Goal: Communication & Community: Answer question/provide support

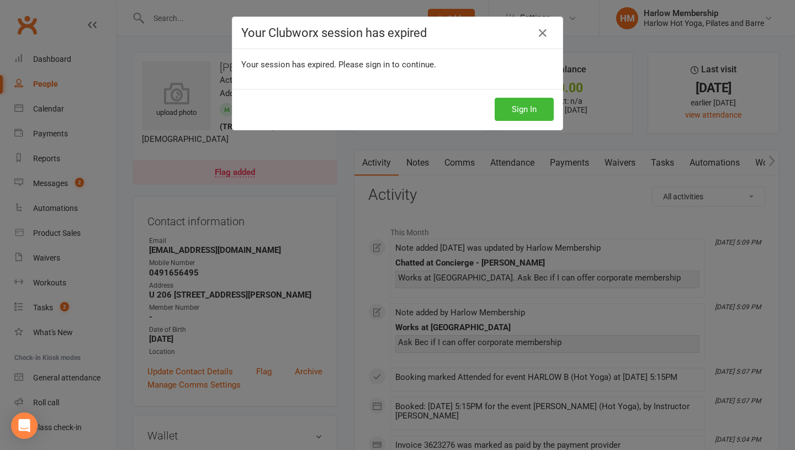
click at [521, 126] on div "Sign In" at bounding box center [397, 109] width 330 height 41
click at [526, 114] on button "Sign In" at bounding box center [523, 109] width 59 height 23
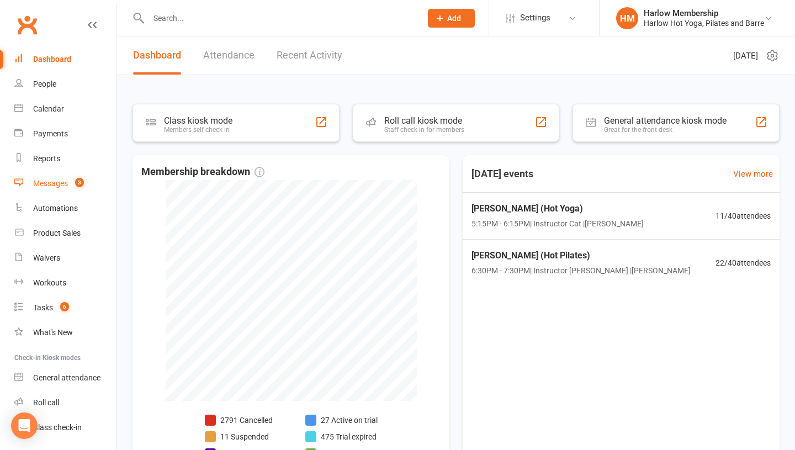
click at [49, 191] on link "Messages 3" at bounding box center [65, 183] width 102 height 25
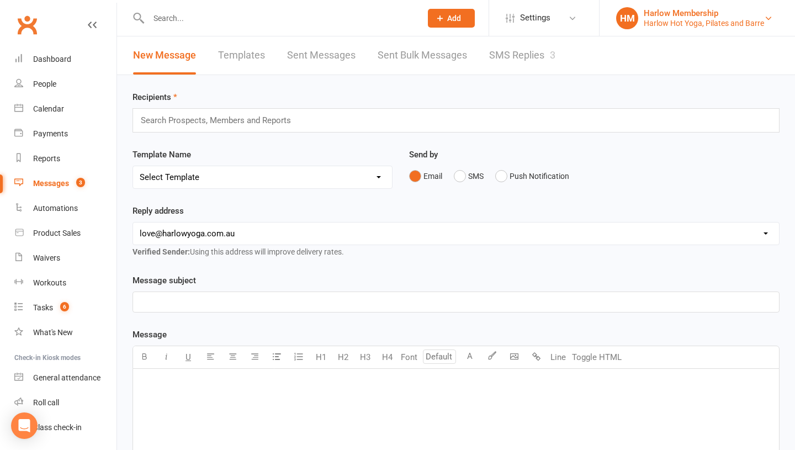
click at [761, 12] on div "Harlow Membership" at bounding box center [703, 13] width 120 height 10
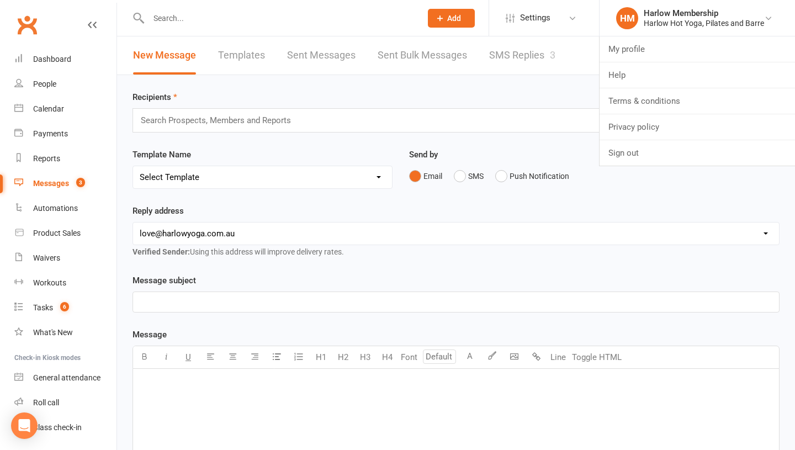
click at [511, 59] on link "SMS Replies 3" at bounding box center [522, 55] width 66 height 38
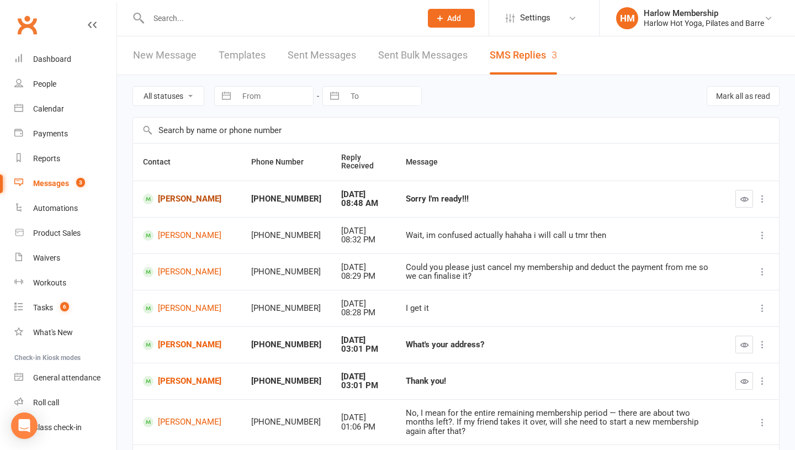
click at [201, 198] on link "Ebony Wareham" at bounding box center [187, 199] width 88 height 10
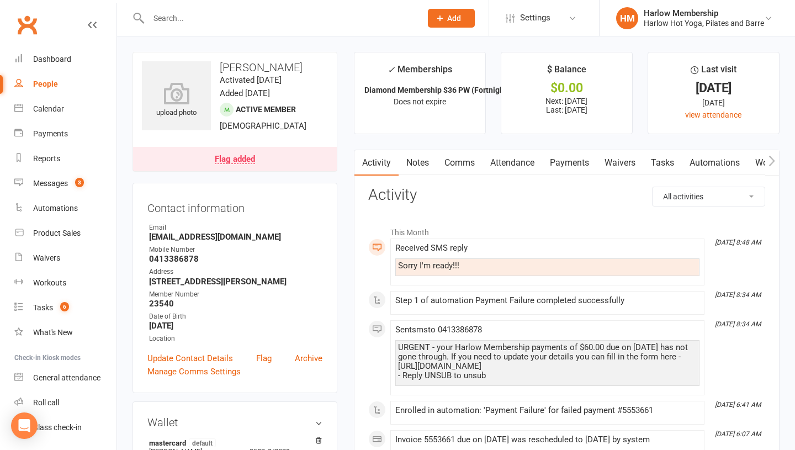
click at [592, 158] on link "Payments" at bounding box center [569, 162] width 55 height 25
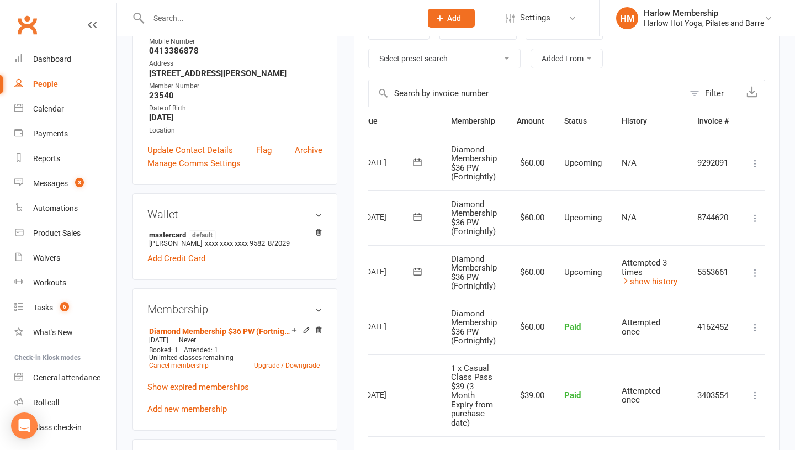
scroll to position [0, 60]
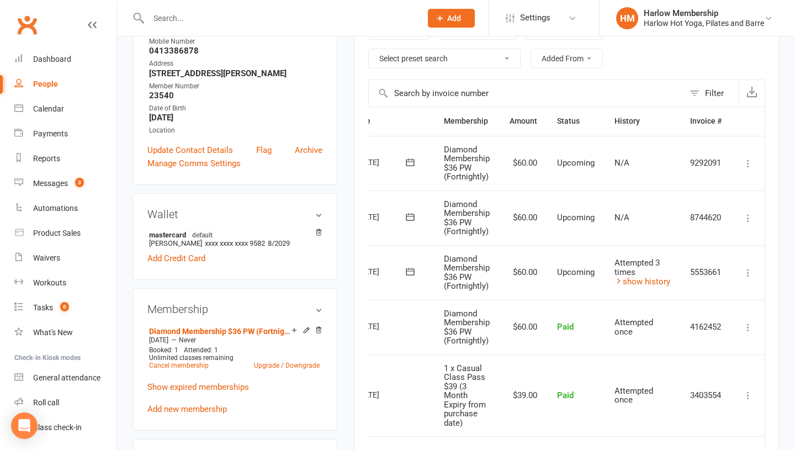
click at [748, 273] on icon at bounding box center [747, 272] width 11 height 11
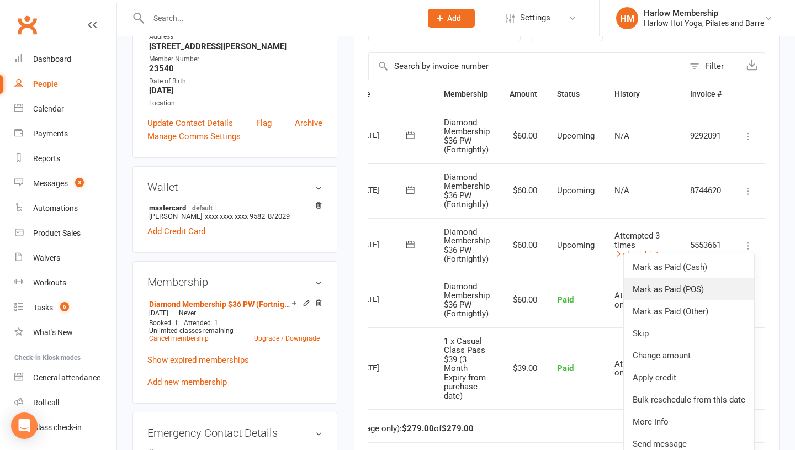
scroll to position [254, 0]
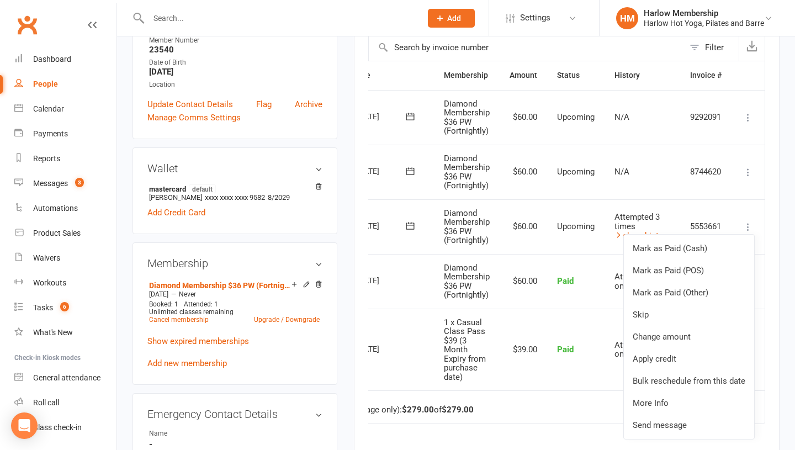
click at [558, 254] on td "Paid" at bounding box center [575, 281] width 57 height 55
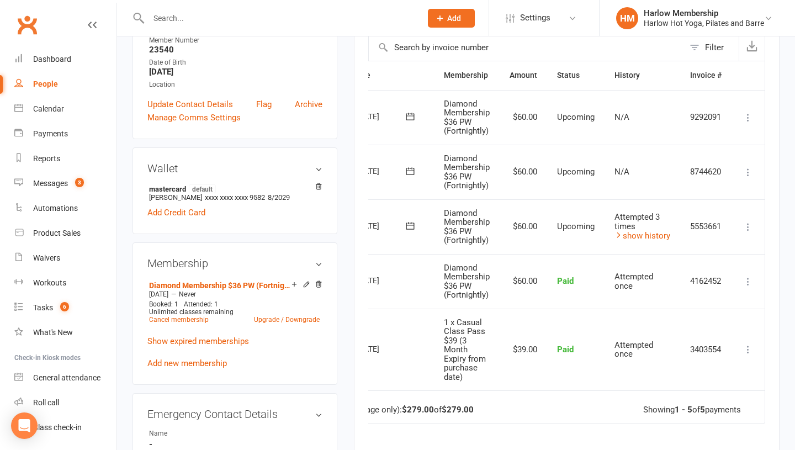
click at [404, 226] on icon at bounding box center [409, 225] width 11 height 11
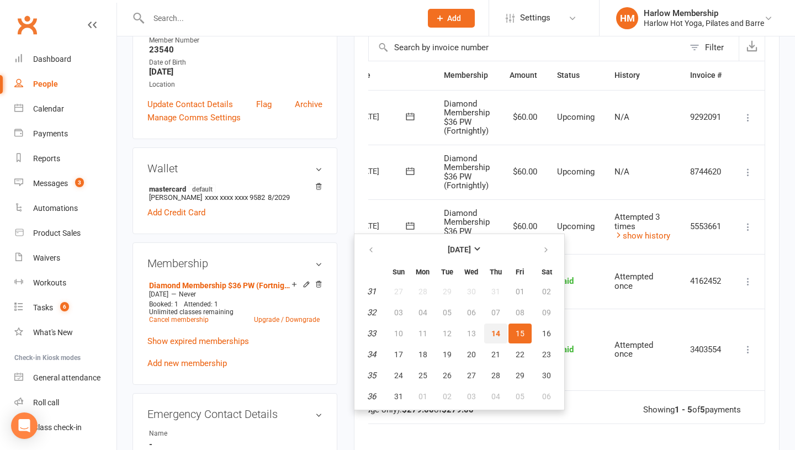
click at [496, 335] on span "14" at bounding box center [495, 333] width 9 height 9
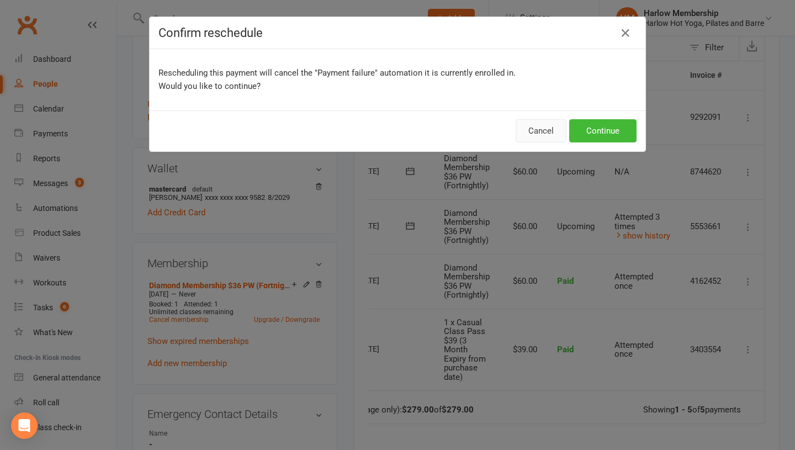
click at [542, 125] on button "Cancel" at bounding box center [540, 130] width 51 height 23
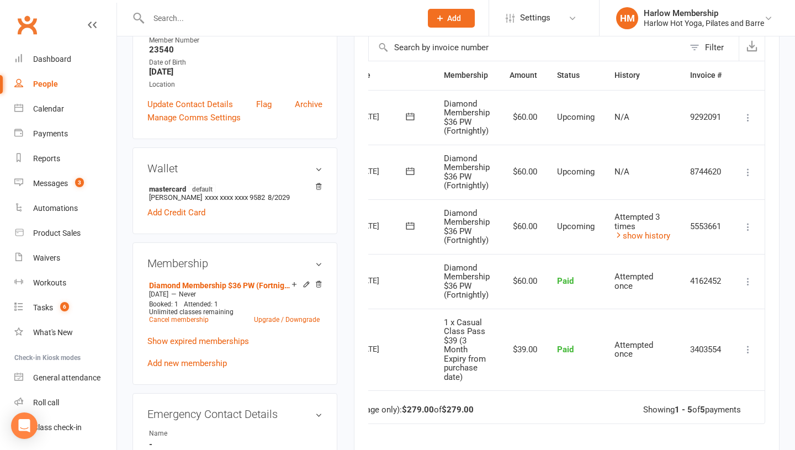
scroll to position [0, 0]
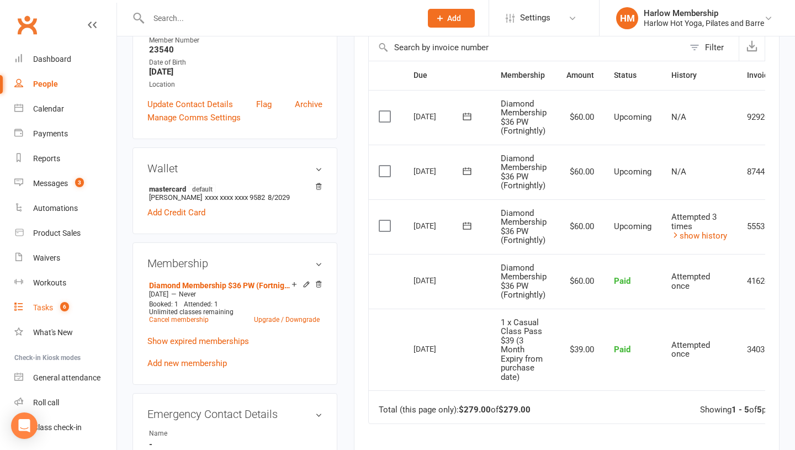
click at [53, 302] on link "Tasks 6" at bounding box center [65, 307] width 102 height 25
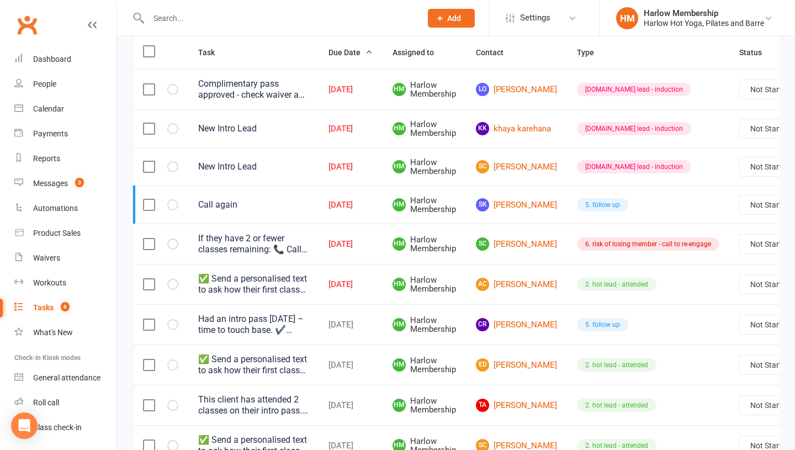
scroll to position [138, 0]
click at [512, 286] on link "AC Aria Cushing" at bounding box center [516, 284] width 81 height 13
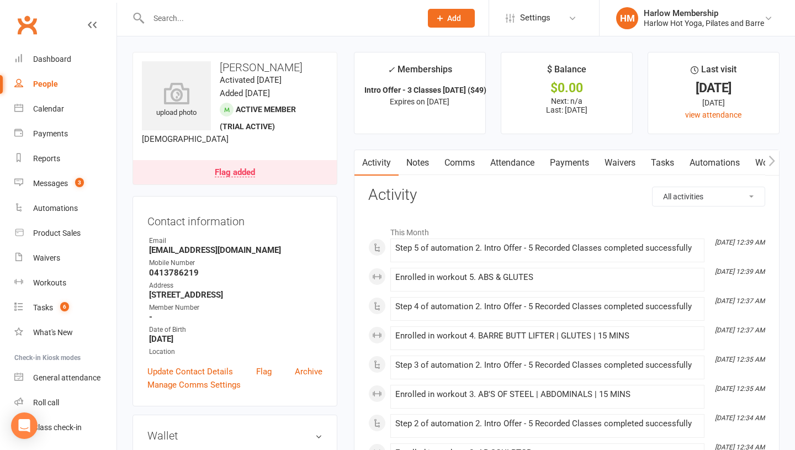
click at [463, 163] on link "Comms" at bounding box center [459, 162] width 46 height 25
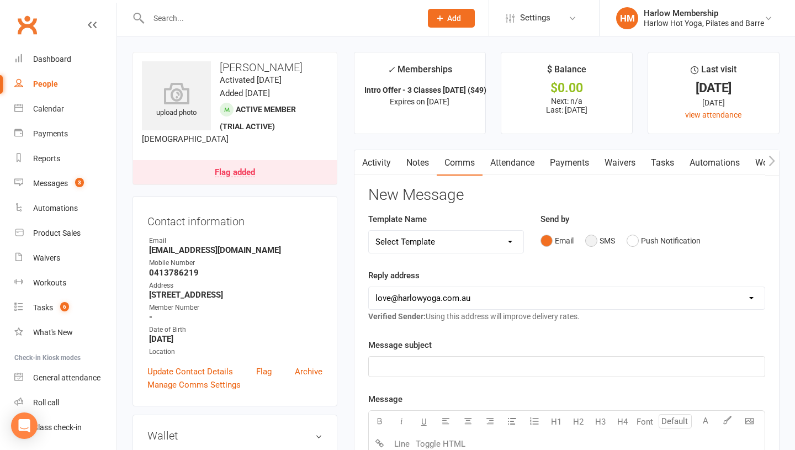
click at [585, 237] on button "SMS" at bounding box center [600, 240] width 30 height 21
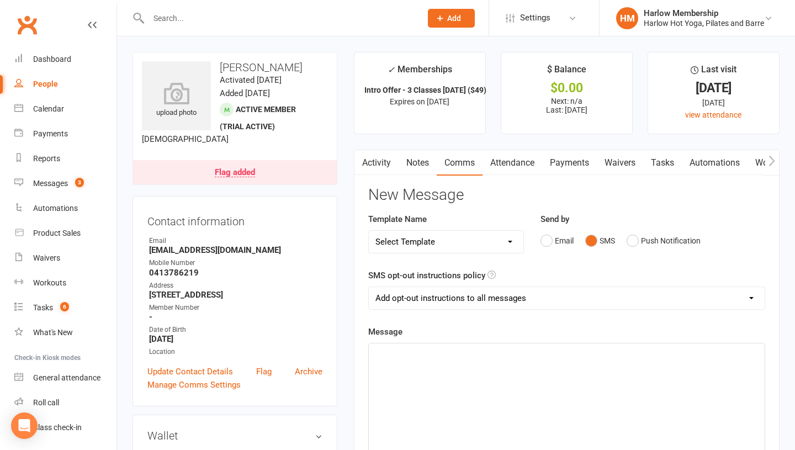
click at [475, 389] on div "﻿" at bounding box center [567, 426] width 396 height 166
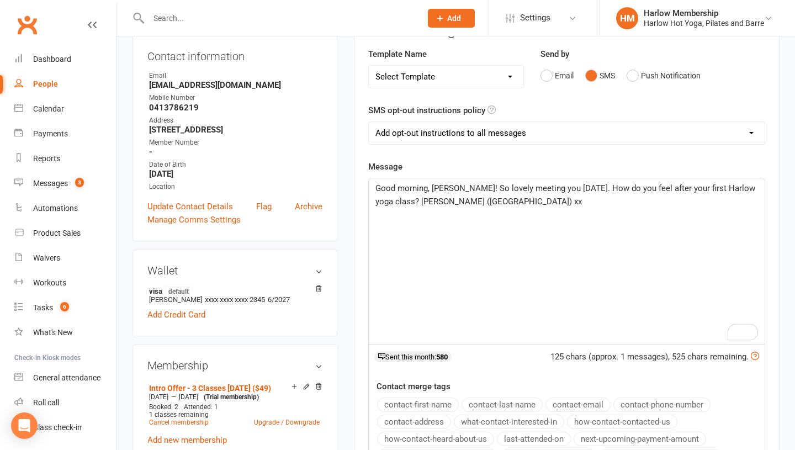
scroll to position [164, 0]
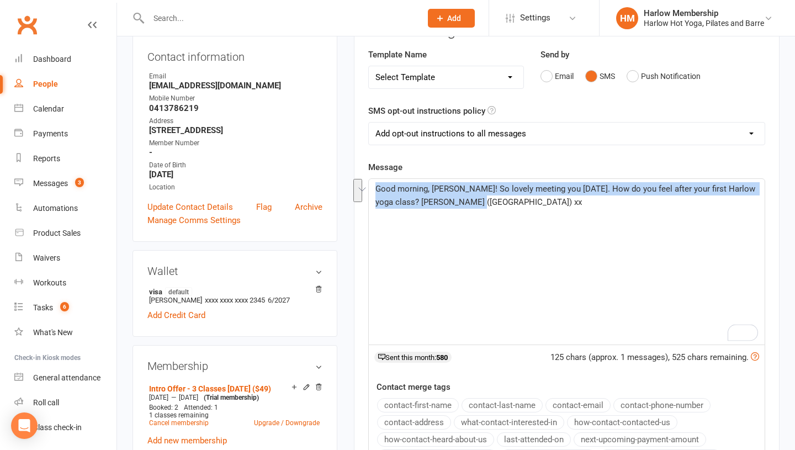
drag, startPoint x: 480, startPoint y: 212, endPoint x: 366, endPoint y: 186, distance: 117.2
click at [366, 185] on main "✓ Memberships Intro Offer - 3 Classes in 7 Days ($49) Expires on 20th August, 2…" at bounding box center [566, 254] width 442 height 735
copy span "Good morning, Aria! So lovely meeting you yesterday. How do you feel after your…"
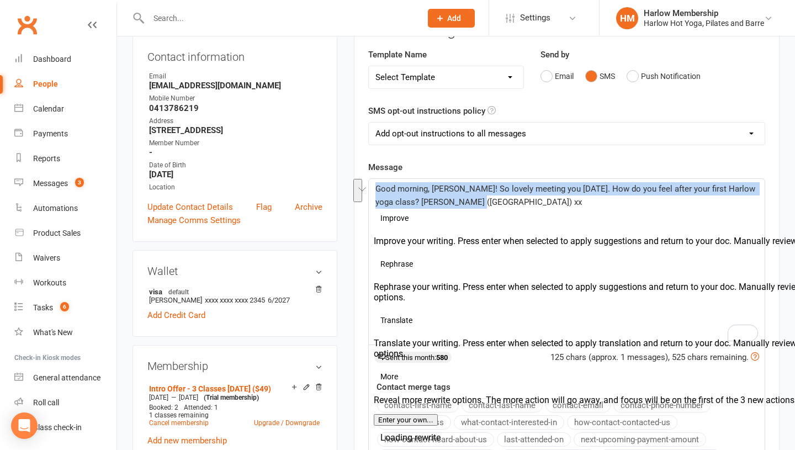
click at [456, 195] on p "Good morning, Aria! So lovely meeting you yesterday. How do you feel after your…" at bounding box center [566, 195] width 382 height 26
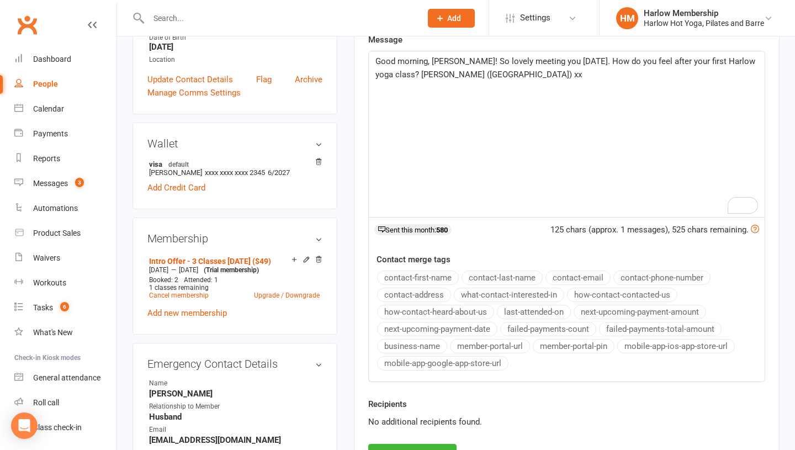
scroll to position [236, 0]
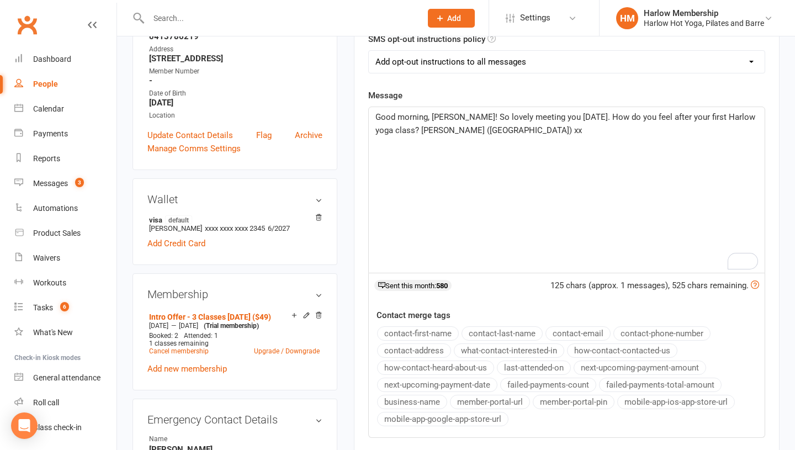
click at [432, 116] on span "Good morning, Aria! So lovely meeting you yesterday. How do you feel after your…" at bounding box center [566, 123] width 382 height 23
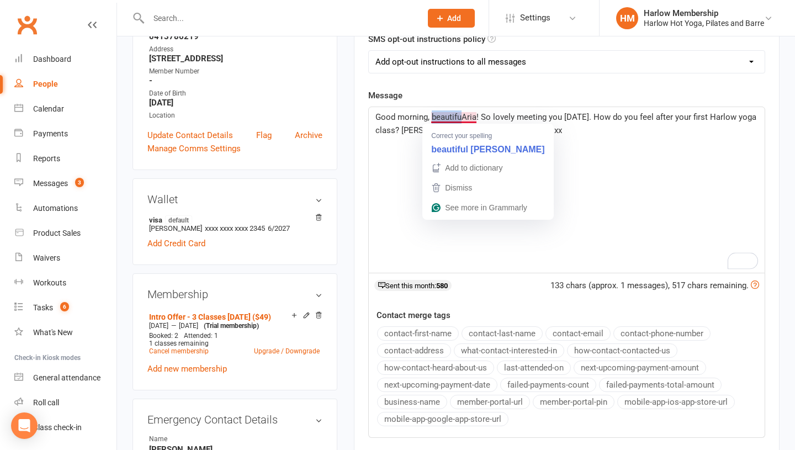
drag, startPoint x: 462, startPoint y: 115, endPoint x: 432, endPoint y: 116, distance: 30.4
click at [432, 116] on span "Good morning, beautifuAria! So lovely meeting you yesterday. How do you feel af…" at bounding box center [566, 123] width 383 height 23
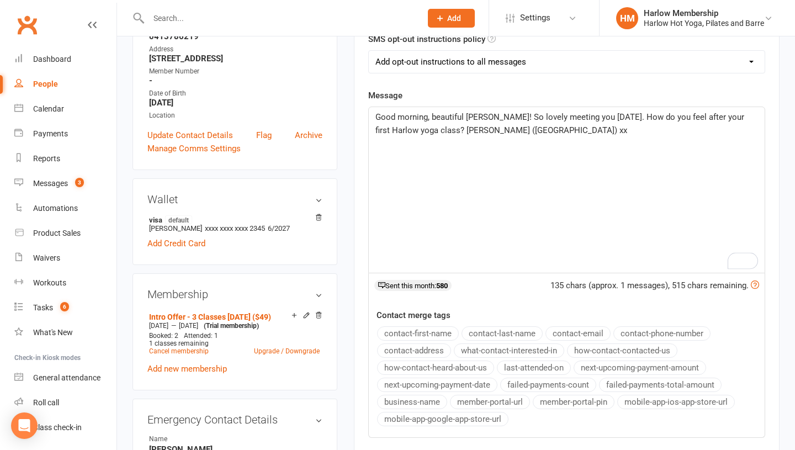
click at [498, 146] on div "Good morning, beautiful Aria! So lovely meeting you yesterday. How do you feel …" at bounding box center [567, 190] width 396 height 166
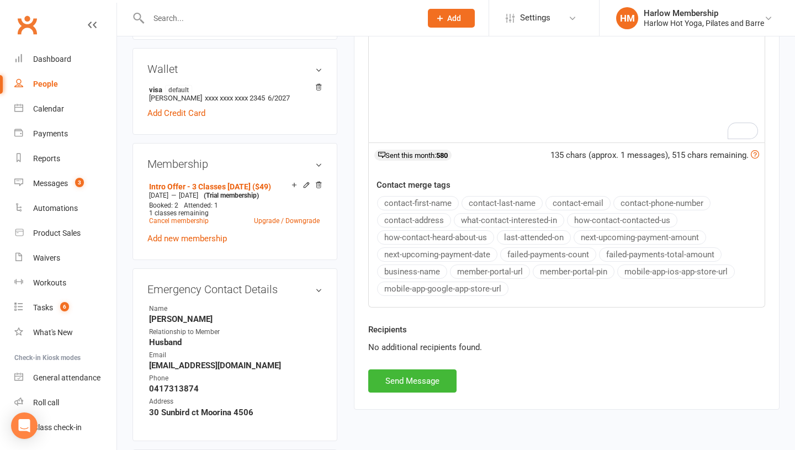
scroll to position [376, 0]
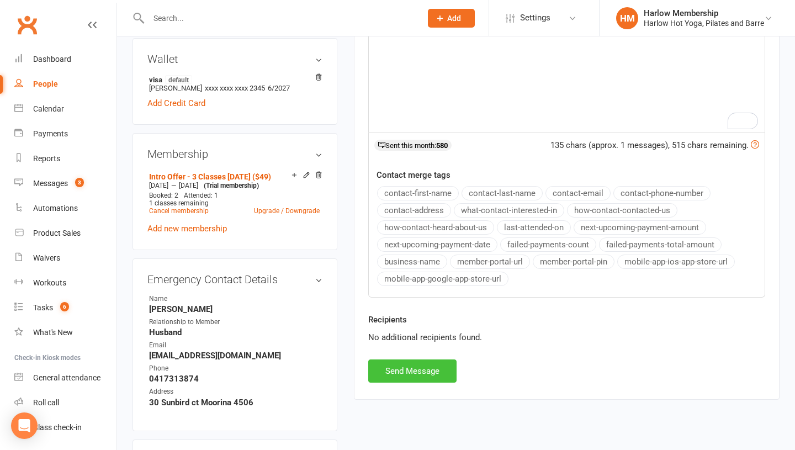
click at [430, 366] on button "Send Message" at bounding box center [412, 370] width 88 height 23
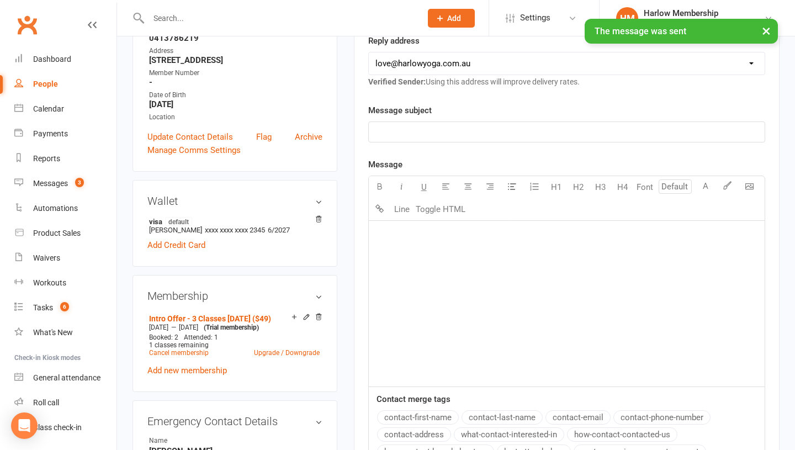
scroll to position [0, 0]
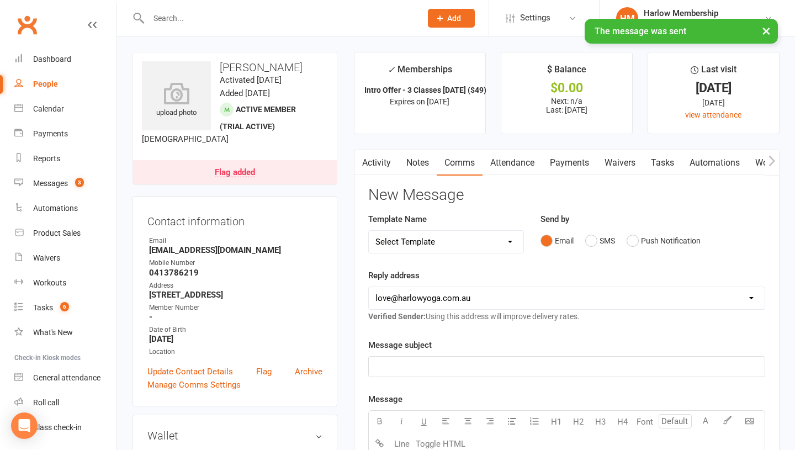
click at [423, 167] on link "Notes" at bounding box center [417, 162] width 38 height 25
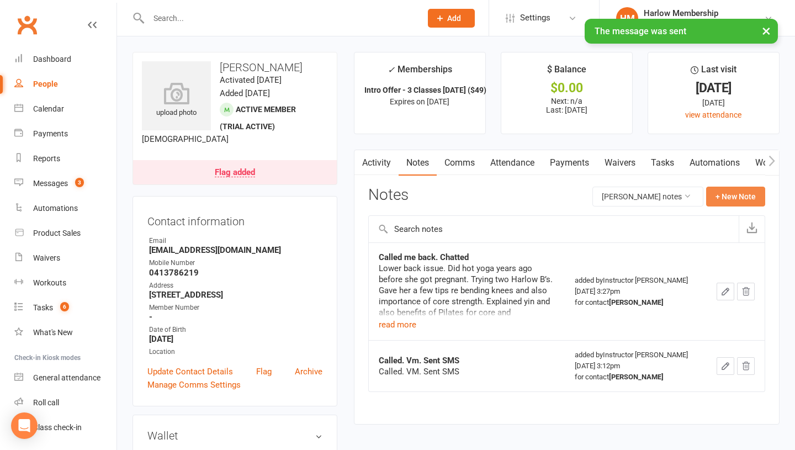
click at [714, 197] on button "+ New Note" at bounding box center [735, 197] width 59 height 20
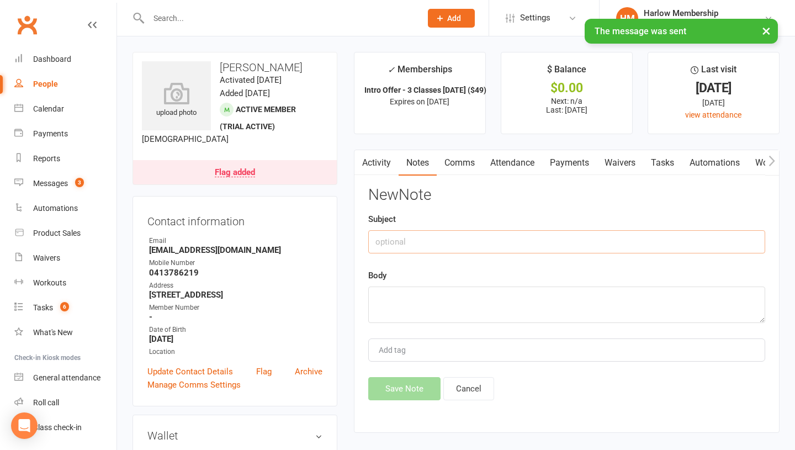
click at [393, 239] on input "text" at bounding box center [566, 241] width 397 height 23
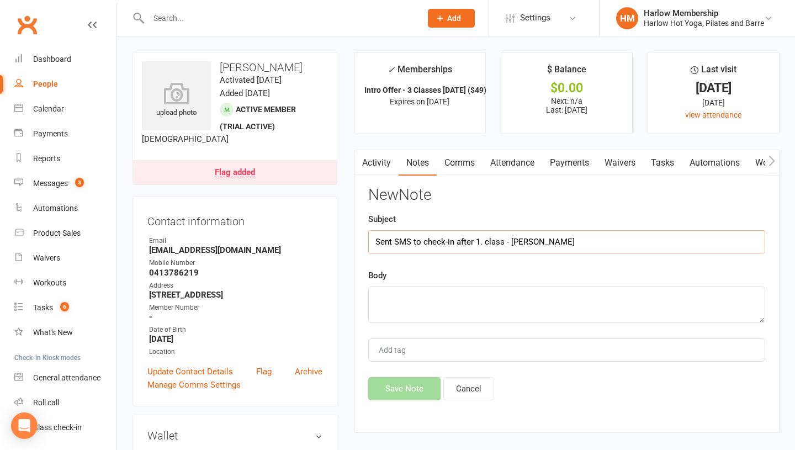
type input "Sent SMS to check-in after 1. class - Krystyna"
click at [383, 301] on textarea at bounding box center [566, 304] width 397 height 36
paste textarea "Good morning, Aria! So lovely meeting you yesterday. How do you feel after your…"
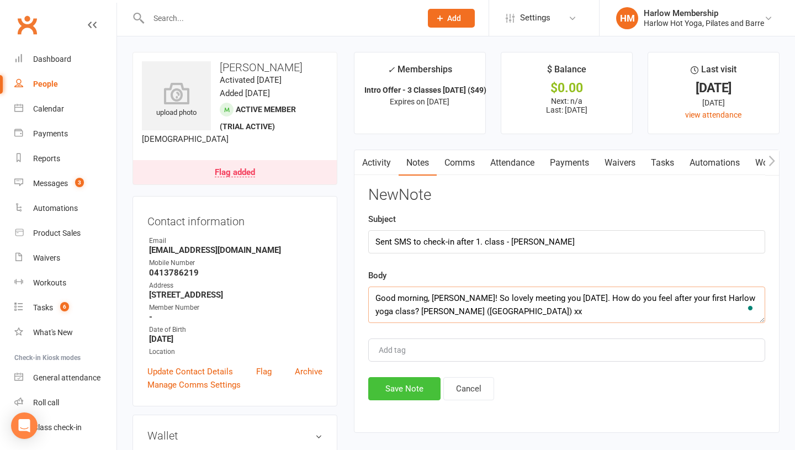
type textarea "Good morning, Aria! So lovely meeting you yesterday. How do you feel after your…"
click at [396, 388] on button "Save Note" at bounding box center [404, 388] width 72 height 23
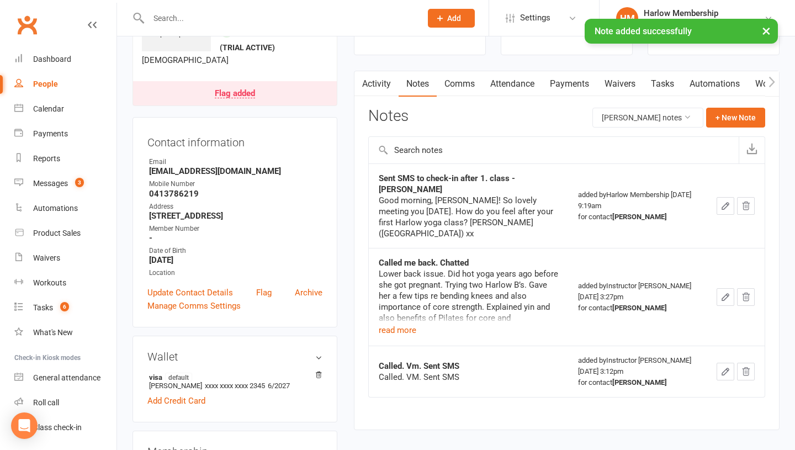
scroll to position [80, 0]
click at [661, 87] on link "Tasks" at bounding box center [662, 82] width 39 height 25
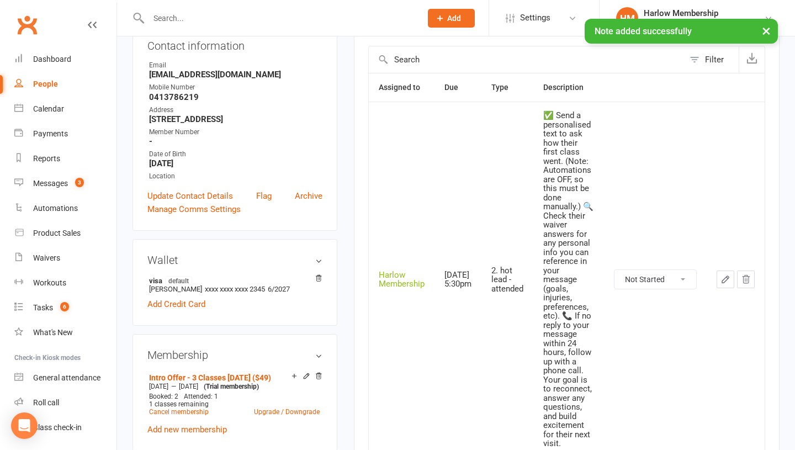
scroll to position [177, 0]
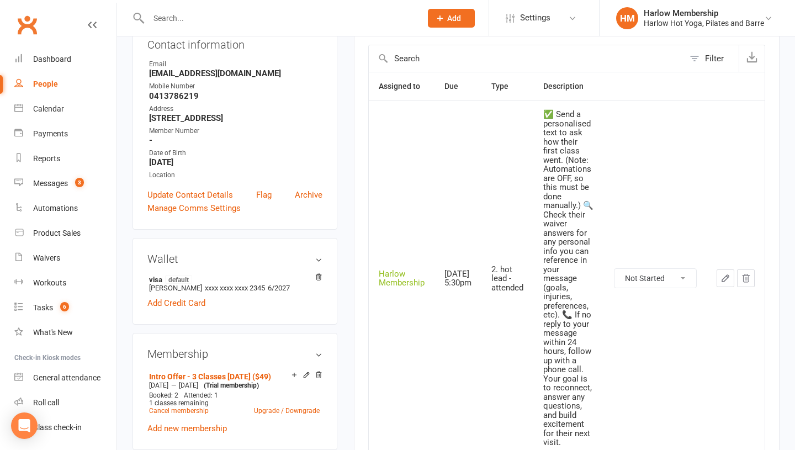
click at [640, 276] on select "Not Started In Progress Waiting Complete" at bounding box center [655, 278] width 82 height 19
select select "unstarted"
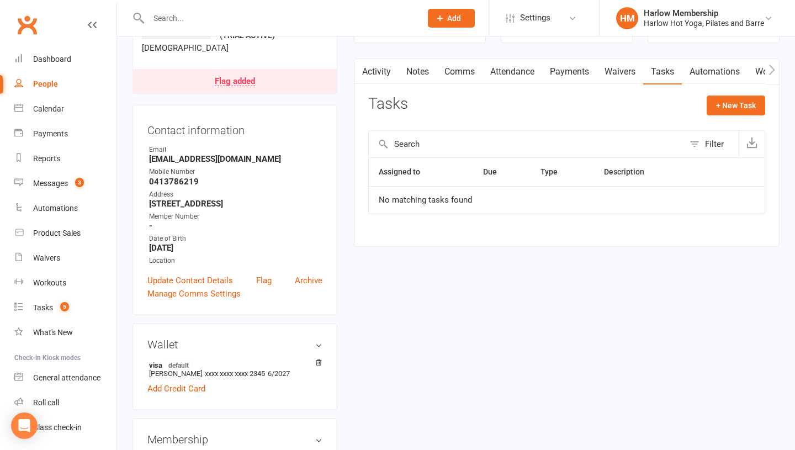
scroll to position [0, 0]
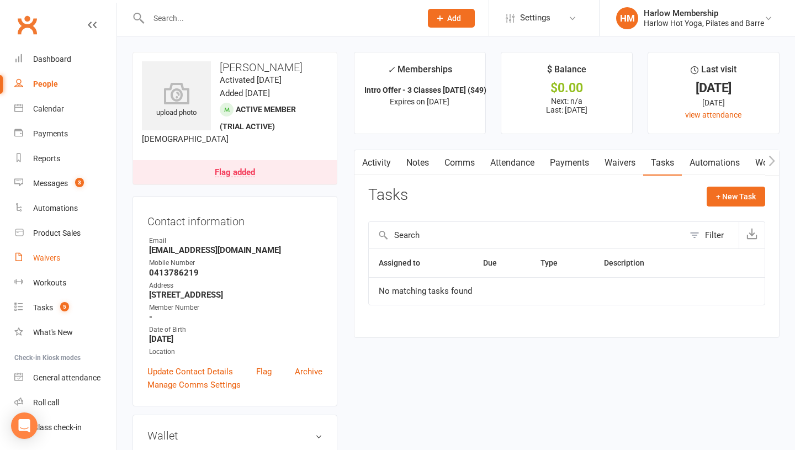
click at [46, 263] on link "Waivers" at bounding box center [65, 258] width 102 height 25
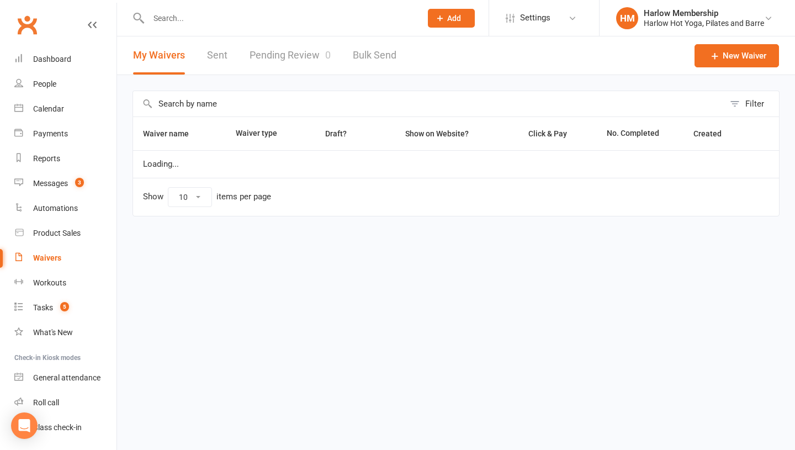
click at [210, 62] on link "Sent" at bounding box center [217, 55] width 20 height 38
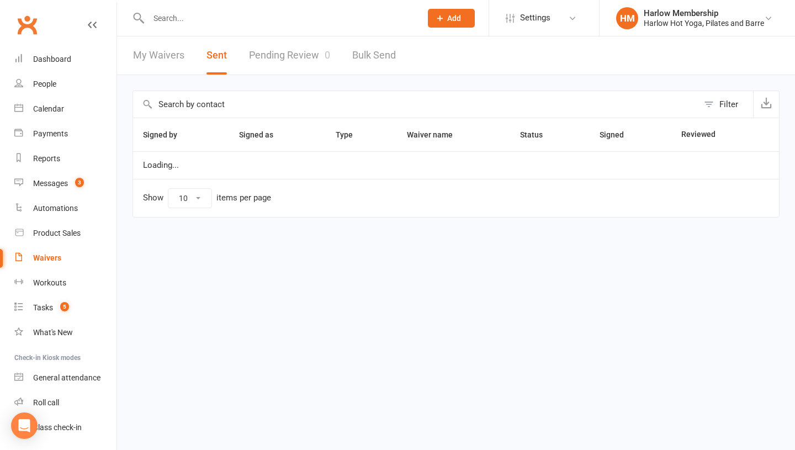
select select "100"
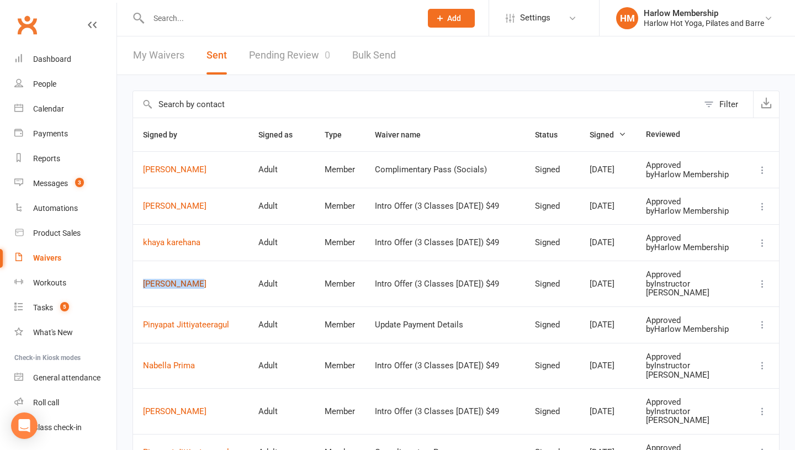
drag, startPoint x: 137, startPoint y: 308, endPoint x: 193, endPoint y: 308, distance: 56.3
click at [193, 306] on td "Aria Cushing" at bounding box center [190, 283] width 115 height 46
copy link "Aria Cushing"
drag, startPoint x: 134, startPoint y: 263, endPoint x: 200, endPoint y: 267, distance: 66.8
click at [200, 260] on td "khaya karehana" at bounding box center [190, 242] width 115 height 36
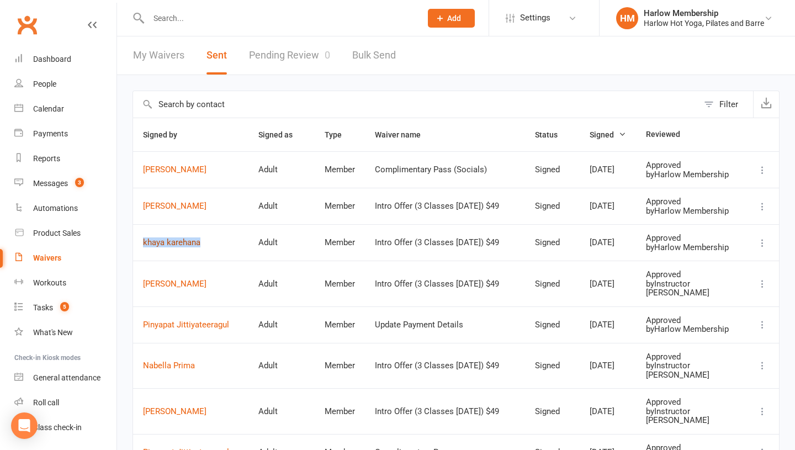
copy link "khaya karehana"
drag, startPoint x: 136, startPoint y: 216, endPoint x: 214, endPoint y: 221, distance: 78.0
click at [214, 221] on td "[PERSON_NAME]" at bounding box center [190, 206] width 115 height 36
copy link "[PERSON_NAME]"
drag, startPoint x: 138, startPoint y: 178, endPoint x: 211, endPoint y: 182, distance: 72.9
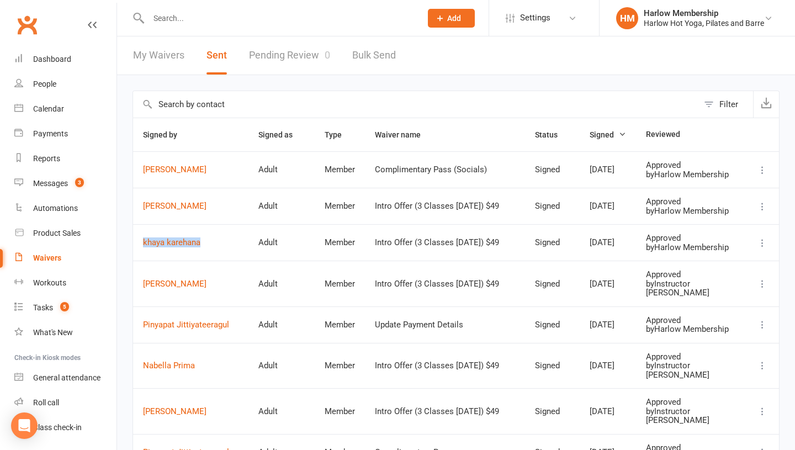
click at [211, 182] on td "[PERSON_NAME]" at bounding box center [190, 169] width 115 height 36
copy link "[PERSON_NAME]"
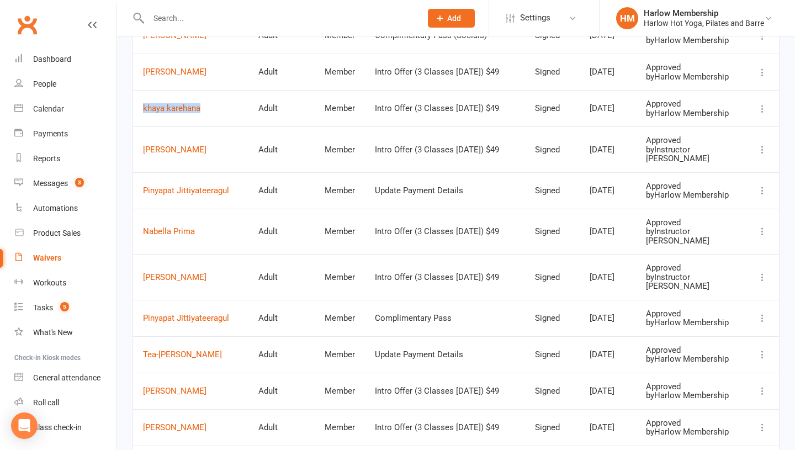
scroll to position [137, 0]
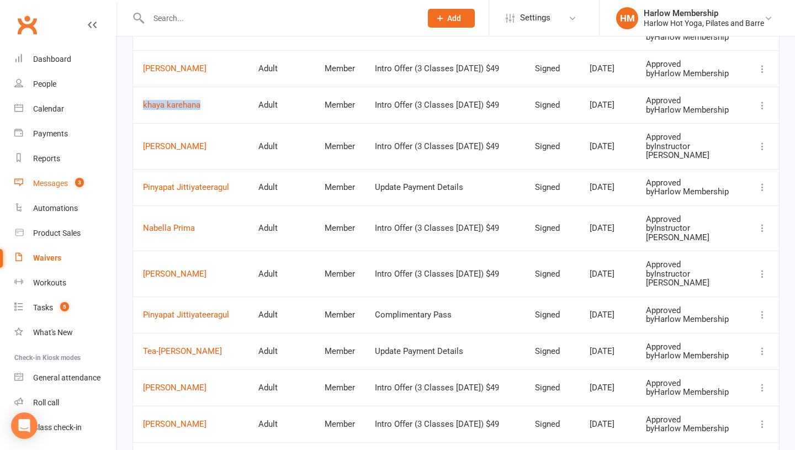
click at [52, 183] on div "Messages" at bounding box center [50, 183] width 35 height 9
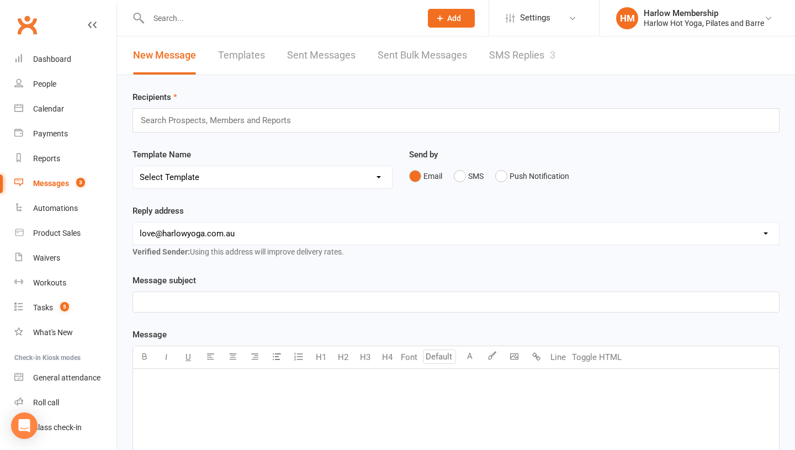
click at [500, 49] on link "SMS Replies 3" at bounding box center [522, 55] width 66 height 38
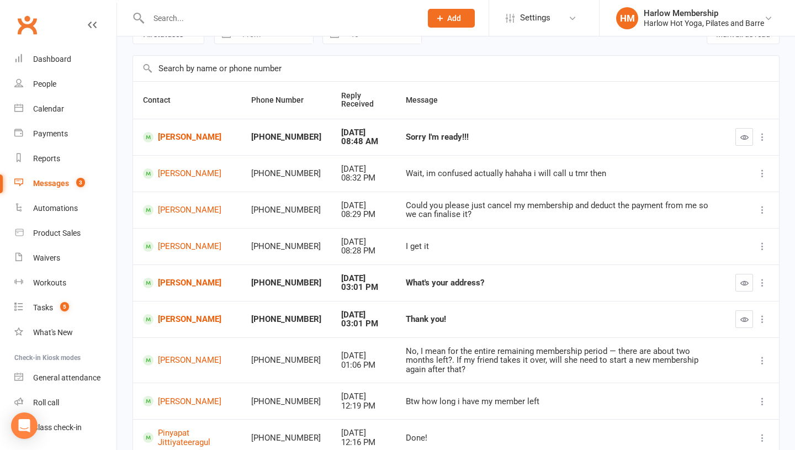
scroll to position [63, 0]
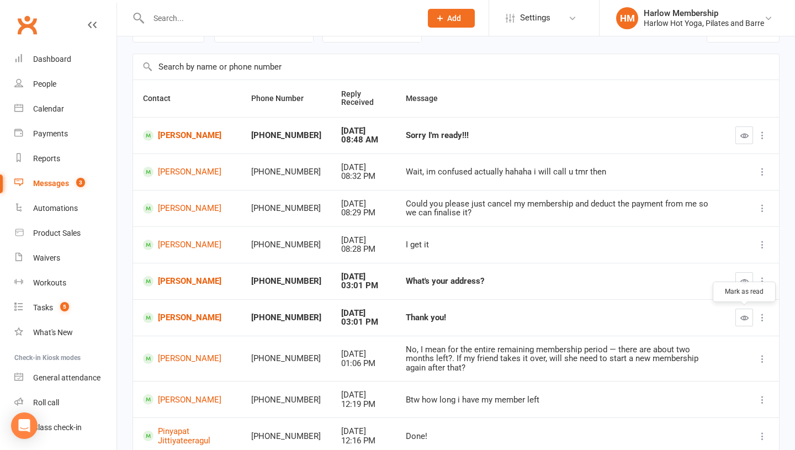
click at [740, 319] on icon "button" at bounding box center [744, 317] width 8 height 8
click at [743, 286] on button "button" at bounding box center [744, 281] width 18 height 18
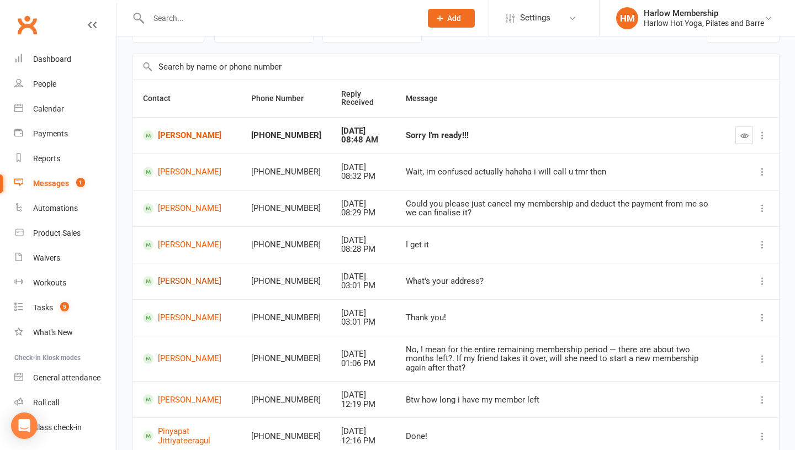
click at [185, 279] on link "[PERSON_NAME]" at bounding box center [187, 281] width 88 height 10
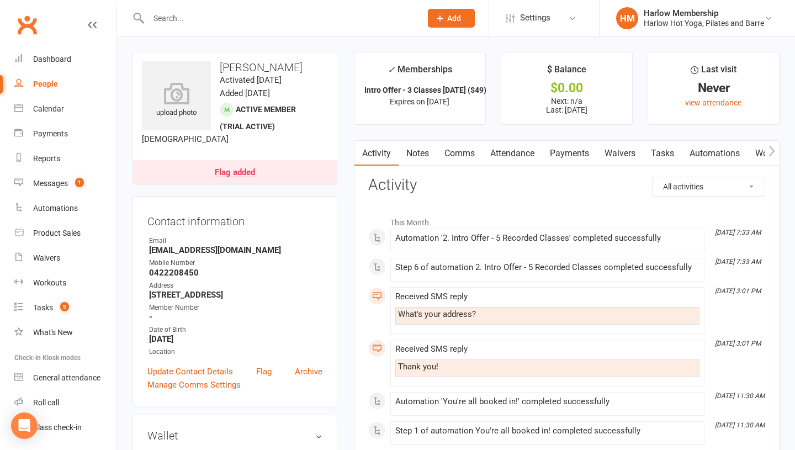
click at [461, 157] on link "Comms" at bounding box center [459, 153] width 46 height 25
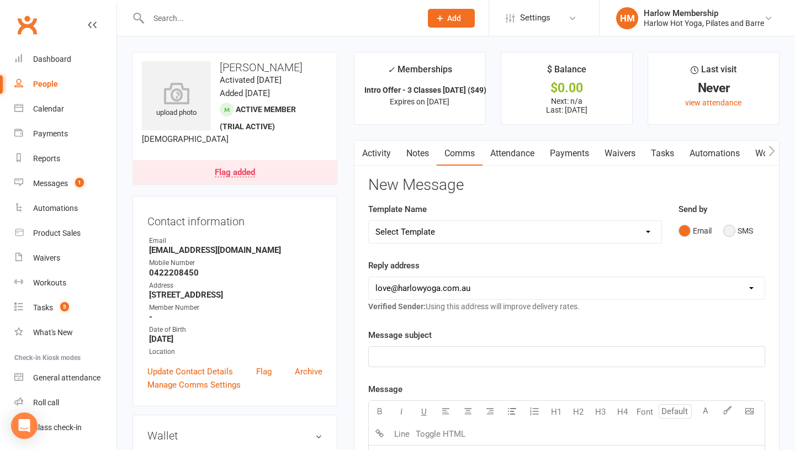
click at [727, 228] on button "SMS" at bounding box center [738, 230] width 30 height 21
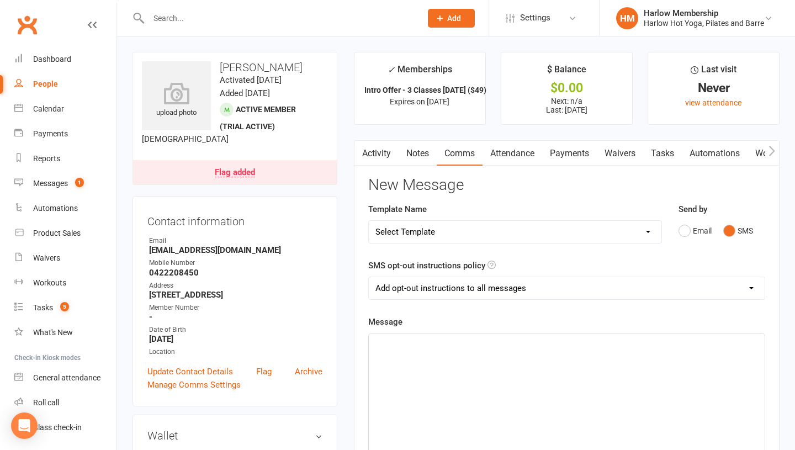
click at [584, 337] on p "﻿" at bounding box center [566, 343] width 382 height 13
paste div "To enrich screen reader interactions, please activate Accessibility in Grammarl…"
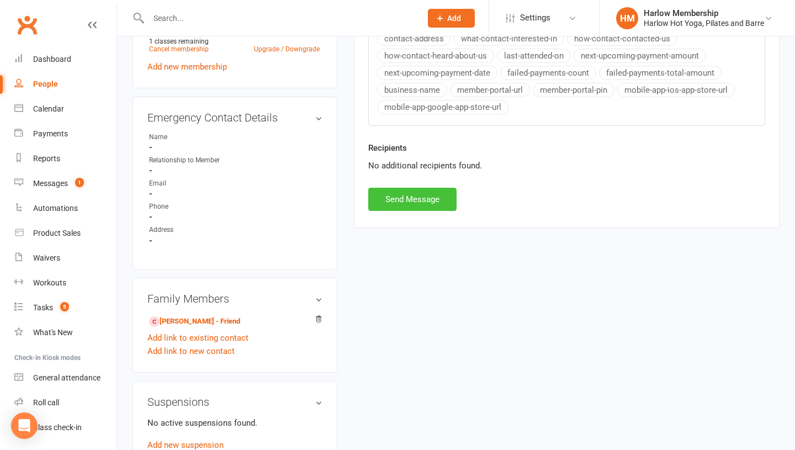
click at [385, 195] on button "Send Message" at bounding box center [412, 199] width 88 height 23
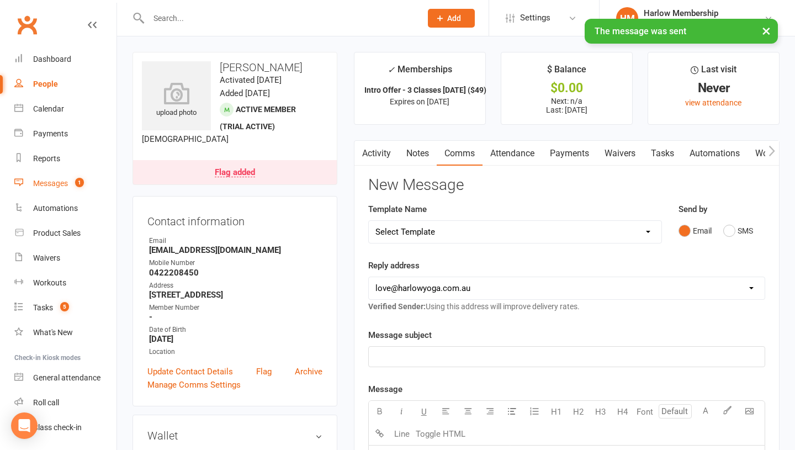
click at [62, 183] on div "Messages" at bounding box center [50, 183] width 35 height 9
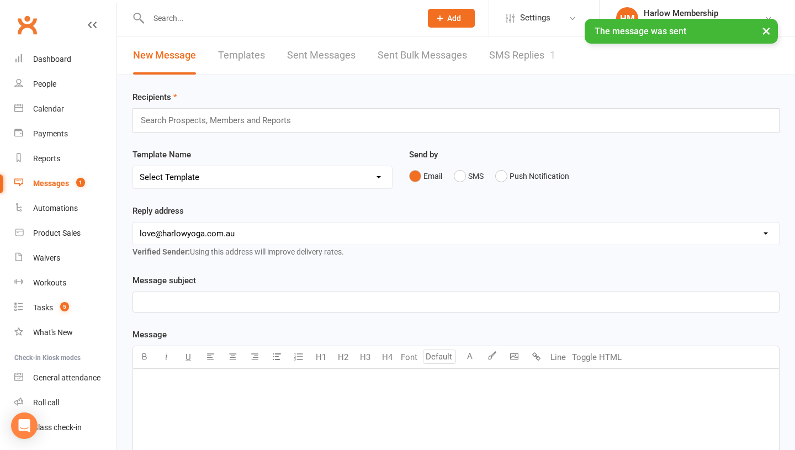
click at [505, 55] on link "SMS Replies 1" at bounding box center [522, 55] width 66 height 38
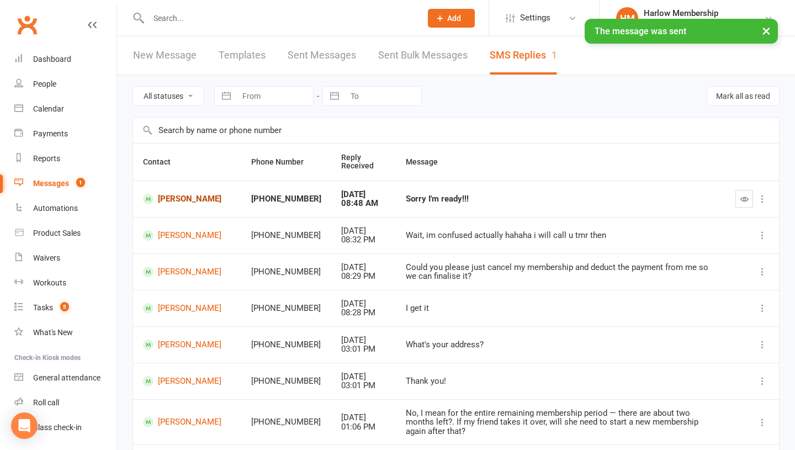
click at [179, 201] on link "Ebony Wareham" at bounding box center [187, 199] width 88 height 10
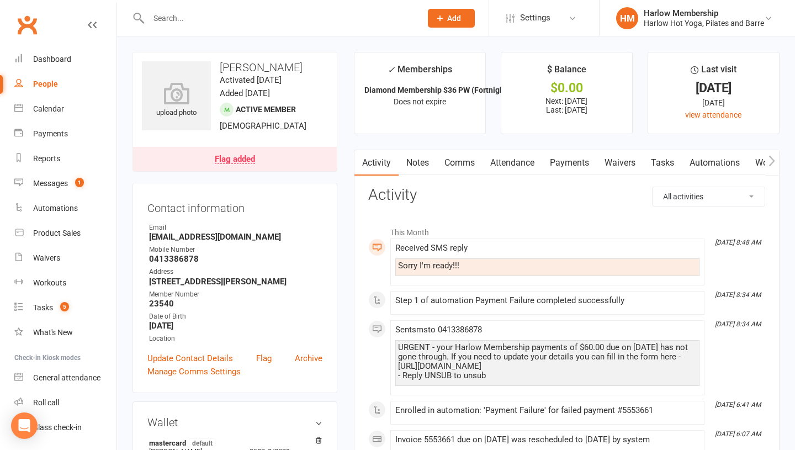
click at [566, 162] on link "Payments" at bounding box center [569, 162] width 55 height 25
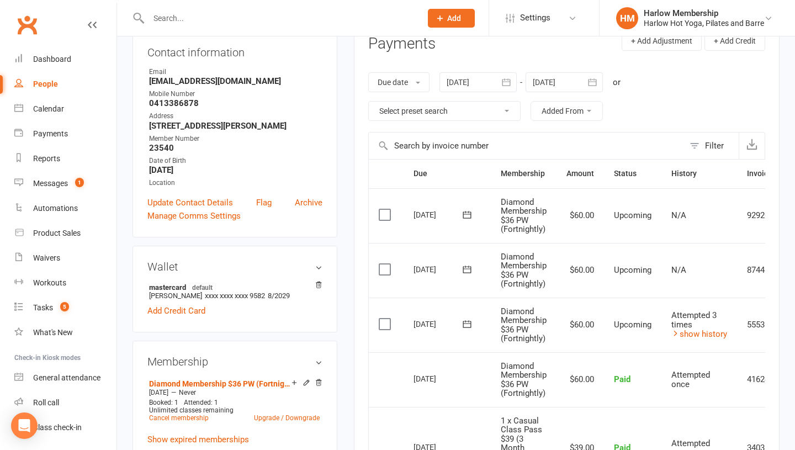
scroll to position [156, 0]
click at [470, 326] on icon at bounding box center [466, 322] width 8 height 7
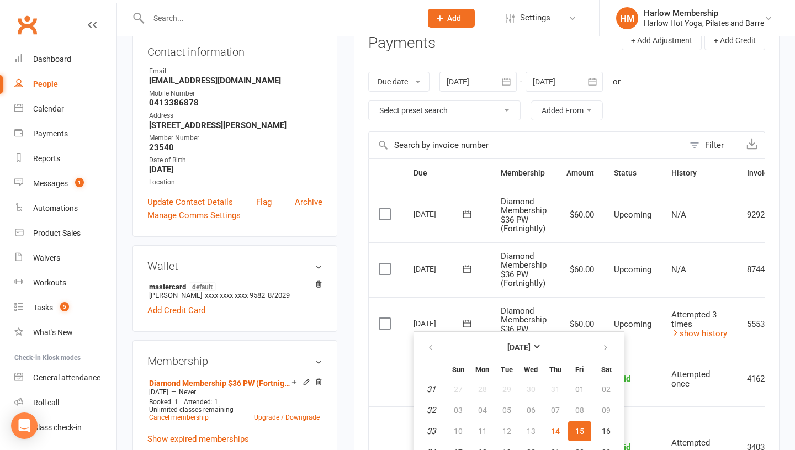
scroll to position [225, 0]
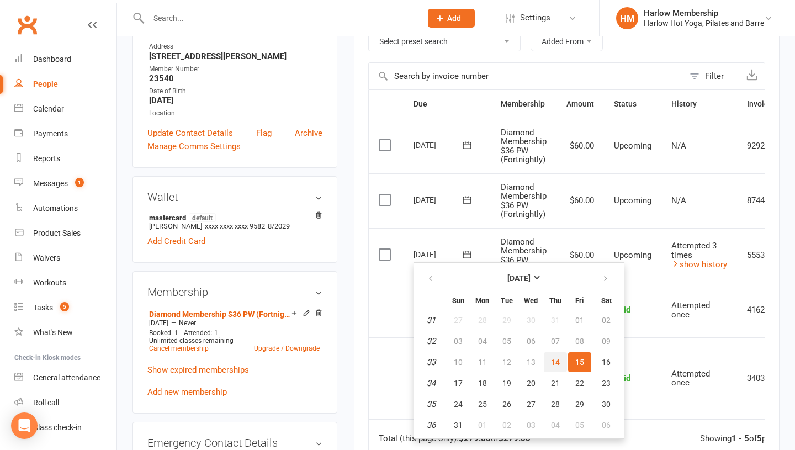
click at [558, 361] on span "14" at bounding box center [555, 362] width 9 height 9
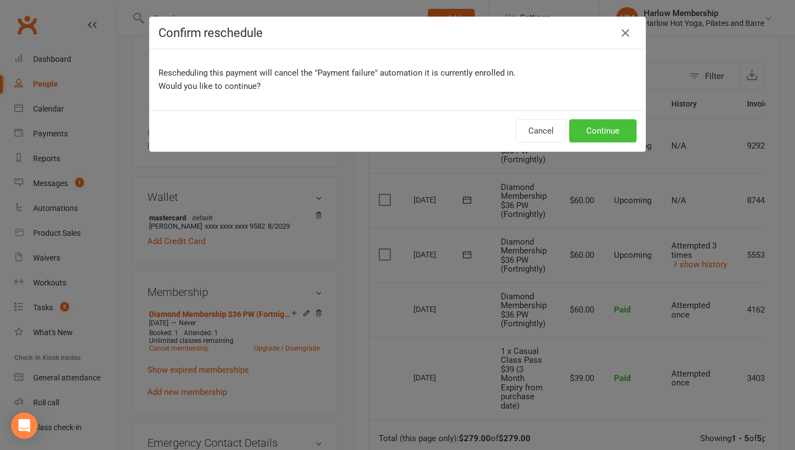
click at [606, 126] on button "Continue" at bounding box center [602, 130] width 67 height 23
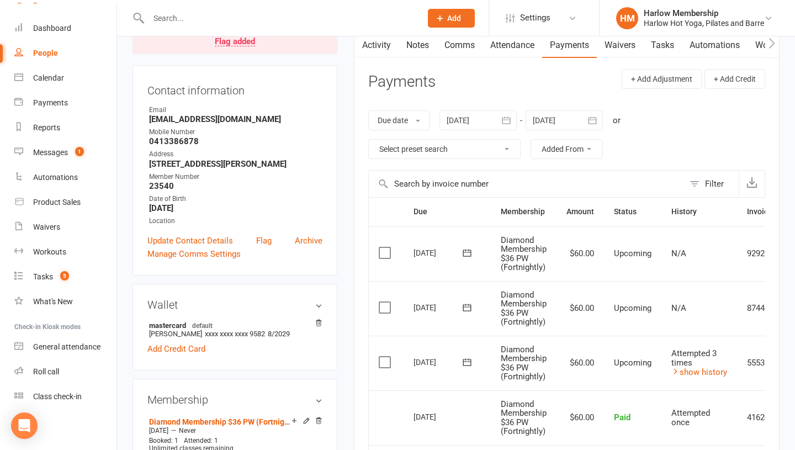
scroll to position [132, 0]
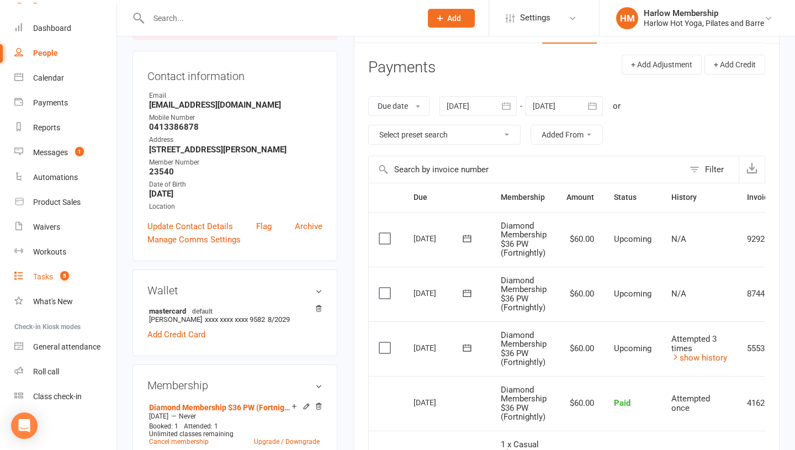
click at [47, 276] on div "Tasks" at bounding box center [43, 276] width 20 height 9
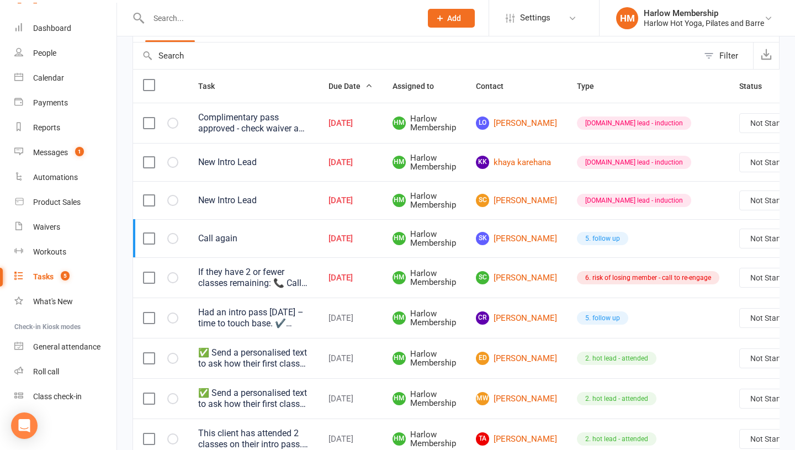
scroll to position [106, 0]
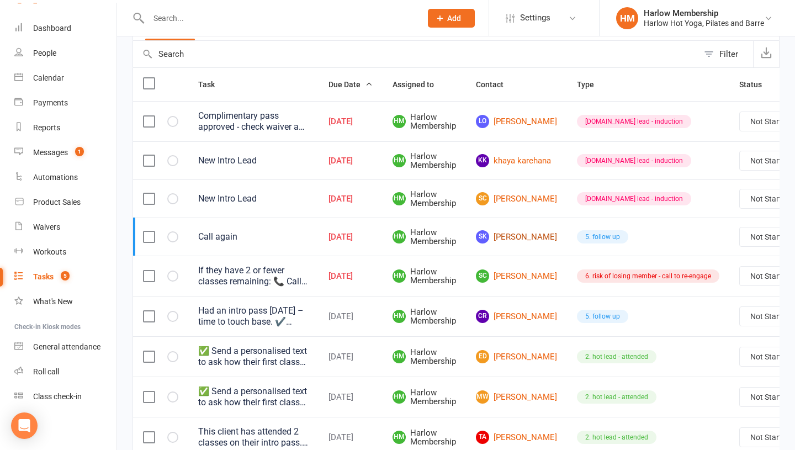
click at [499, 243] on link "SK Sandra Kerslake" at bounding box center [516, 236] width 81 height 13
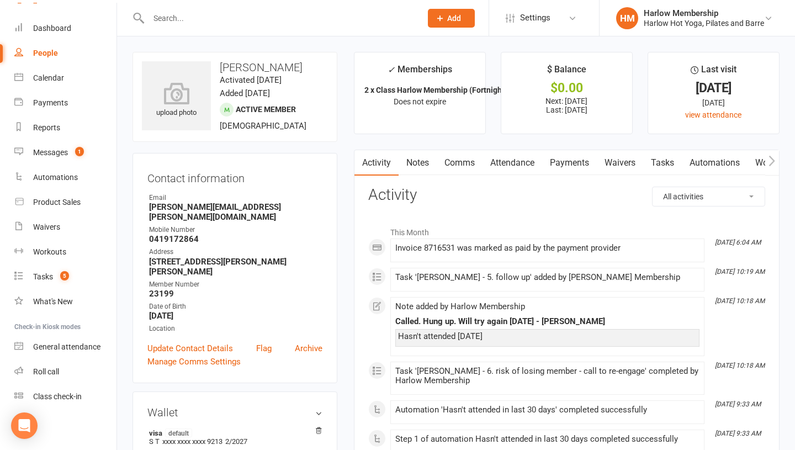
click at [461, 164] on link "Comms" at bounding box center [459, 162] width 46 height 25
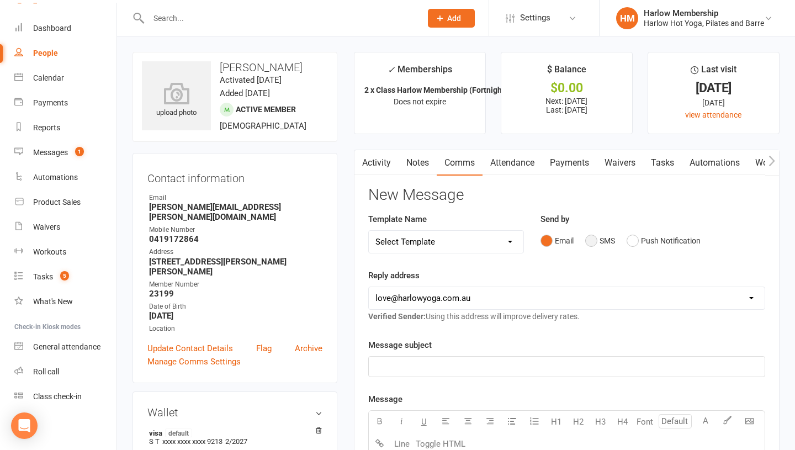
click at [595, 244] on button "SMS" at bounding box center [600, 240] width 30 height 21
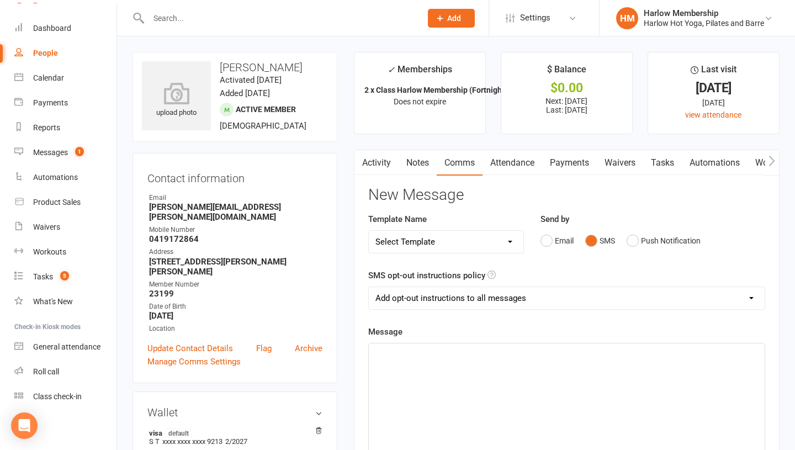
click at [448, 241] on select "Select Template [Email] Birthday Comp Pass [Push Notification] Booking Created …" at bounding box center [446, 242] width 154 height 22
select select "44"
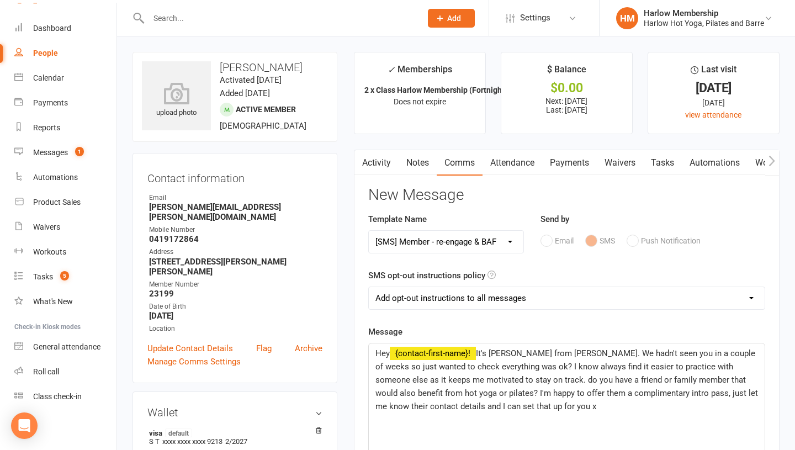
scroll to position [62, 0]
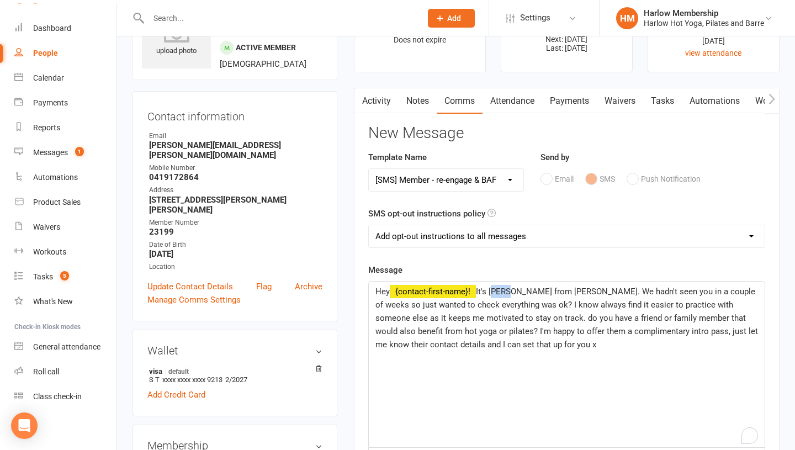
click at [493, 289] on span "It's Lucy from Harlow. We hadn't seen you in a couple of weeks so just wanted t…" at bounding box center [567, 317] width 385 height 63
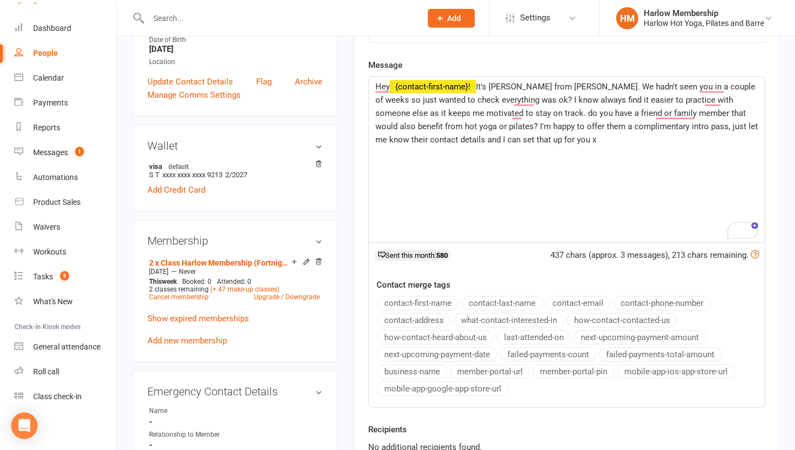
scroll to position [349, 0]
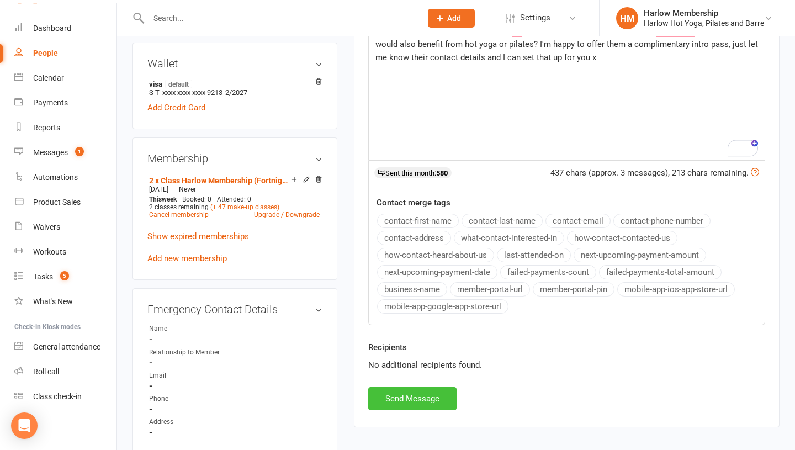
click at [420, 395] on button "Send Message" at bounding box center [412, 398] width 88 height 23
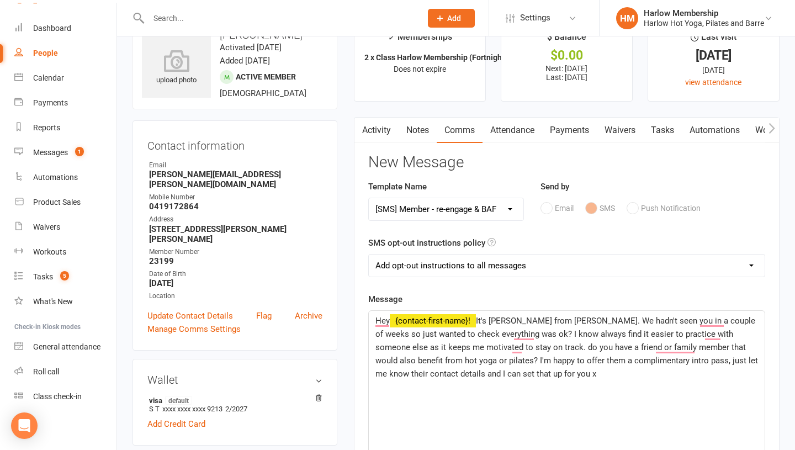
select select
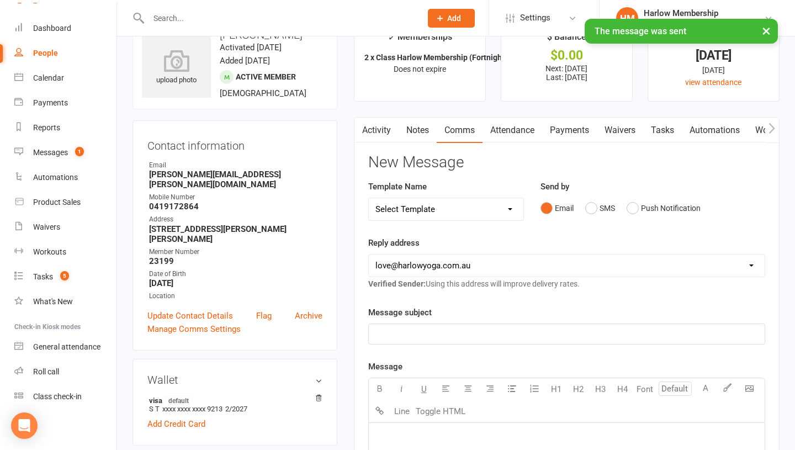
click at [418, 126] on link "Notes" at bounding box center [417, 130] width 38 height 25
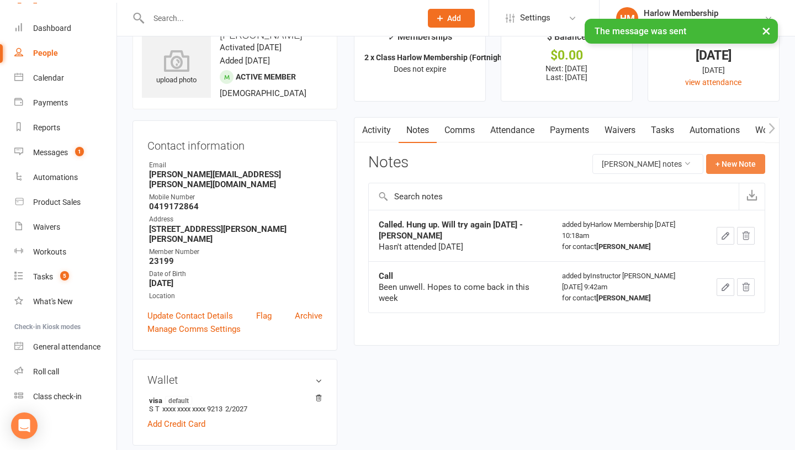
click at [728, 165] on button "+ New Note" at bounding box center [735, 164] width 59 height 20
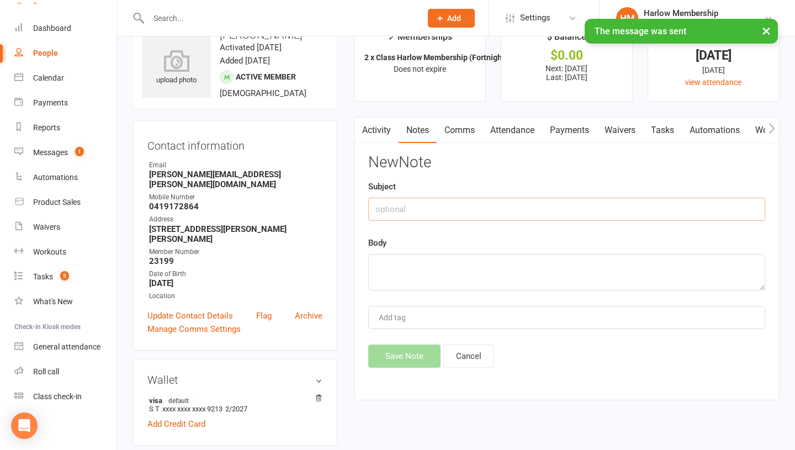
click at [396, 205] on input "text" at bounding box center [566, 209] width 397 height 23
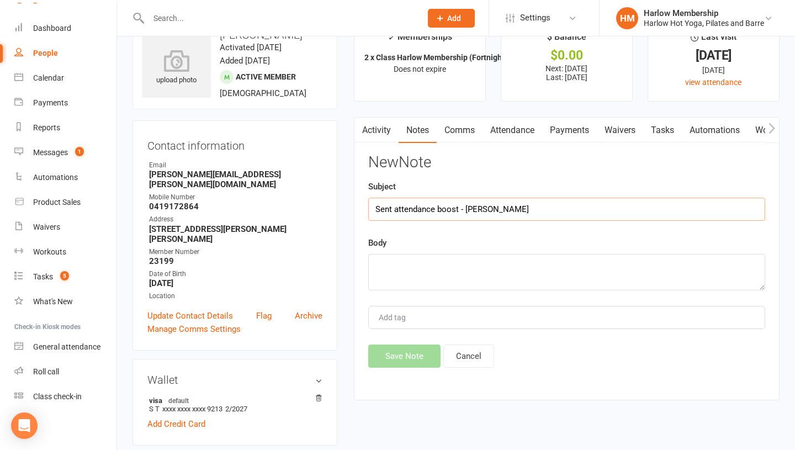
click at [396, 208] on input "Sent attendance boost - Krystyna" at bounding box center [566, 209] width 397 height 23
click at [413, 200] on input "Sent attendance boost - Krystyna" at bounding box center [566, 209] width 397 height 23
type input "Sent attendance boost - Krystyna"
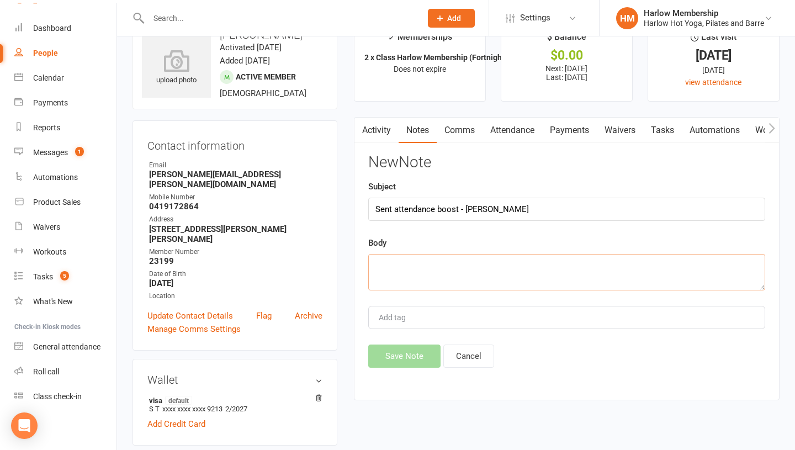
click at [415, 278] on textarea at bounding box center [566, 272] width 397 height 36
paste textarea "Sent attendance boost - Krystyna"
type textarea "Sent attendance boost - Krystyna"
click at [416, 342] on div "New Note Subject Sent attendance boost - Krystyna Body Sent attendance boost - …" at bounding box center [566, 261] width 397 height 214
click at [412, 360] on button "Save Note" at bounding box center [404, 355] width 72 height 23
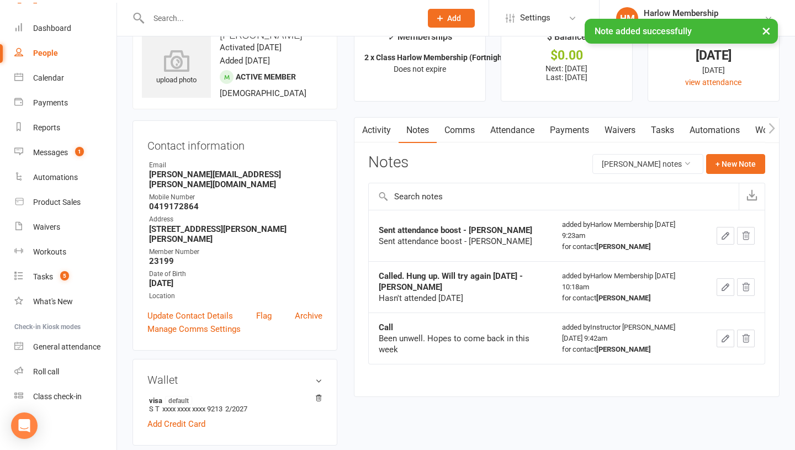
click at [661, 122] on link "Tasks" at bounding box center [662, 130] width 39 height 25
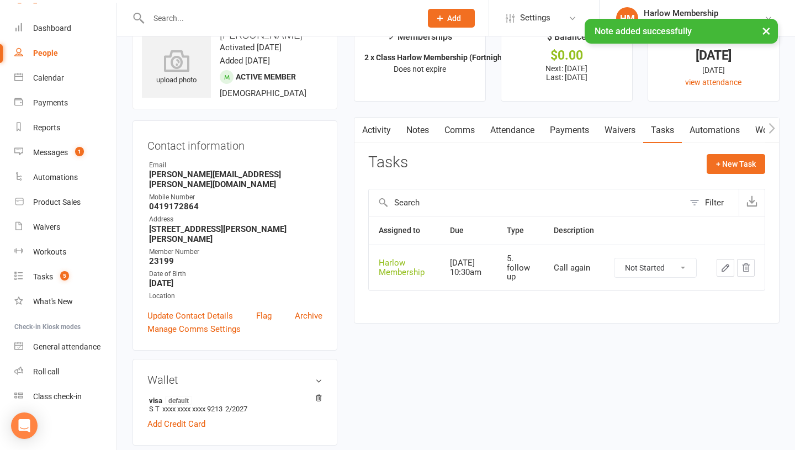
click at [648, 271] on select "Not Started In Progress Waiting Complete" at bounding box center [655, 267] width 82 height 19
select select "unstarted"
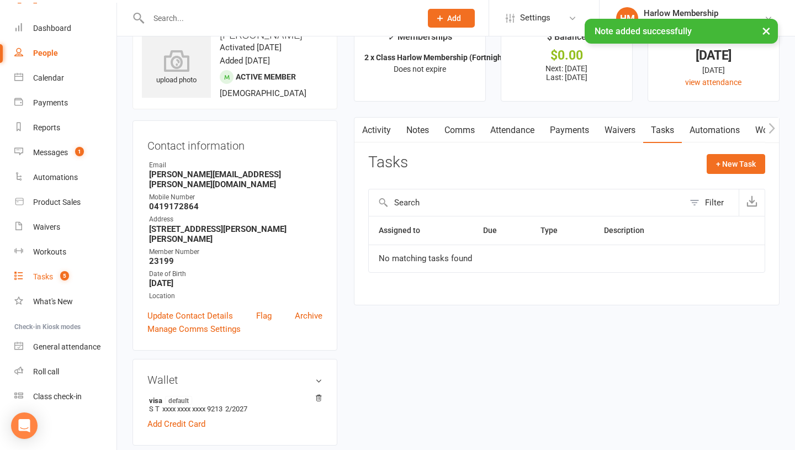
click at [47, 279] on div "Tasks" at bounding box center [43, 276] width 20 height 9
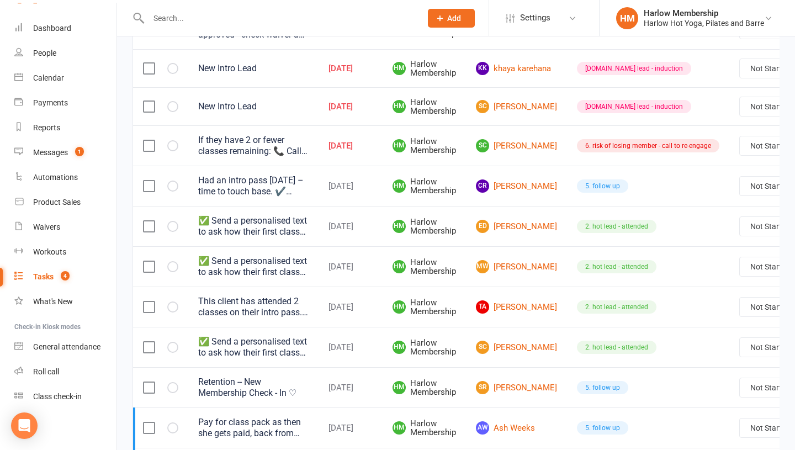
scroll to position [213, 0]
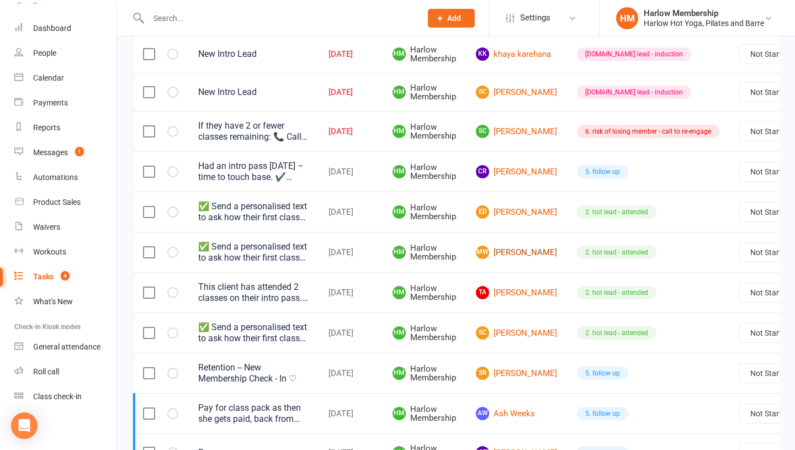
click at [504, 248] on link "MW Madison Wall" at bounding box center [516, 252] width 81 height 13
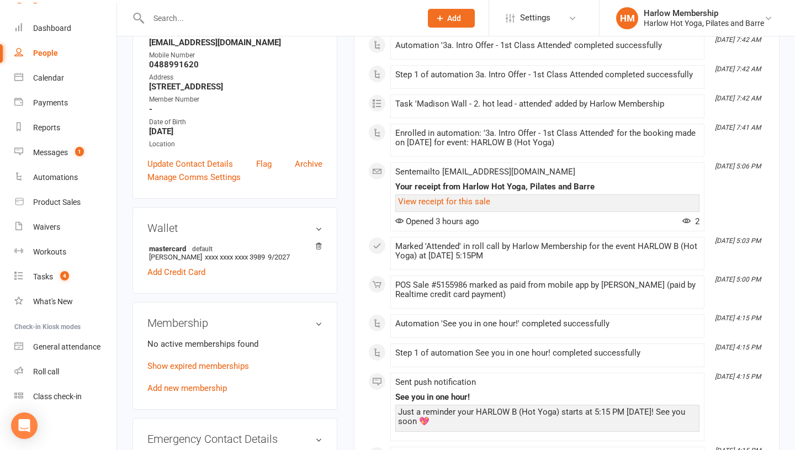
scroll to position [203, 0]
click at [219, 365] on link "Show expired memberships" at bounding box center [198, 365] width 102 height 10
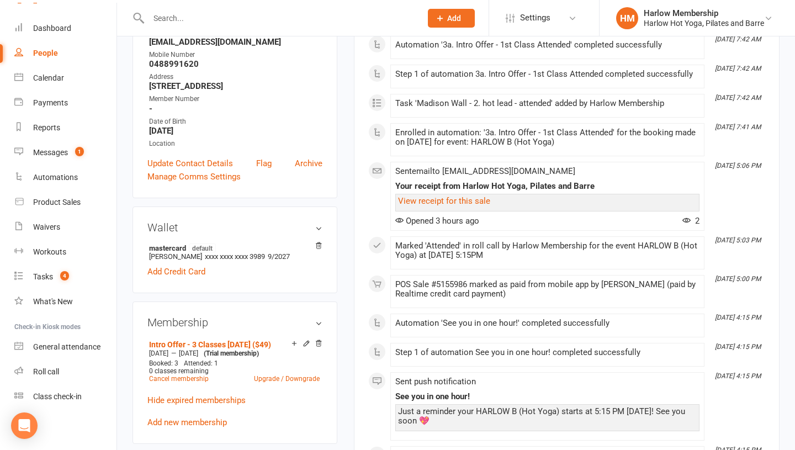
scroll to position [0, 0]
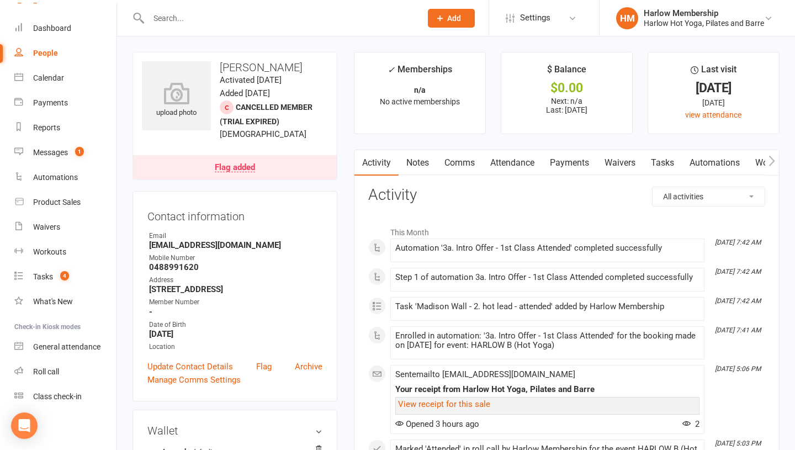
click at [424, 168] on link "Notes" at bounding box center [417, 162] width 38 height 25
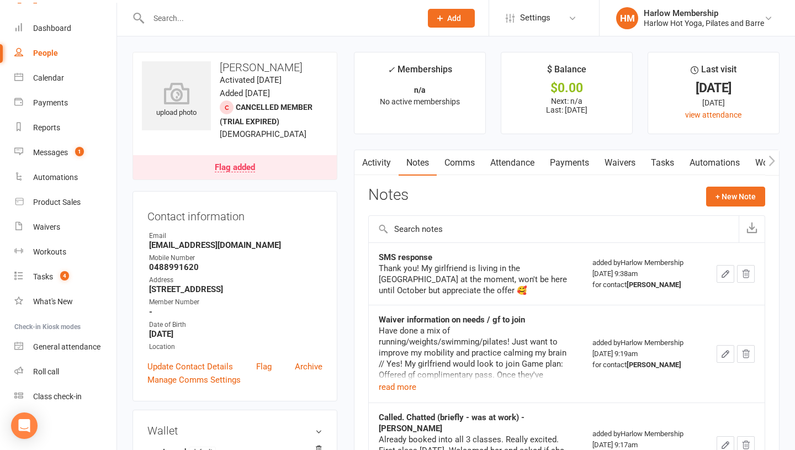
click at [454, 167] on link "Comms" at bounding box center [459, 162] width 46 height 25
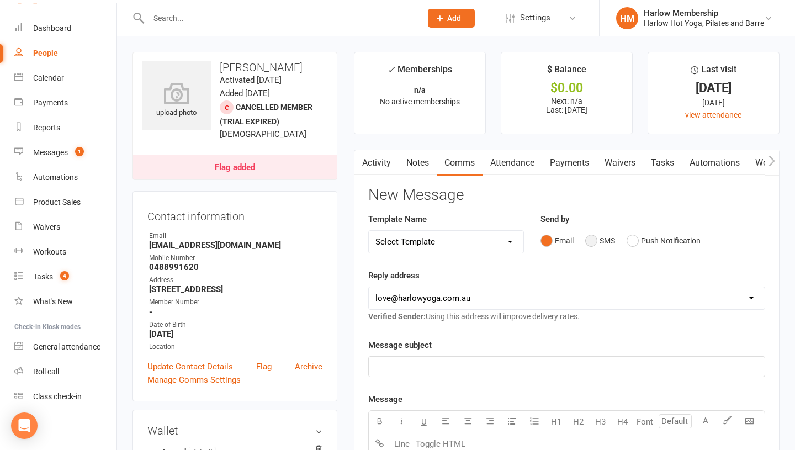
click at [595, 238] on button "SMS" at bounding box center [600, 240] width 30 height 21
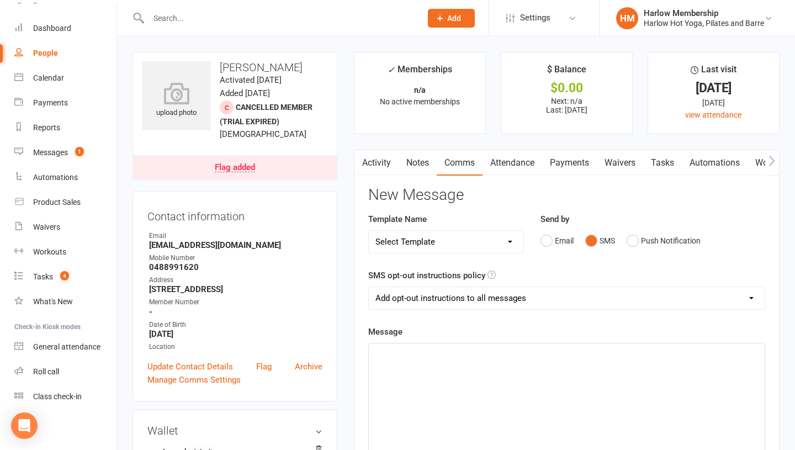
click at [520, 353] on p "﻿" at bounding box center [566, 353] width 382 height 13
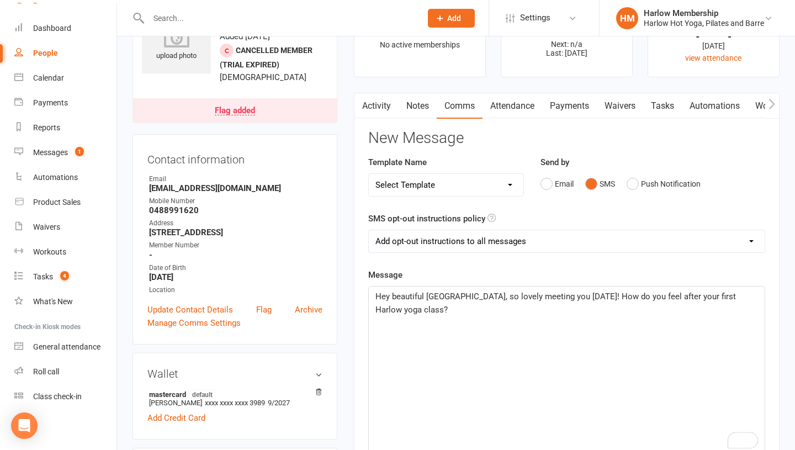
click at [428, 306] on p "Hey beautiful Madison, so lovely meeting you yesterday! How do you feel after y…" at bounding box center [566, 303] width 382 height 26
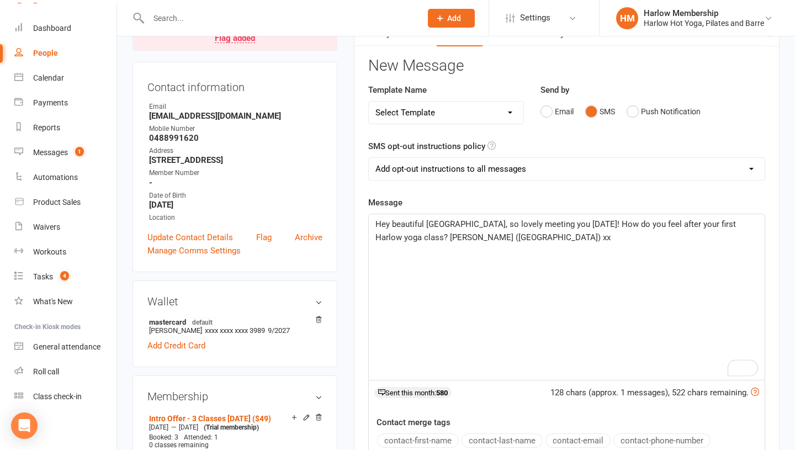
scroll to position [129, 0]
click at [580, 221] on span "Hey beautiful Madison, so lovely meeting you yesterday! How do you feel after y…" at bounding box center [556, 231] width 363 height 23
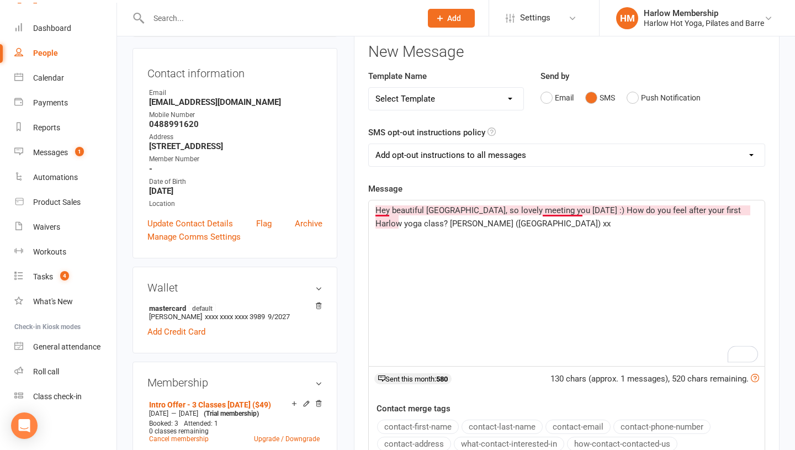
click at [380, 210] on span "Hey beautiful Madison, so lovely meeting you yesterday :) How do you feel after…" at bounding box center [558, 216] width 367 height 23
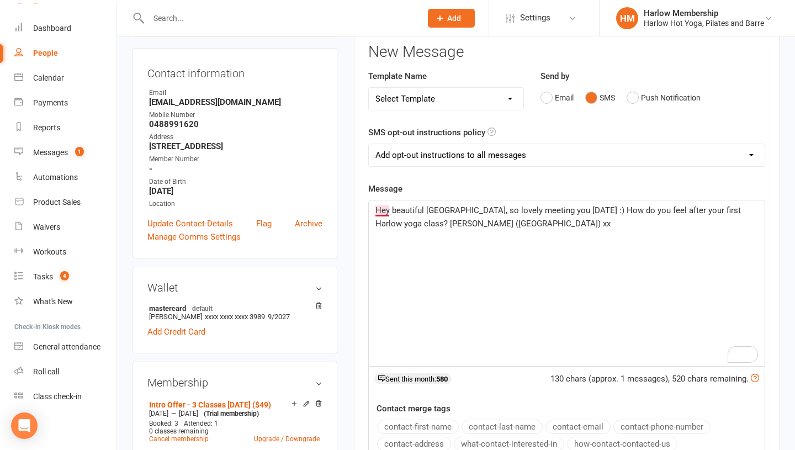
click at [389, 211] on span "Hey beautiful Madison, so lovely meeting you yesterday :) How do you feel after…" at bounding box center [558, 216] width 367 height 23
click at [495, 259] on div "Hey, beautiful Madison, so lovely meeting you yesterday :) How do you feel afte…" at bounding box center [567, 283] width 396 height 166
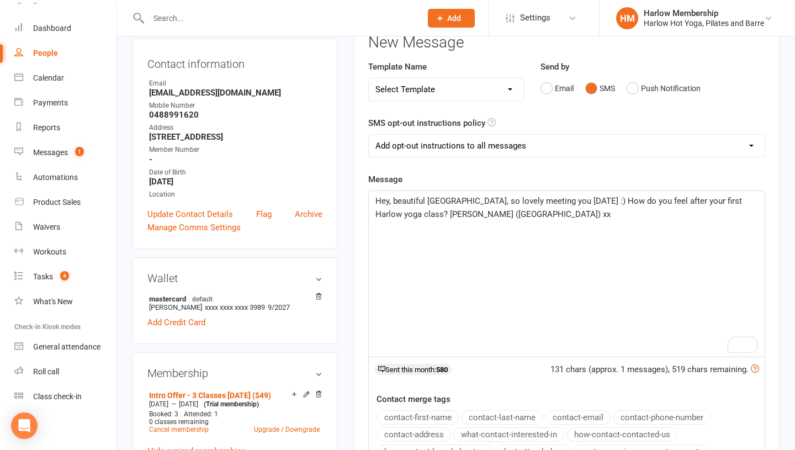
scroll to position [156, 0]
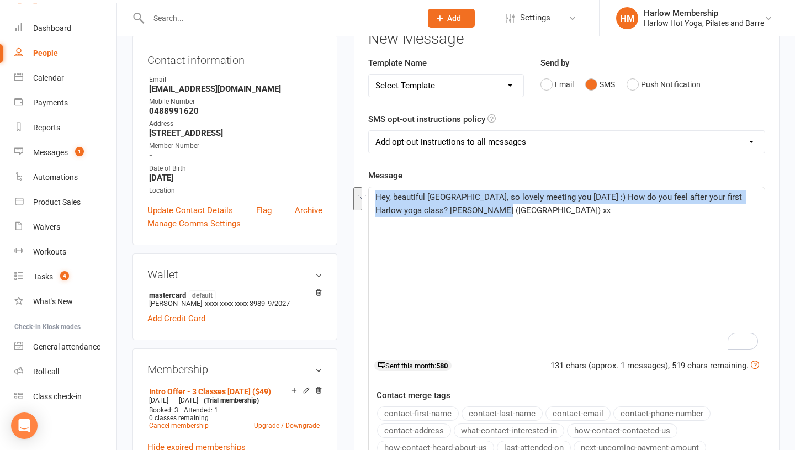
drag, startPoint x: 467, startPoint y: 220, endPoint x: 367, endPoint y: 195, distance: 102.2
click at [367, 195] on main "✓ Memberships n/a No active memberships $ Balance $0.00 Next: n/a Last: 13 Aug …" at bounding box center [566, 263] width 442 height 735
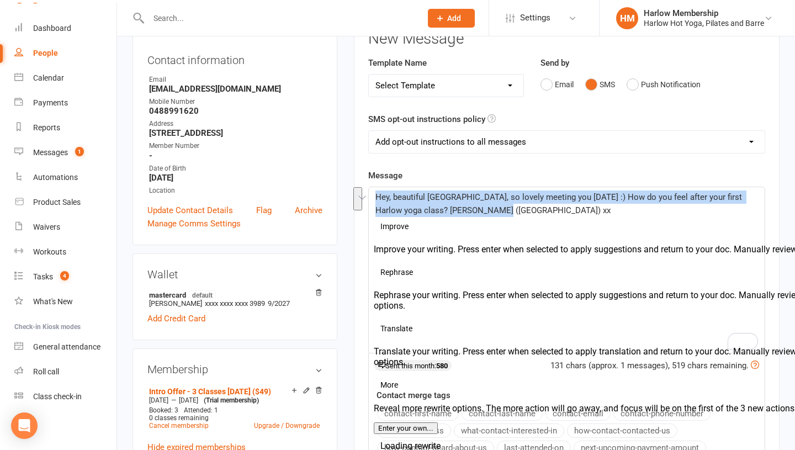
copy span "Hey, beautiful Madison, so lovely meeting you yesterday :) How do you feel afte…"
click at [485, 196] on span "Hey, beautiful Madison, so lovely meeting you yesterday :) How do you feel afte…" at bounding box center [559, 203] width 369 height 23
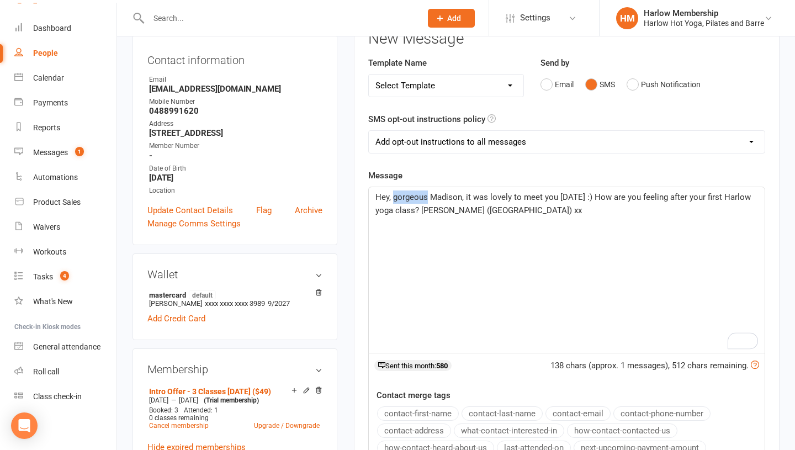
drag, startPoint x: 428, startPoint y: 199, endPoint x: 394, endPoint y: 198, distance: 33.7
click at [394, 198] on span "Hey, gorgeous Madison, it was lovely to meet you yesterday :) How are you feeli…" at bounding box center [563, 203] width 377 height 23
click at [510, 209] on p "Hey, beautiful Madison, it was lovely to meet you yesterday :) How are you feel…" at bounding box center [566, 203] width 382 height 26
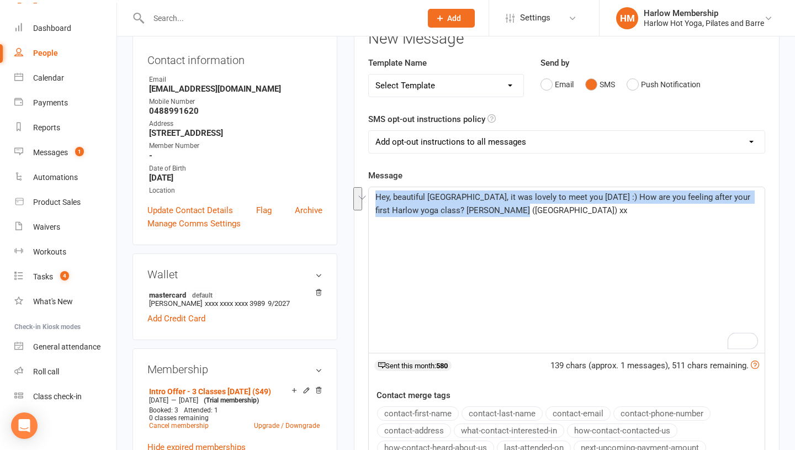
drag, startPoint x: 510, startPoint y: 209, endPoint x: 393, endPoint y: 185, distance: 119.3
click at [393, 185] on div "Message Hey, beautiful Madison, it was lovely to meet you yesterday :) How are …" at bounding box center [566, 343] width 397 height 349
copy span "Hey, beautiful Madison, it was lovely to meet you yesterday :) How are you feel…"
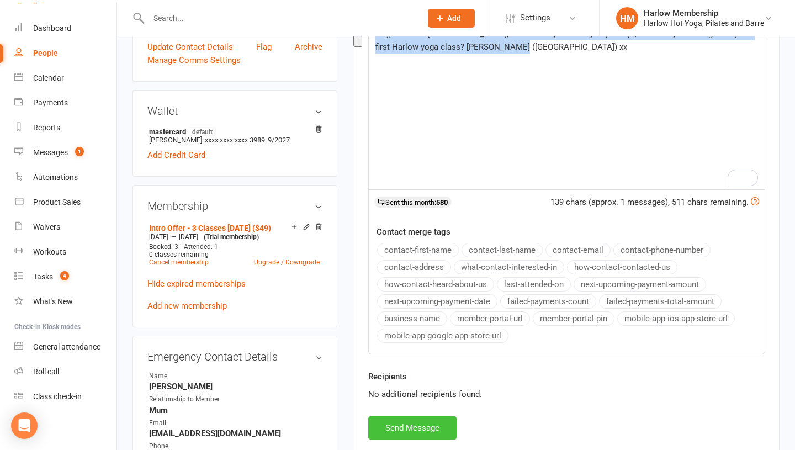
scroll to position [322, 0]
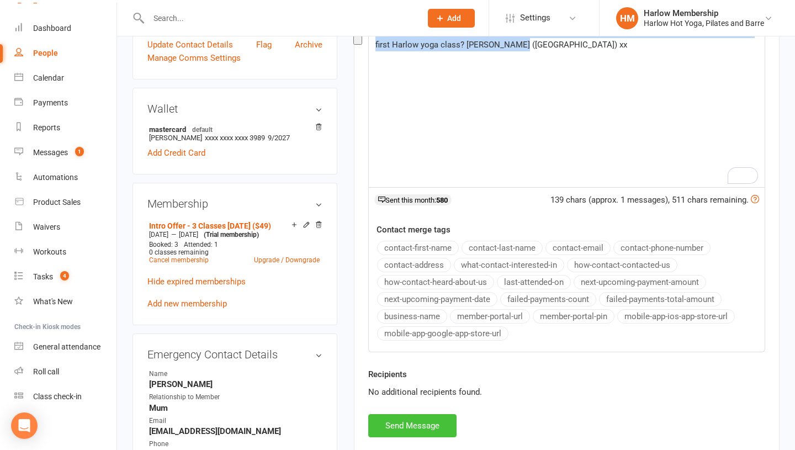
click at [415, 428] on button "Send Message" at bounding box center [412, 425] width 88 height 23
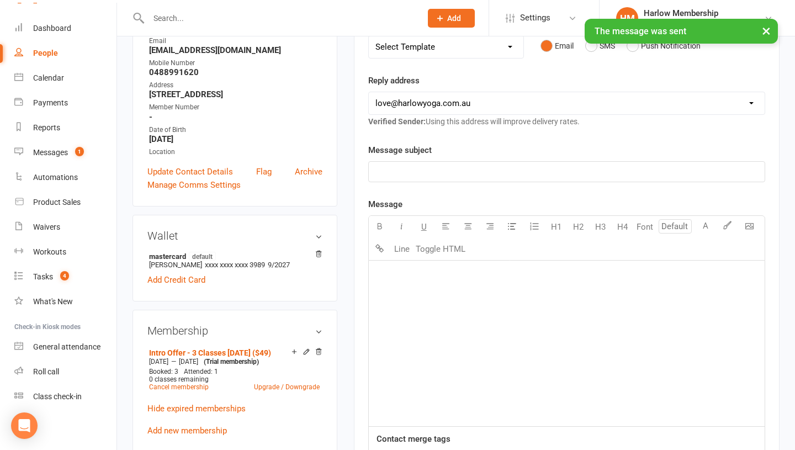
scroll to position [0, 0]
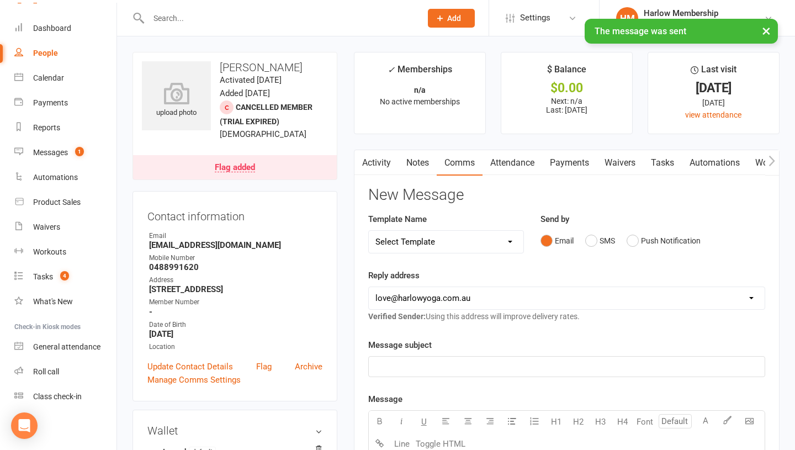
click at [382, 163] on link "Activity" at bounding box center [376, 162] width 44 height 25
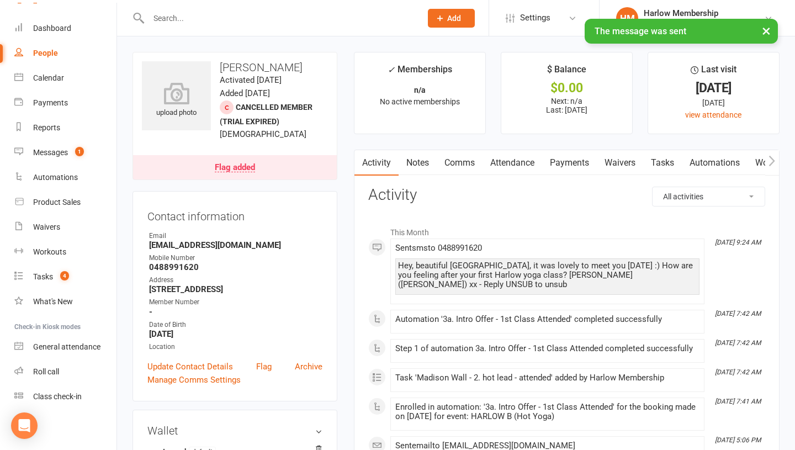
click at [413, 161] on link "Notes" at bounding box center [417, 162] width 38 height 25
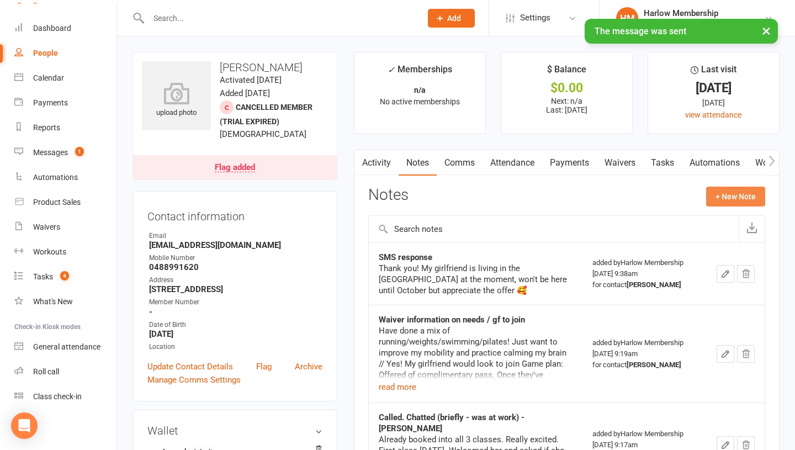
click at [715, 199] on button "+ New Note" at bounding box center [735, 197] width 59 height 20
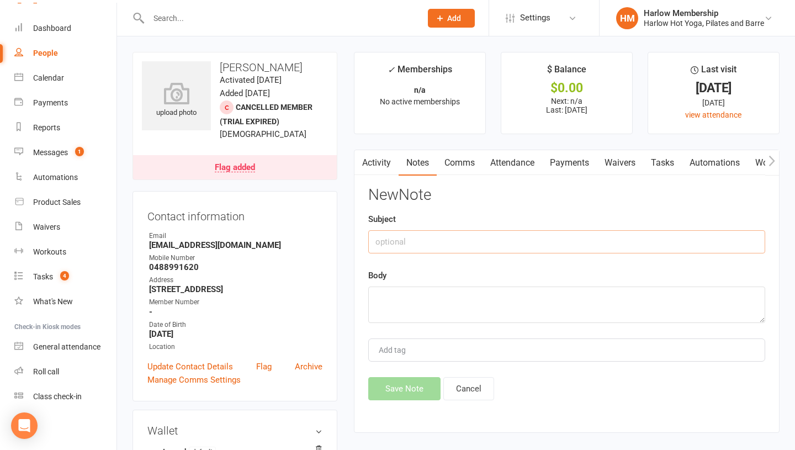
click at [397, 239] on input "text" at bounding box center [566, 241] width 397 height 23
type input "Sent SMS to check-in after 1. class - Krystyna"
click at [393, 301] on textarea at bounding box center [566, 304] width 397 height 36
paste textarea "Hey, beautiful Madison, it was lovely to meet you yesterday :) How are you feel…"
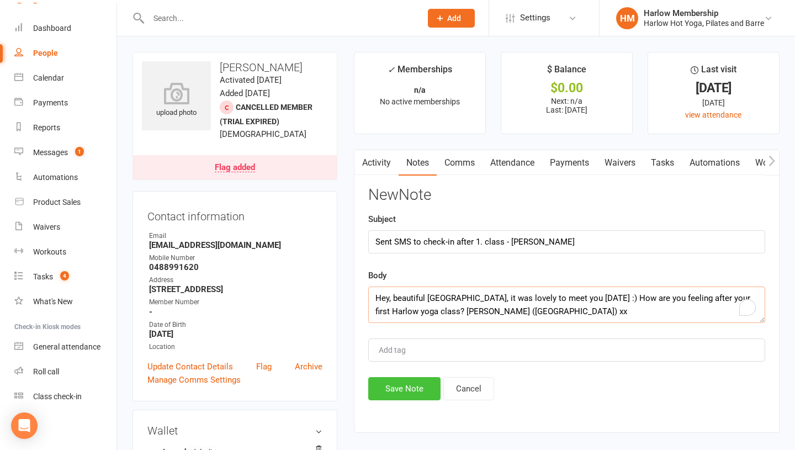
type textarea "Hey, beautiful Madison, it was lovely to meet you yesterday :) How are you feel…"
click at [388, 384] on button "Save Note" at bounding box center [404, 388] width 72 height 23
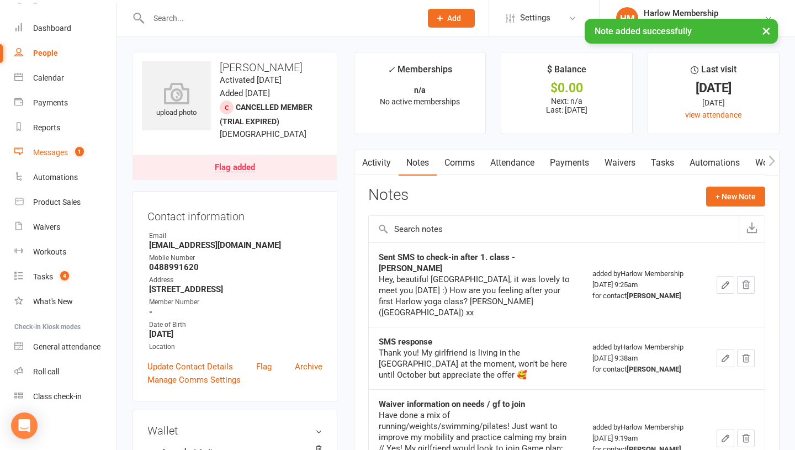
click at [56, 148] on div "Messages" at bounding box center [50, 152] width 35 height 9
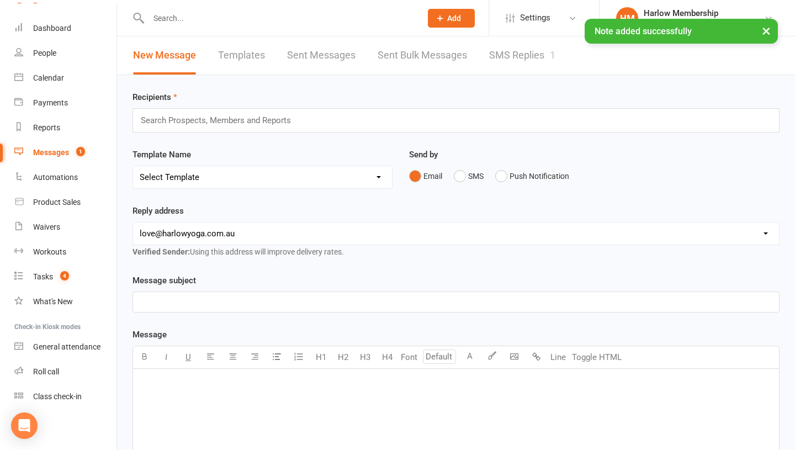
click at [511, 59] on link "SMS Replies 1" at bounding box center [522, 55] width 66 height 38
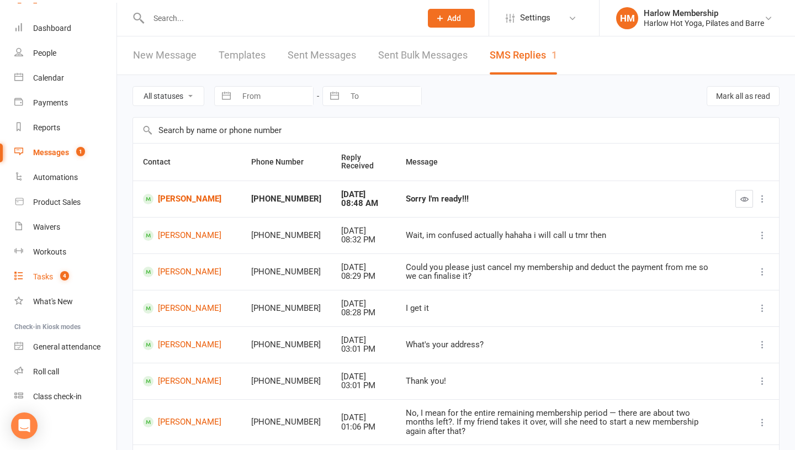
click at [57, 269] on link "Tasks 4" at bounding box center [65, 276] width 102 height 25
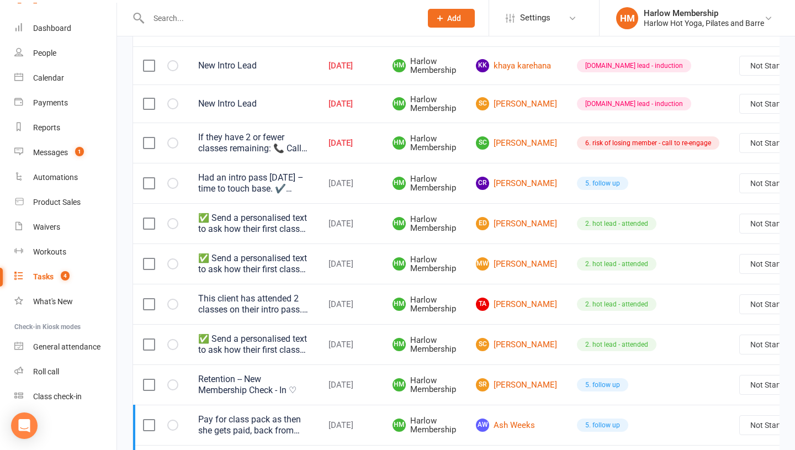
scroll to position [201, 0]
click at [504, 257] on link "MW Madison Wall" at bounding box center [516, 263] width 81 height 13
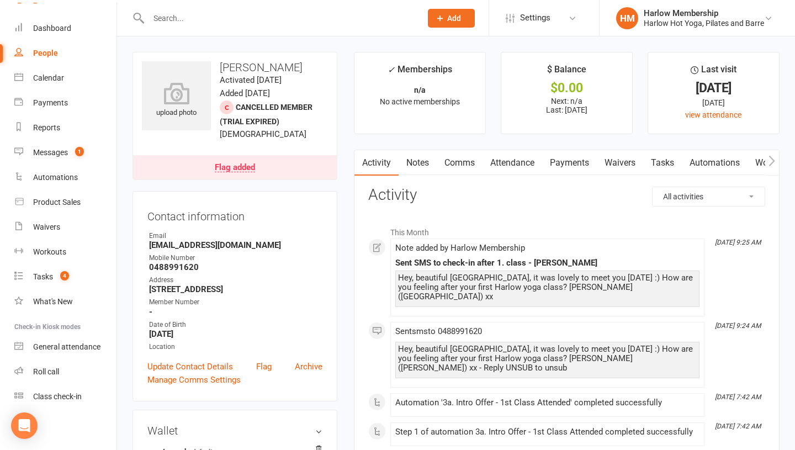
click at [657, 163] on link "Tasks" at bounding box center [662, 162] width 39 height 25
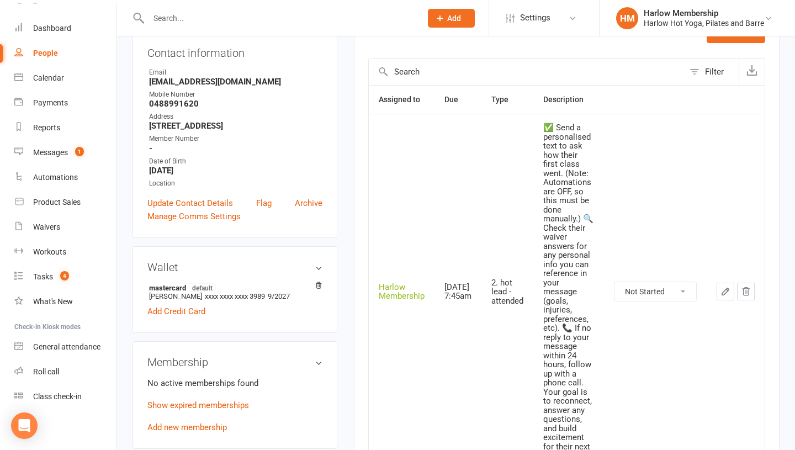
scroll to position [163, 0]
click at [642, 296] on select "Not Started In Progress Waiting Complete" at bounding box center [655, 292] width 82 height 19
select select "unstarted"
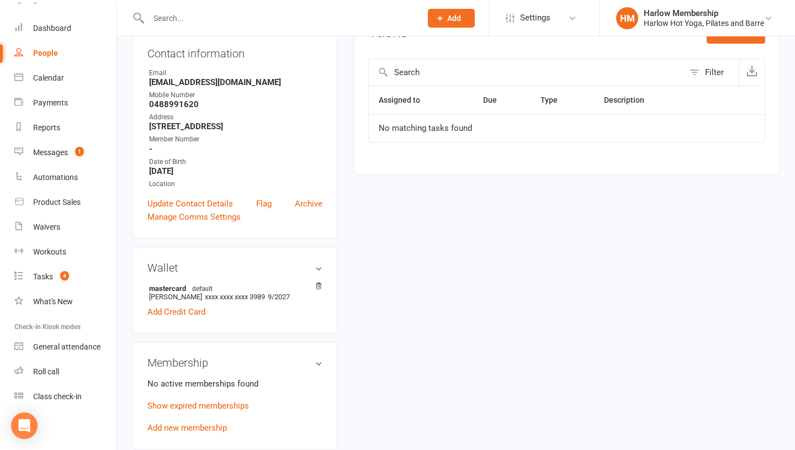
scroll to position [0, 0]
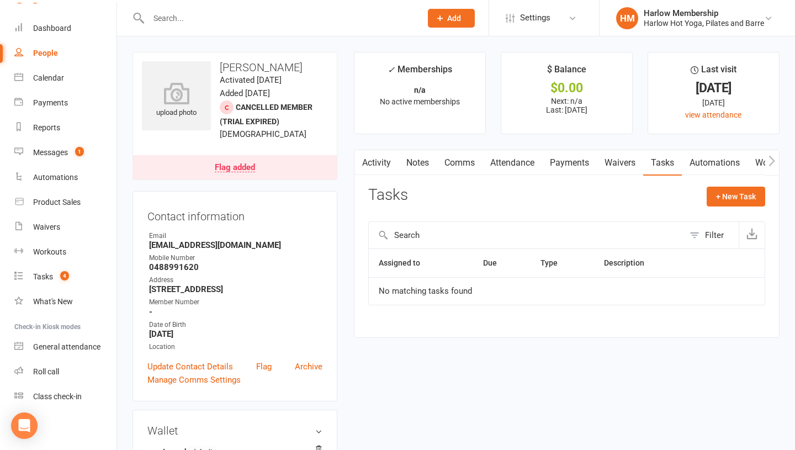
click at [419, 155] on link "Notes" at bounding box center [417, 162] width 38 height 25
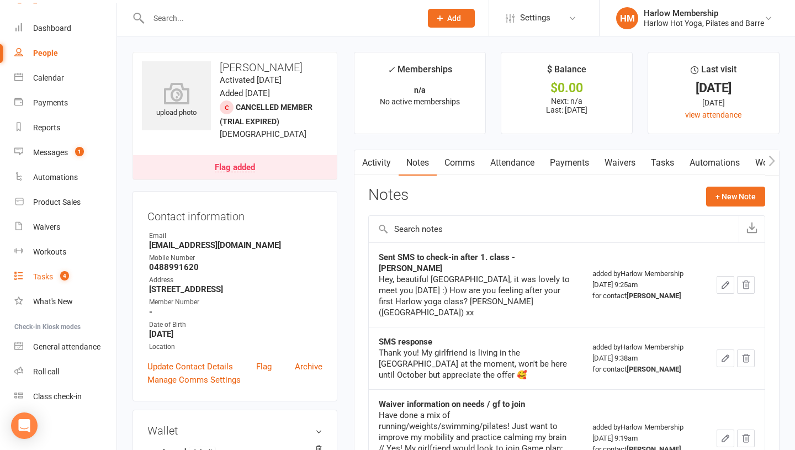
click at [55, 267] on link "Tasks 4" at bounding box center [65, 276] width 102 height 25
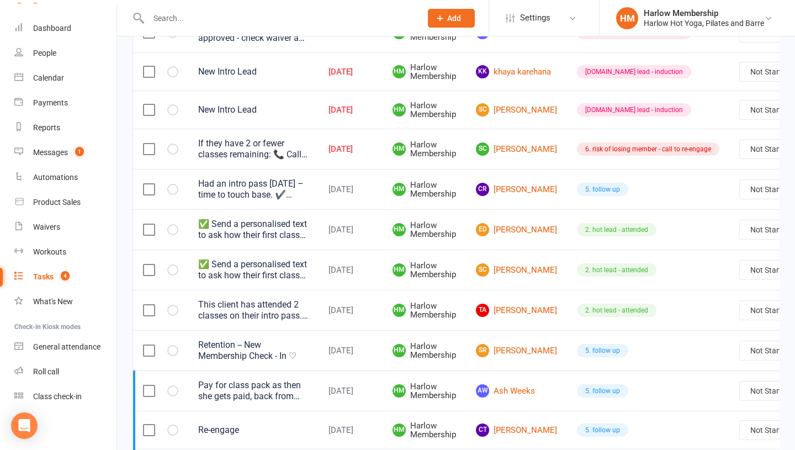
scroll to position [196, 0]
click at [504, 228] on link "ED Eva Dallison" at bounding box center [516, 228] width 81 height 13
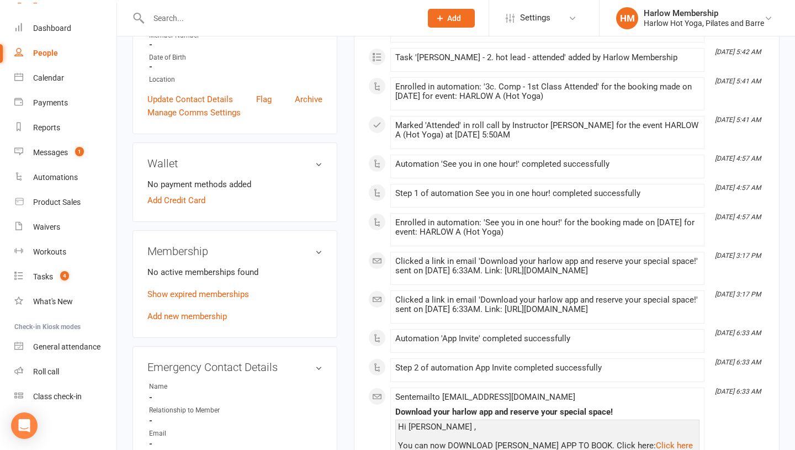
scroll to position [258, 0]
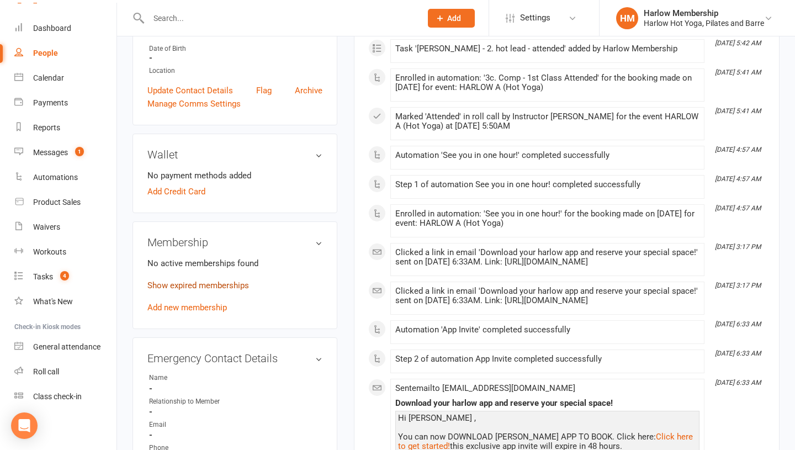
click at [210, 287] on link "Show expired memberships" at bounding box center [198, 285] width 102 height 10
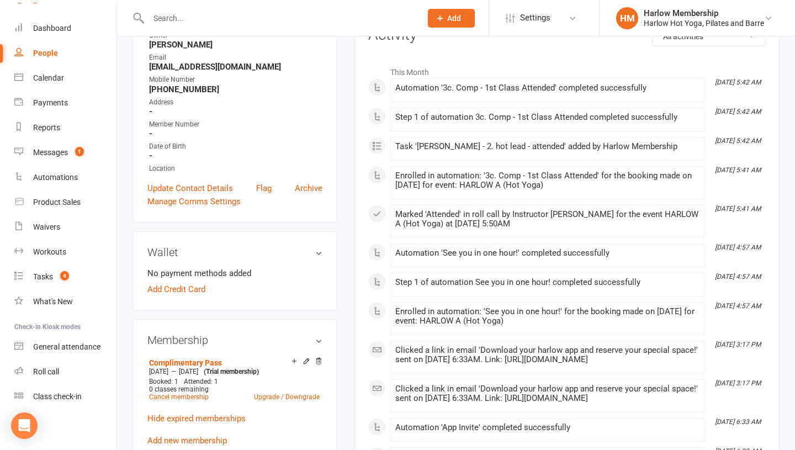
scroll to position [0, 0]
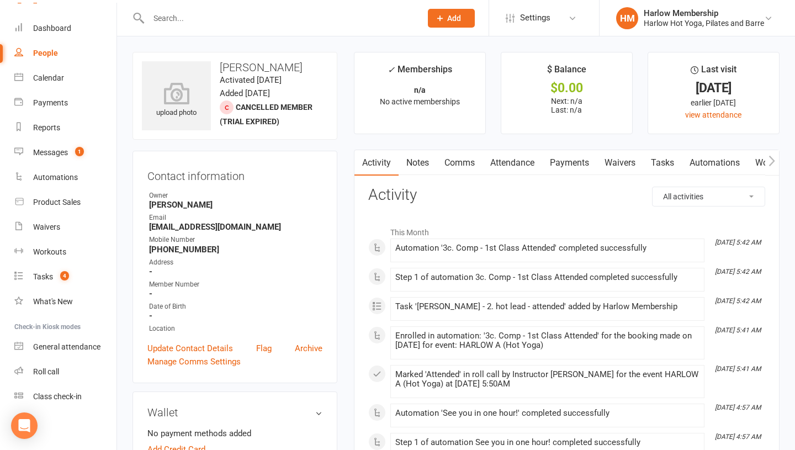
click at [417, 161] on link "Notes" at bounding box center [417, 162] width 38 height 25
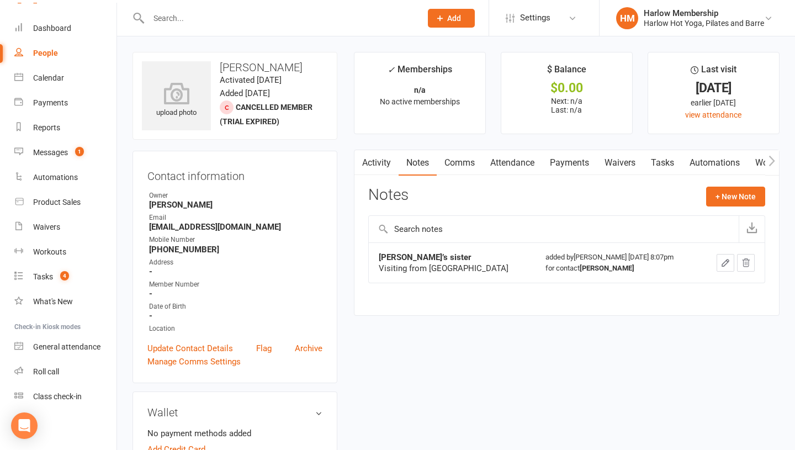
click at [663, 159] on link "Tasks" at bounding box center [662, 162] width 39 height 25
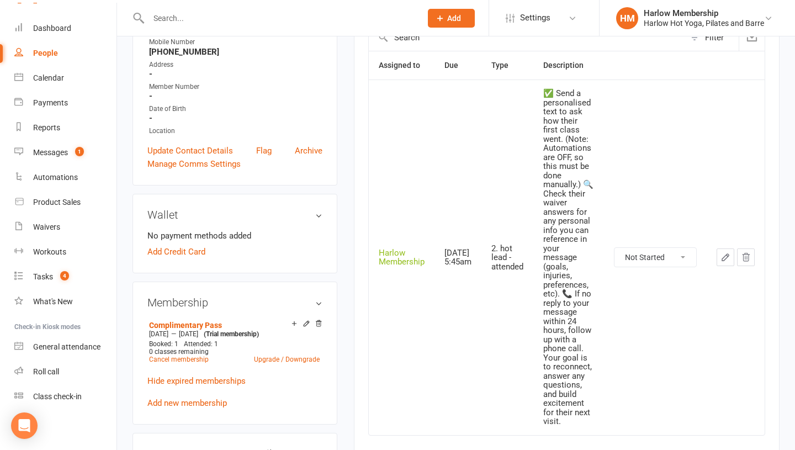
scroll to position [201, 0]
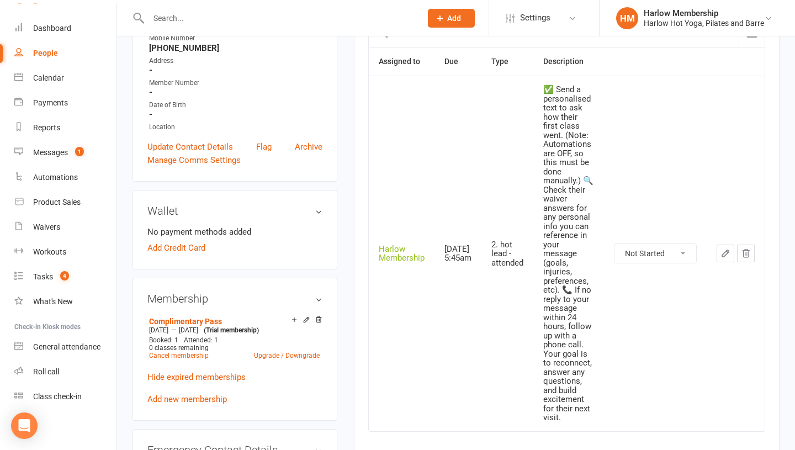
click at [632, 251] on select "Not Started In Progress Waiting Complete" at bounding box center [655, 253] width 82 height 19
select select "unstarted"
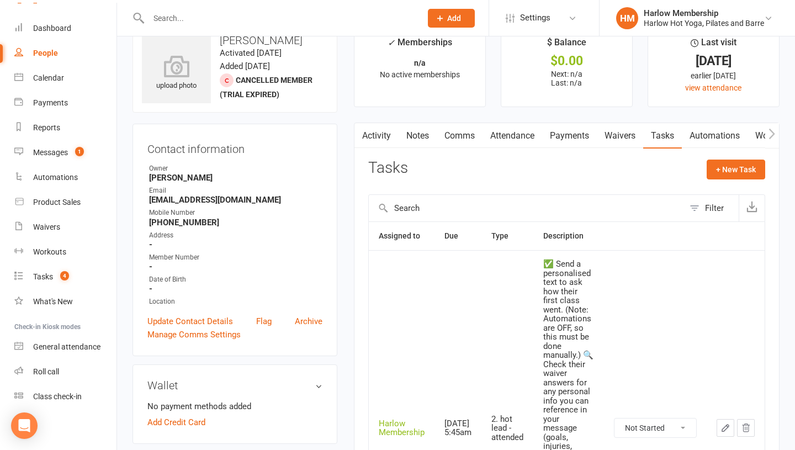
scroll to position [0, 0]
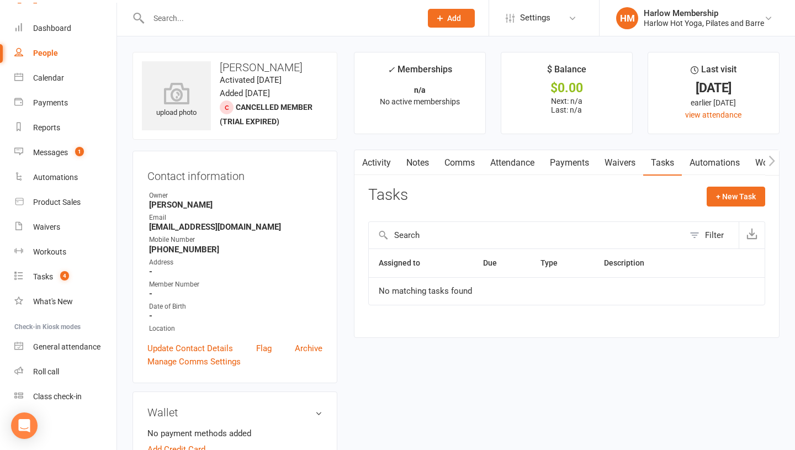
click at [455, 155] on link "Comms" at bounding box center [459, 162] width 46 height 25
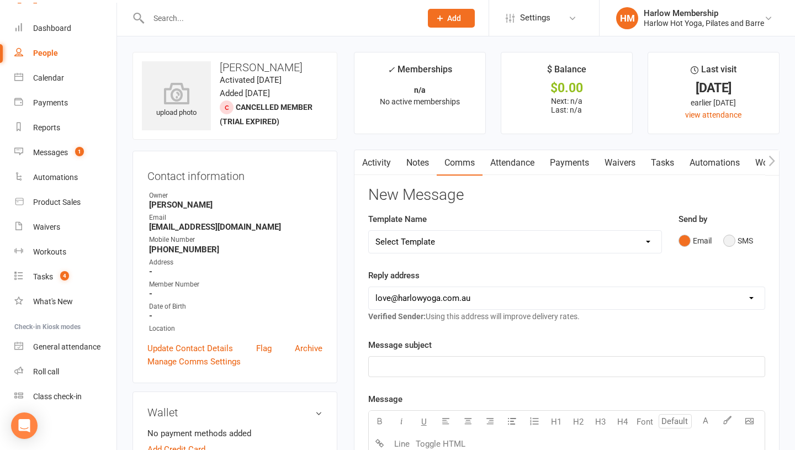
click at [726, 243] on button "SMS" at bounding box center [738, 240] width 30 height 21
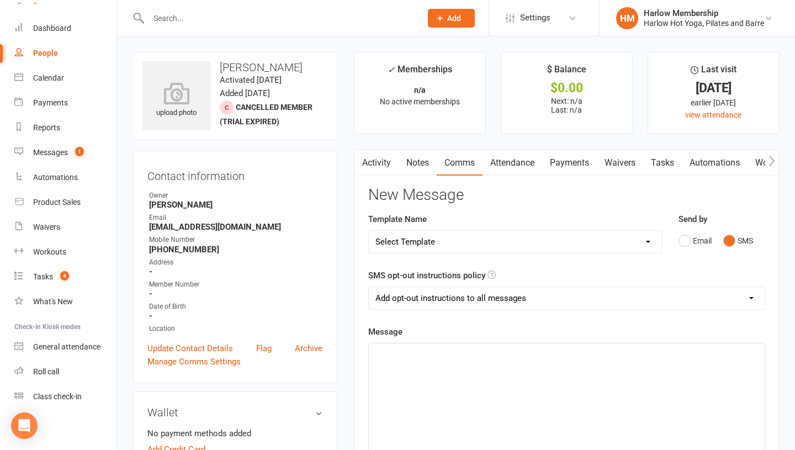
click at [507, 375] on div "﻿" at bounding box center [567, 426] width 396 height 166
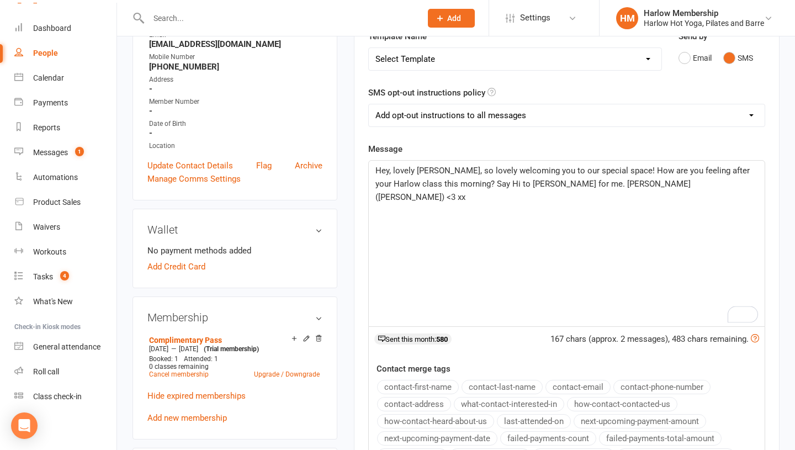
scroll to position [198, 0]
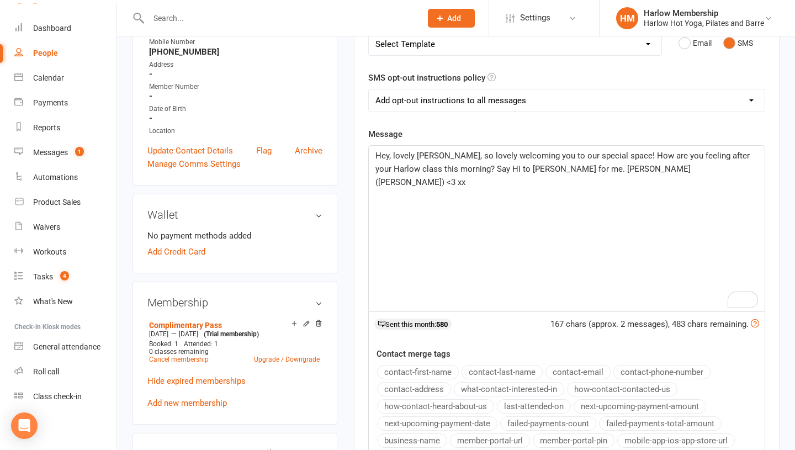
click at [529, 169] on span "Hey, lovely Eva, so lovely welcoming you to our special space! How are you feel…" at bounding box center [563, 169] width 376 height 36
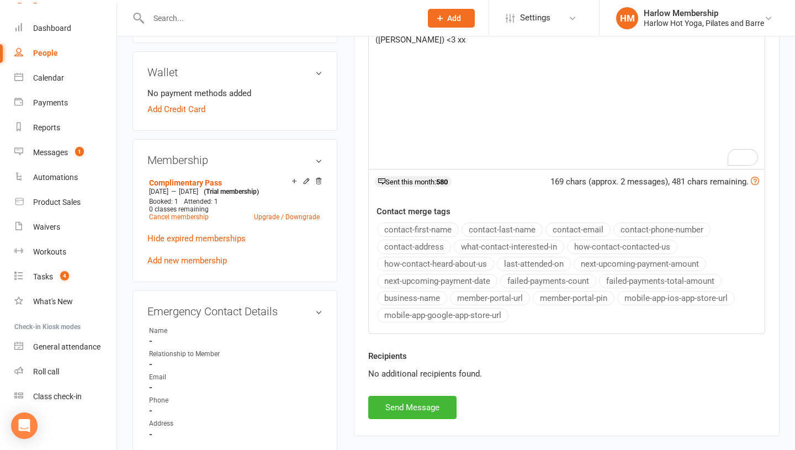
scroll to position [344, 0]
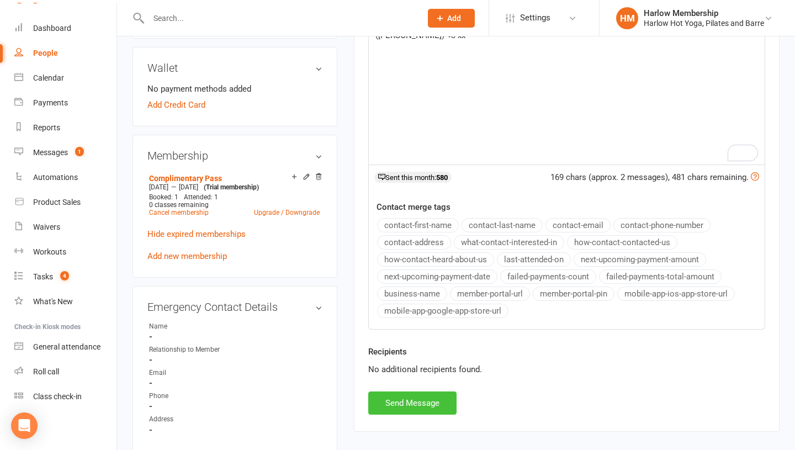
click at [430, 406] on button "Send Message" at bounding box center [412, 402] width 88 height 23
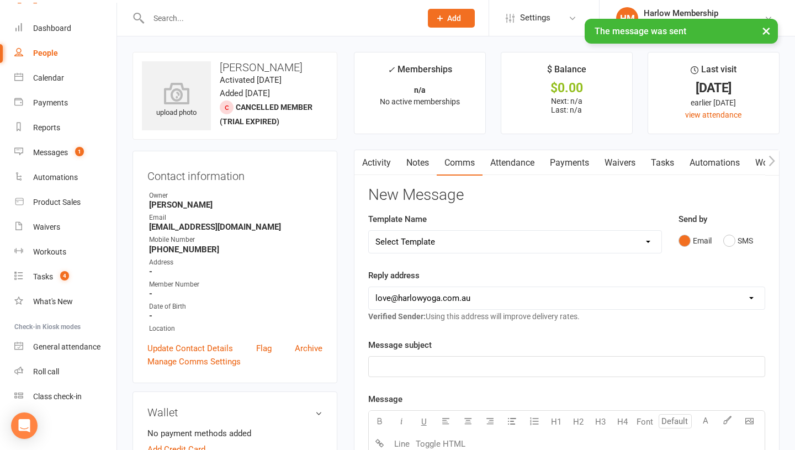
click at [415, 164] on link "Notes" at bounding box center [417, 162] width 38 height 25
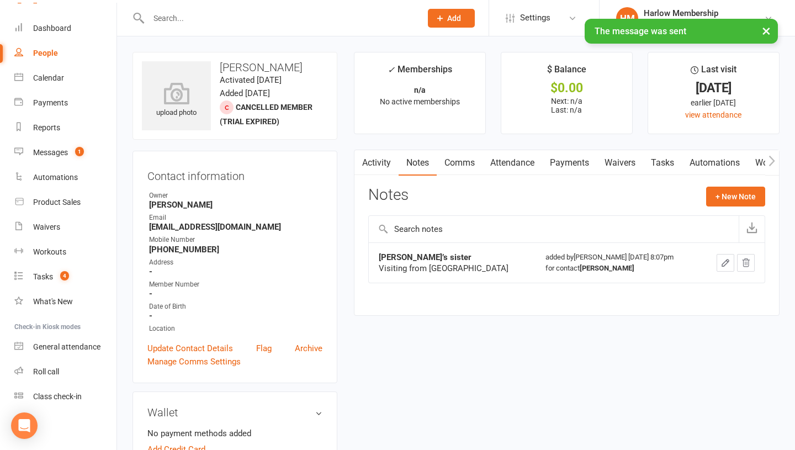
click at [657, 163] on link "Tasks" at bounding box center [662, 162] width 39 height 25
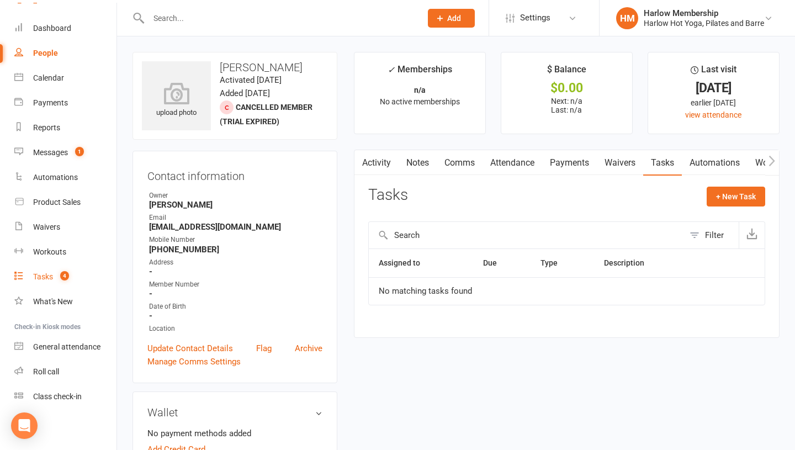
click at [56, 272] on count-badge "4" at bounding box center [62, 276] width 14 height 9
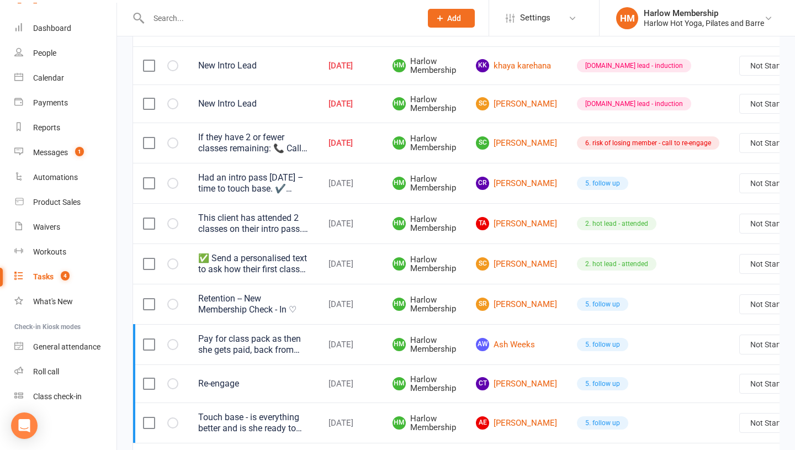
scroll to position [203, 0]
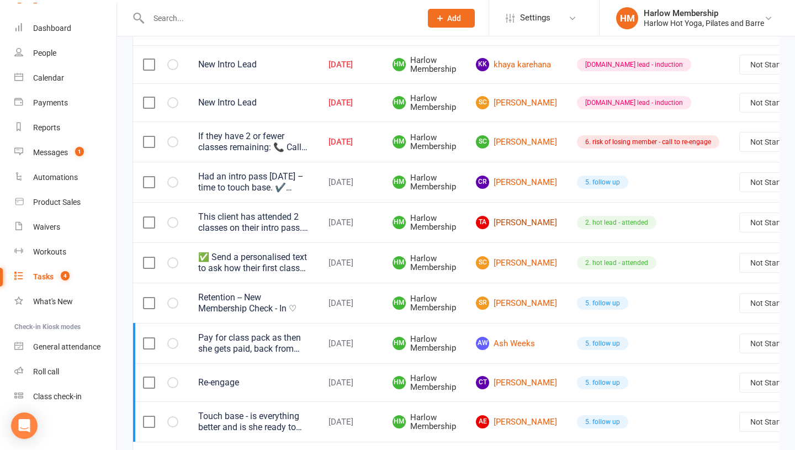
click at [502, 220] on link "TA Timitayo Ajetunmobi" at bounding box center [516, 222] width 81 height 13
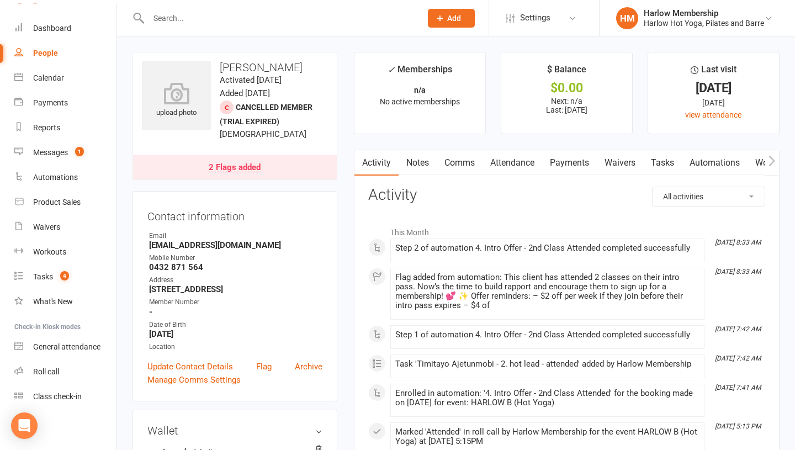
click at [419, 168] on link "Notes" at bounding box center [417, 162] width 38 height 25
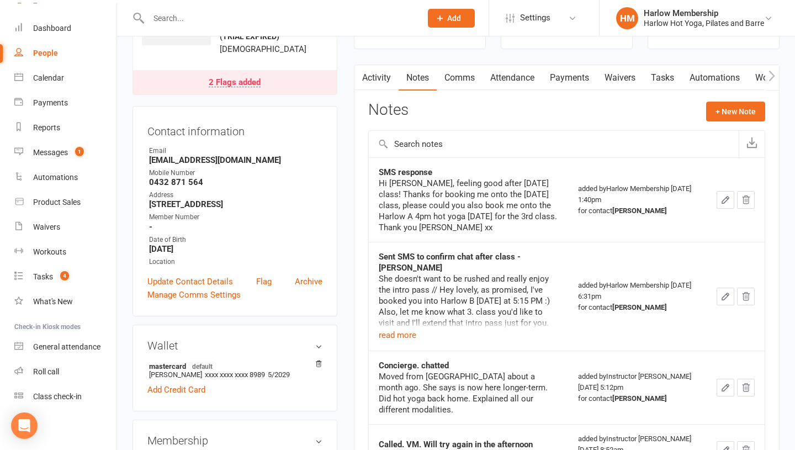
scroll to position [110, 0]
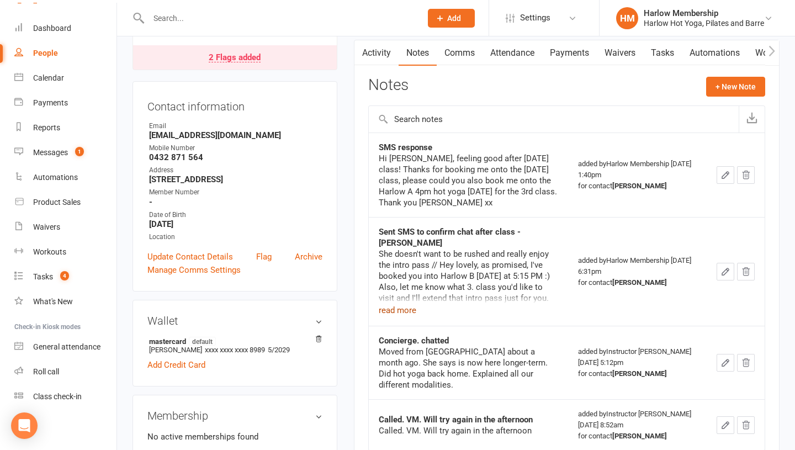
click at [393, 303] on button "read more" at bounding box center [398, 309] width 38 height 13
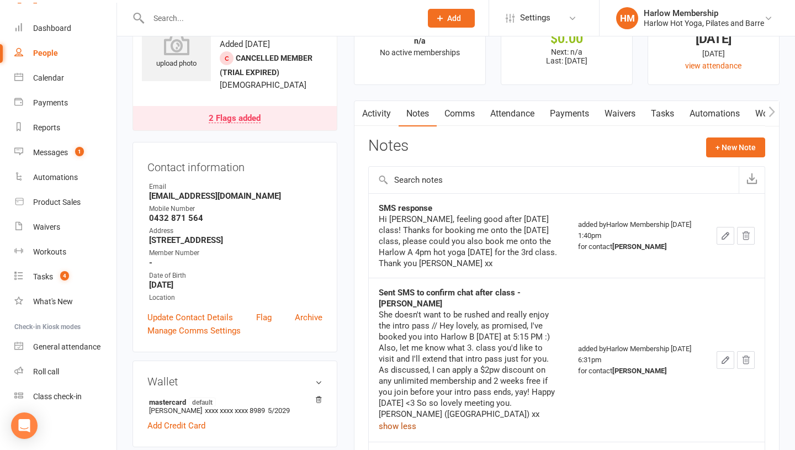
scroll to position [48, 0]
click at [461, 115] on link "Comms" at bounding box center [459, 114] width 46 height 25
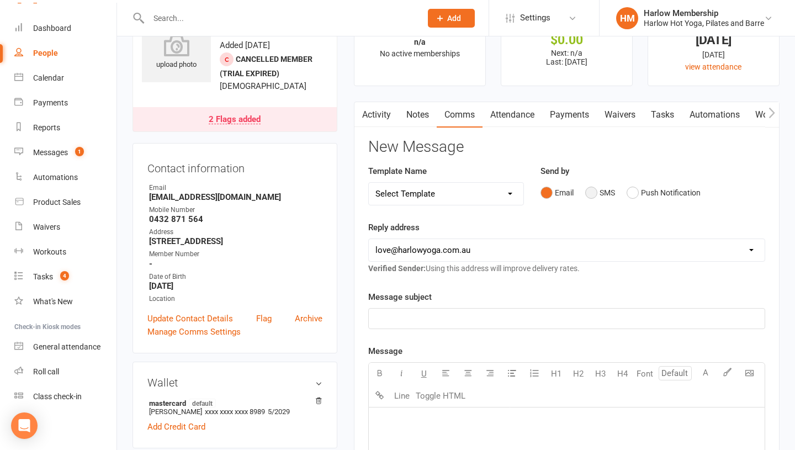
click at [594, 193] on button "SMS" at bounding box center [600, 192] width 30 height 21
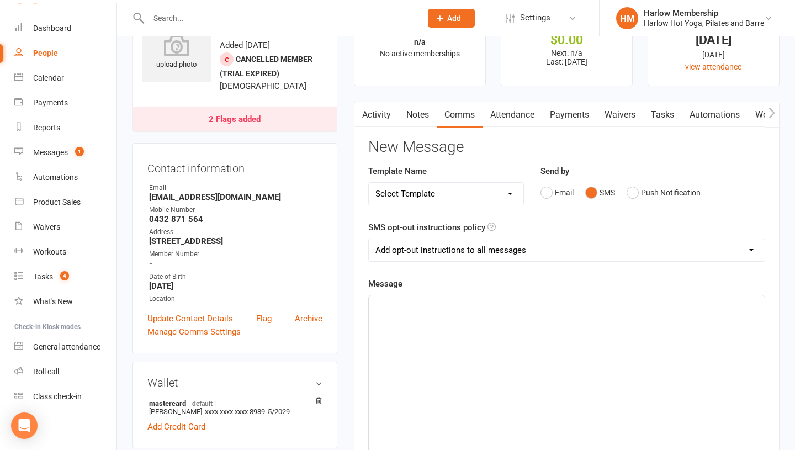
click at [466, 330] on div "﻿" at bounding box center [567, 378] width 396 height 166
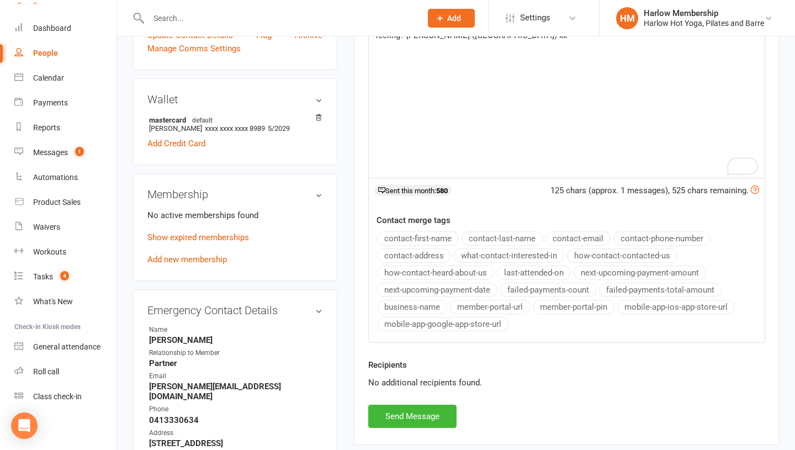
scroll to position [338, 0]
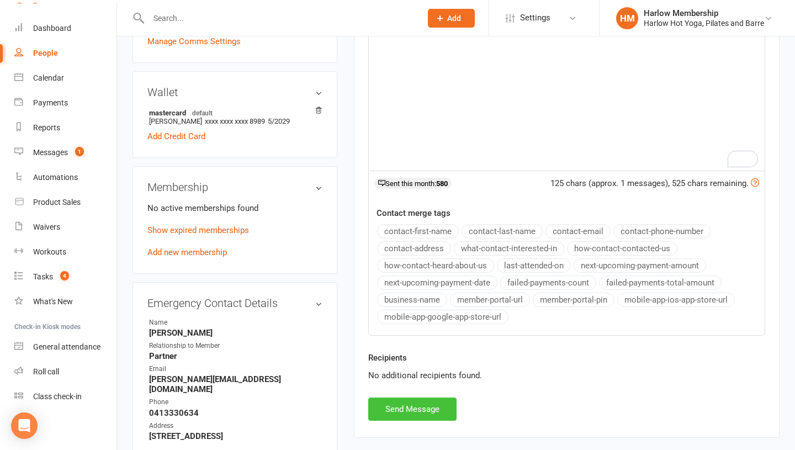
click at [396, 409] on button "Send Message" at bounding box center [412, 408] width 88 height 23
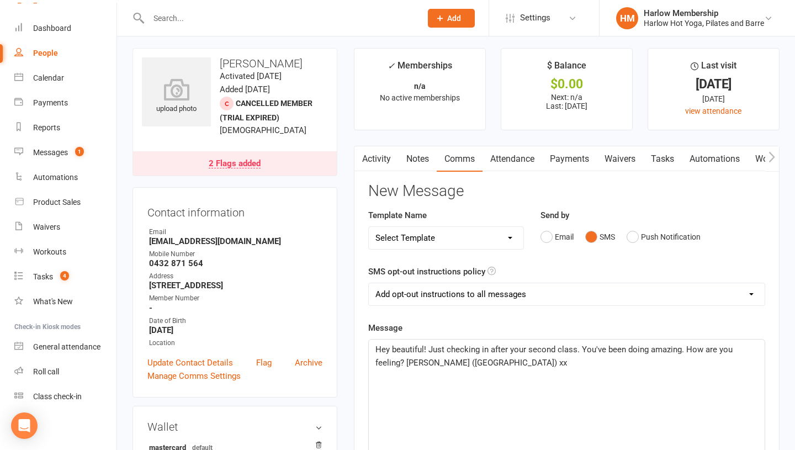
scroll to position [0, 0]
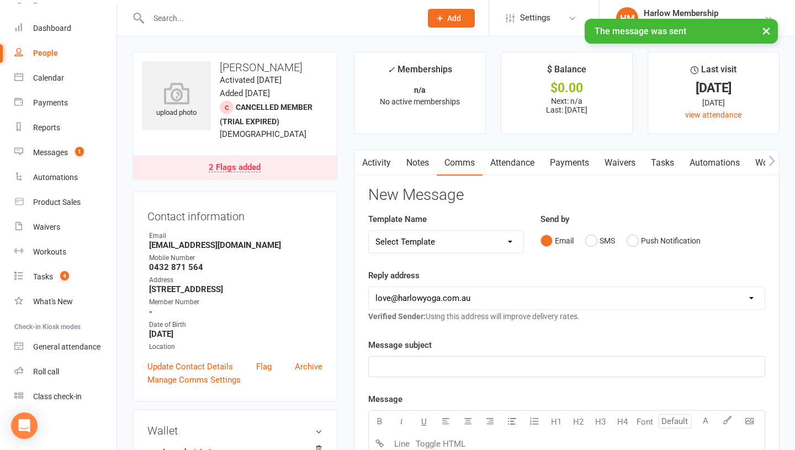
click at [420, 161] on link "Notes" at bounding box center [417, 162] width 38 height 25
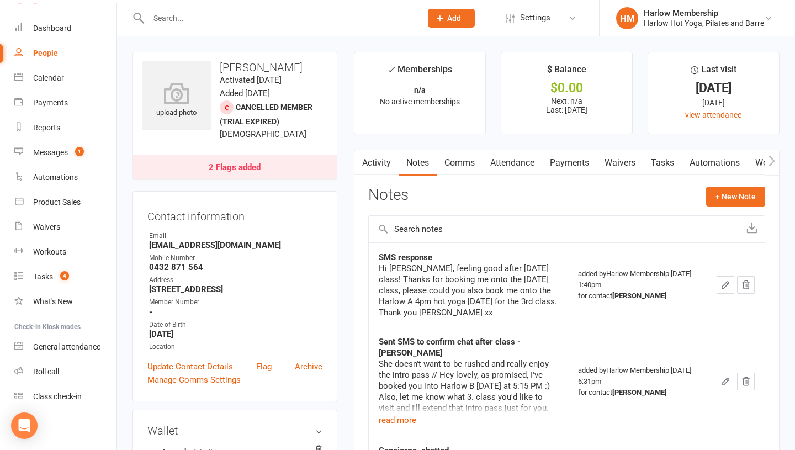
click at [373, 161] on link "Activity" at bounding box center [376, 162] width 44 height 25
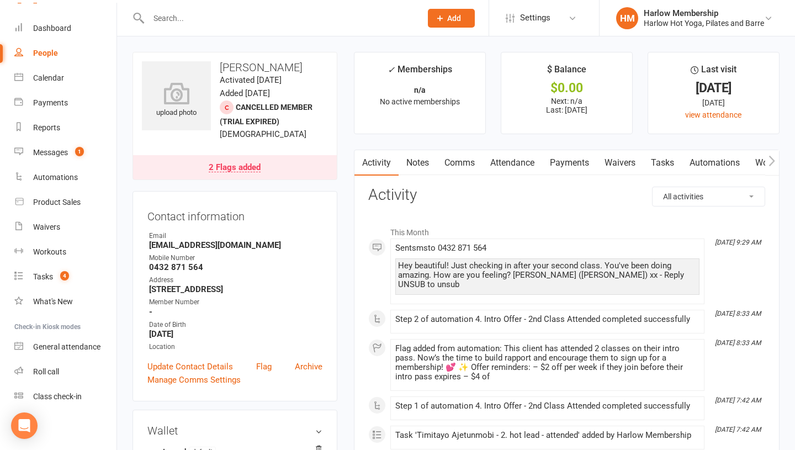
click at [414, 270] on div "Hey beautiful! Just checking in after your second class. You've been doing amaz…" at bounding box center [547, 275] width 299 height 28
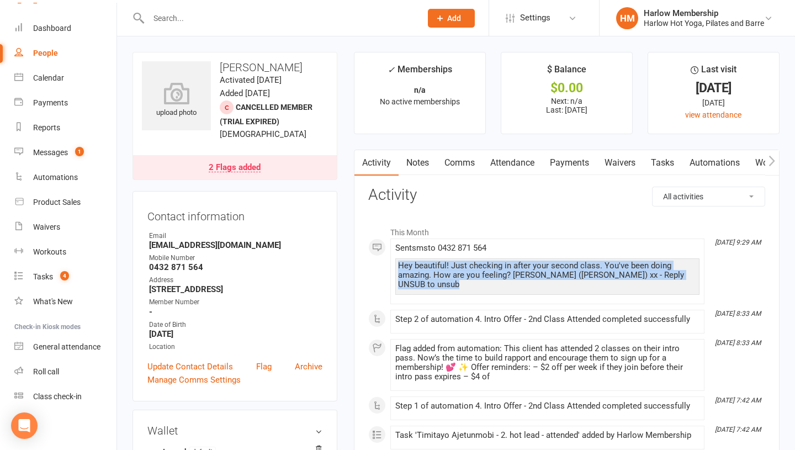
click at [589, 268] on div "Hey beautiful! Just checking in after your second class. You've been doing amaz…" at bounding box center [547, 275] width 299 height 28
drag, startPoint x: 585, startPoint y: 274, endPoint x: 387, endPoint y: 264, distance: 198.3
copy div "Hey beautiful! Just checking in after your second class. You've been doing amaz…"
click at [410, 172] on link "Notes" at bounding box center [417, 162] width 38 height 25
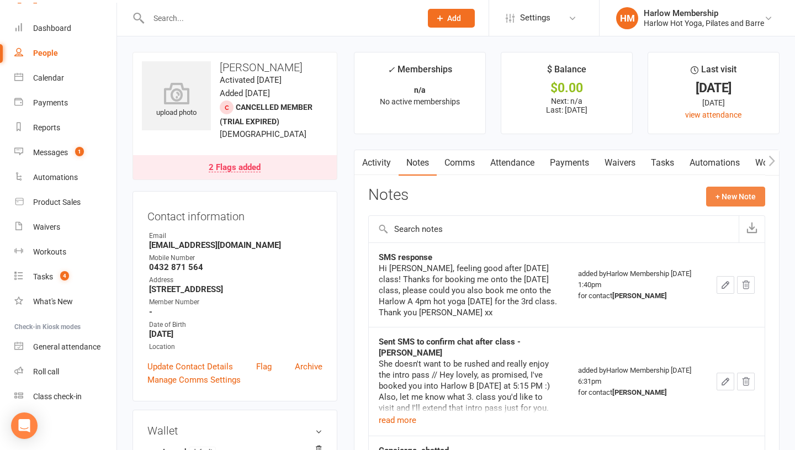
click at [725, 196] on button "+ New Note" at bounding box center [735, 197] width 59 height 20
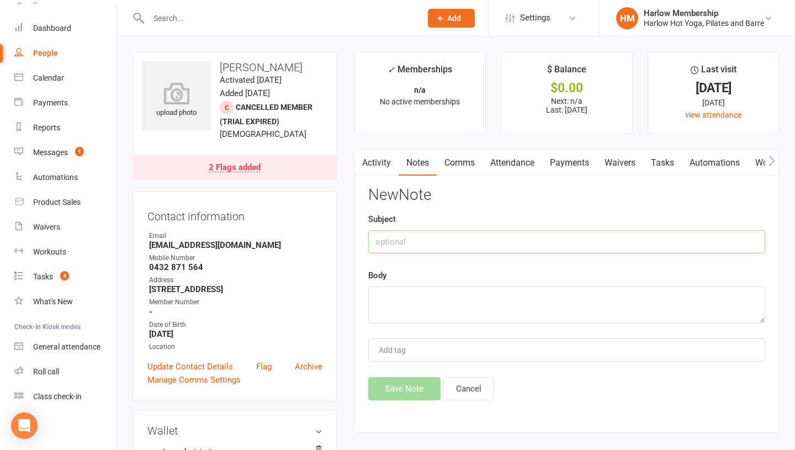
click at [389, 243] on input "text" at bounding box center [566, 241] width 397 height 23
type input "Check in after 2. class - Krystyna"
click at [383, 295] on textarea at bounding box center [566, 304] width 397 height 36
paste textarea "Hey beautiful! Just checking in after your second class. You've been doing amaz…"
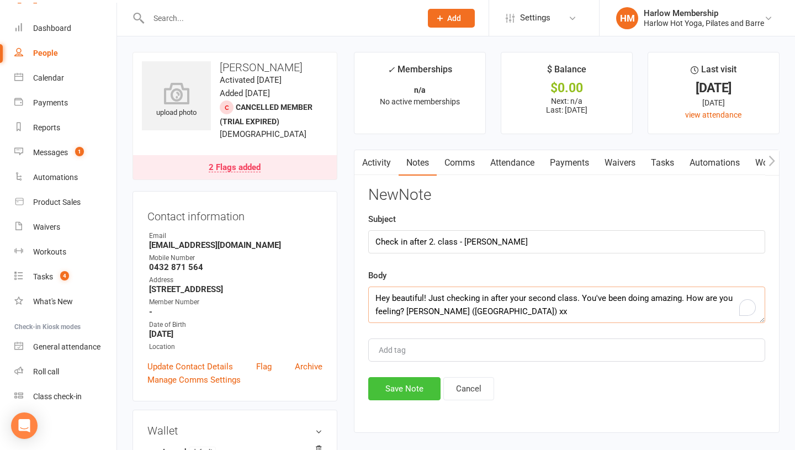
type textarea "Hey beautiful! Just checking in after your second class. You've been doing amaz…"
click at [397, 396] on button "Save Note" at bounding box center [404, 388] width 72 height 23
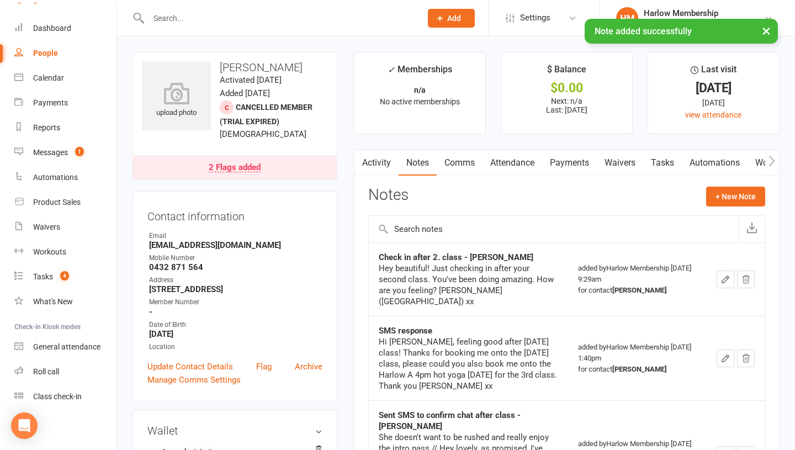
click at [670, 169] on link "Tasks" at bounding box center [662, 162] width 39 height 25
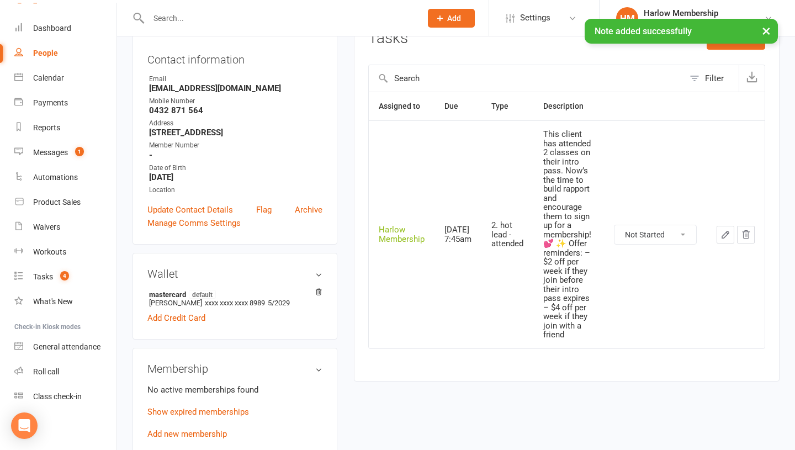
scroll to position [156, 0]
click at [634, 226] on select "Not Started In Progress Waiting Complete" at bounding box center [655, 235] width 82 height 19
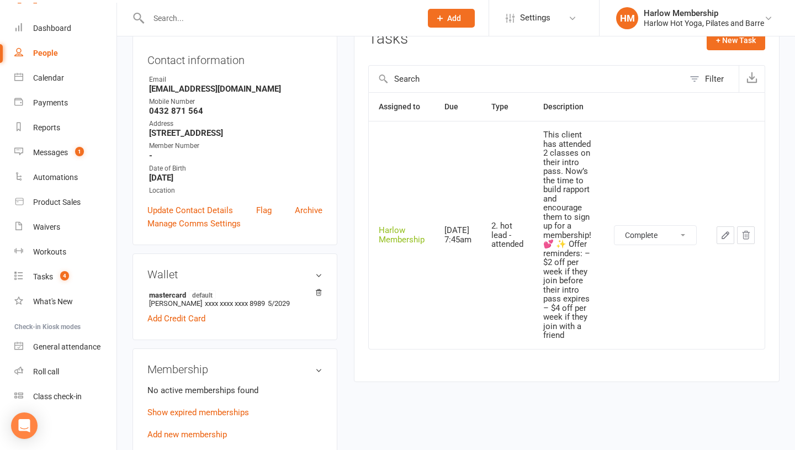
select select "unstarted"
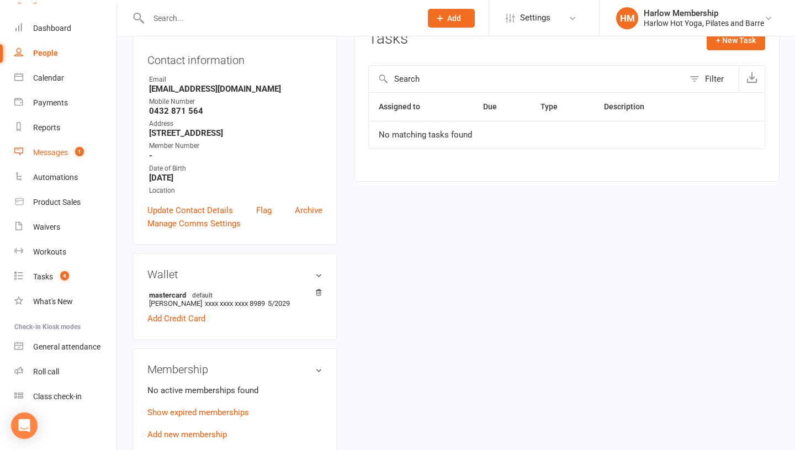
click at [55, 157] on link "Messages 1" at bounding box center [65, 152] width 102 height 25
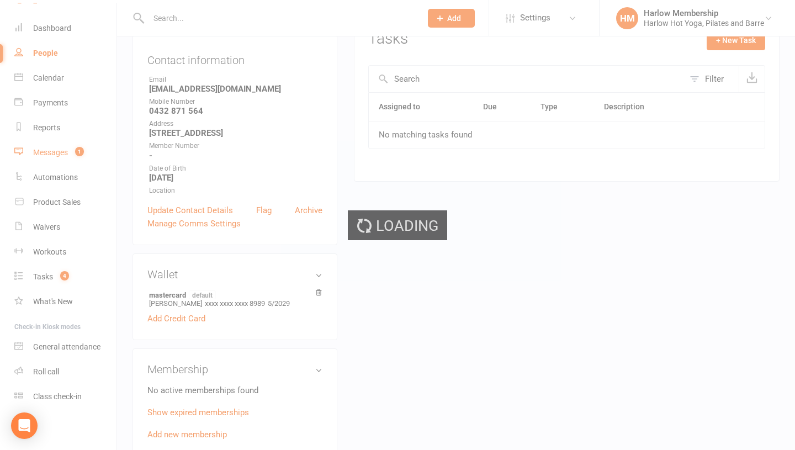
click at [55, 157] on div "Loading" at bounding box center [397, 225] width 795 height 450
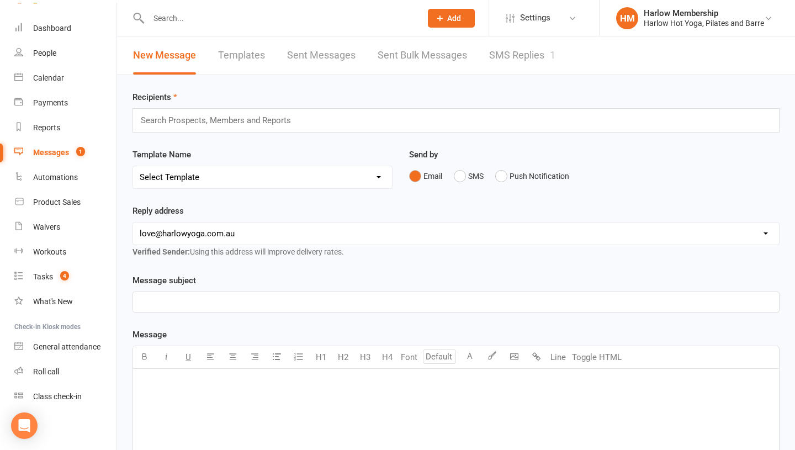
click at [535, 67] on link "SMS Replies 1" at bounding box center [522, 55] width 66 height 38
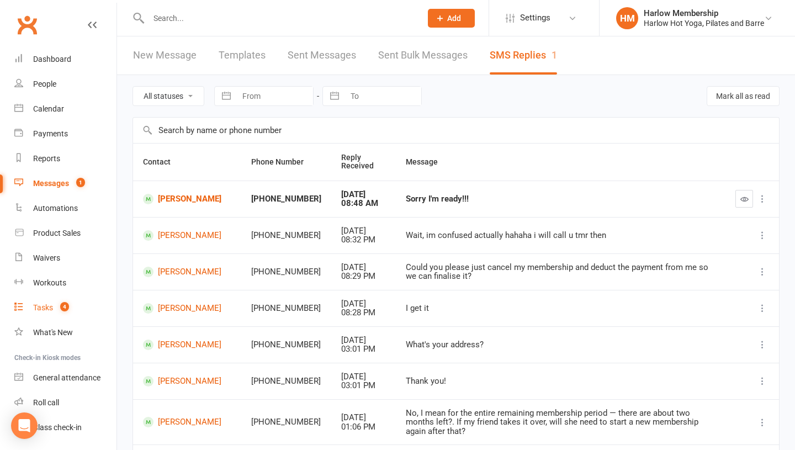
click at [50, 306] on div "Tasks" at bounding box center [43, 307] width 20 height 9
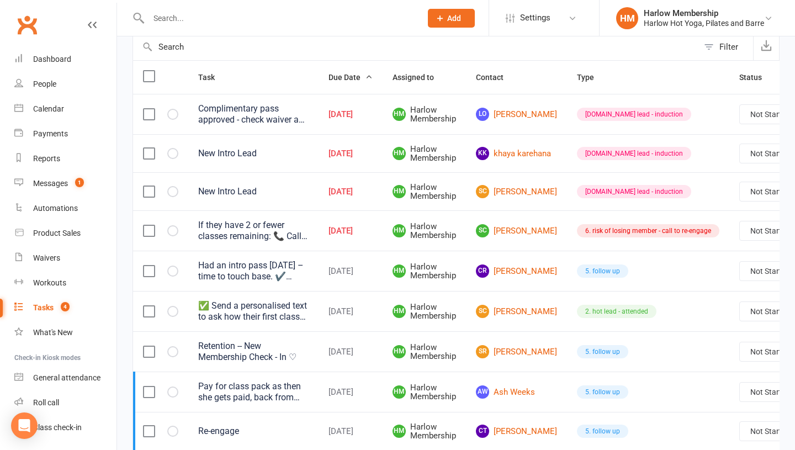
scroll to position [118, 0]
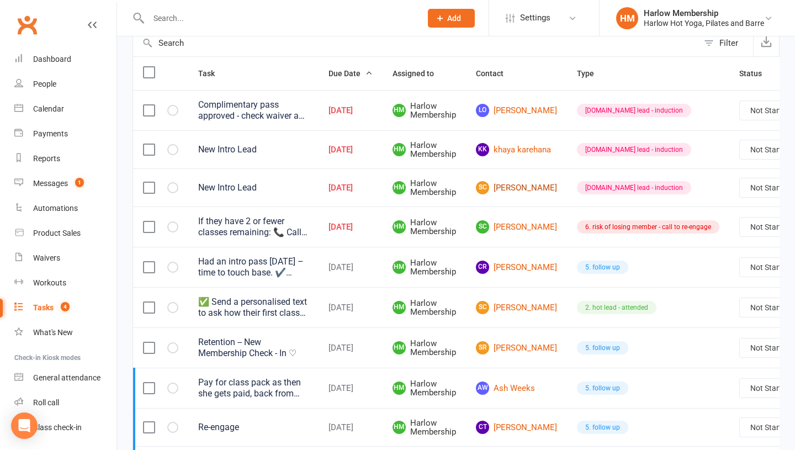
click at [507, 193] on link "SC Shania Christensen" at bounding box center [516, 187] width 81 height 13
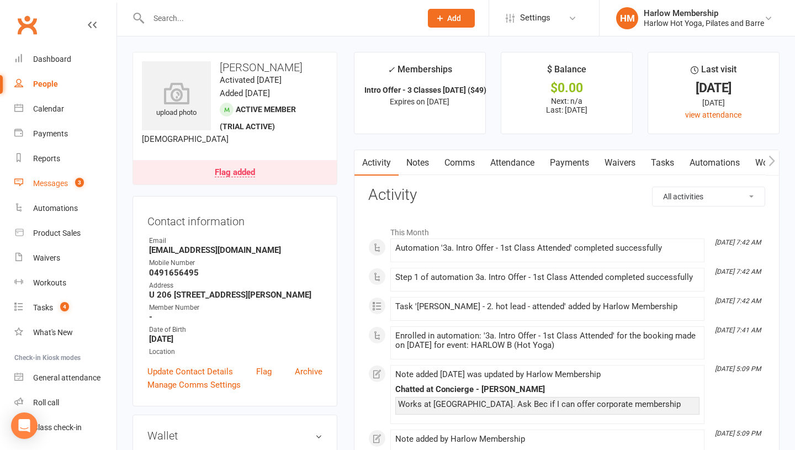
click at [79, 184] on span "3" at bounding box center [79, 182] width 9 height 9
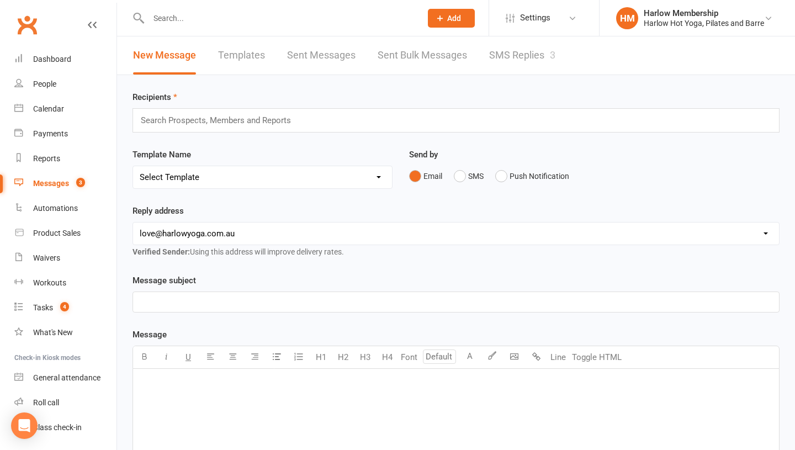
click at [508, 65] on link "SMS Replies 3" at bounding box center [522, 55] width 66 height 38
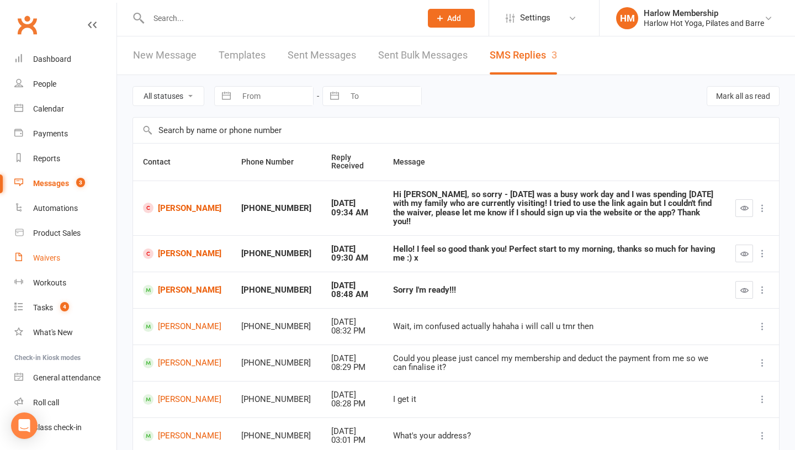
click at [55, 257] on div "Waivers" at bounding box center [46, 257] width 27 height 9
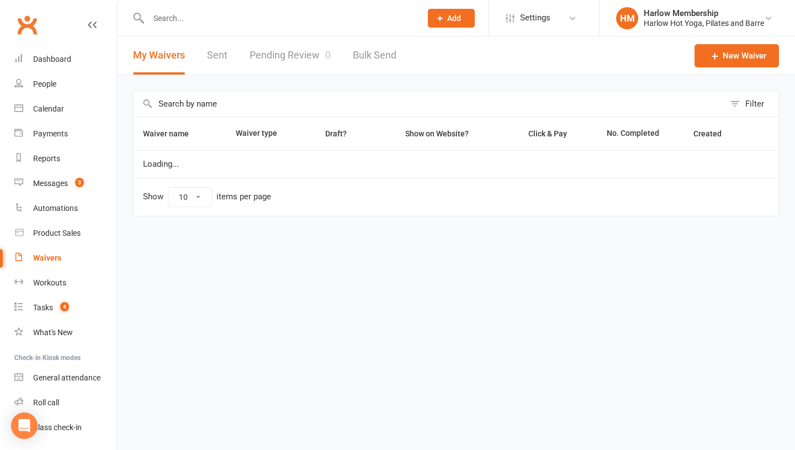
select select "100"
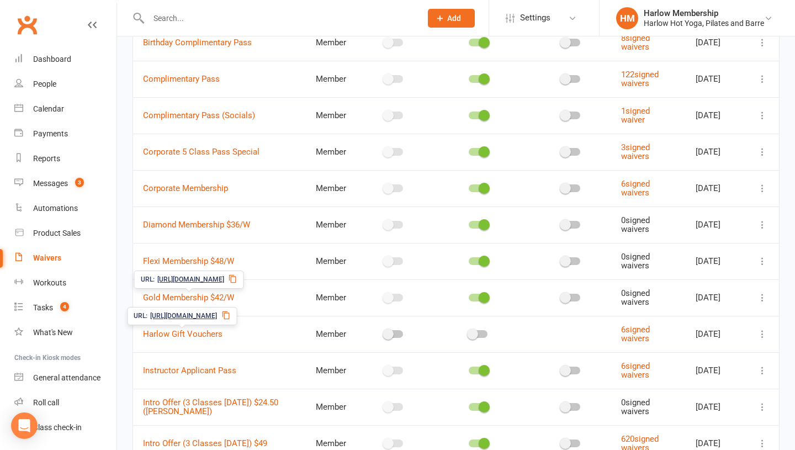
scroll to position [131, 0]
click at [237, 279] on icon at bounding box center [232, 277] width 9 height 9
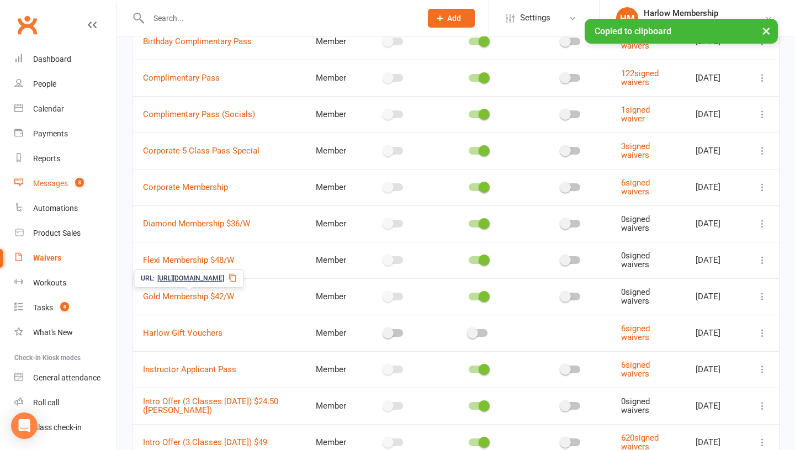
click at [62, 184] on div "Messages" at bounding box center [50, 183] width 35 height 9
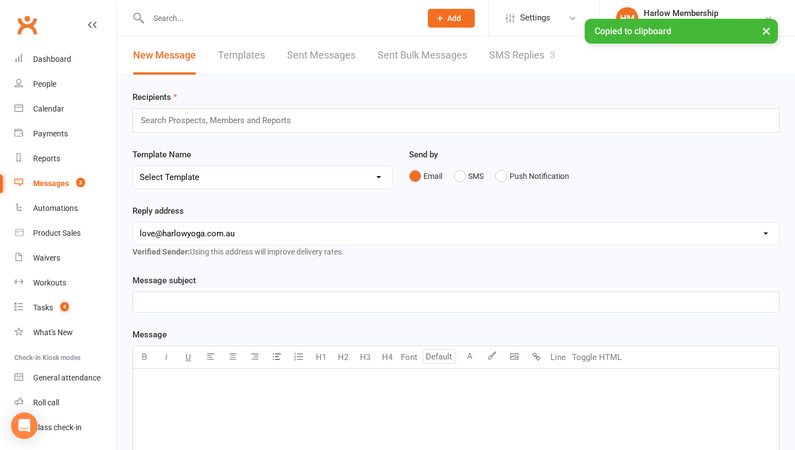
click at [524, 57] on link "SMS Replies 3" at bounding box center [522, 55] width 66 height 38
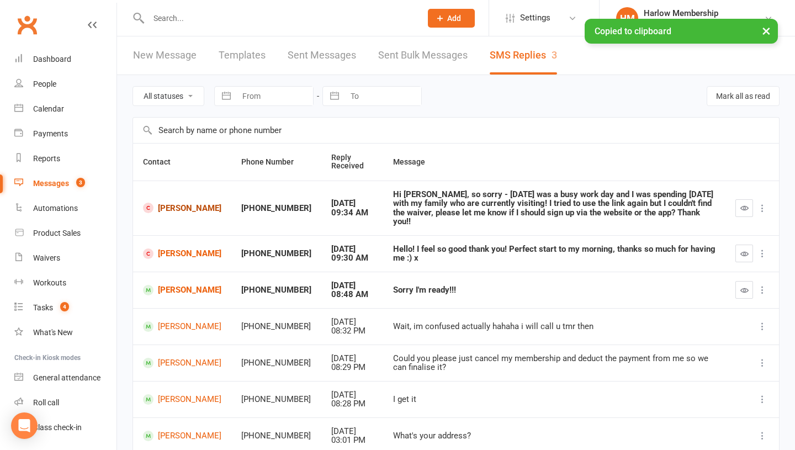
click at [154, 203] on link "[PERSON_NAME]" at bounding box center [182, 208] width 78 height 10
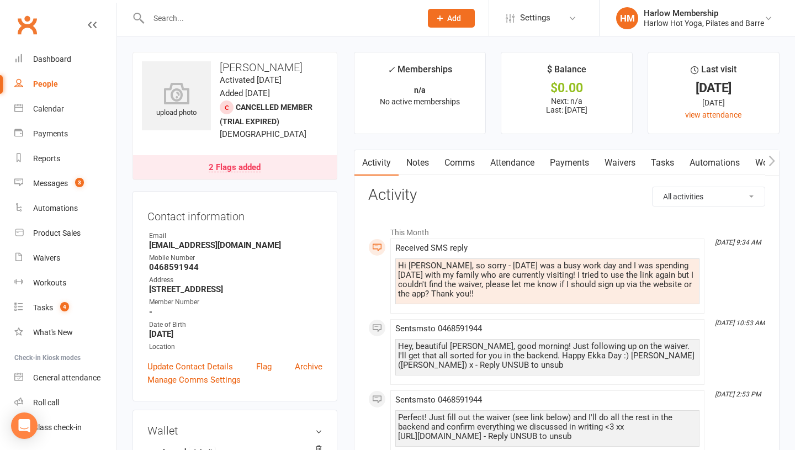
click at [466, 158] on link "Comms" at bounding box center [459, 162] width 46 height 25
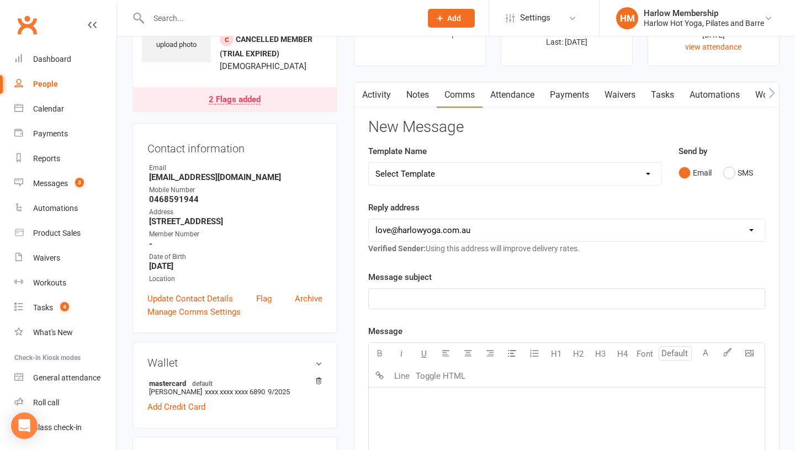
scroll to position [82, 0]
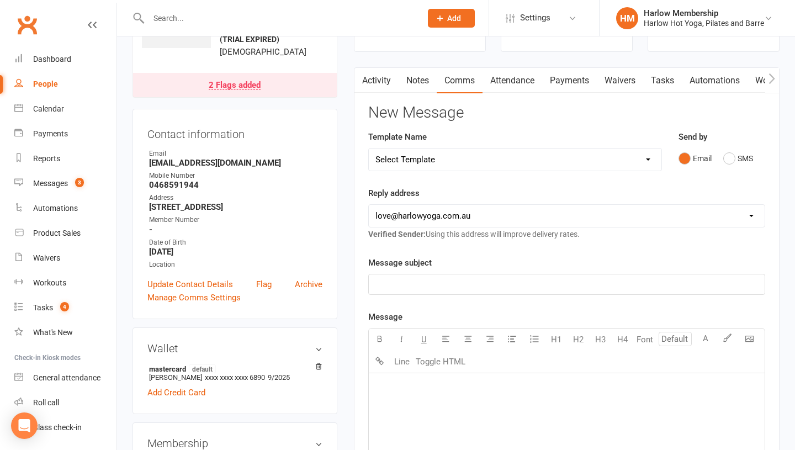
click at [722, 162] on div "Email SMS" at bounding box center [721, 158] width 87 height 21
click at [724, 162] on button "SMS" at bounding box center [738, 158] width 30 height 21
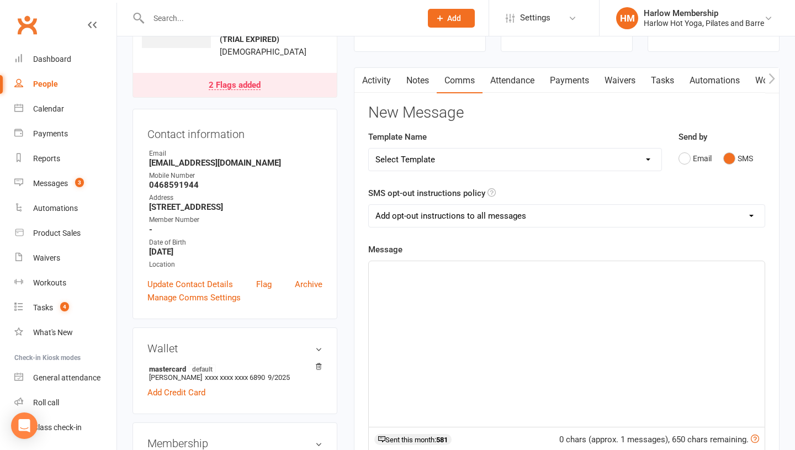
click at [493, 310] on div "﻿" at bounding box center [567, 344] width 396 height 166
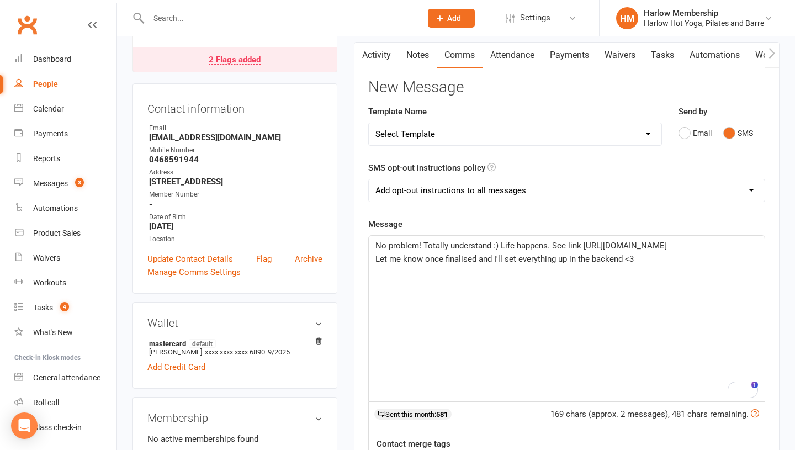
scroll to position [111, 0]
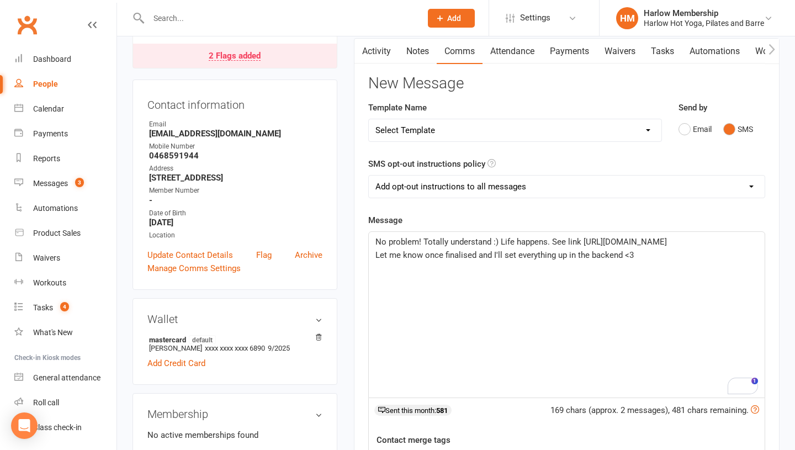
click at [514, 254] on span "Let me know once finalised and I'll set everything up in the backend <3" at bounding box center [504, 255] width 258 height 10
click at [503, 184] on select "Add opt-out instructions to all messages Add opt-out instructions for messages …" at bounding box center [567, 186] width 396 height 22
select select "2"
click at [478, 223] on div "Message No problem! Totally understand :) Life happens. See link https://app.cl…" at bounding box center [566, 388] width 397 height 349
click at [560, 243] on span "No problem! Totally understand :) Life happens. See link https://app.clubworx.c…" at bounding box center [520, 242] width 291 height 10
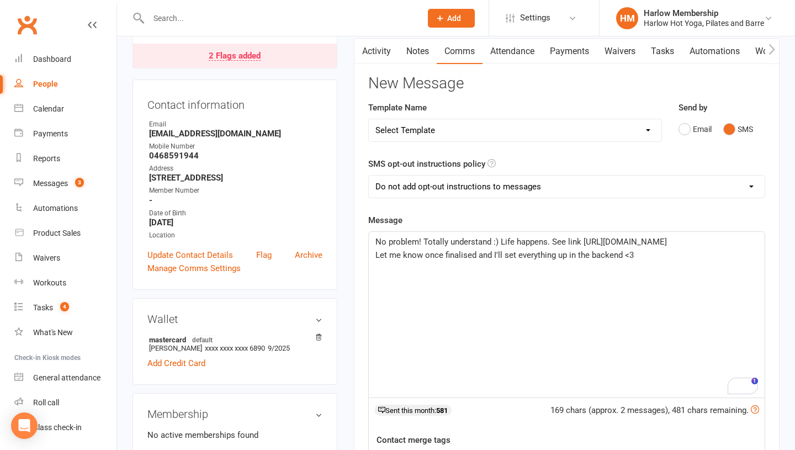
click at [549, 242] on span "No problem! Totally understand :) Life happens. See link https://app.clubworx.c…" at bounding box center [520, 242] width 291 height 10
drag, startPoint x: 552, startPoint y: 241, endPoint x: 499, endPoint y: 243, distance: 53.0
click at [499, 243] on span "No problem! Totally understand :) Life happens. See link https://app.clubworx.c…" at bounding box center [520, 242] width 291 height 10
click at [516, 242] on span "No problem! Totally understand :) See link https://app.clubworx.com/s/5qSwSaA7" at bounding box center [495, 242] width 240 height 10
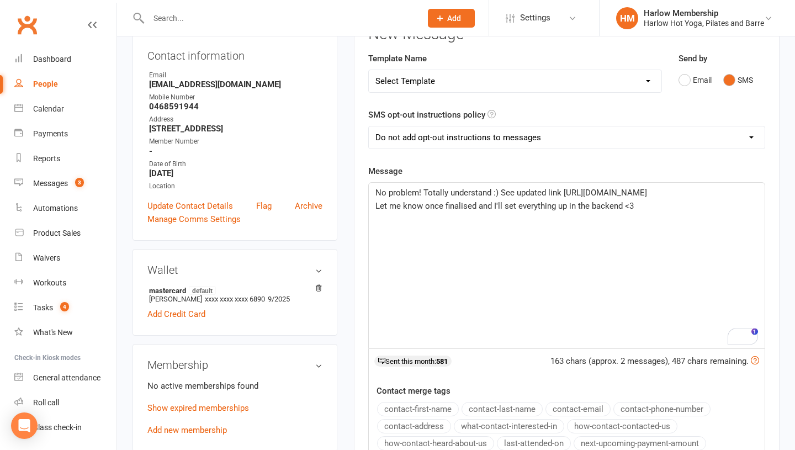
scroll to position [159, 0]
click at [621, 207] on span "Let me know once finalised and I'll set everything up in the backend <3" at bounding box center [504, 207] width 258 height 10
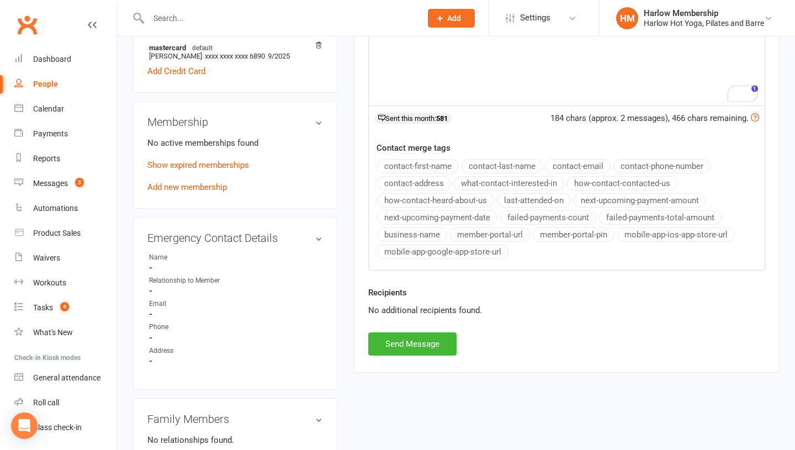
scroll to position [417, 0]
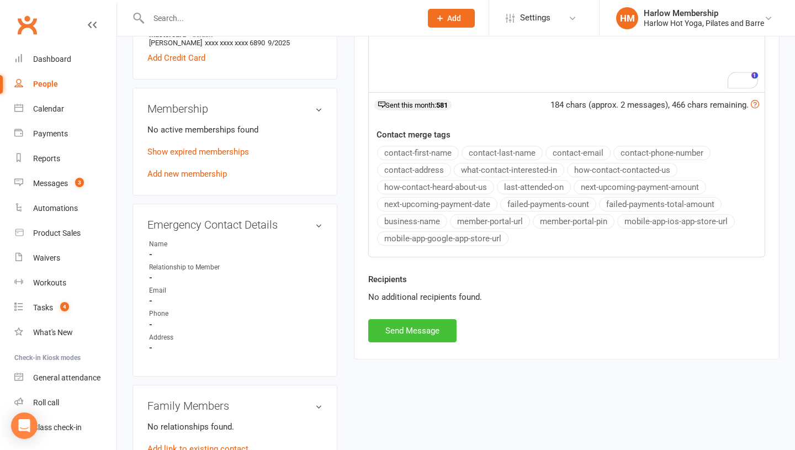
click at [422, 326] on button "Send Message" at bounding box center [412, 330] width 88 height 23
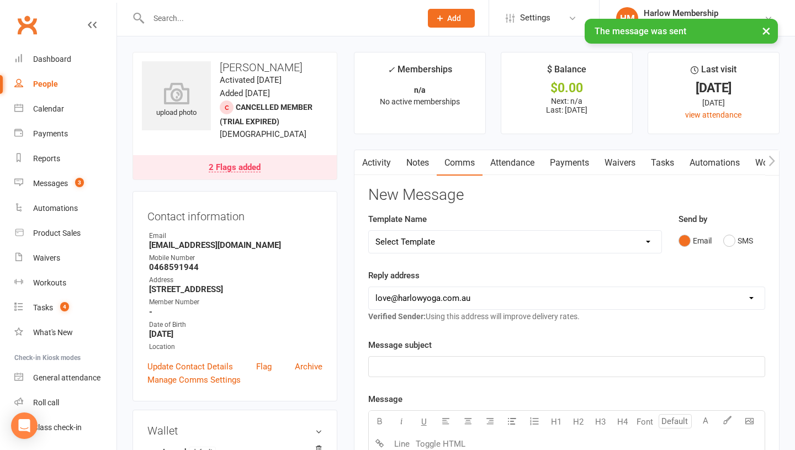
click at [404, 243] on select "Select Template [Email] Birthday Comp Pass [Push Notification] Booking Created …" at bounding box center [515, 242] width 292 height 22
click at [728, 237] on button "SMS" at bounding box center [738, 240] width 30 height 21
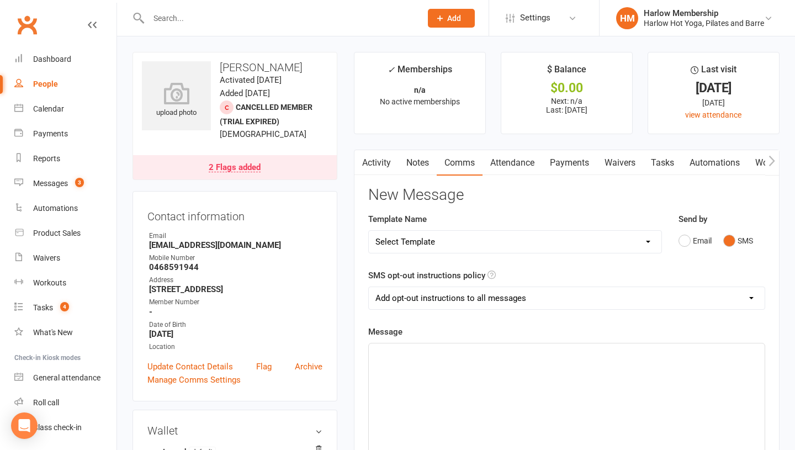
click at [460, 294] on select "Add opt-out instructions to all messages Add opt-out instructions for messages …" at bounding box center [567, 298] width 396 height 22
click at [413, 166] on link "Notes" at bounding box center [417, 162] width 38 height 25
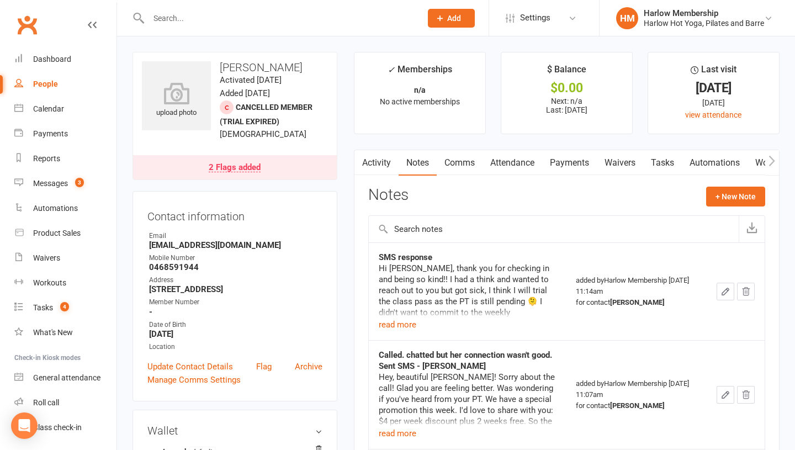
click at [392, 169] on link "Activity" at bounding box center [376, 162] width 44 height 25
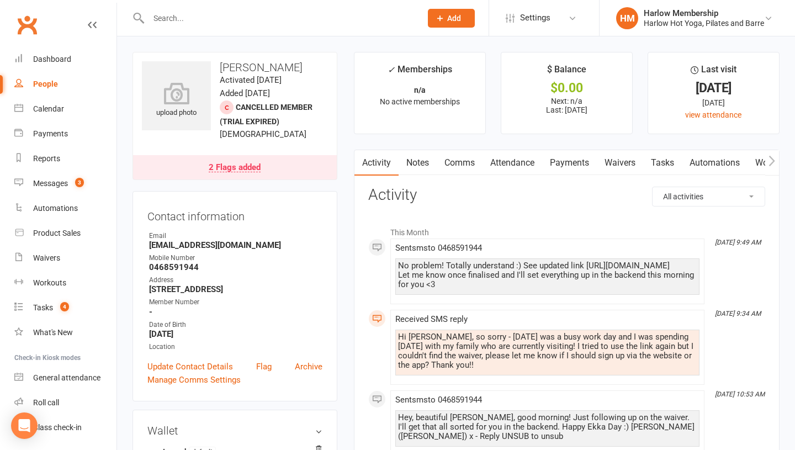
click at [414, 276] on div "No problem! Totally understand :) See updated link https://app.clubworx.com/s/5…" at bounding box center [547, 275] width 299 height 28
drag, startPoint x: 549, startPoint y: 275, endPoint x: 390, endPoint y: 275, distance: 159.5
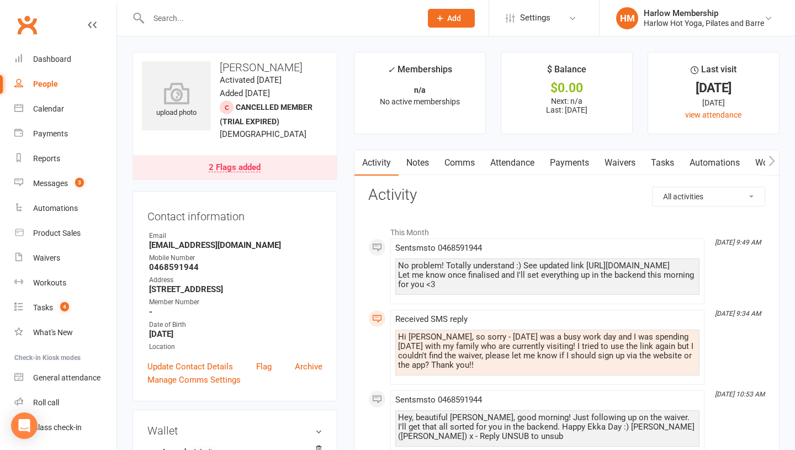
click at [390, 275] on li "Aug 14, 9:49 AM Sent sms to 0468591944 No problem! Totally understand :) See up…" at bounding box center [547, 271] width 314 height 66
copy div "https://app.clubworx.com/s/5qSwSaA7"
click at [44, 179] on div "Messages" at bounding box center [50, 183] width 35 height 9
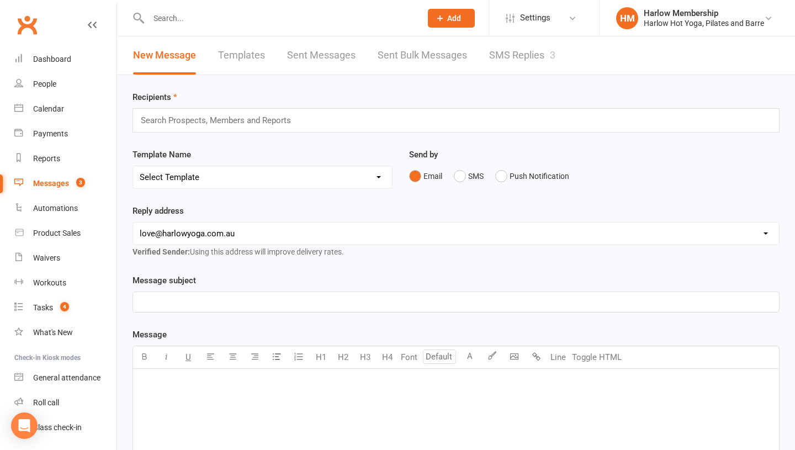
click at [526, 61] on link "SMS Replies 3" at bounding box center [522, 55] width 66 height 38
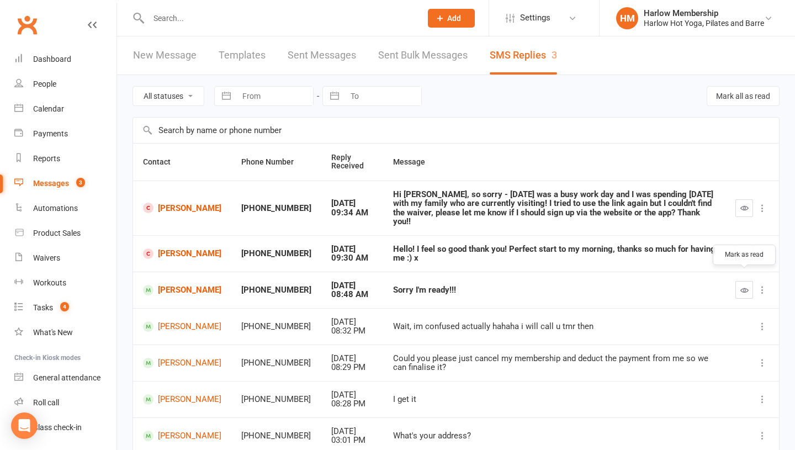
click at [746, 286] on icon "button" at bounding box center [744, 290] width 8 height 8
click at [167, 248] on link "[PERSON_NAME]" at bounding box center [182, 253] width 78 height 10
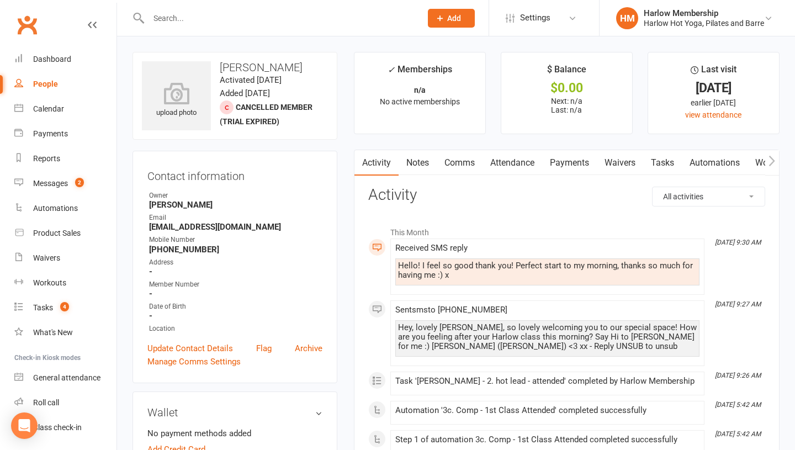
click at [459, 168] on link "Comms" at bounding box center [459, 162] width 46 height 25
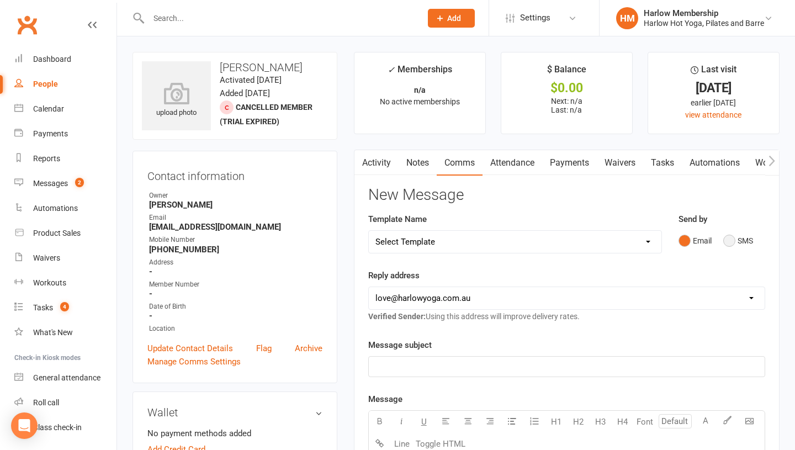
click at [726, 240] on button "SMS" at bounding box center [738, 240] width 30 height 21
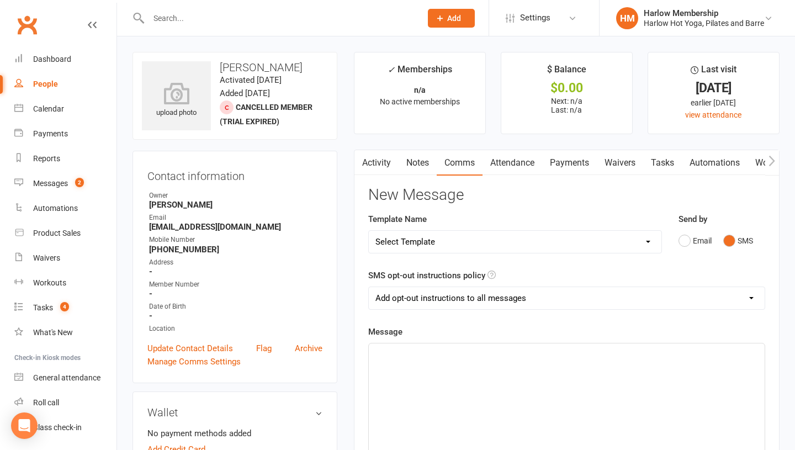
click at [528, 384] on div "﻿" at bounding box center [567, 426] width 396 height 166
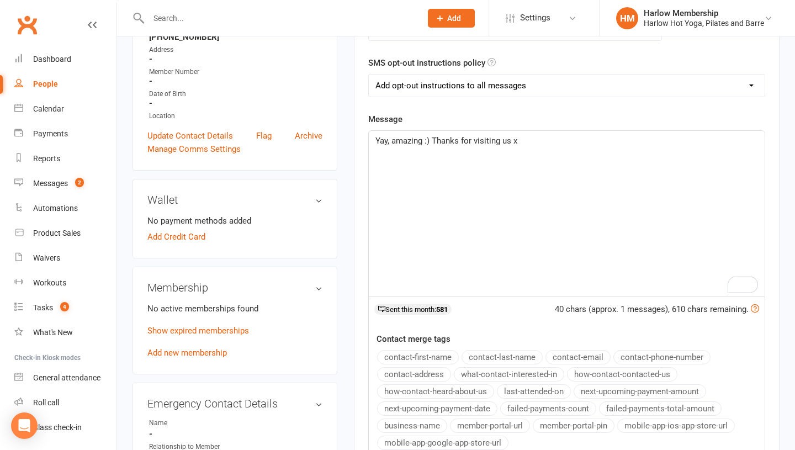
scroll to position [216, 0]
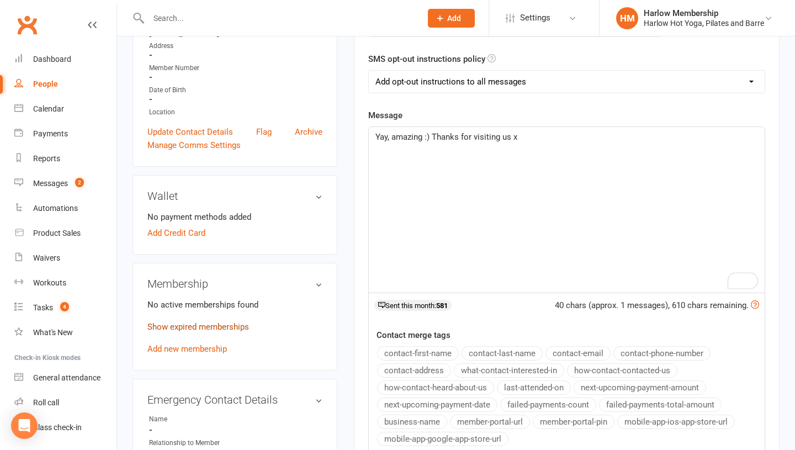
click at [217, 328] on link "Show expired memberships" at bounding box center [198, 327] width 102 height 10
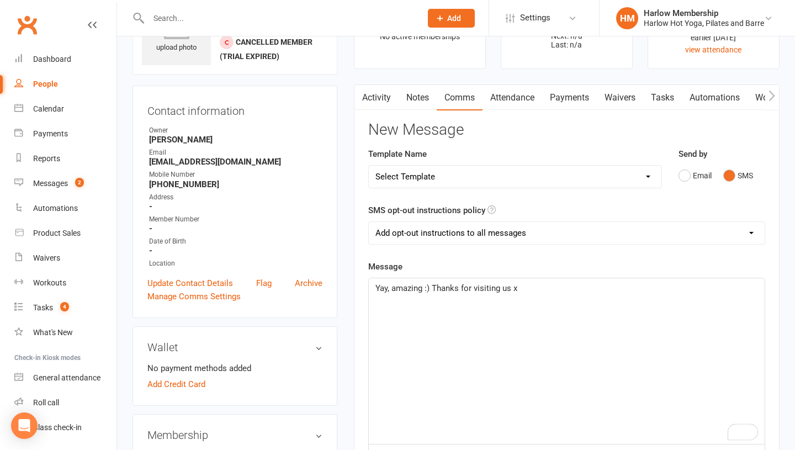
scroll to position [36, 0]
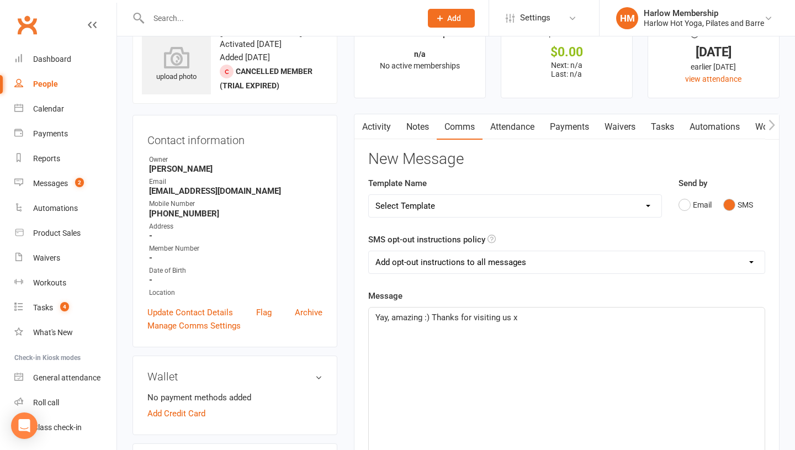
click at [425, 266] on select "Add opt-out instructions to all messages Add opt-out instructions for messages …" at bounding box center [567, 262] width 396 height 22
select select "2"
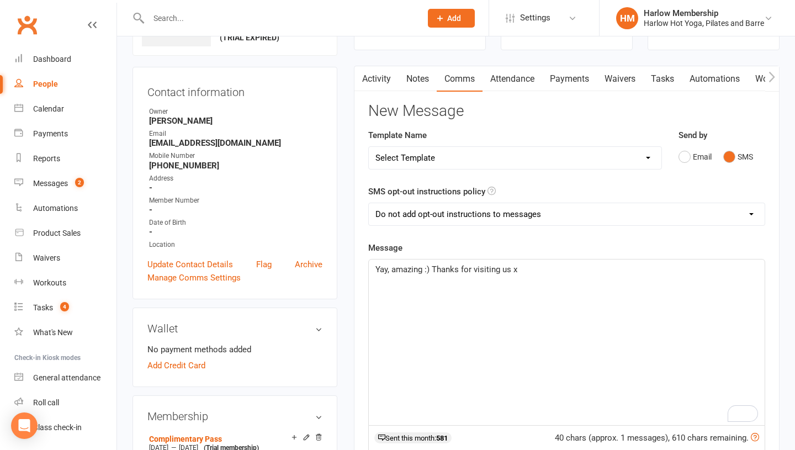
scroll to position [101, 0]
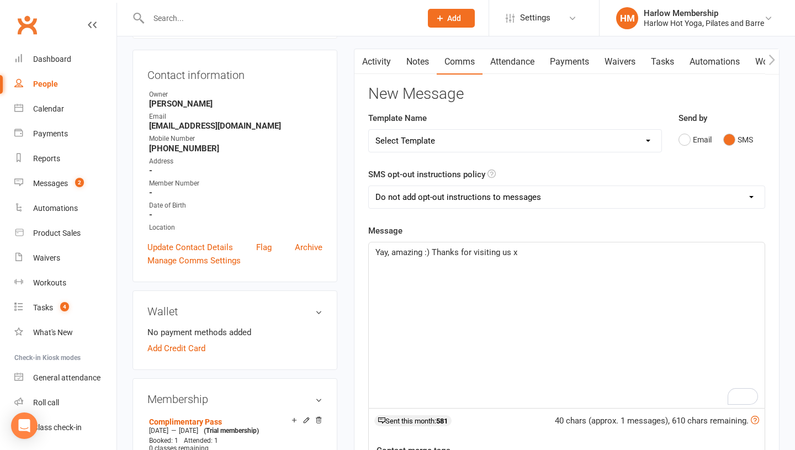
click at [458, 254] on span "Yay, amazing :) Thanks for visiting us x" at bounding box center [446, 252] width 142 height 10
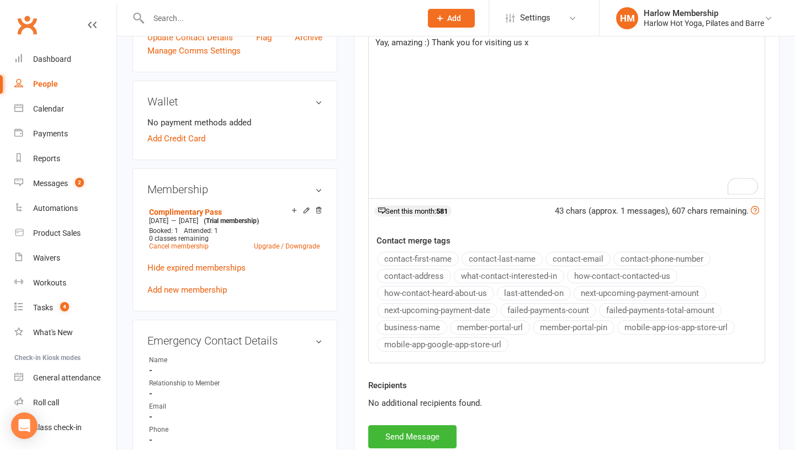
scroll to position [312, 0]
click at [520, 44] on span "Yay, amazing :) Thank you for visiting us x" at bounding box center [451, 41] width 153 height 10
click at [428, 431] on button "Send Message" at bounding box center [412, 435] width 88 height 23
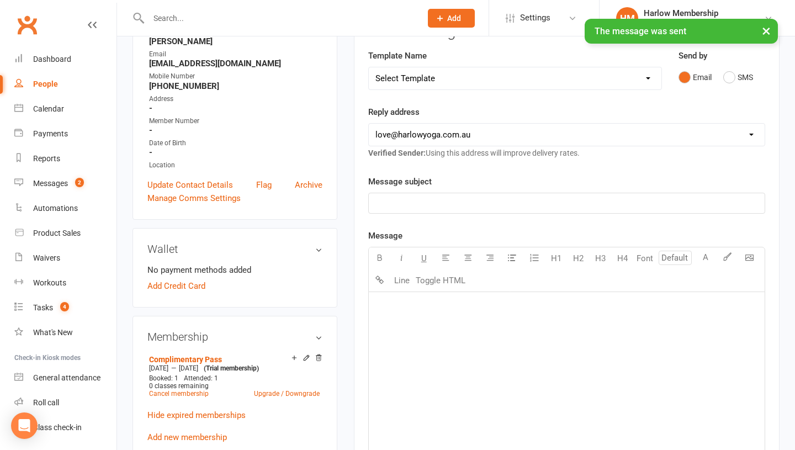
scroll to position [0, 0]
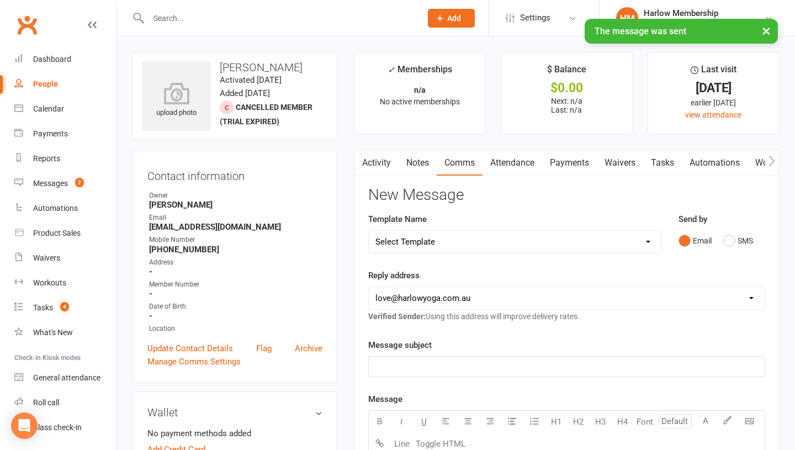
click at [417, 174] on link "Notes" at bounding box center [417, 162] width 38 height 25
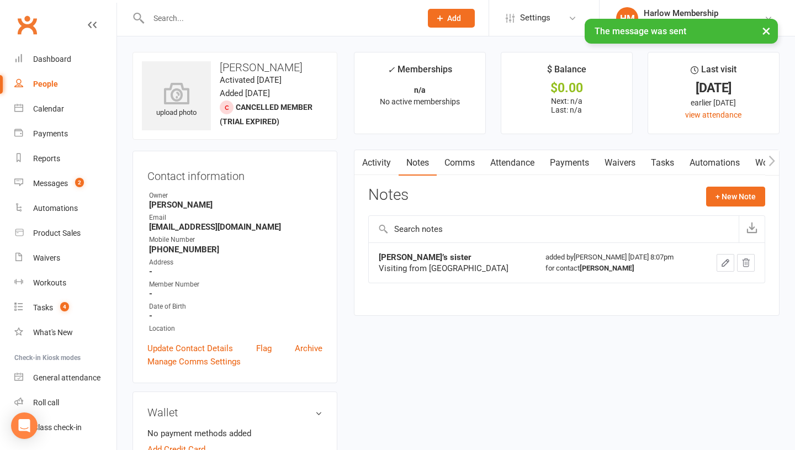
click at [665, 166] on link "Tasks" at bounding box center [662, 162] width 39 height 25
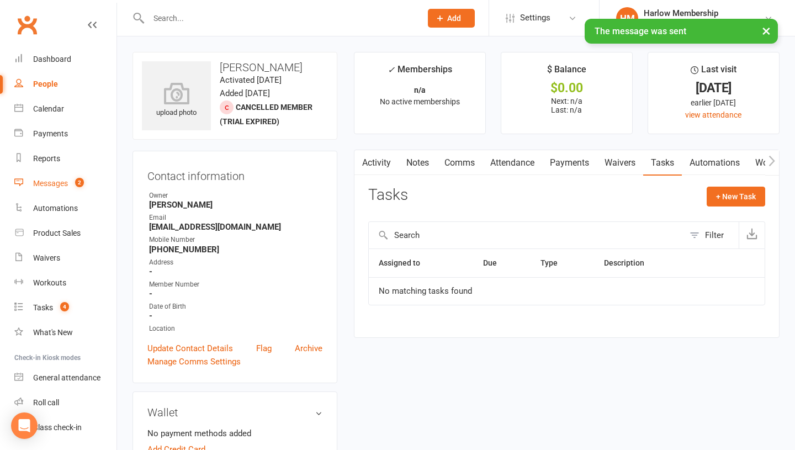
click at [50, 182] on div "Messages" at bounding box center [50, 183] width 35 height 9
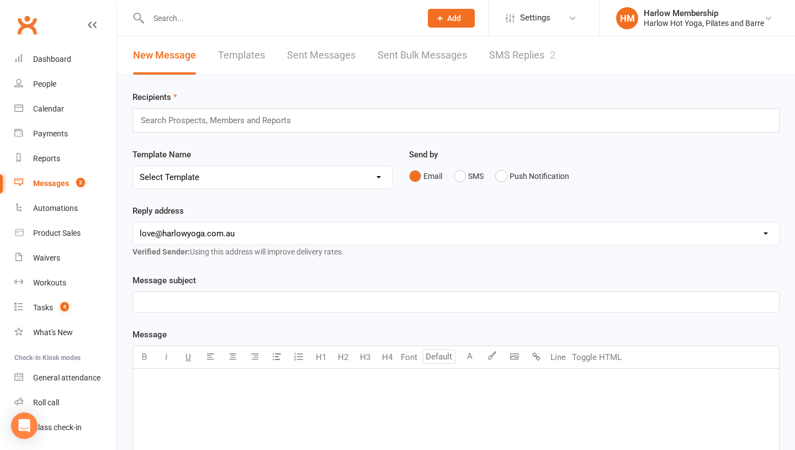
click at [500, 55] on link "SMS Replies 2" at bounding box center [522, 55] width 66 height 38
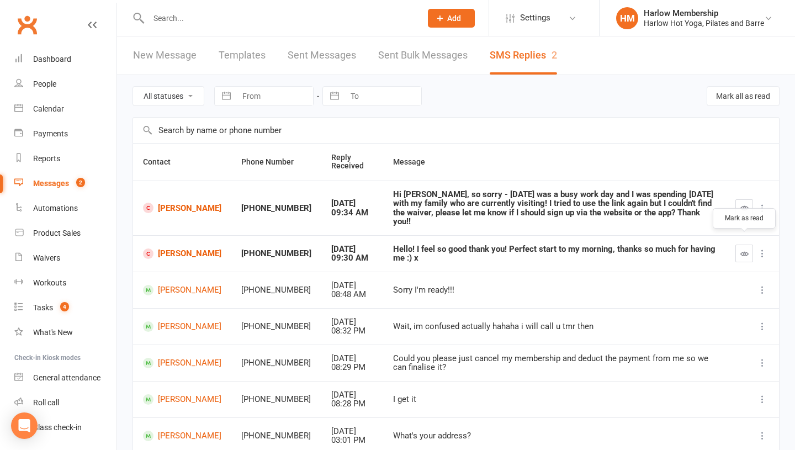
click at [739, 244] on button "button" at bounding box center [744, 253] width 18 height 18
click at [668, 208] on div "Hi [PERSON_NAME], so sorry - [DATE] was a busy work day and I was spending [DAT…" at bounding box center [554, 208] width 322 height 36
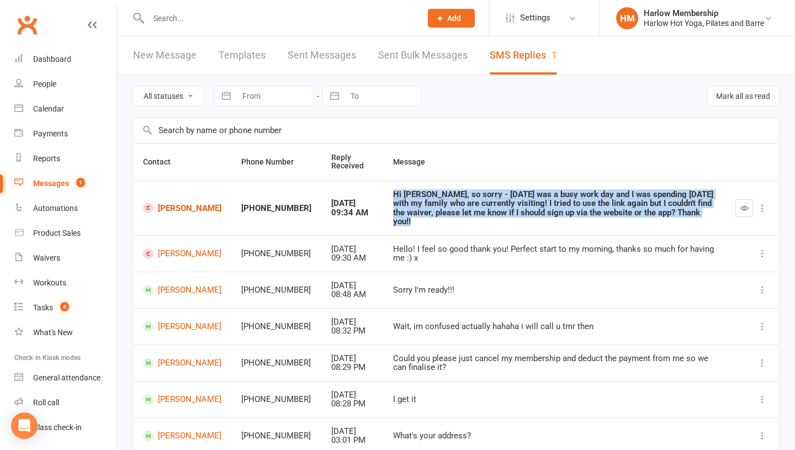
copy div "Hi [PERSON_NAME], so sorry - [DATE] was a busy work day and I was spending [DAT…"
click at [740, 204] on icon "button" at bounding box center [744, 208] width 8 height 8
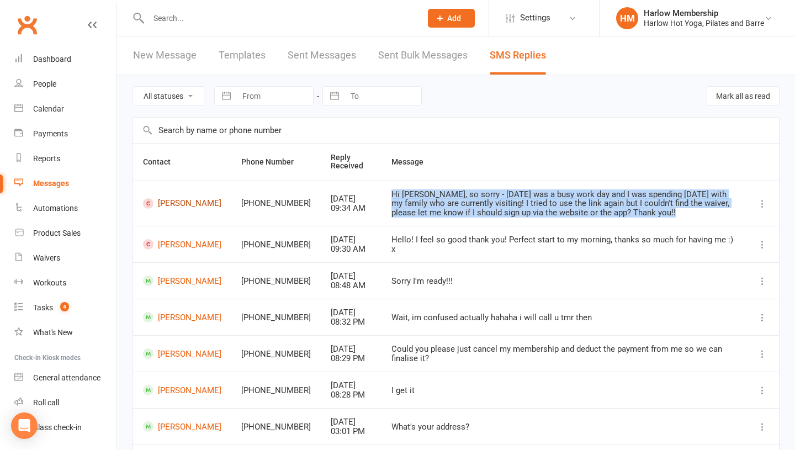
click at [171, 204] on link "[PERSON_NAME]" at bounding box center [182, 203] width 78 height 10
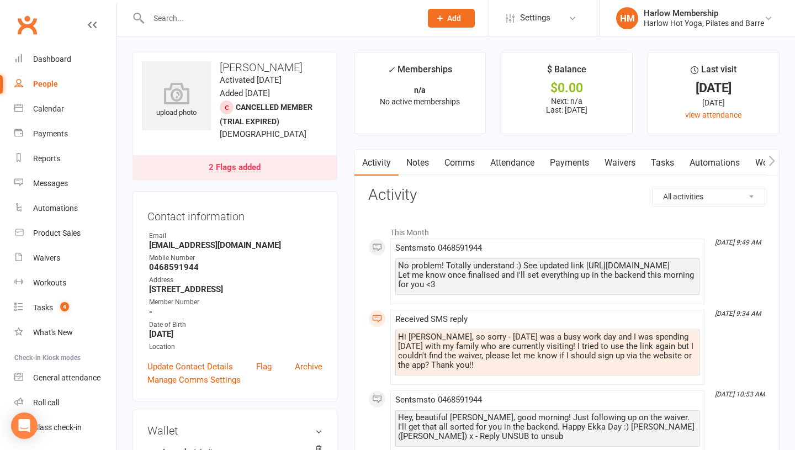
click at [417, 159] on link "Notes" at bounding box center [417, 162] width 38 height 25
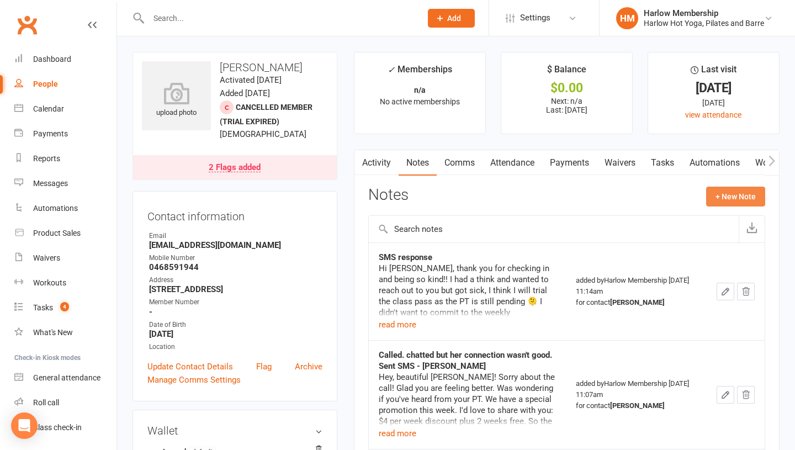
click at [724, 190] on button "+ New Note" at bounding box center [735, 197] width 59 height 20
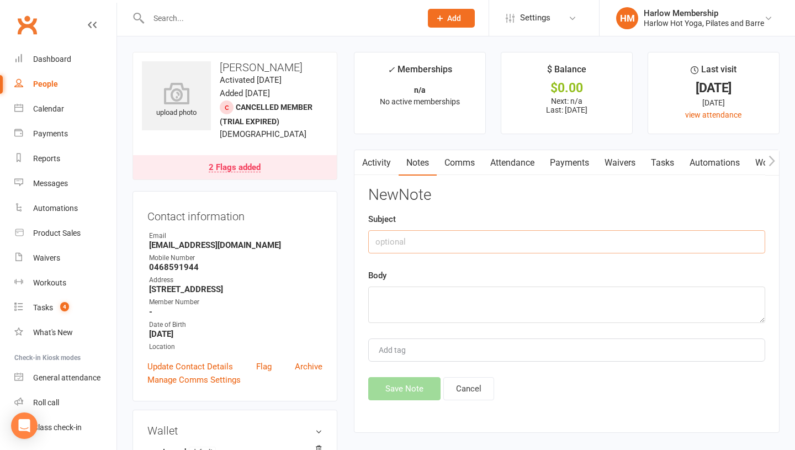
click at [460, 233] on input "text" at bounding box center [566, 241] width 397 height 23
type input "SMS response"
click at [462, 318] on textarea at bounding box center [566, 304] width 397 height 36
paste textarea "Hi [PERSON_NAME], so sorry - [DATE] was a busy work day and I was spending [DAT…"
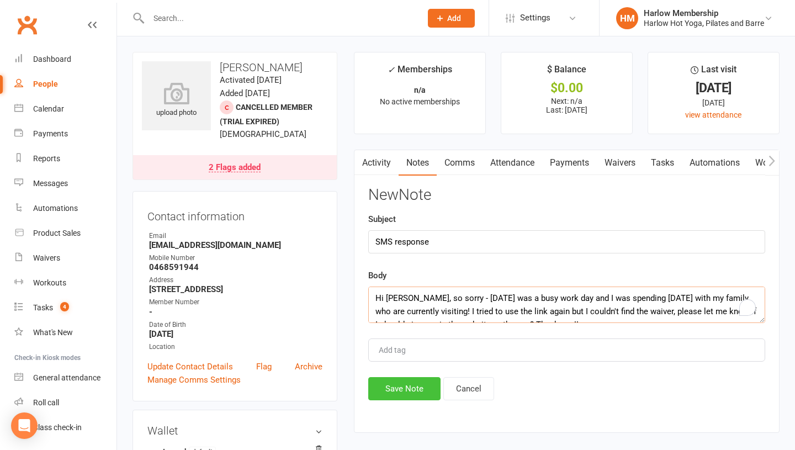
type textarea "Hi [PERSON_NAME], so sorry - [DATE] was a busy work day and I was spending [DAT…"
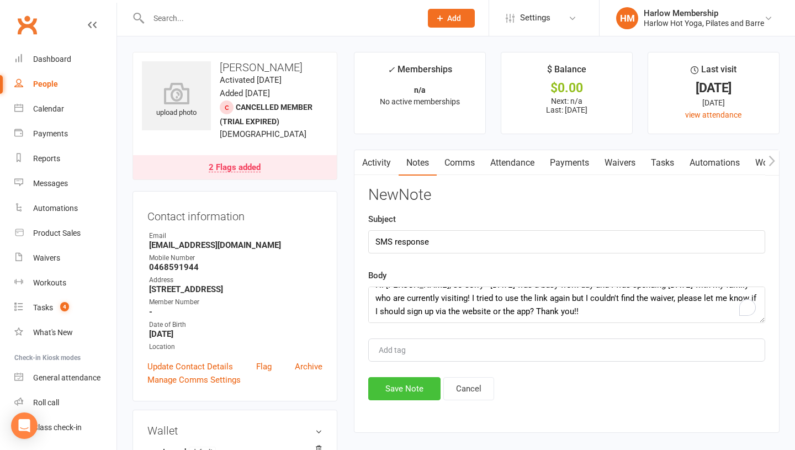
click at [421, 385] on button "Save Note" at bounding box center [404, 388] width 72 height 23
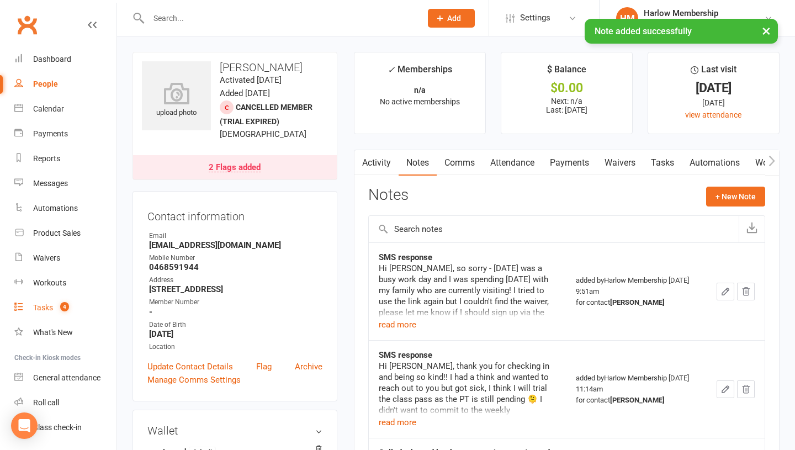
click at [53, 310] on link "Tasks 4" at bounding box center [65, 307] width 102 height 25
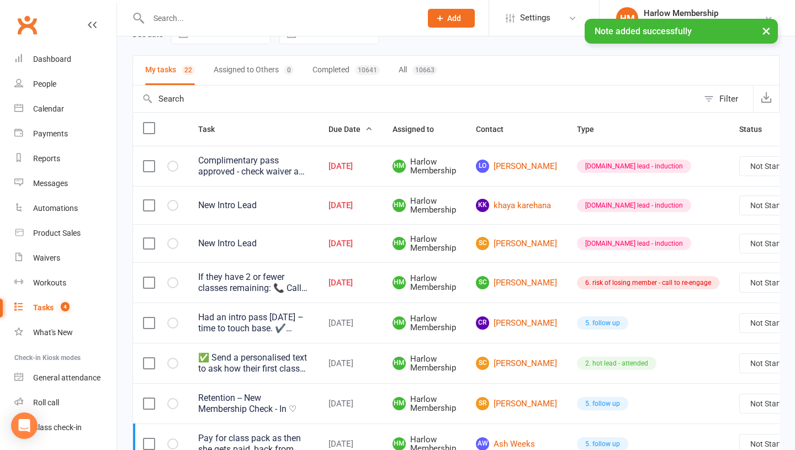
scroll to position [87, 0]
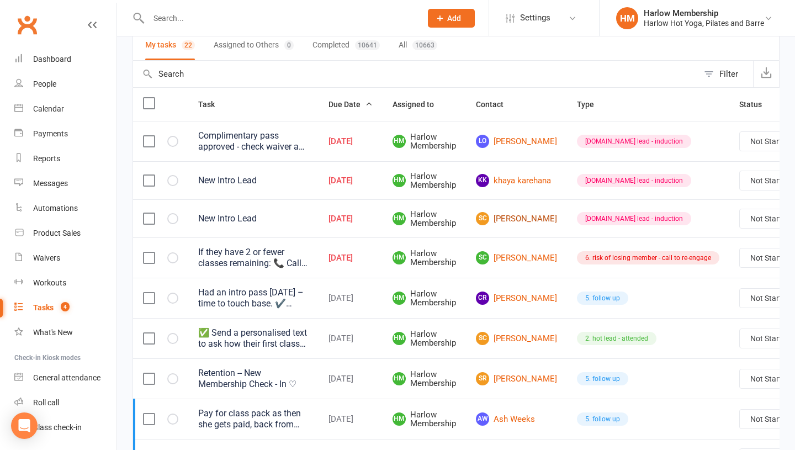
click at [508, 217] on link "SC [PERSON_NAME]" at bounding box center [516, 218] width 81 height 13
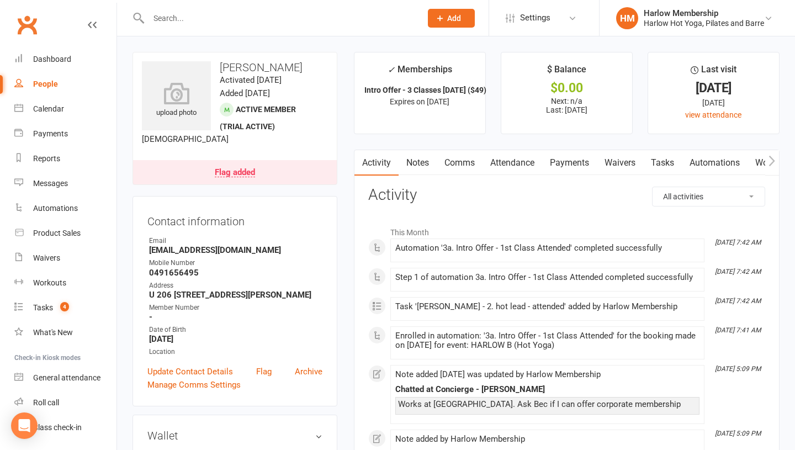
click at [463, 168] on link "Comms" at bounding box center [459, 162] width 46 height 25
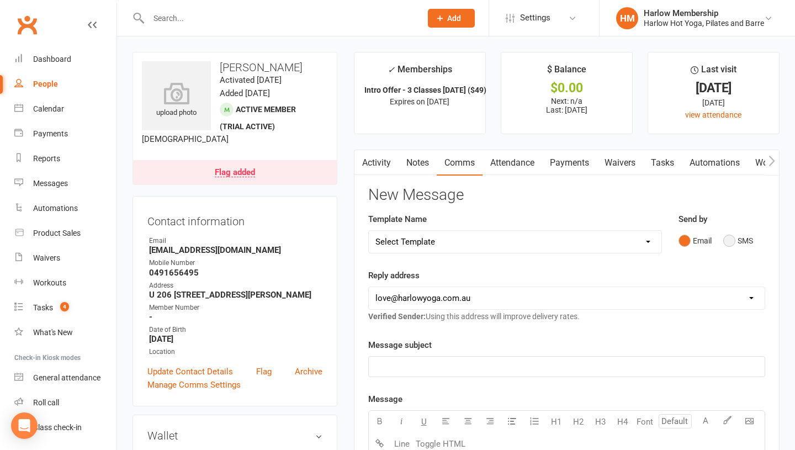
click at [731, 236] on button "SMS" at bounding box center [738, 240] width 30 height 21
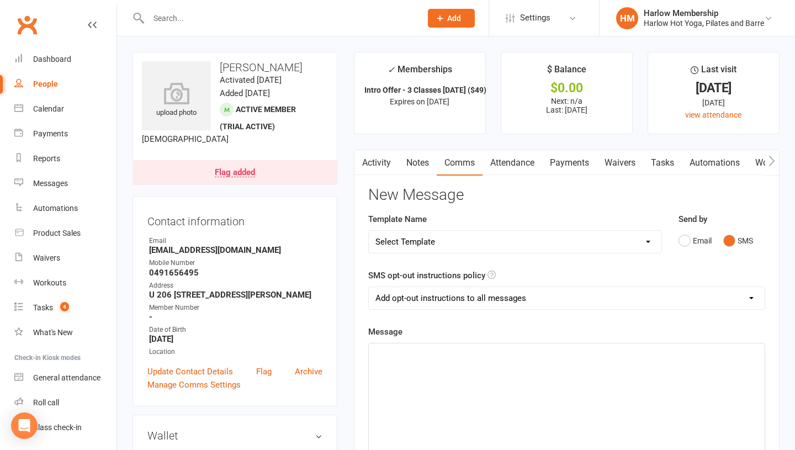
click at [630, 349] on p "﻿" at bounding box center [566, 353] width 382 height 13
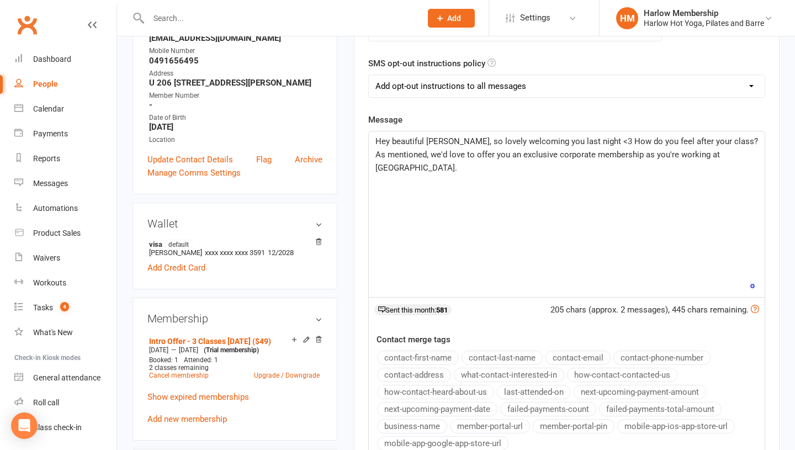
scroll to position [210, 0]
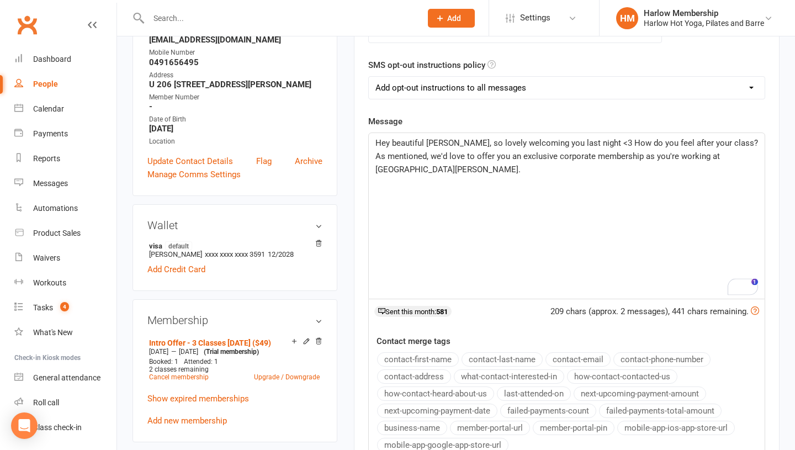
click at [499, 166] on p "Hey beautiful [PERSON_NAME], so lovely welcoming you last night <3 How do you f…" at bounding box center [566, 156] width 382 height 40
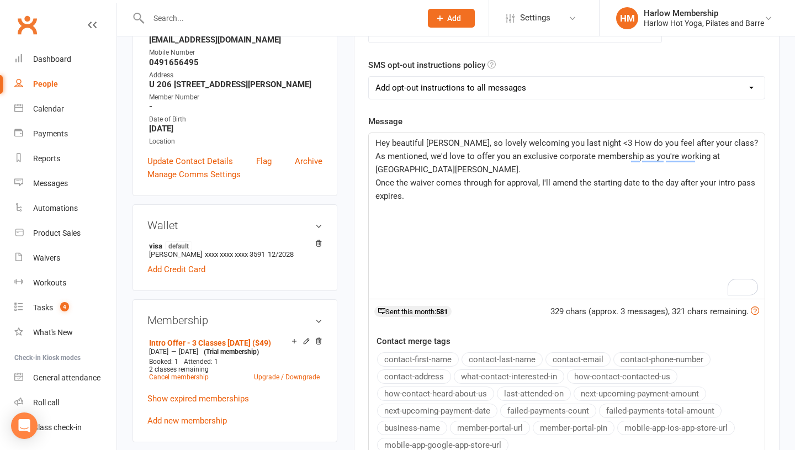
click at [439, 166] on p "Hey beautiful [PERSON_NAME], so lovely welcoming you last night <3 How do you f…" at bounding box center [566, 156] width 382 height 40
click at [439, 188] on p "Once the waiver comes through for approval, I'll amend the starting date to the…" at bounding box center [566, 189] width 382 height 26
click at [440, 203] on div "Hey beautiful [PERSON_NAME], so lovely welcoming you last night <3 How do you f…" at bounding box center [567, 216] width 396 height 166
click at [620, 199] on p "Once the waiver comes through for approval, I'll amend the starting date to the…" at bounding box center [566, 189] width 382 height 26
drag, startPoint x: 456, startPoint y: 214, endPoint x: 375, endPoint y: 142, distance: 108.7
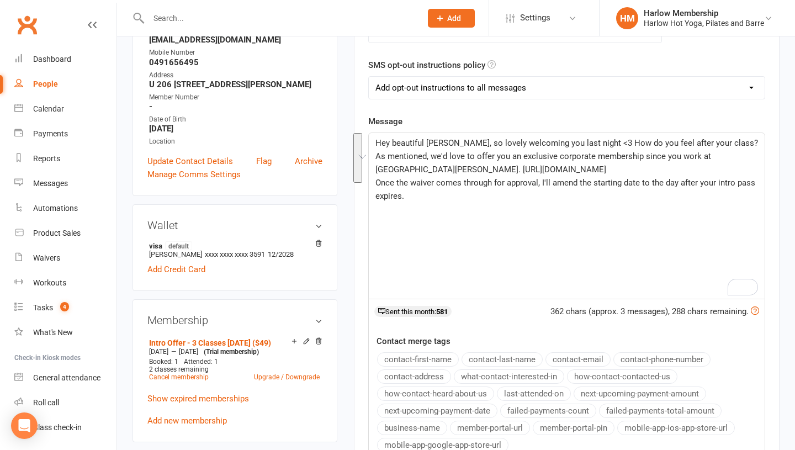
click at [375, 142] on div "Hey beautiful [PERSON_NAME], so lovely welcoming you last night <3 How do you f…" at bounding box center [567, 216] width 396 height 166
copy div "Hey beautiful [PERSON_NAME], so lovely welcoming you last night <3 How do you f…"
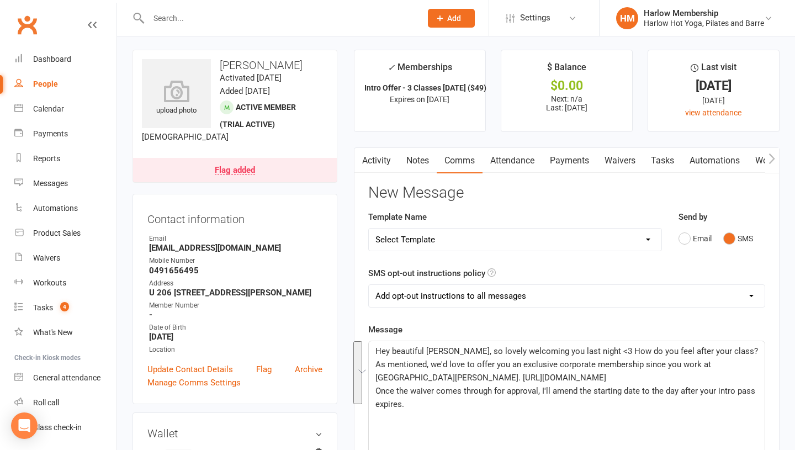
scroll to position [0, 0]
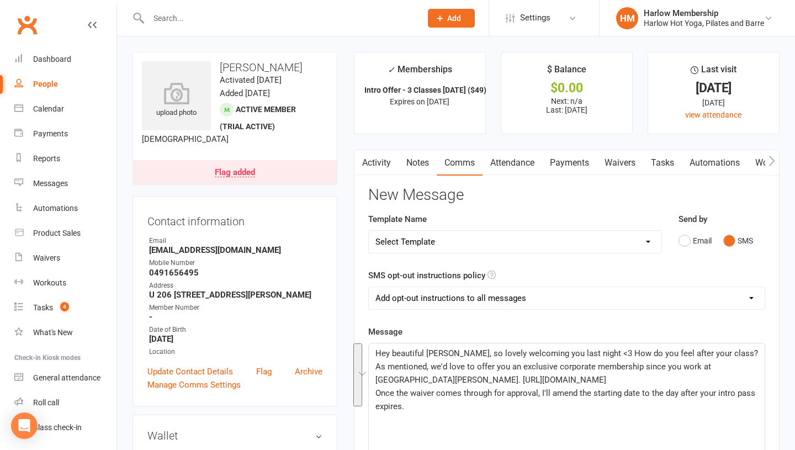
click at [677, 163] on link "Tasks" at bounding box center [662, 162] width 39 height 25
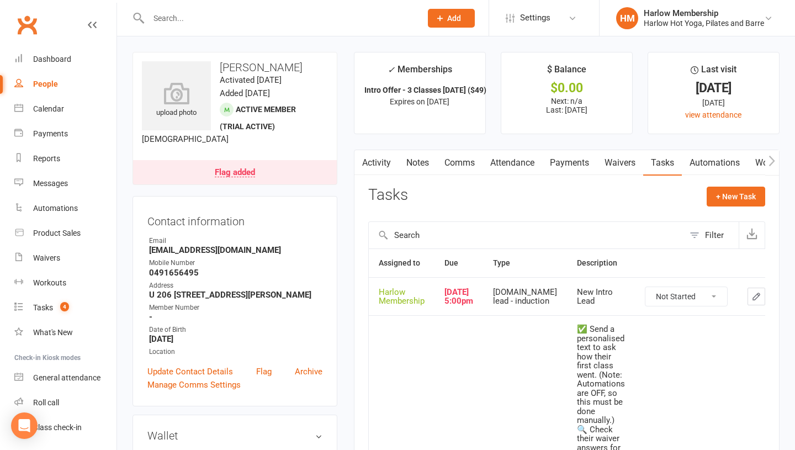
click at [751, 301] on icon "button" at bounding box center [756, 296] width 10 height 10
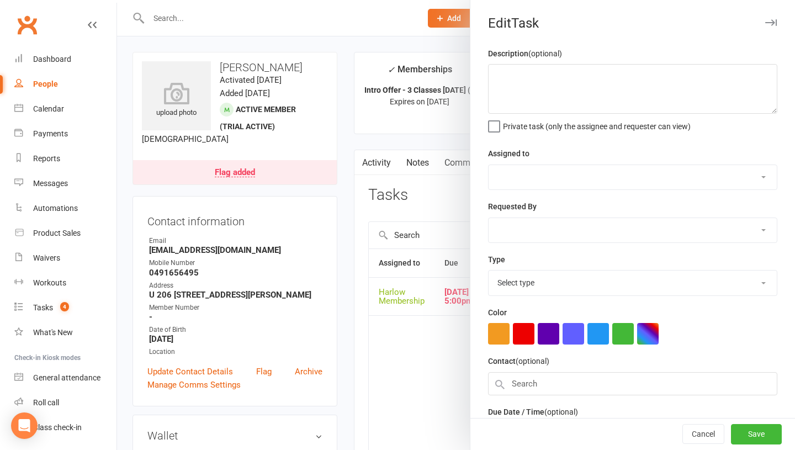
type textarea "New Intro Lead"
select select "47368"
type input "[DATE]"
type input "5:00pm"
select select "28230"
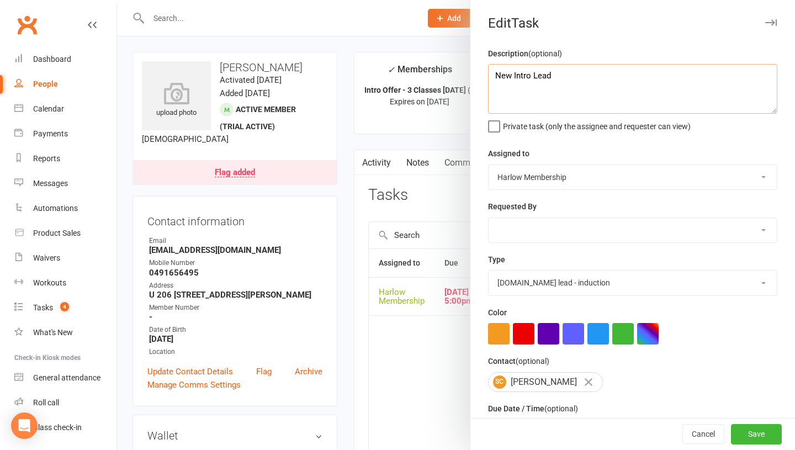
click at [493, 73] on textarea "New Intro Lead" at bounding box center [632, 89] width 289 height 50
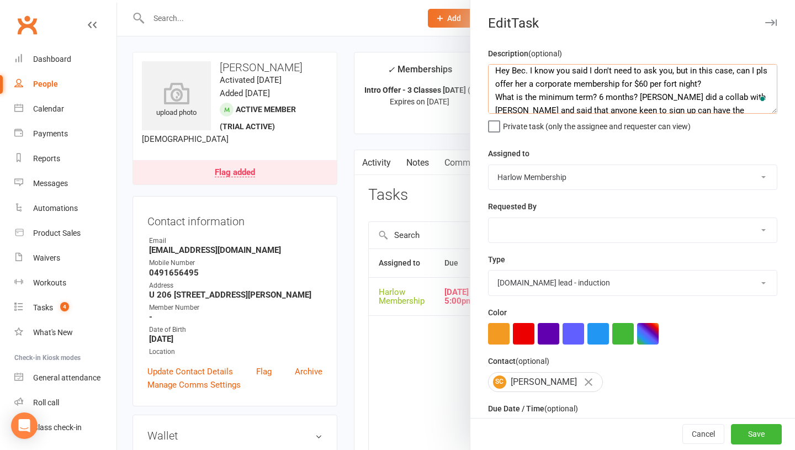
scroll to position [26, 0]
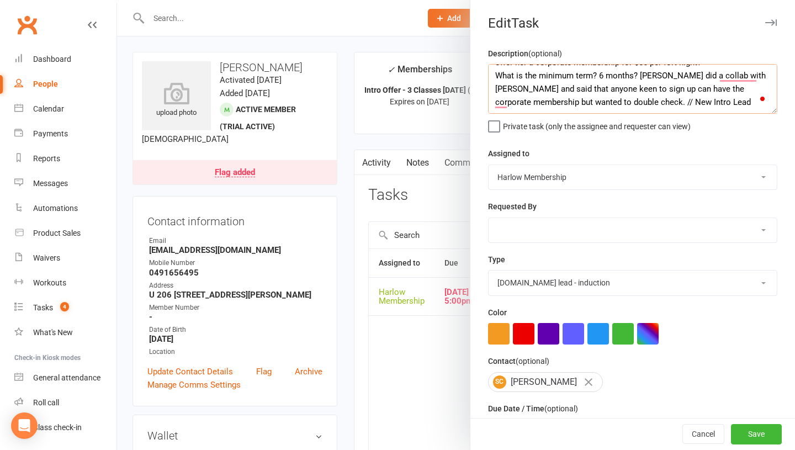
click at [680, 99] on textarea "Hey Bec. I know you said I don't need to ask you, but in this case, can I pls o…" at bounding box center [632, 89] width 289 height 50
type textarea "Hey Bec. I know you said I don't need to ask you, but in this case, can I pls o…"
click at [602, 183] on select "Harlow Membership Instructor Georgia Instructor Emma Harlow Accounts Lucy Baile…" at bounding box center [632, 177] width 288 height 24
select select "53337"
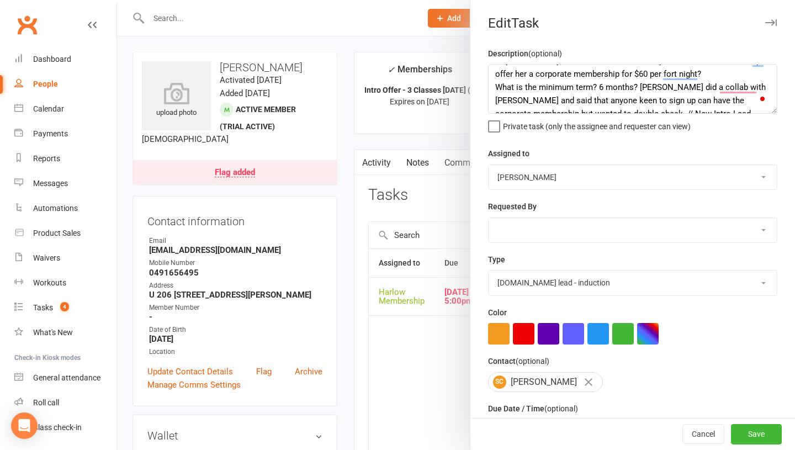
scroll to position [0, 0]
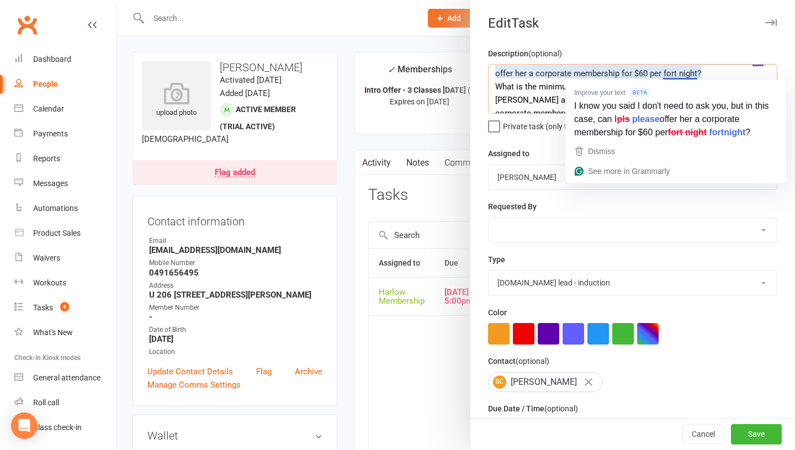
click at [678, 73] on textarea "Hey Bec. I know you said I don't need to ask you, but in this case, can I pls o…" at bounding box center [632, 89] width 289 height 50
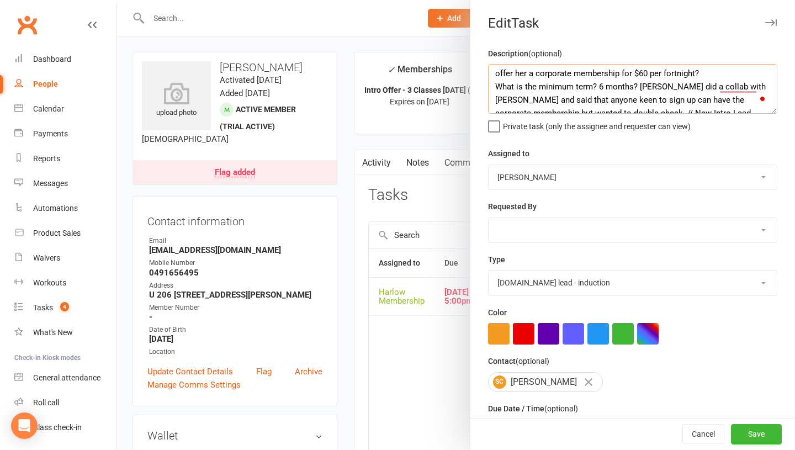
click at [615, 88] on textarea "Hey Bec. I know you said I don't need to ask you, but in this case, can I pls o…" at bounding box center [632, 89] width 289 height 50
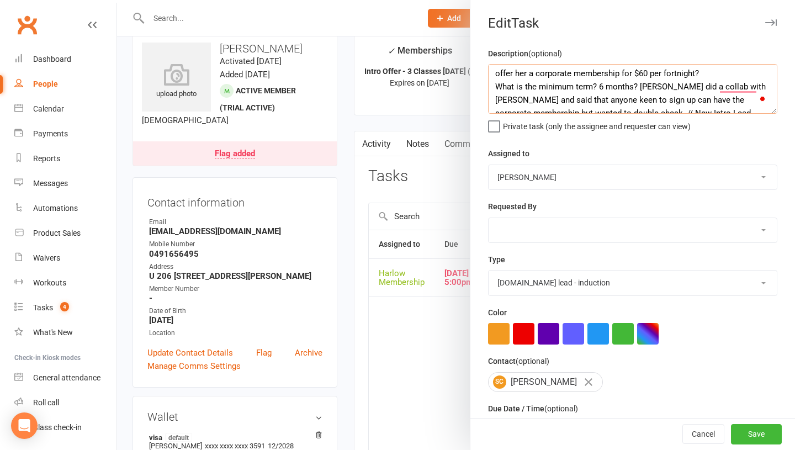
click at [579, 93] on textarea "Hey Bec. I know you said I don't need to ask you, but in this case, can I pls o…" at bounding box center [632, 89] width 289 height 50
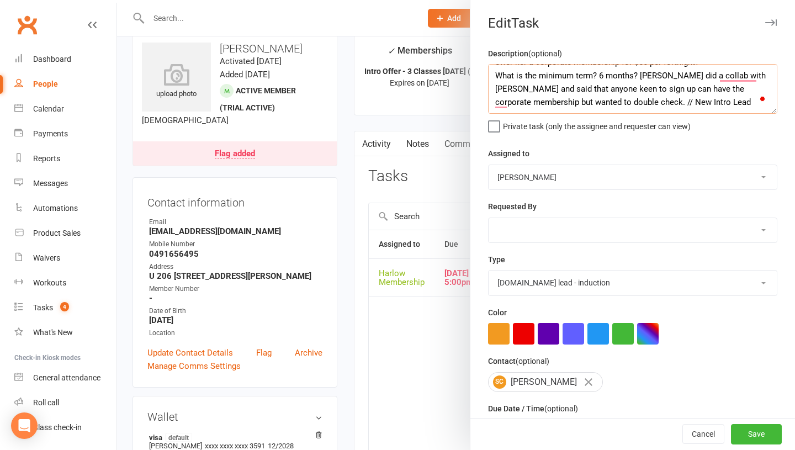
click at [594, 100] on textarea "Hey Bec. I know you said I don't need to ask you, but in this case, can I pls o…" at bounding box center [632, 89] width 289 height 50
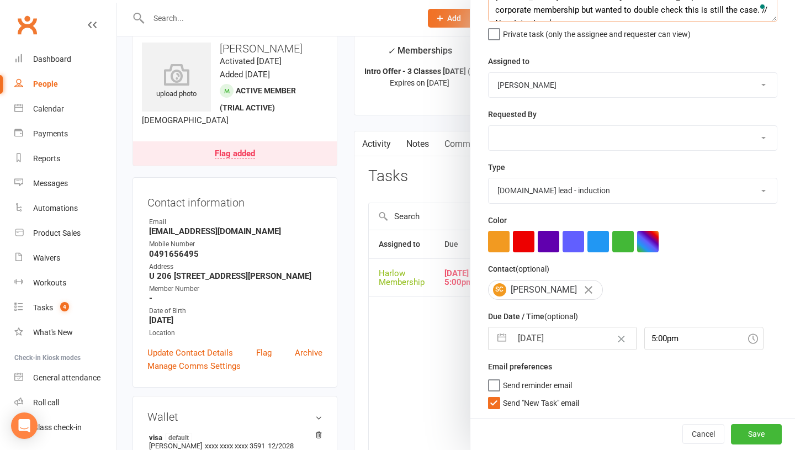
type textarea "Hey Bec. I know you said I don't need to ask you, but in this case, can I pls o…"
click at [566, 335] on input "13 Aug 2025" at bounding box center [574, 338] width 124 height 22
select select "6"
select select "2025"
select select "7"
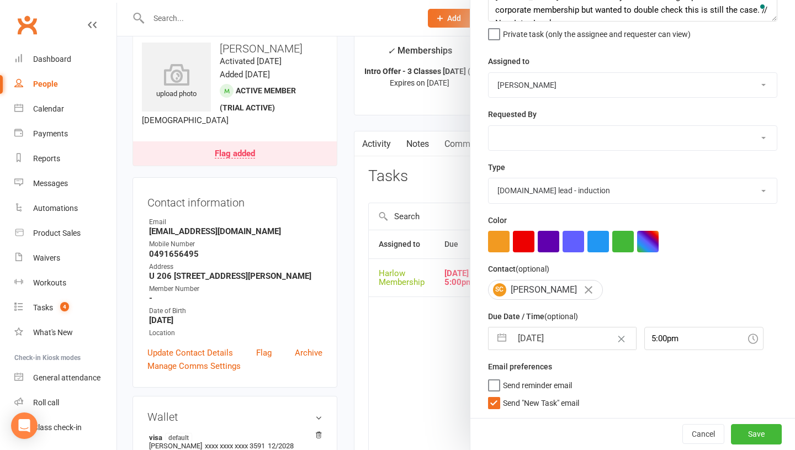
select select "2025"
select select "8"
select select "2025"
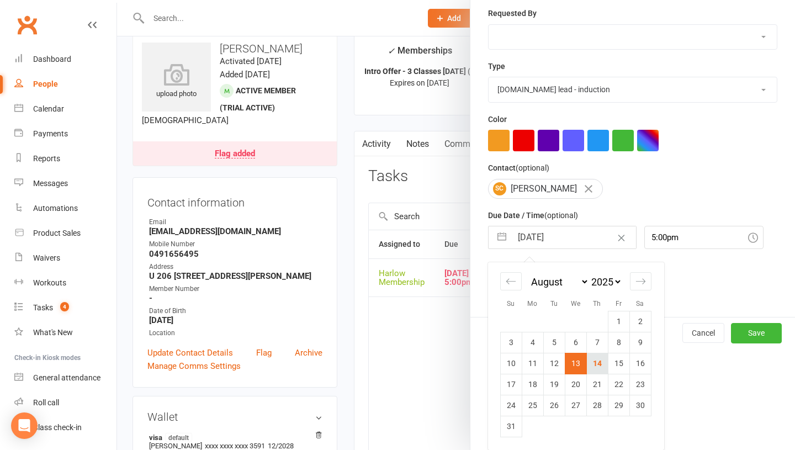
click at [593, 359] on td "14" at bounding box center [597, 363] width 22 height 21
type input "14 Aug 2025"
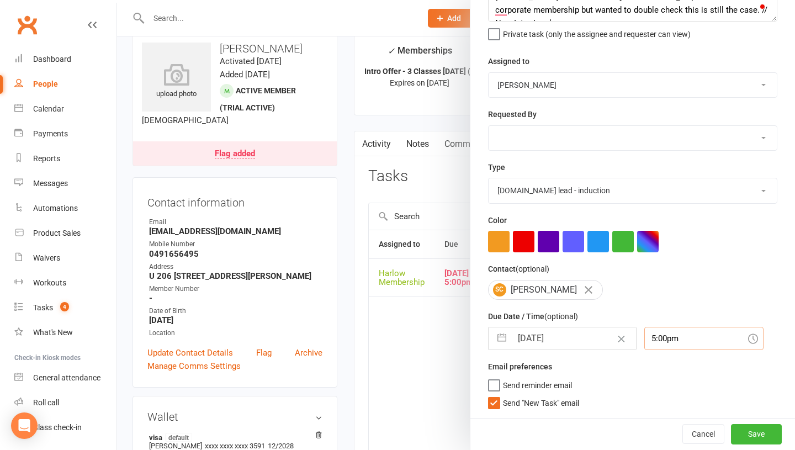
click at [649, 331] on input "5:00pm" at bounding box center [703, 338] width 119 height 23
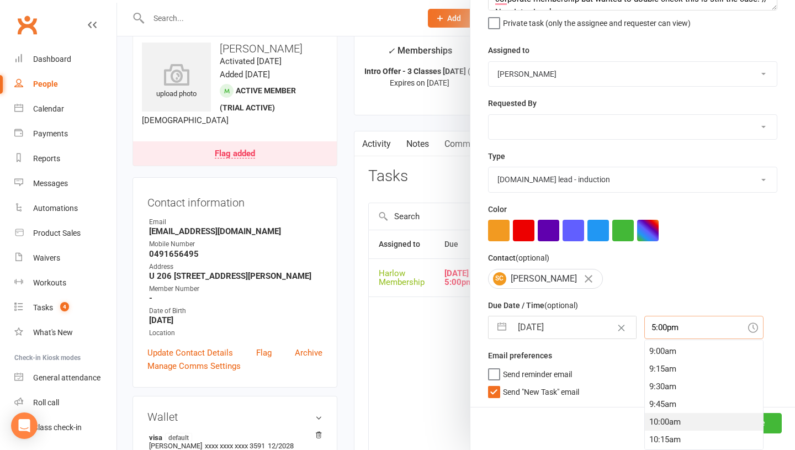
click at [644, 417] on div "10:00am" at bounding box center [703, 422] width 118 height 18
type input "10:00am"
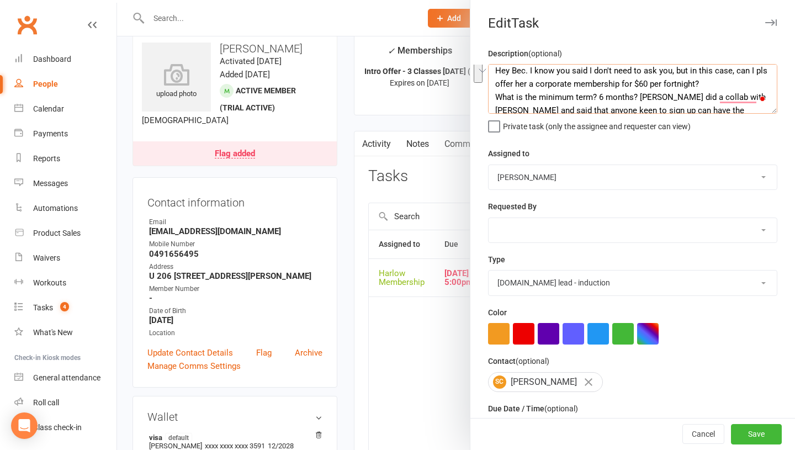
drag, startPoint x: 530, startPoint y: 75, endPoint x: 637, endPoint y: 94, distance: 109.3
click at [637, 94] on textarea "Hey Bec. I know you said I don't need to ask you, but in this case, can I pls o…" at bounding box center [632, 89] width 289 height 50
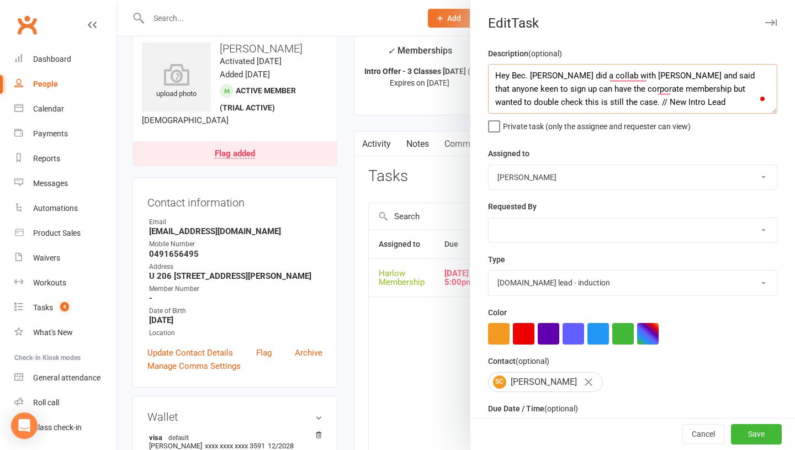
click at [488, 98] on div "Description (optional) Hey Bec. Lucy did a collab with lululemon and said that …" at bounding box center [632, 278] width 324 height 463
type textarea "Hey Bec. Lucy did a collab with lululemon and said that anyone keen to sign up …"
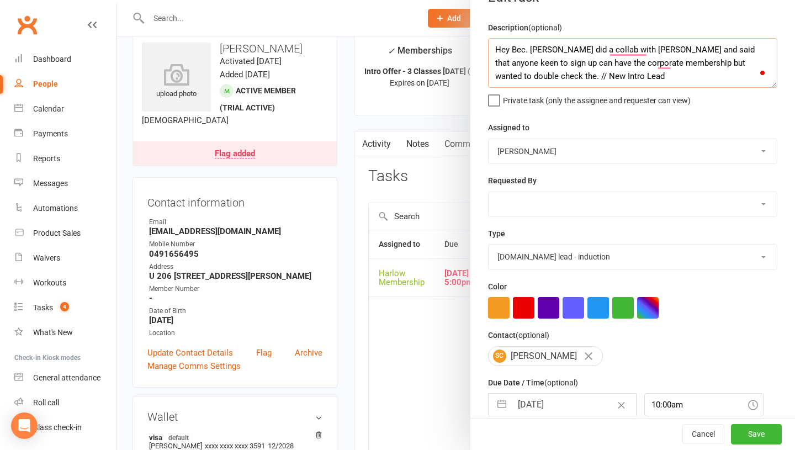
click at [507, 77] on textarea "Hey Bec. Lucy did a collab with lululemon and said that anyone keen to sign up …" at bounding box center [632, 63] width 289 height 50
click at [743, 81] on textarea "Hey Bec. Lucy did a collab with lululemon and said that anyone keen to sign up …" at bounding box center [632, 63] width 289 height 50
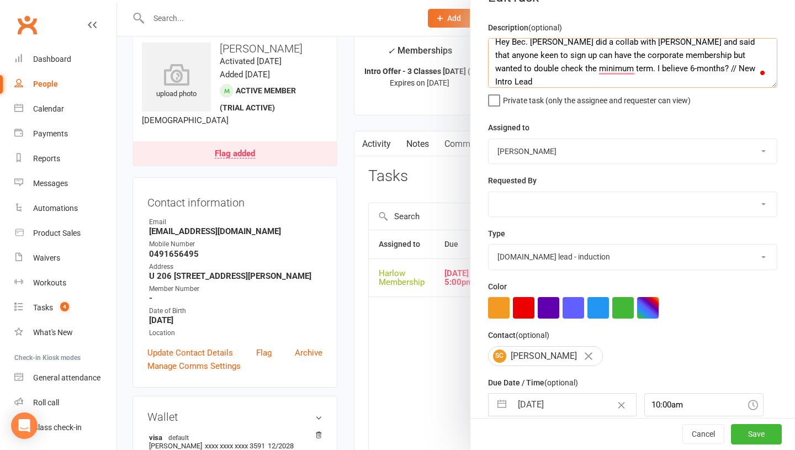
paste textarea "Hey beautiful Shania, so lovely welcoming you last night <3 How do you feel aft…"
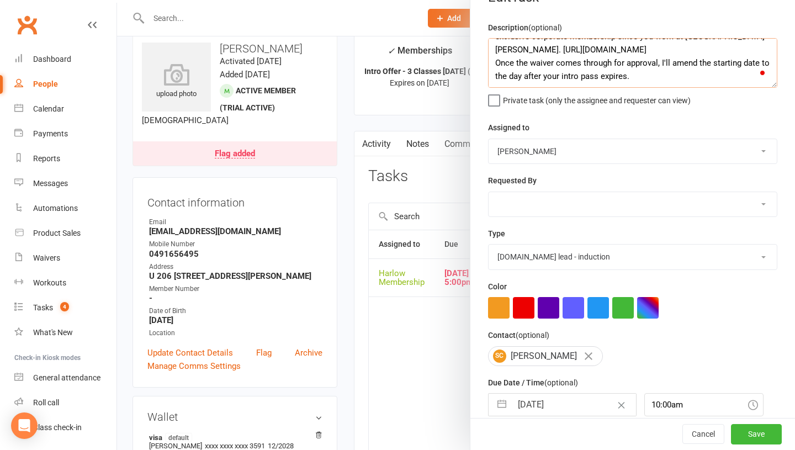
drag, startPoint x: 643, startPoint y: 81, endPoint x: 493, endPoint y: 54, distance: 152.5
click at [493, 54] on textarea "Hey Bec. Lucy did a collab with lululemon and said that anyone keen to sign up …" at bounding box center [632, 63] width 289 height 50
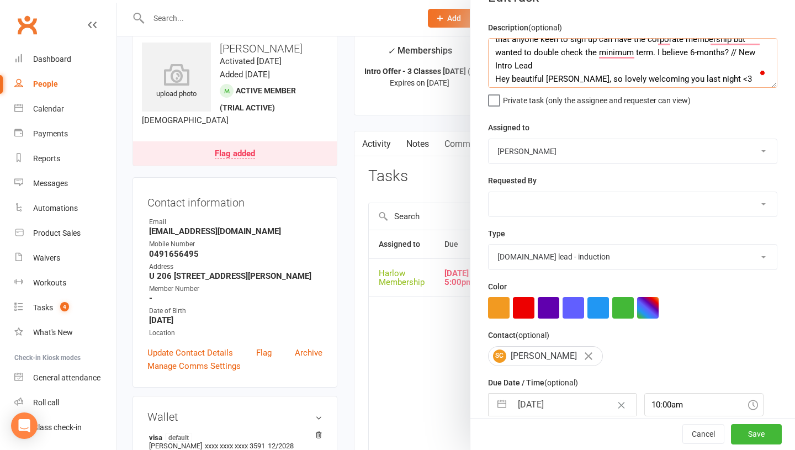
drag, startPoint x: 742, startPoint y: 73, endPoint x: 493, endPoint y: 42, distance: 251.3
click at [493, 42] on textarea "Hey Bec. Lucy did a collab with lululemon and said that anyone keen to sign up …" at bounding box center [632, 63] width 289 height 50
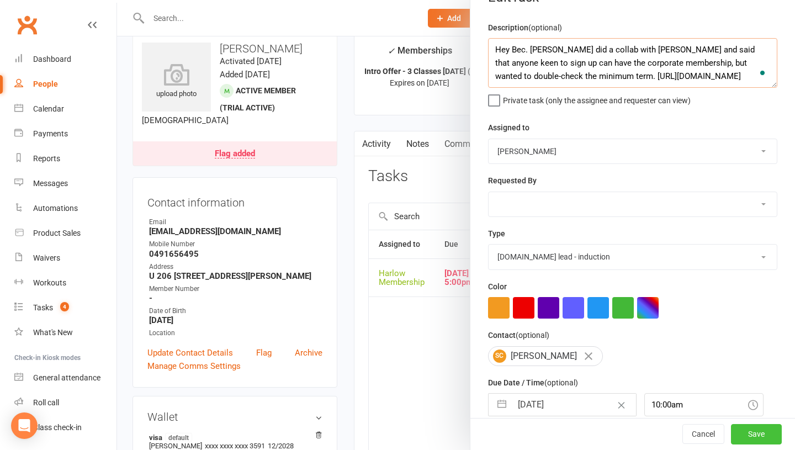
type textarea "Hey Bec. Lucy did a collab with Lululemon and said that anyone keen to sign up …"
click at [747, 432] on button "Save" at bounding box center [756, 434] width 51 height 20
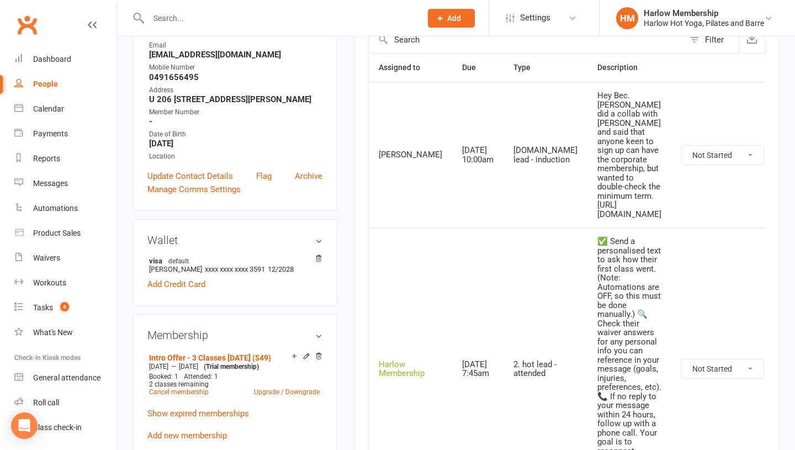
click at [725, 359] on select "Not Started In Progress Waiting Complete" at bounding box center [722, 368] width 82 height 19
select select "unstarted"
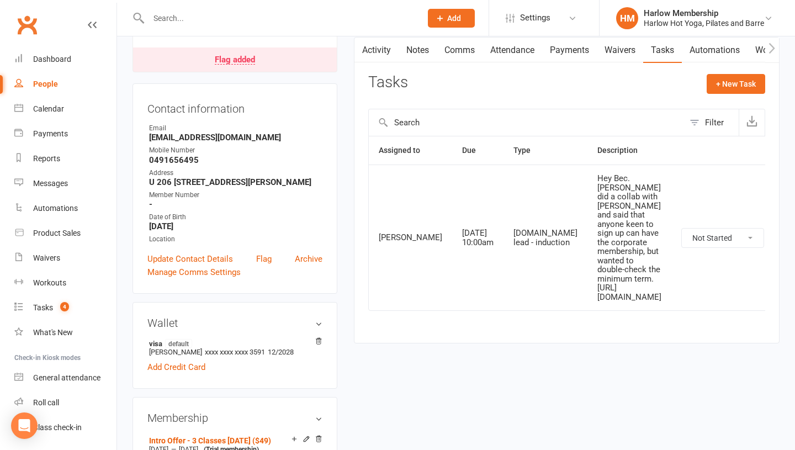
click at [420, 40] on link "Notes" at bounding box center [417, 50] width 38 height 25
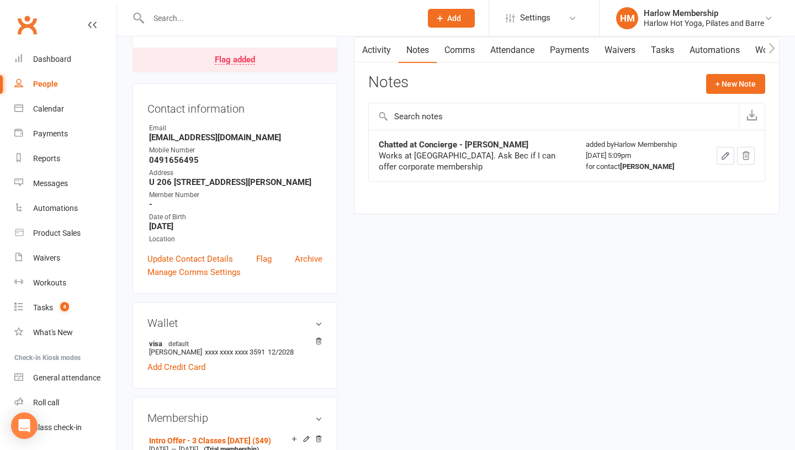
click at [452, 46] on link "Comms" at bounding box center [459, 50] width 46 height 25
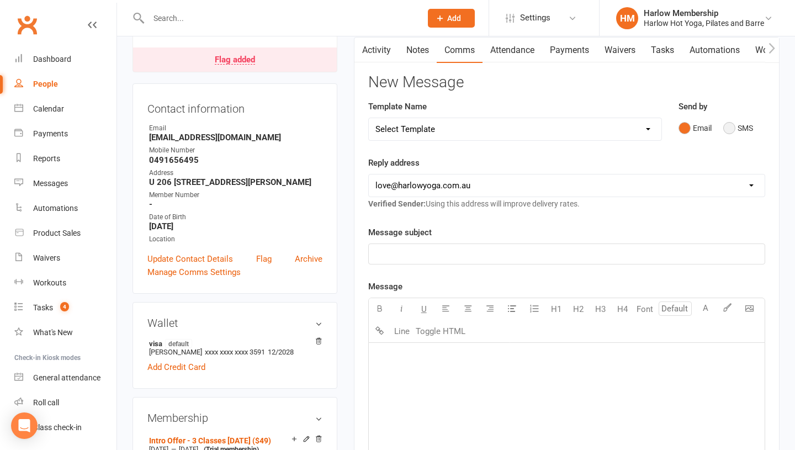
click at [732, 130] on button "SMS" at bounding box center [738, 128] width 30 height 21
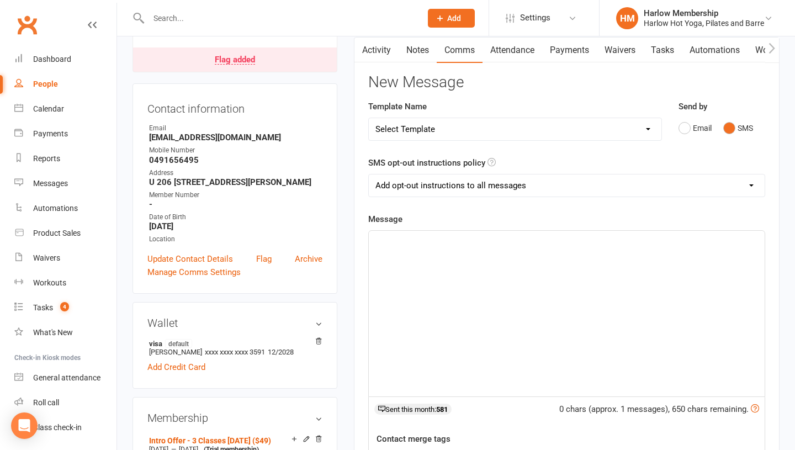
click at [447, 195] on select "Add opt-out instructions to all messages Add opt-out instructions for messages …" at bounding box center [567, 185] width 396 height 22
select select "2"
click at [416, 274] on div "﻿" at bounding box center [567, 314] width 396 height 166
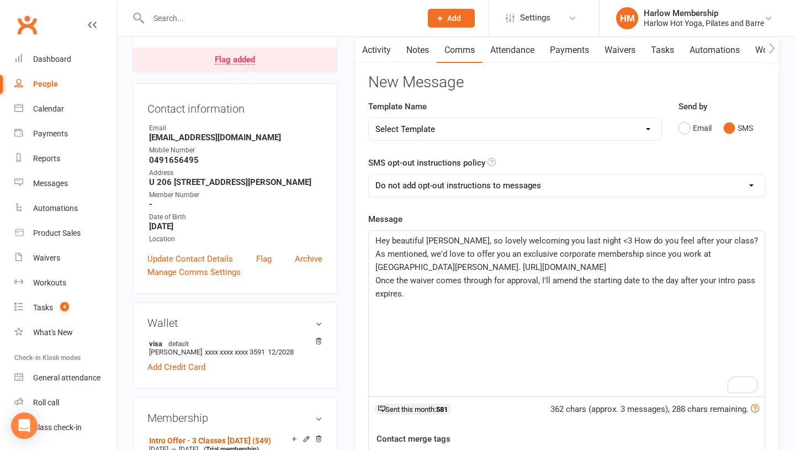
click at [692, 242] on span "Hey beautiful Shania, so lovely welcoming you last night <3 How do you feel aft…" at bounding box center [567, 254] width 385 height 36
click at [412, 291] on p "Once the waiver comes through for approval, I'll amend the starting date to the…" at bounding box center [566, 287] width 382 height 26
click at [423, 269] on span "Hey beautiful Shania, so lovely welcoming you last night <3 How do you feel aft…" at bounding box center [567, 254] width 385 height 36
click at [428, 266] on span "Hey beautiful Shania, so lovely welcoming you last night <3 How do you feel aft…" at bounding box center [567, 254] width 385 height 36
click at [377, 276] on span "Once the waiver comes through for approval, I'll amend the starting date to the…" at bounding box center [566, 286] width 382 height 23
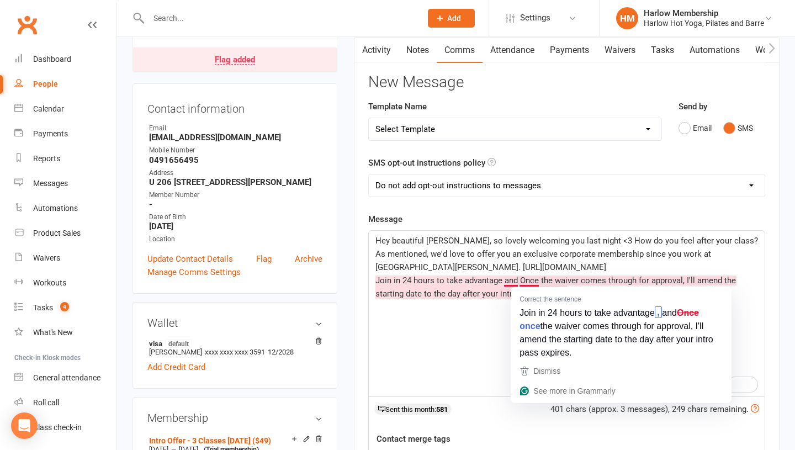
click at [523, 280] on span "Join in 24 hours to take advantage and Once the waiver comes through for approv…" at bounding box center [556, 286] width 363 height 23
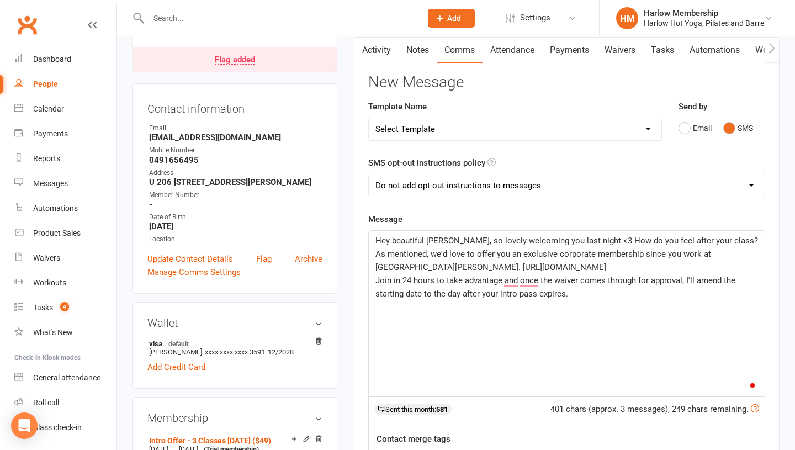
click at [587, 297] on p "Join in 24 hours to take advantage and once the waiver comes through for approv…" at bounding box center [566, 287] width 382 height 26
click at [581, 297] on p "Join in 24 hours to take advantage, and once the waiver comes through for appro…" at bounding box center [566, 287] width 382 height 26
drag, startPoint x: 578, startPoint y: 269, endPoint x: 428, endPoint y: 270, distance: 150.1
click at [428, 270] on p "Hey beautiful Shania, so lovely welcoming you last night <3 How do you feel aft…" at bounding box center [566, 254] width 382 height 40
copy span "https://app.clubworx.com/s/ZBsSa4xC"
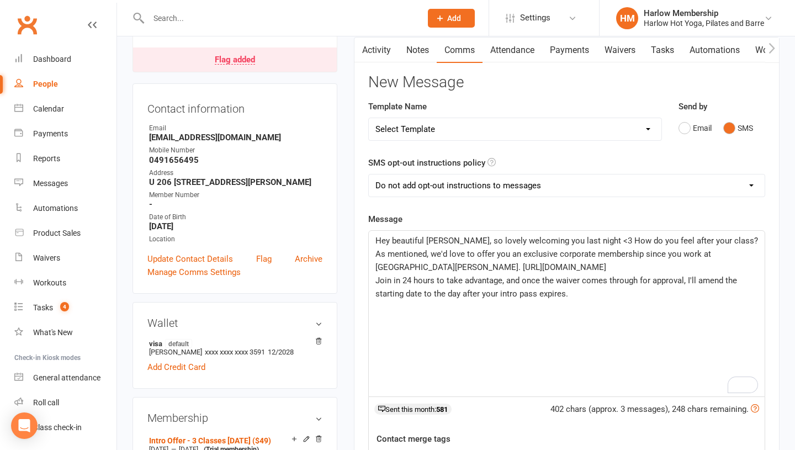
click at [426, 274] on p "Join in 24 hours to take advantage, and once the waiver comes through for appro…" at bounding box center [566, 287] width 382 height 26
click at [429, 267] on span "Hey beautiful Shania, so lovely welcoming you last night <3 How do you feel aft…" at bounding box center [567, 254] width 385 height 36
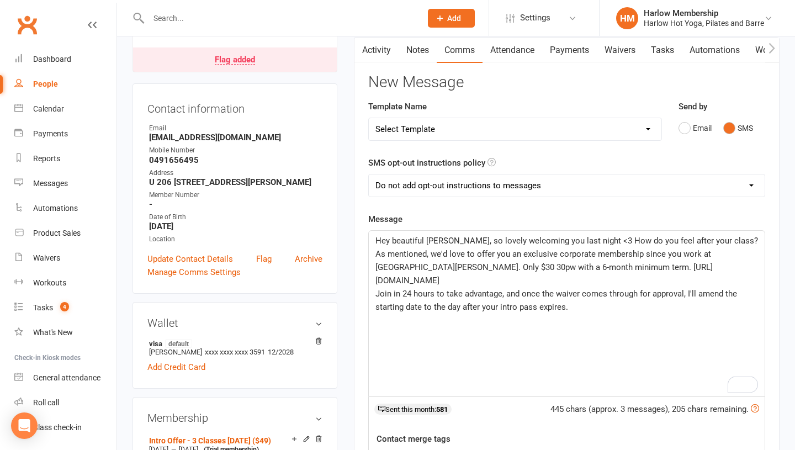
click at [596, 267] on span "Hey beautiful Shania, so lovely welcoming you last night <3 How do you feel aft…" at bounding box center [567, 261] width 385 height 50
click at [601, 265] on span "Hey beautiful Shania, so lovely welcoming you last night <3 How do you feel aft…" at bounding box center [567, 261] width 385 height 50
click at [472, 265] on span "Hey beautiful Shania, so lovely welcoming you last night <3 How do you feel aft…" at bounding box center [567, 261] width 385 height 50
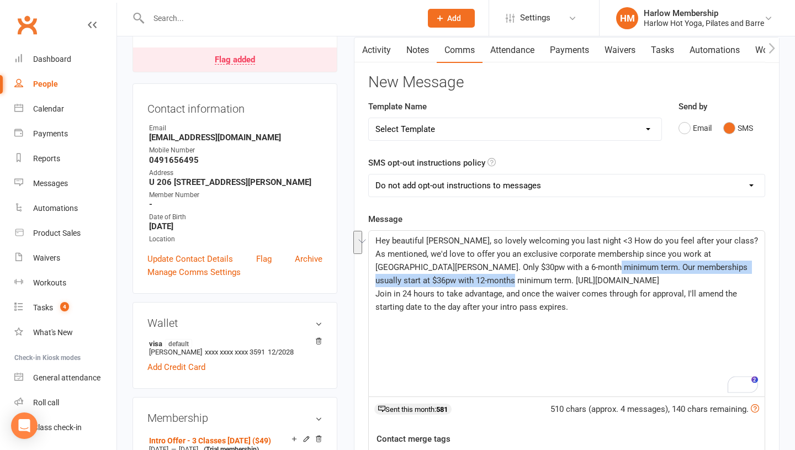
drag, startPoint x: 590, startPoint y: 266, endPoint x: 476, endPoint y: 281, distance: 115.8
click at [476, 281] on span "Hey beautiful Shania, so lovely welcoming you last night <3 How do you feel aft…" at bounding box center [567, 261] width 385 height 50
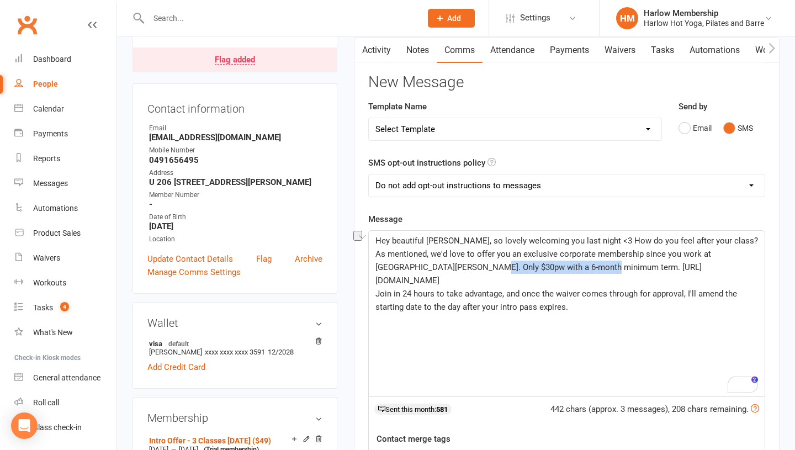
drag, startPoint x: 589, startPoint y: 267, endPoint x: 474, endPoint y: 267, distance: 114.8
click at [474, 267] on span "Hey beautiful Shania, so lovely welcoming you last night <3 How do you feel aft…" at bounding box center [567, 261] width 385 height 50
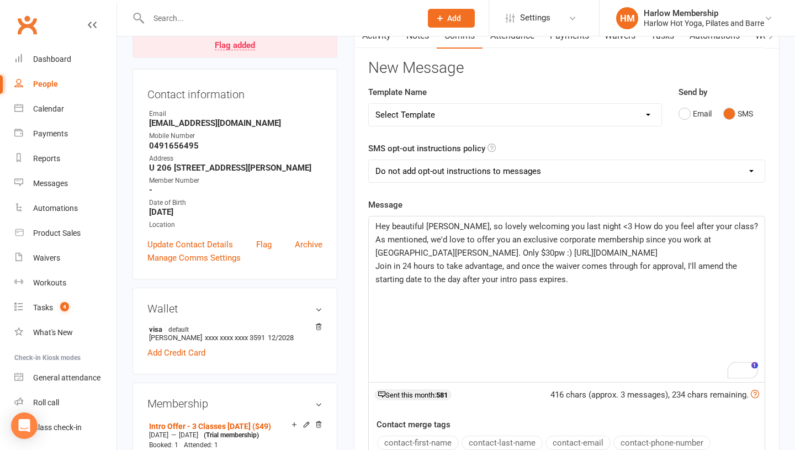
scroll to position [127, 0]
click at [508, 286] on div "Hey beautiful Shania, so lovely welcoming you last night <3 How do you feel aft…" at bounding box center [567, 299] width 396 height 166
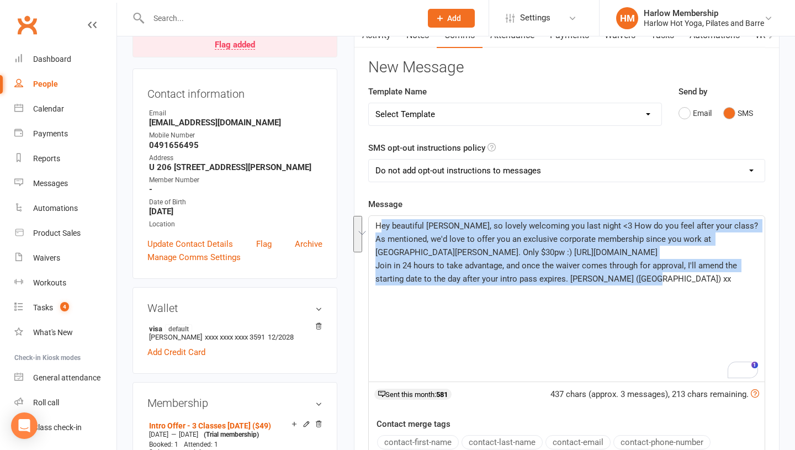
drag, startPoint x: 708, startPoint y: 284, endPoint x: 383, endPoint y: 222, distance: 331.3
click at [383, 222] on div "Hey beautiful Shania, so lovely welcoming you last night <3 How do you feel aft…" at bounding box center [567, 299] width 396 height 166
click at [383, 222] on span "Hey beautiful Shania, so lovely welcoming you last night <3 How do you feel aft…" at bounding box center [567, 239] width 385 height 36
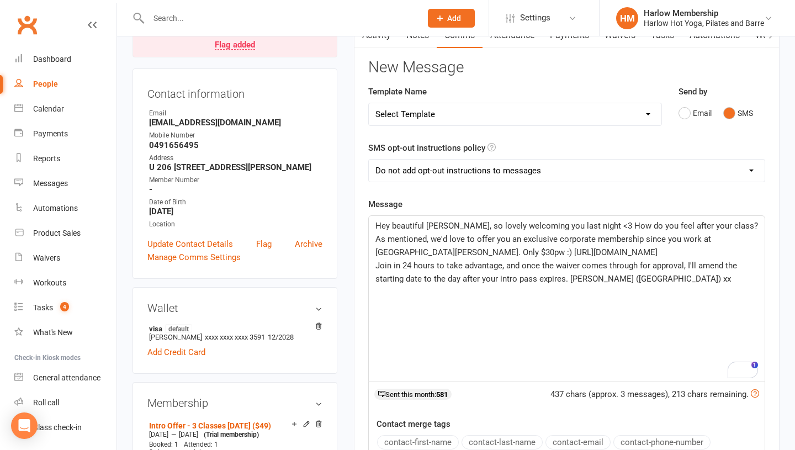
click at [383, 222] on span "Hey beautiful Shania, so lovely welcoming you last night <3 How do you feel aft…" at bounding box center [567, 239] width 385 height 36
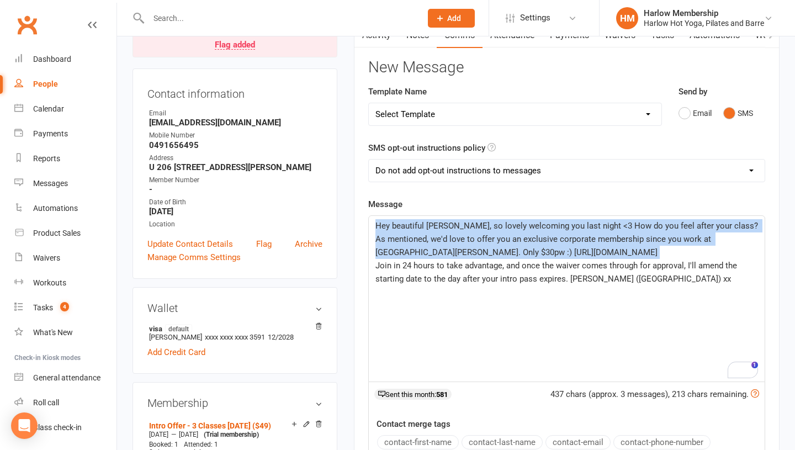
click at [383, 222] on span "Hey beautiful Shania, so lovely welcoming you last night <3 How do you feel aft…" at bounding box center [567, 239] width 385 height 36
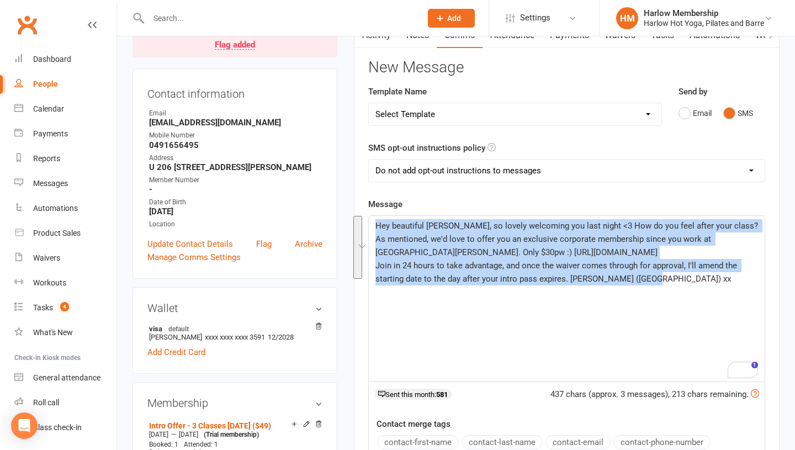
drag, startPoint x: 669, startPoint y: 273, endPoint x: 357, endPoint y: 208, distance: 318.4
click at [357, 208] on div "Activity Notes Comms Attendance Payments Waivers Tasks Automations Workouts Mob…" at bounding box center [566, 335] width 425 height 626
copy div "Hey beautiful Shania, so lovely welcoming you last night <3 How do you feel aft…"
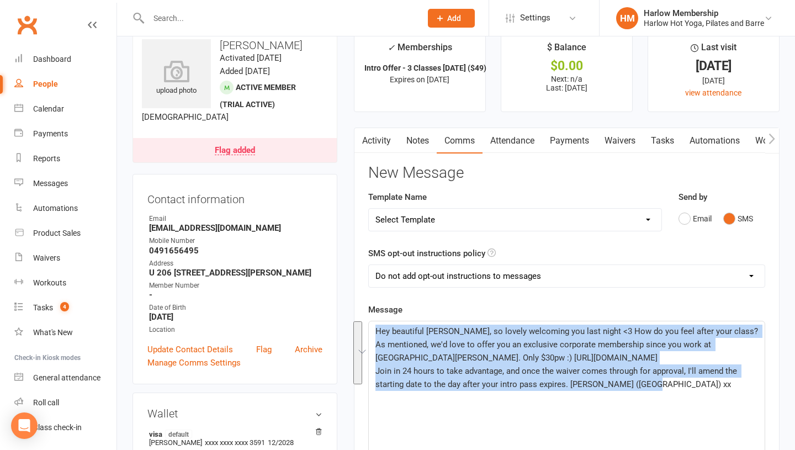
scroll to position [4, 0]
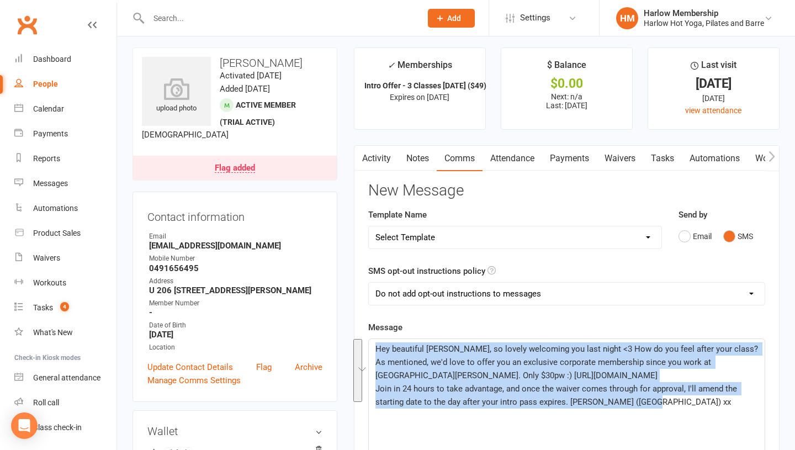
click at [417, 167] on link "Notes" at bounding box center [417, 158] width 38 height 25
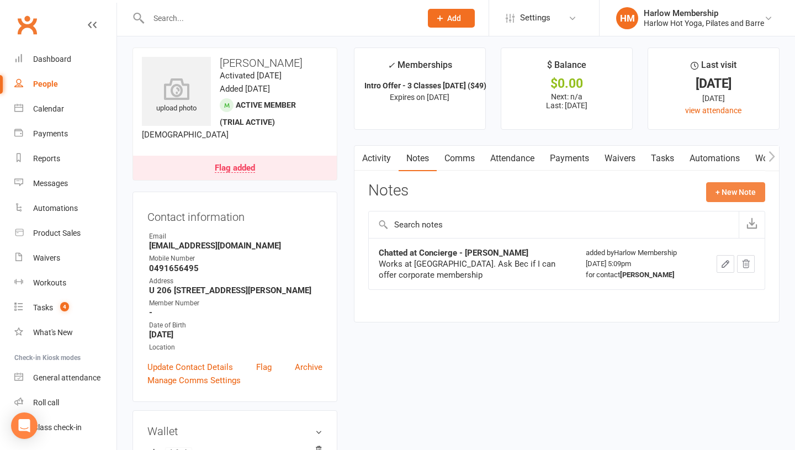
click at [725, 188] on button "+ New Note" at bounding box center [735, 192] width 59 height 20
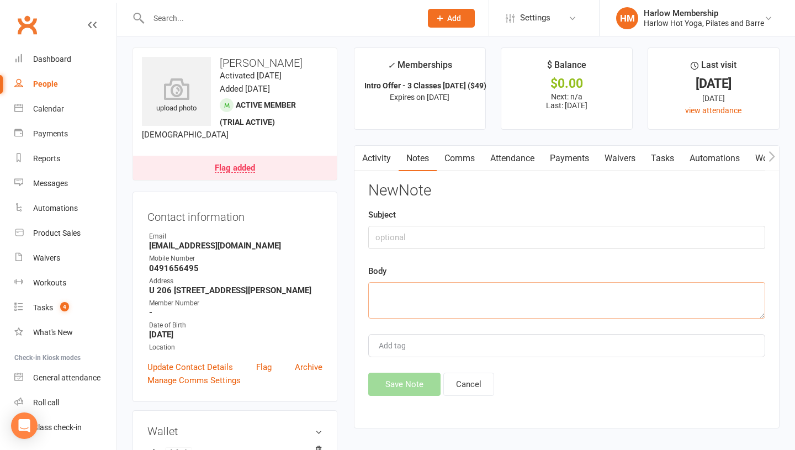
click at [422, 302] on textarea at bounding box center [566, 300] width 397 height 36
paste textarea "Hey beautiful Shania, so lovely welcoming you last night <3 How do you feel aft…"
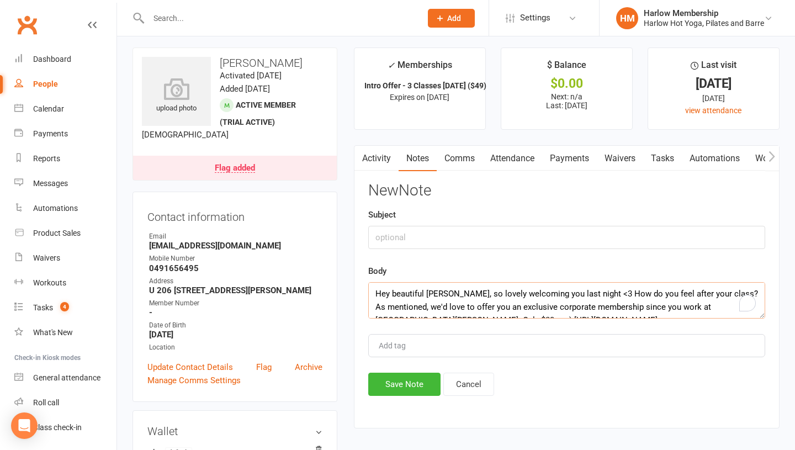
scroll to position [47, 0]
type textarea "Hey beautiful Shania, so lovely welcoming you last night <3 How do you feel aft…"
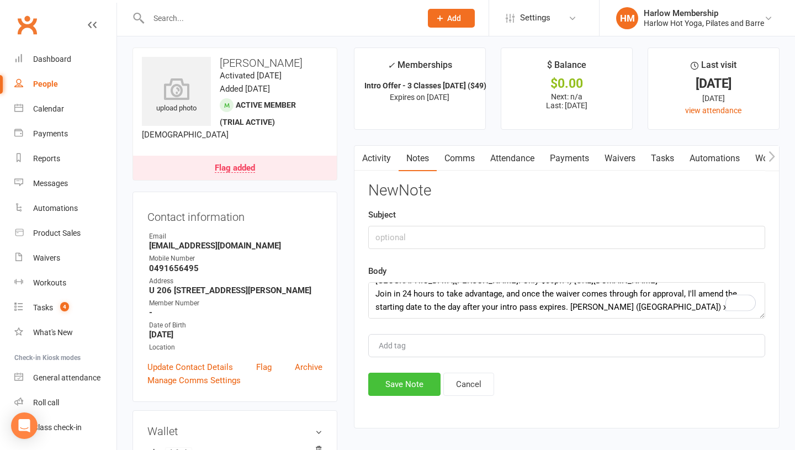
click at [404, 374] on button "Save Note" at bounding box center [404, 383] width 72 height 23
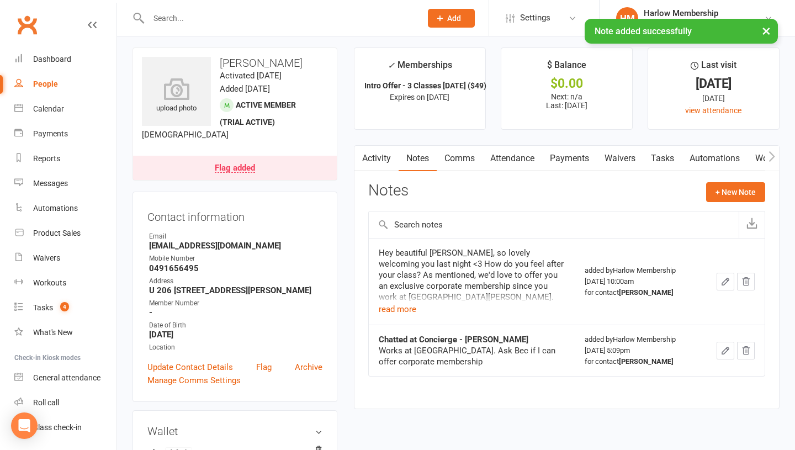
click at [676, 156] on link "Tasks" at bounding box center [662, 158] width 39 height 25
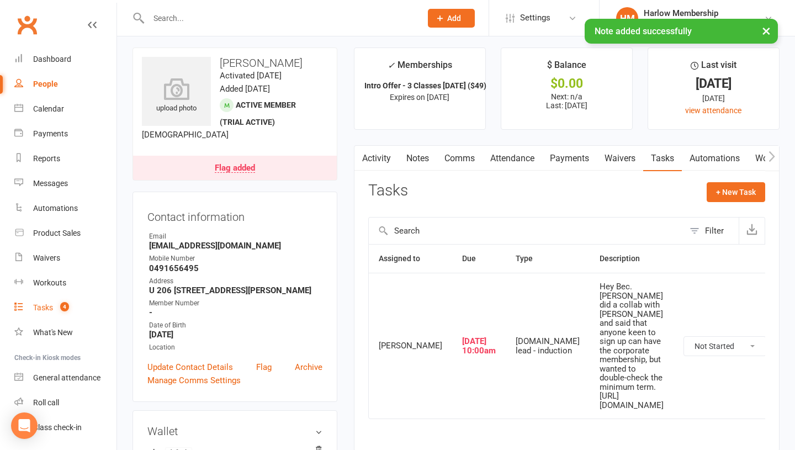
click at [65, 305] on span "4" at bounding box center [64, 306] width 9 height 9
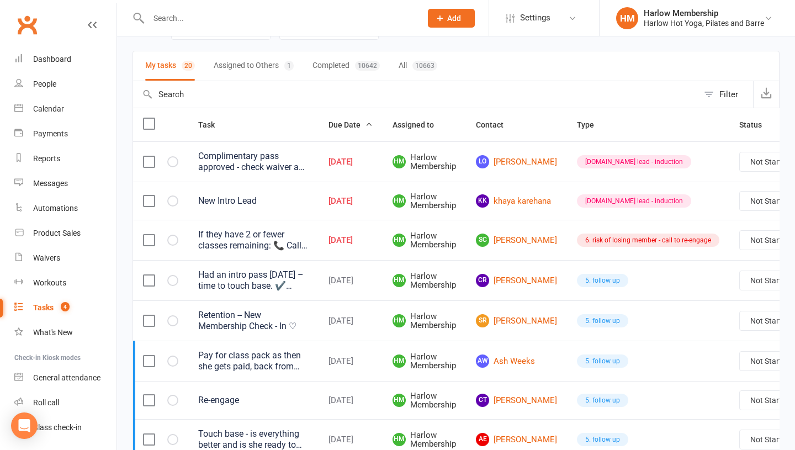
scroll to position [66, 0]
click at [516, 195] on link "kk khaya karehana" at bounding box center [516, 201] width 81 height 13
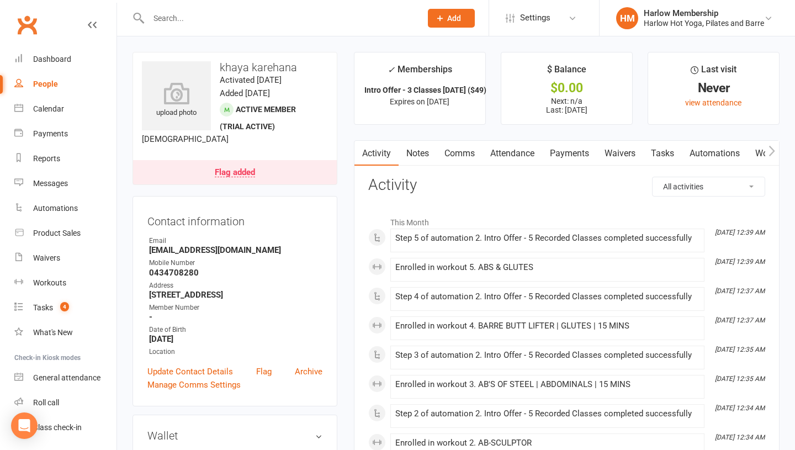
scroll to position [76, 0]
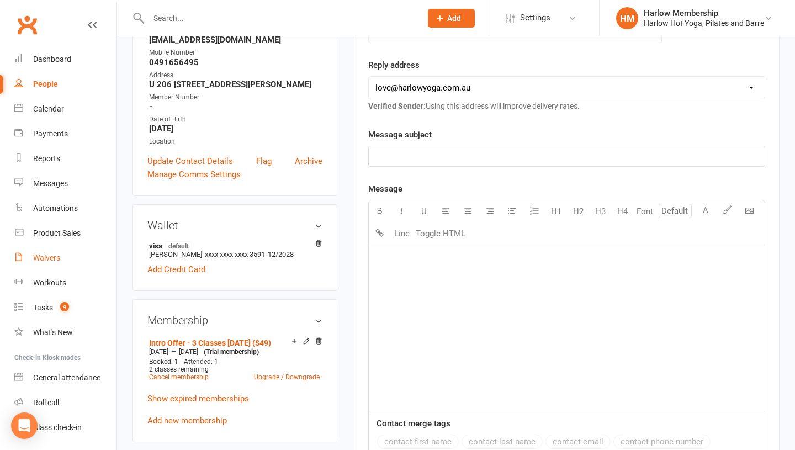
click at [58, 255] on div "Waivers" at bounding box center [46, 257] width 27 height 9
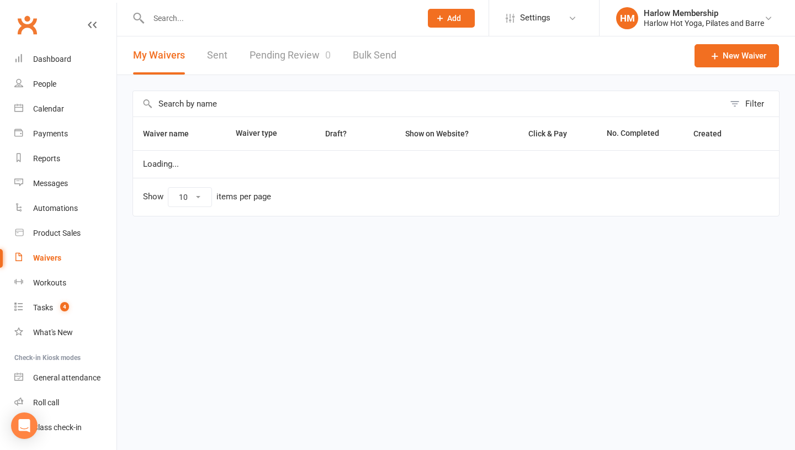
select select "100"
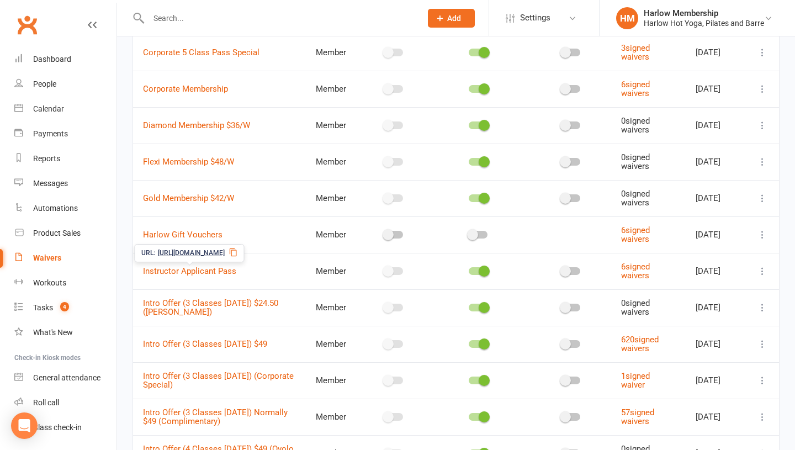
scroll to position [217, 0]
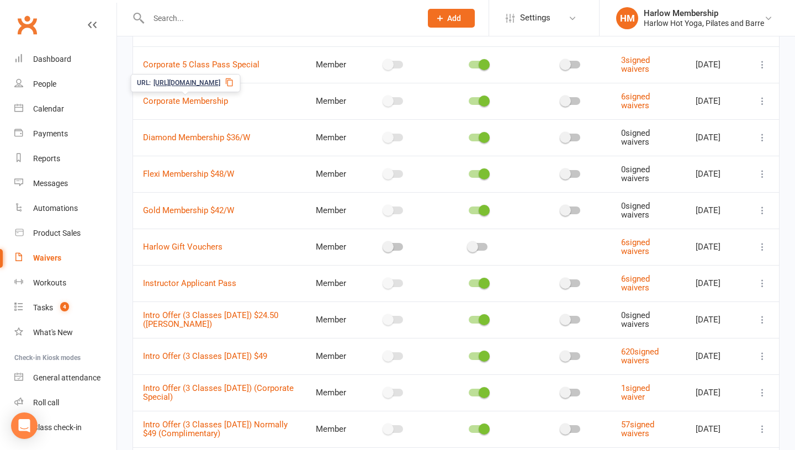
click at [233, 81] on icon at bounding box center [229, 82] width 9 height 9
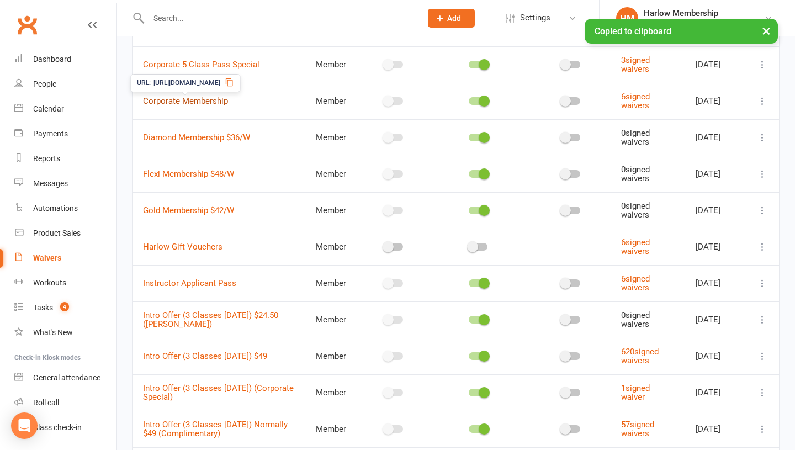
click at [189, 100] on link "Corporate Membership" at bounding box center [185, 101] width 85 height 10
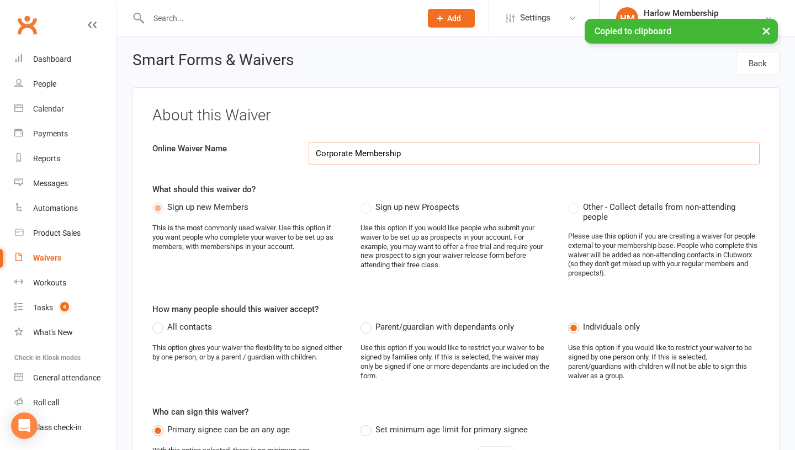
select select "select"
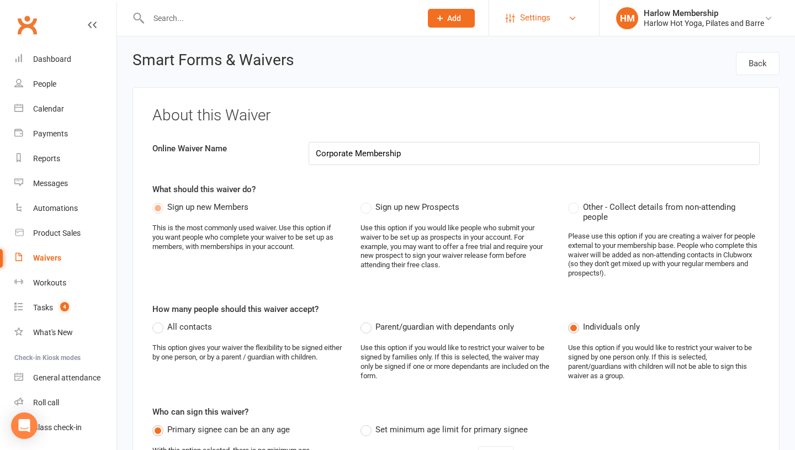
click at [528, 18] on span "Settings" at bounding box center [535, 18] width 30 height 25
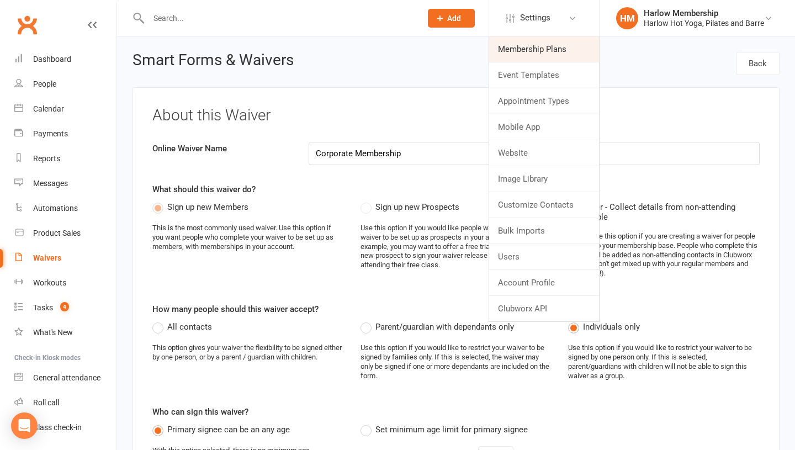
click at [526, 42] on link "Membership Plans" at bounding box center [544, 48] width 110 height 25
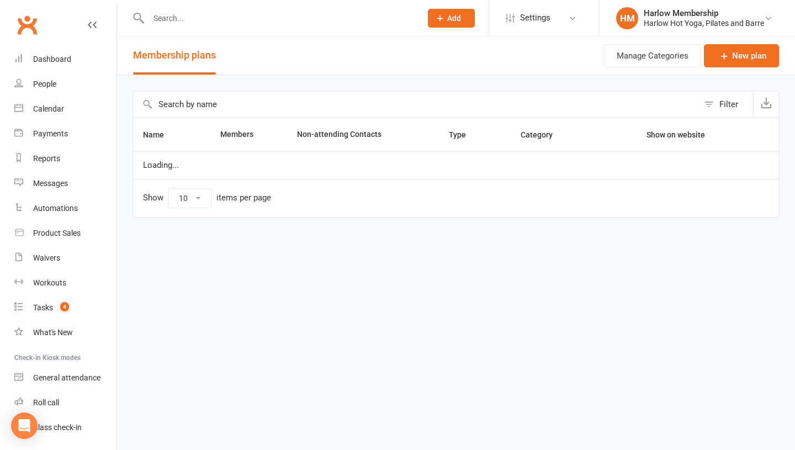
select select "100"
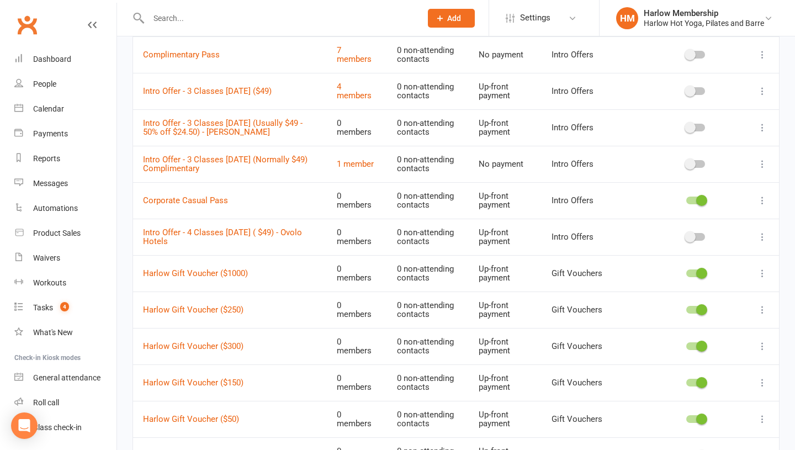
scroll to position [776, 0]
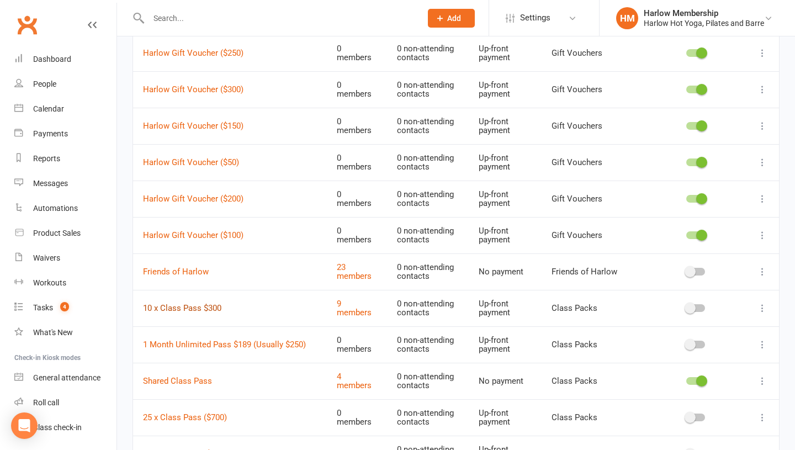
click at [177, 307] on link "10 x Class Pass $300" at bounding box center [182, 308] width 78 height 10
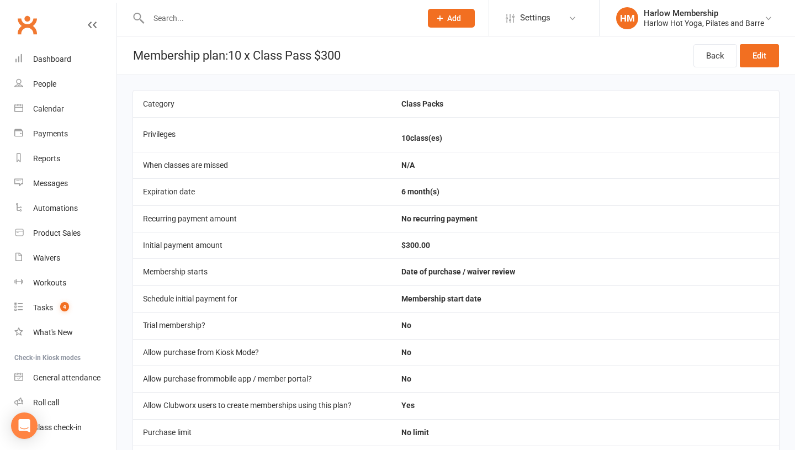
scroll to position [395, 0]
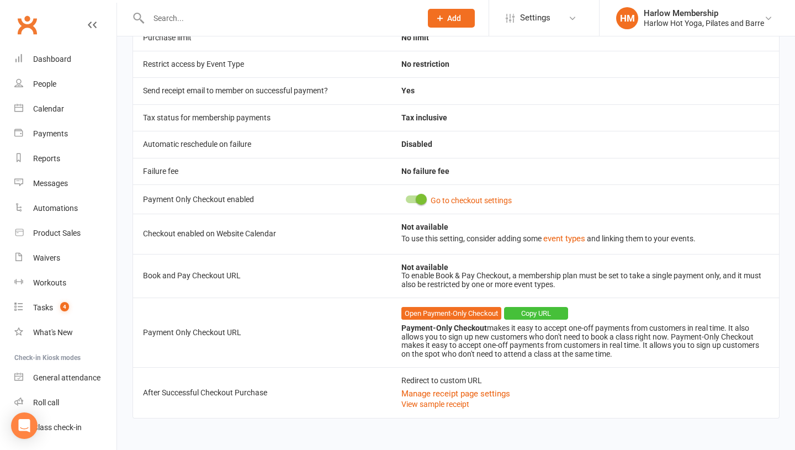
click at [531, 310] on button "Copy URL" at bounding box center [536, 313] width 64 height 13
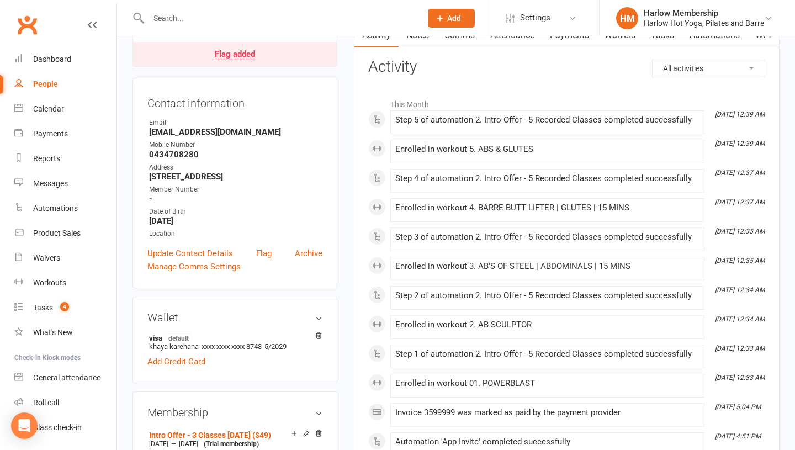
scroll to position [15, 0]
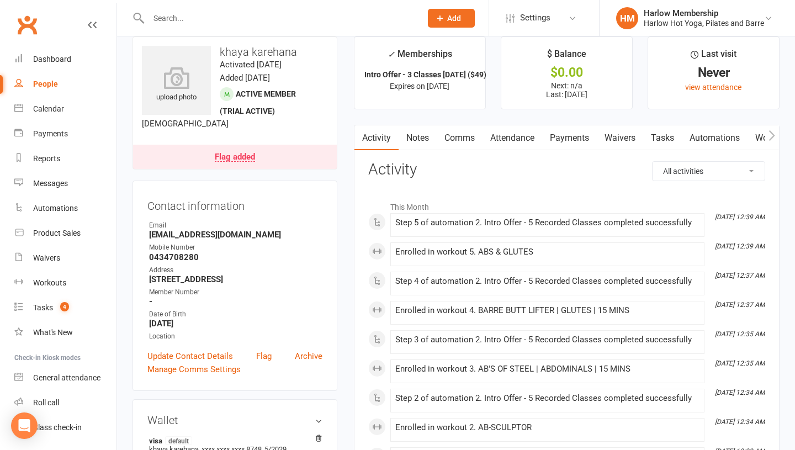
click at [420, 143] on link "Notes" at bounding box center [417, 137] width 38 height 25
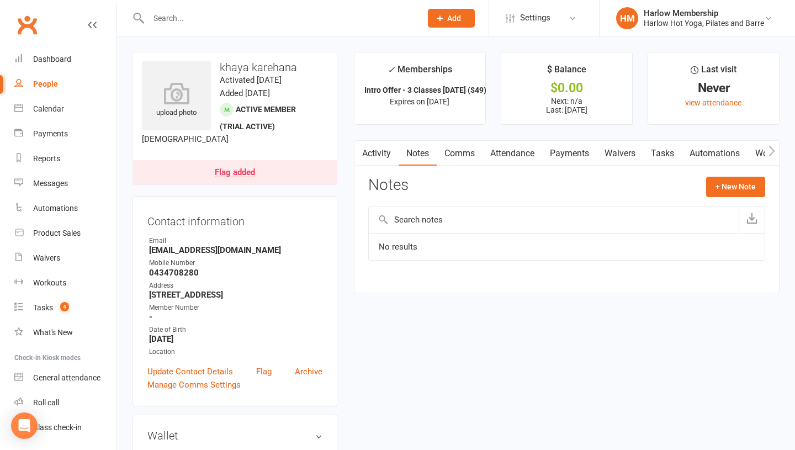
click at [454, 156] on link "Comms" at bounding box center [459, 153] width 46 height 25
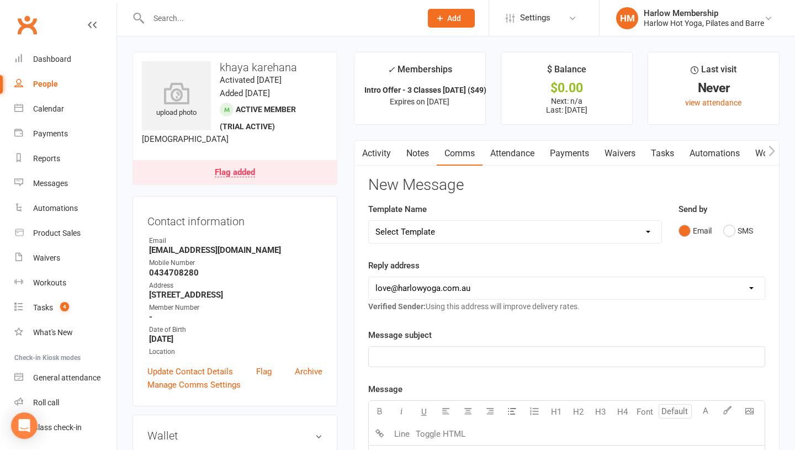
click at [430, 157] on link "Notes" at bounding box center [417, 153] width 38 height 25
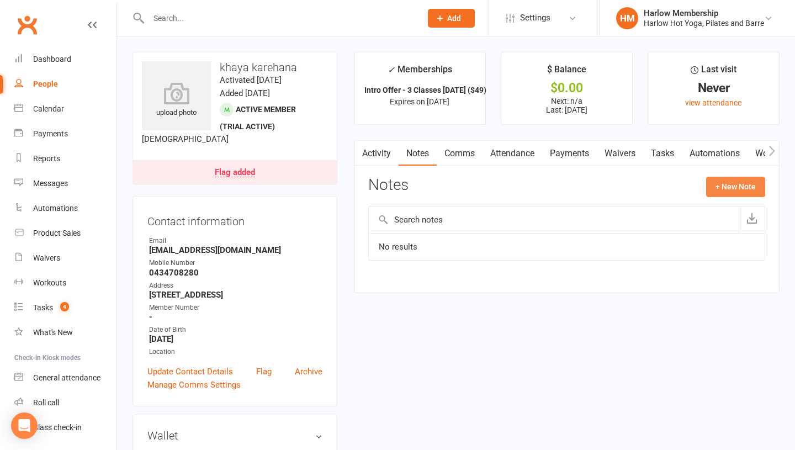
click at [732, 192] on button "+ New Note" at bounding box center [735, 187] width 59 height 20
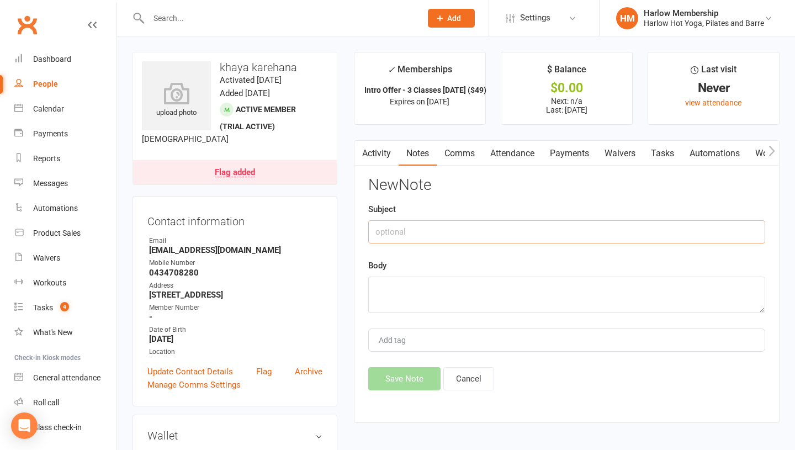
click at [414, 234] on input "text" at bounding box center [566, 231] width 397 height 23
type input "Called. Chatted"
click at [419, 291] on textarea at bounding box center [566, 294] width 397 height 36
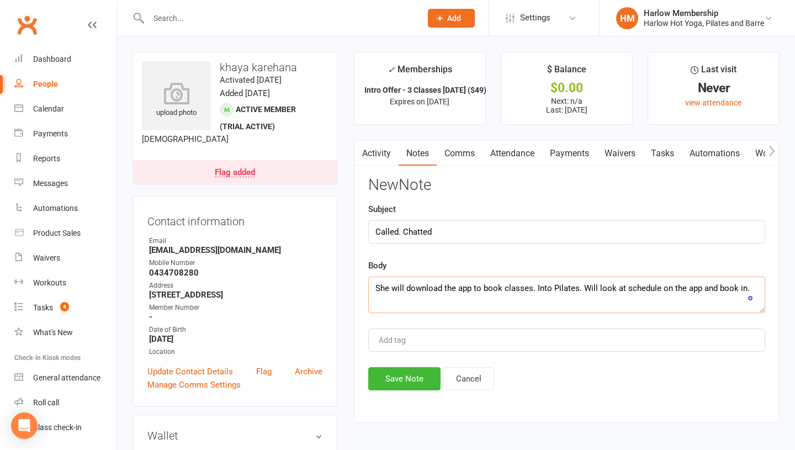
type textarea "She will download the app to book classes. Into Pilates. Will look at schedule …"
click at [465, 232] on input "Called. Chatted" at bounding box center [566, 231] width 397 height 23
type input "Called. Chatted (briefly) - Krystyna"
click at [749, 284] on textarea "She will download the app to book classes. Into Pilates. Will look at schedule …" at bounding box center [566, 294] width 397 height 36
type textarea "She will download the app to book classes. Into Pilates. Will look at the sched…"
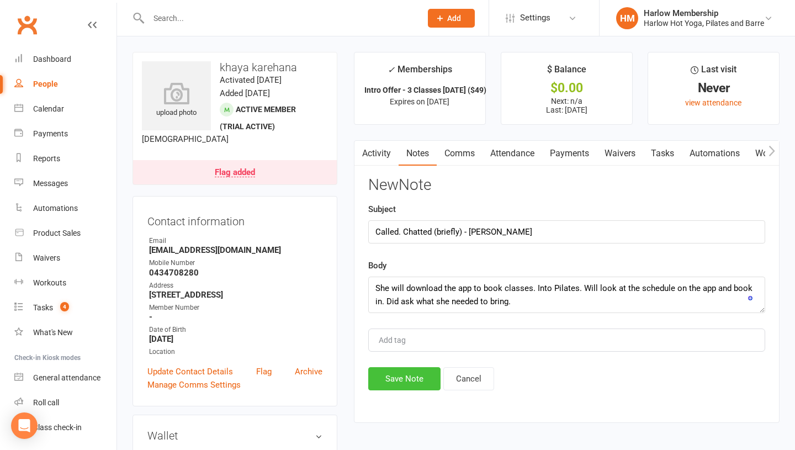
click at [406, 388] on button "Save Note" at bounding box center [404, 378] width 72 height 23
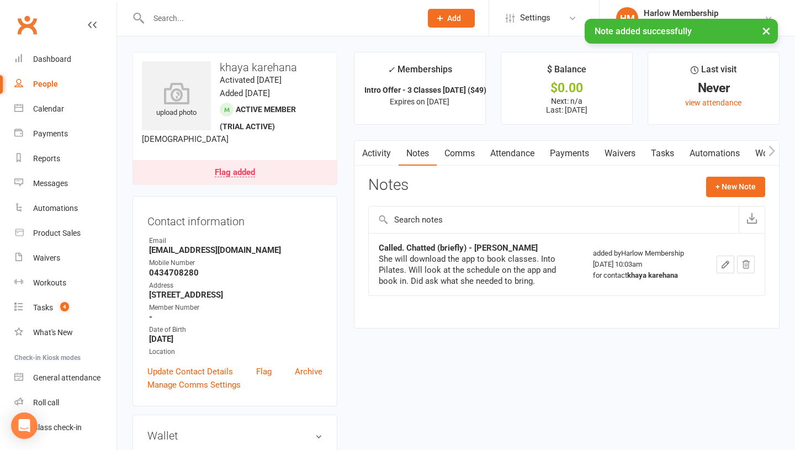
click at [664, 151] on link "Tasks" at bounding box center [662, 153] width 39 height 25
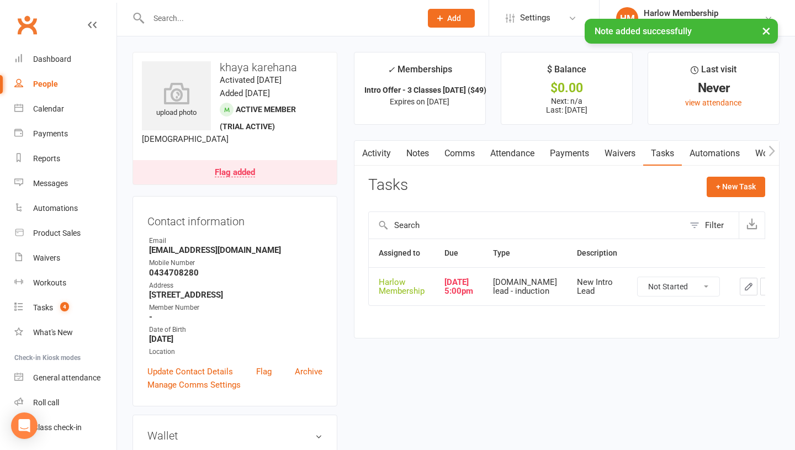
click at [647, 289] on select "Not Started In Progress Waiting Complete" at bounding box center [678, 286] width 82 height 19
select select "unstarted"
click at [453, 142] on link "Comms" at bounding box center [459, 153] width 46 height 25
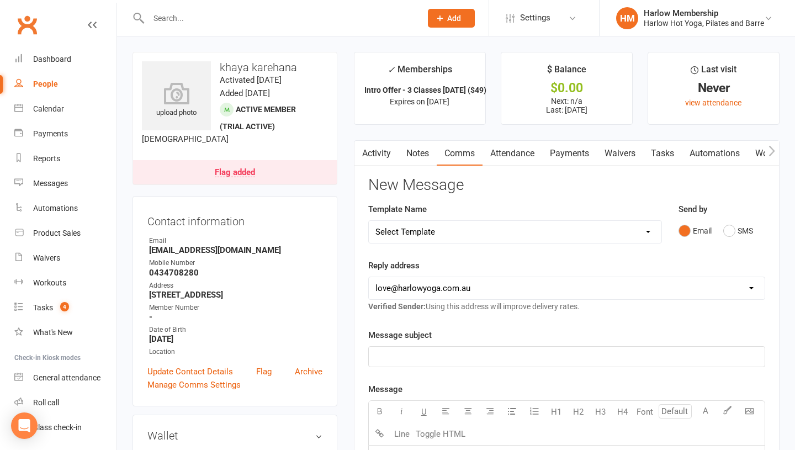
click at [716, 234] on div "Email SMS" at bounding box center [721, 230] width 87 height 21
click at [730, 232] on button "SMS" at bounding box center [738, 230] width 30 height 21
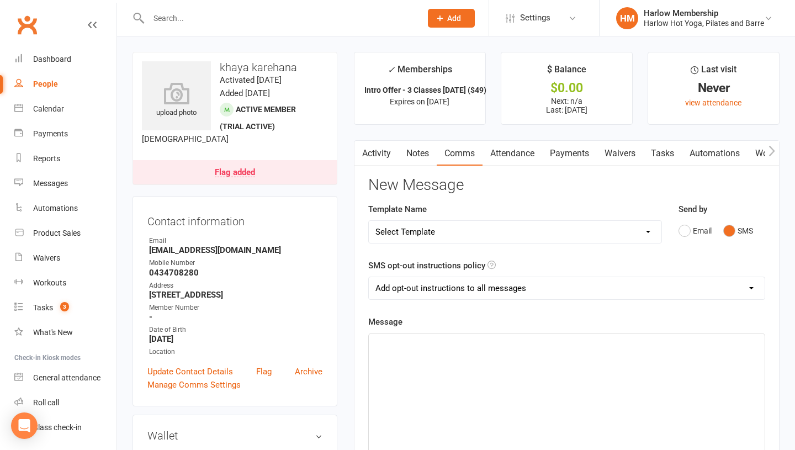
click at [590, 360] on div "﻿" at bounding box center [567, 416] width 396 height 166
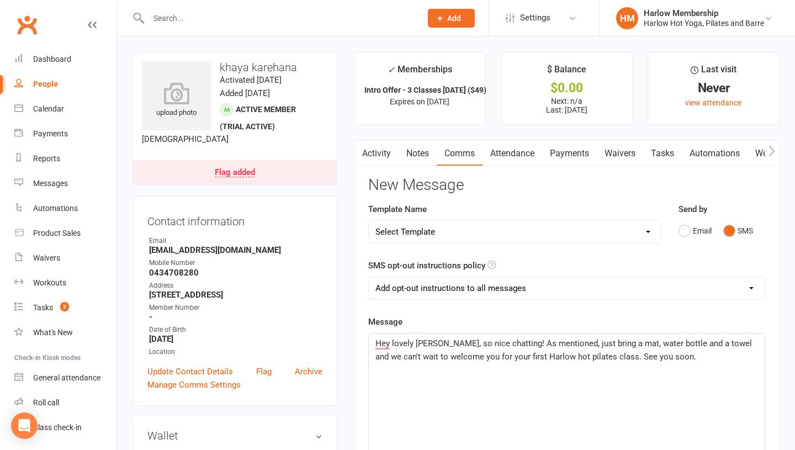
click at [595, 356] on span "Hey lovely Khaya, so nice chatting! As mentioned, just bring a mat, water bottl…" at bounding box center [564, 349] width 379 height 23
click at [641, 391] on div "Hey, lovely Khaya, so nice chatting! As mentioned, just bring a mat, water bott…" at bounding box center [567, 416] width 396 height 166
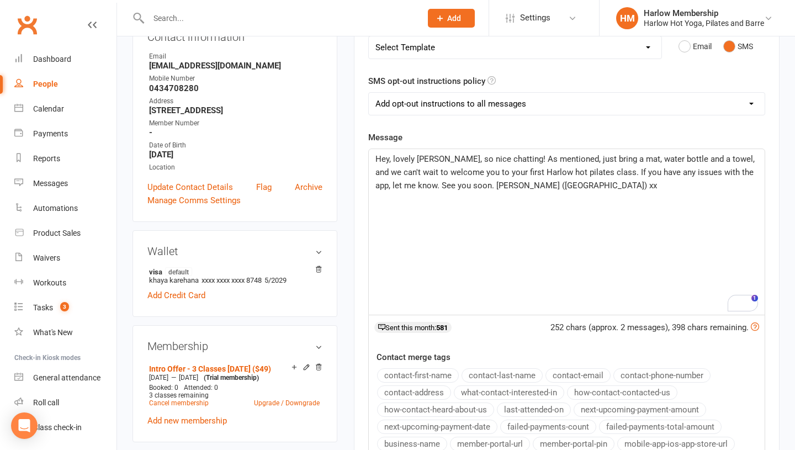
scroll to position [168, 0]
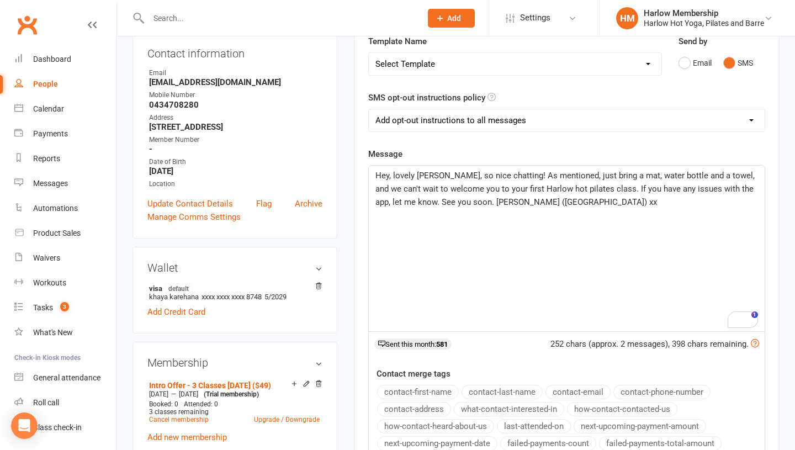
click at [460, 125] on select "Add opt-out instructions to all messages Add opt-out instructions for messages …" at bounding box center [567, 120] width 396 height 22
select select "2"
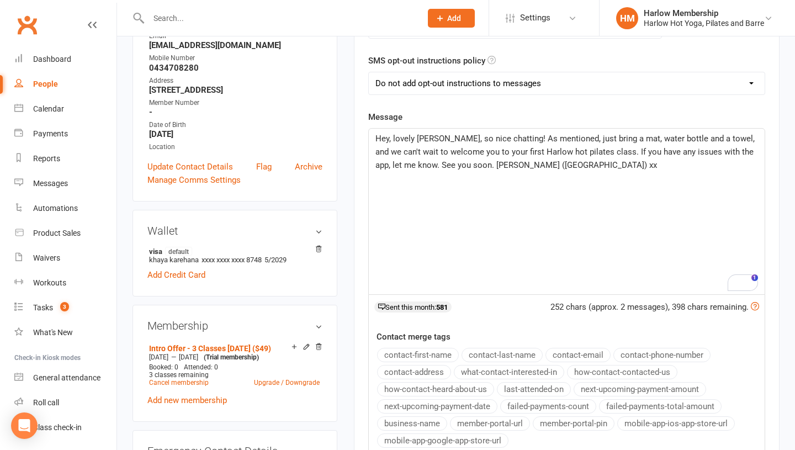
scroll to position [181, 0]
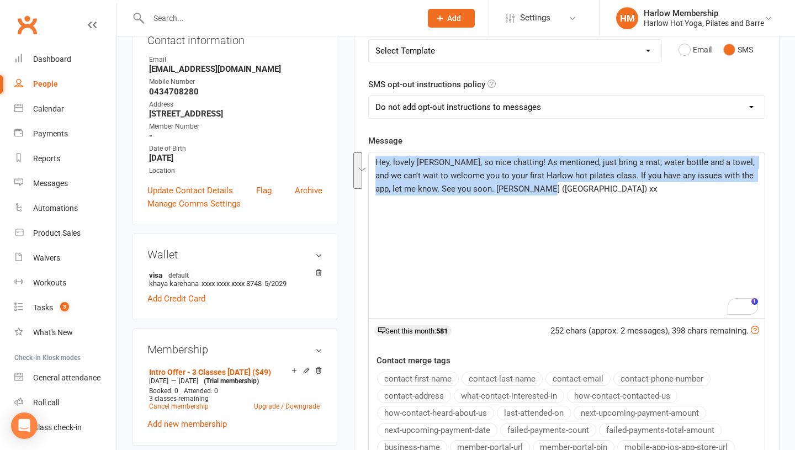
drag, startPoint x: 532, startPoint y: 198, endPoint x: 397, endPoint y: 148, distance: 143.8
click at [397, 148] on div "Message Hey, lovely Khaya, so nice chatting! As mentioned, just bring a mat, wa…" at bounding box center [566, 308] width 397 height 349
copy span "Hey, lovely Khaya, so nice chatting! As mentioned, just bring a mat, water bott…"
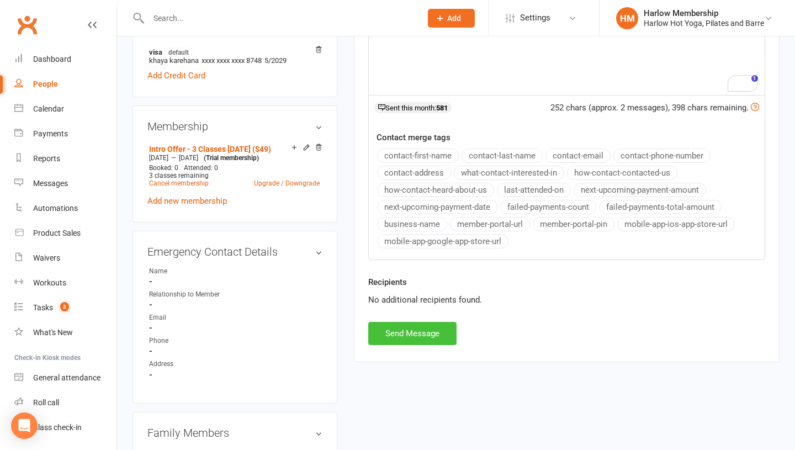
click at [395, 339] on button "Send Message" at bounding box center [412, 333] width 88 height 23
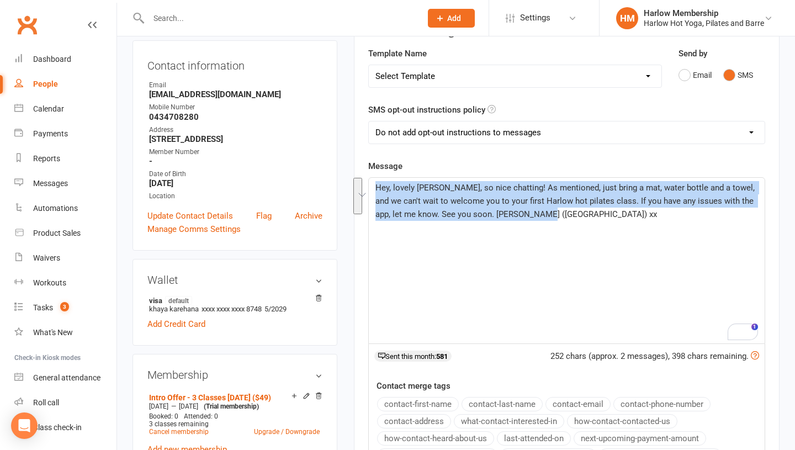
scroll to position [0, 0]
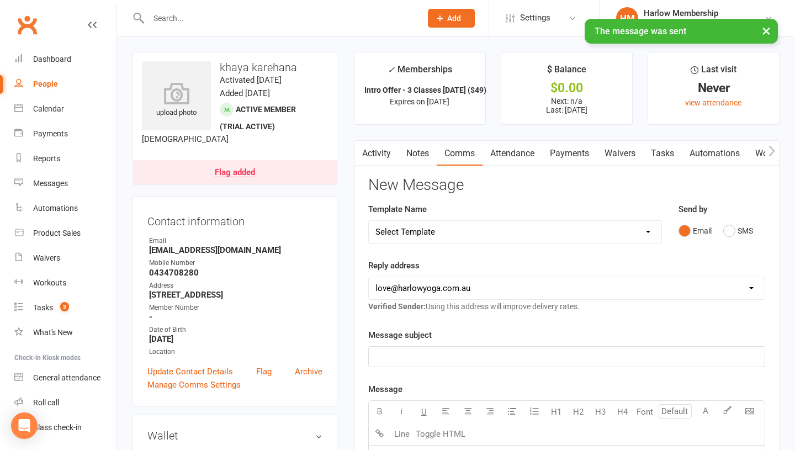
click at [415, 156] on link "Notes" at bounding box center [417, 153] width 38 height 25
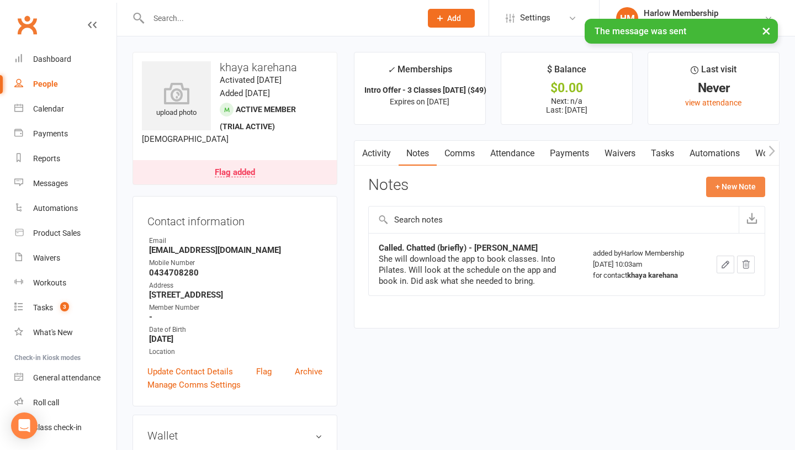
click at [718, 191] on button "+ New Note" at bounding box center [735, 187] width 59 height 20
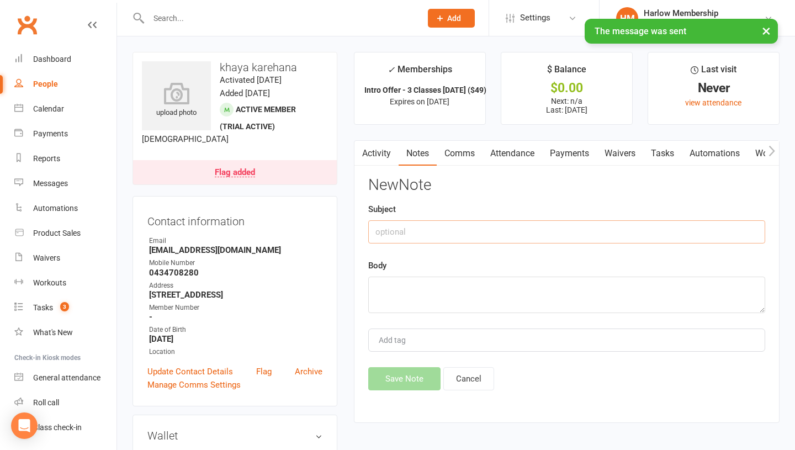
click at [404, 237] on input "text" at bounding box center [566, 231] width 397 height 23
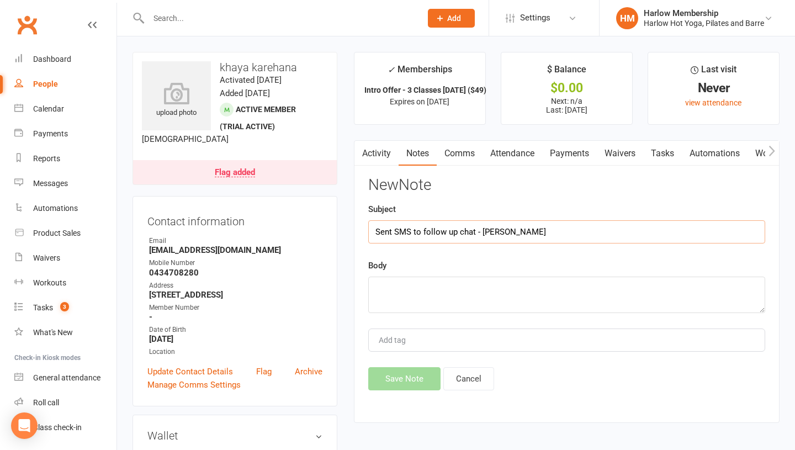
type input "Sent SMS to follow up chat - Krystyna"
click at [414, 286] on textarea at bounding box center [566, 294] width 397 height 36
paste textarea "Hey, lovely Khaya, so nice chatting! As mentioned, just bring a mat, water bott…"
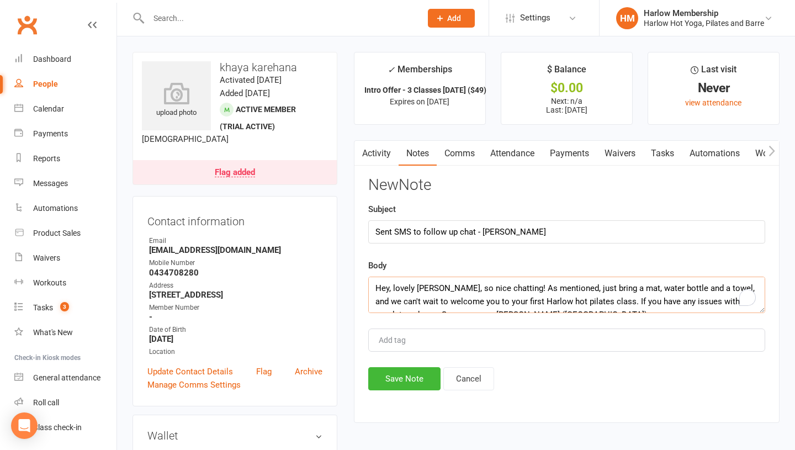
scroll to position [7, 0]
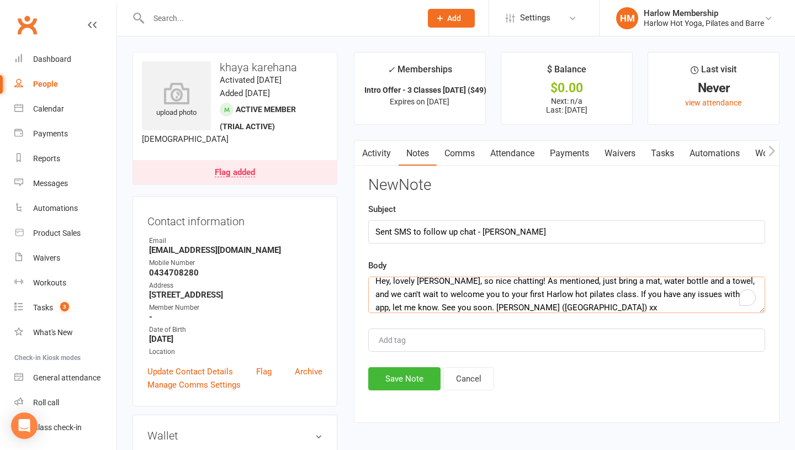
type textarea "Hey, lovely Khaya, so nice chatting! As mentioned, just bring a mat, water bott…"
click at [445, 231] on input "Sent SMS to follow up chat - Krystyna" at bounding box center [566, 231] width 397 height 23
drag, startPoint x: 423, startPoint y: 233, endPoint x: 457, endPoint y: 231, distance: 34.3
click at [457, 231] on input "Sent SMS to follow up chat - Krystyna" at bounding box center [566, 231] width 397 height 23
type input "Sent SMS to summarise chat - Krystyna"
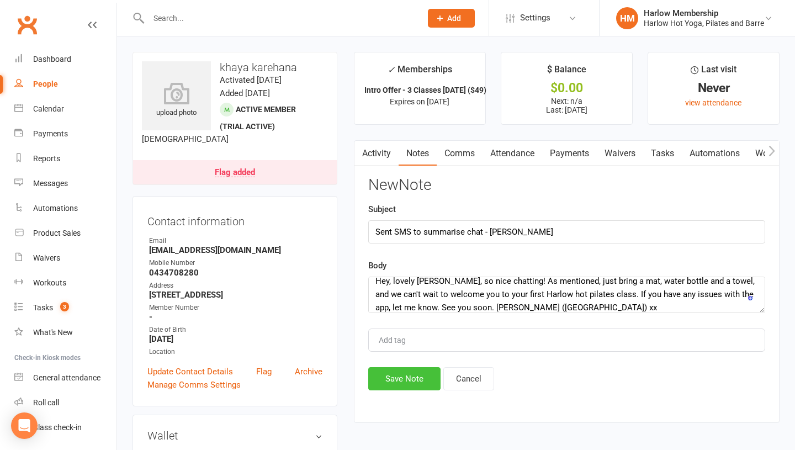
click at [418, 383] on button "Save Note" at bounding box center [404, 378] width 72 height 23
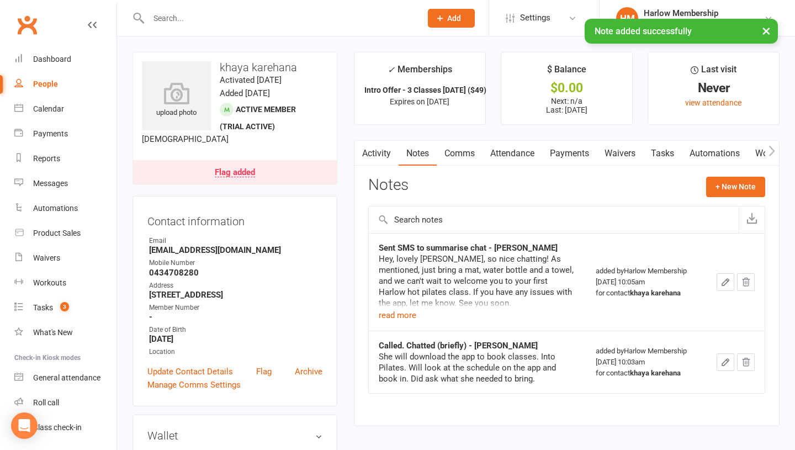
click at [661, 148] on link "Tasks" at bounding box center [662, 153] width 39 height 25
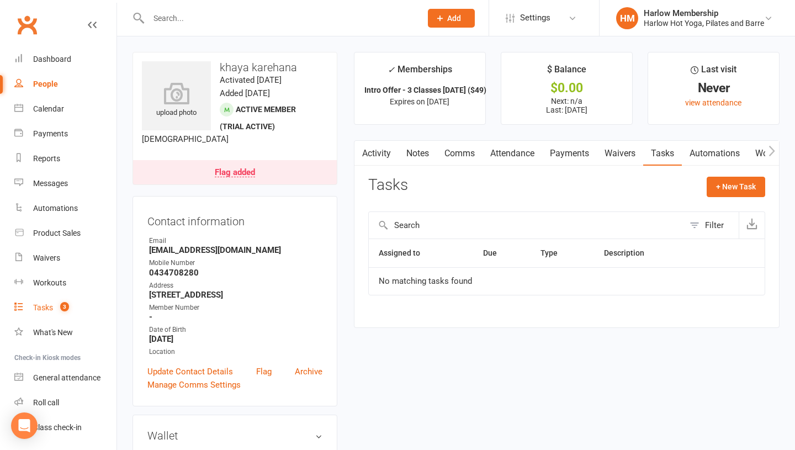
click at [40, 311] on div "Tasks" at bounding box center [43, 307] width 20 height 9
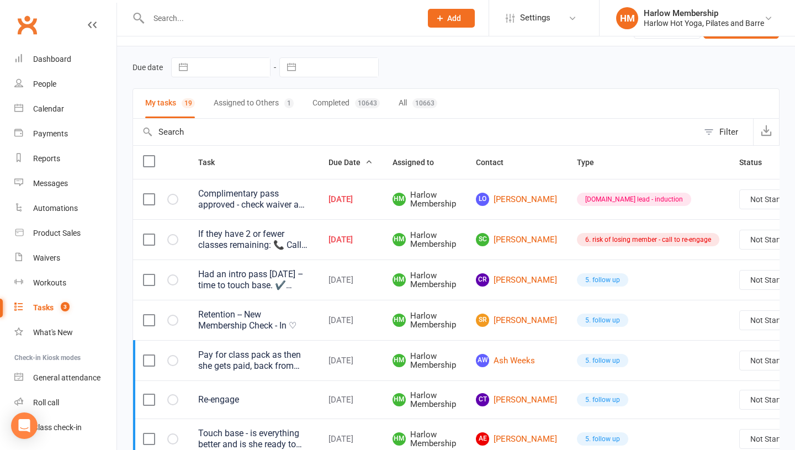
scroll to position [29, 0]
click at [498, 205] on link "LO [PERSON_NAME]" at bounding box center [516, 198] width 81 height 13
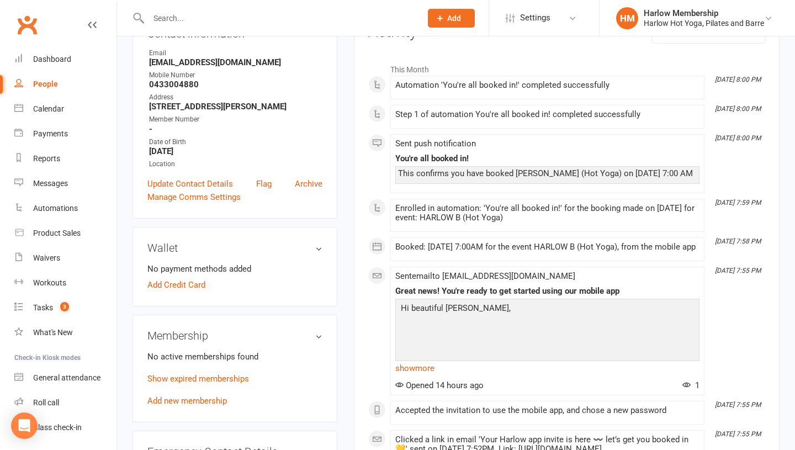
scroll to position [171, 0]
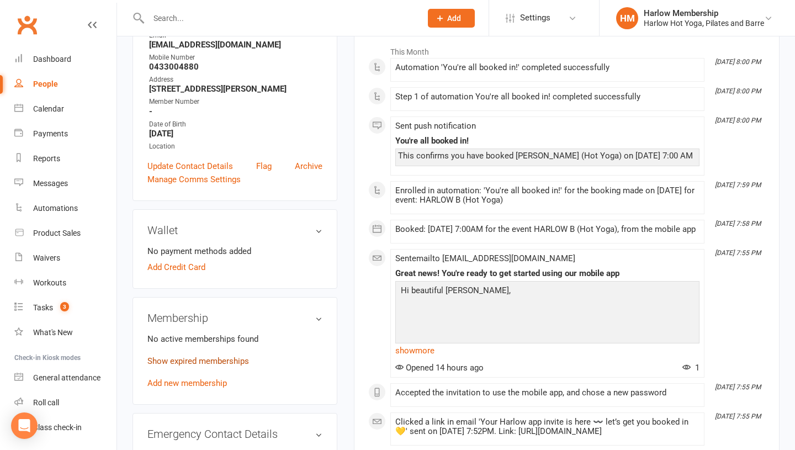
click at [205, 365] on link "Show expired memberships" at bounding box center [198, 361] width 102 height 10
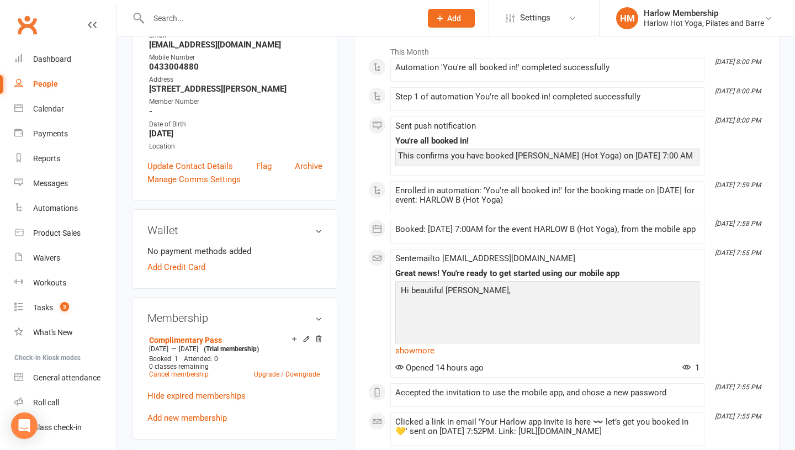
scroll to position [0, 0]
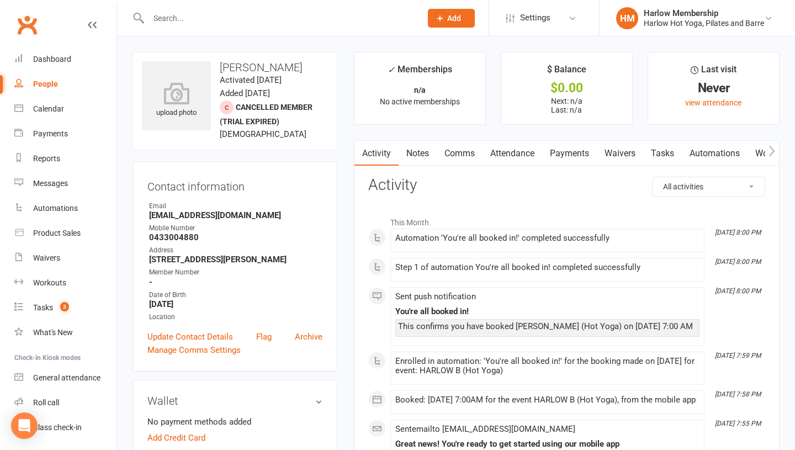
click at [460, 153] on link "Comms" at bounding box center [459, 153] width 46 height 25
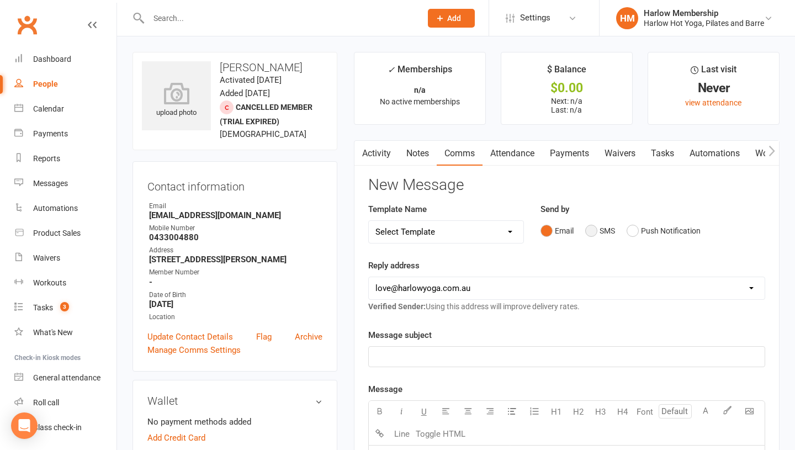
click at [598, 232] on button "SMS" at bounding box center [600, 230] width 30 height 21
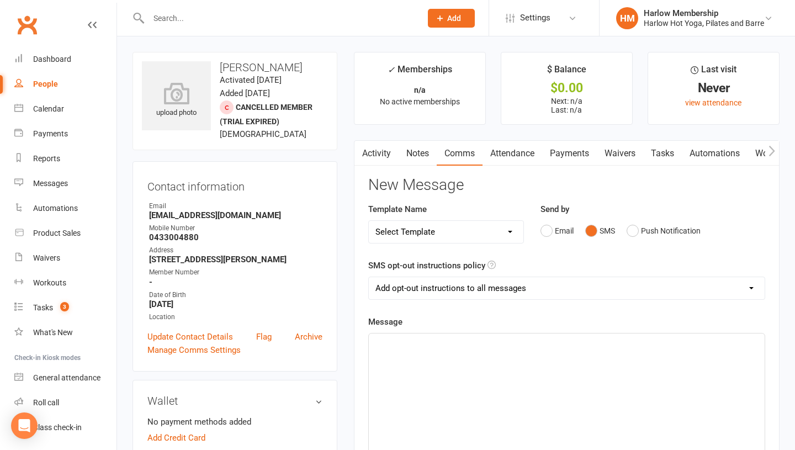
click at [479, 356] on div "﻿" at bounding box center [567, 416] width 396 height 166
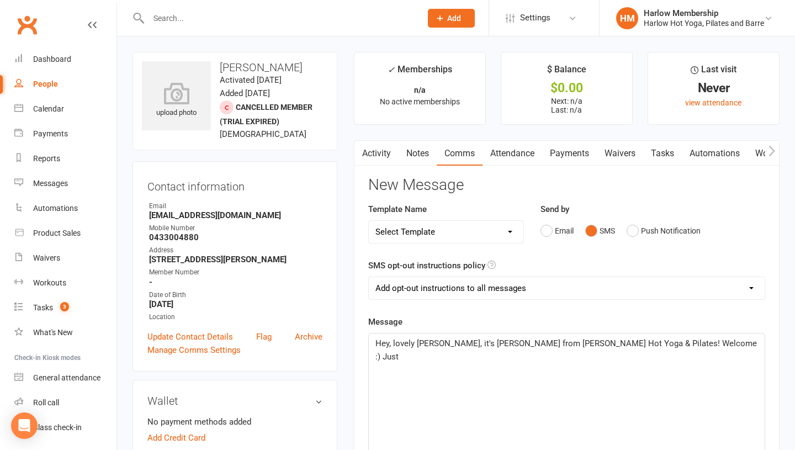
click at [438, 293] on select "Add opt-out instructions to all messages Add opt-out instructions for messages …" at bounding box center [567, 288] width 396 height 22
select select "2"
click at [451, 341] on span "Hey, lovely [PERSON_NAME], it's [PERSON_NAME] from [PERSON_NAME] Hot Yoga & Pil…" at bounding box center [566, 349] width 383 height 23
click at [676, 343] on p "Hey, lovely [PERSON_NAME], it's [PERSON_NAME] from [PERSON_NAME] Hot Yoga & Pil…" at bounding box center [566, 350] width 382 height 26
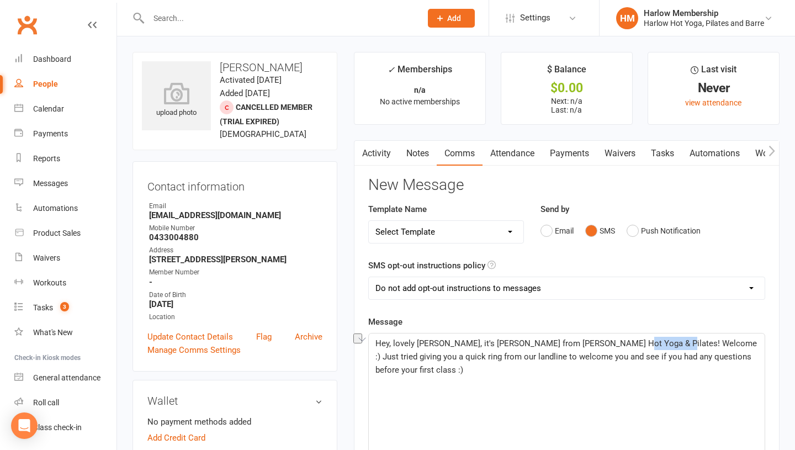
drag, startPoint x: 656, startPoint y: 342, endPoint x: 611, endPoint y: 341, distance: 44.2
click at [611, 341] on span "Hey, lovely [PERSON_NAME], it's [PERSON_NAME] from [PERSON_NAME] Hot Yoga & Pil…" at bounding box center [566, 356] width 383 height 36
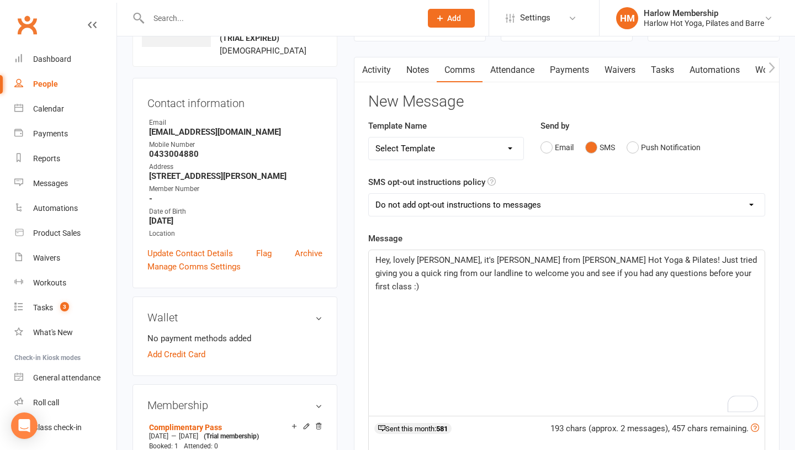
scroll to position [86, 0]
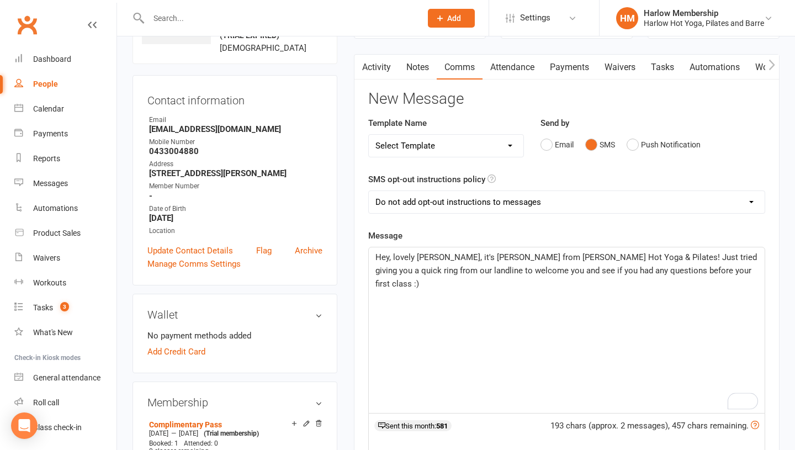
click at [707, 265] on p "Hey, lovely [PERSON_NAME], it's [PERSON_NAME] from [PERSON_NAME] Hot Yoga & Pil…" at bounding box center [566, 271] width 382 height 40
drag, startPoint x: 756, startPoint y: 271, endPoint x: 696, endPoint y: 268, distance: 60.8
click at [696, 268] on span "Hey, lovely [PERSON_NAME], it's [PERSON_NAME] from [PERSON_NAME] Hot Yoga & Pil…" at bounding box center [566, 270] width 383 height 36
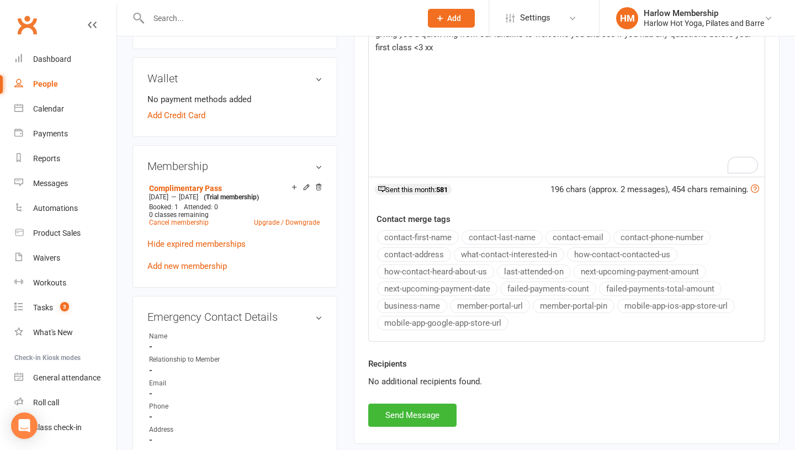
scroll to position [331, 0]
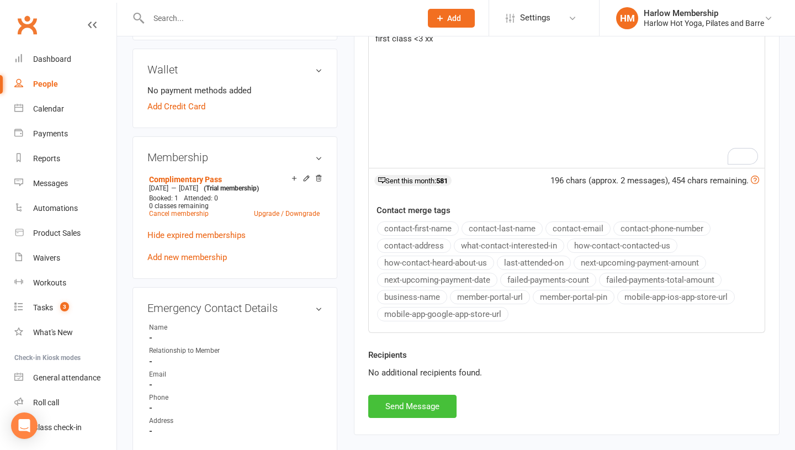
click at [420, 404] on button "Send Message" at bounding box center [412, 406] width 88 height 23
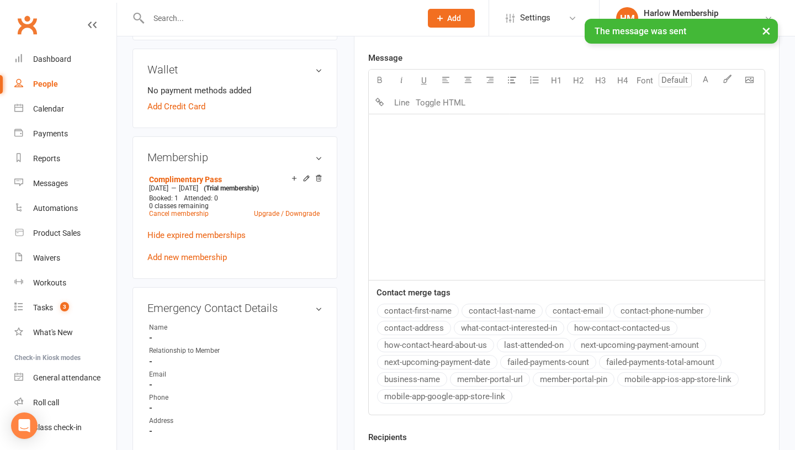
scroll to position [0, 0]
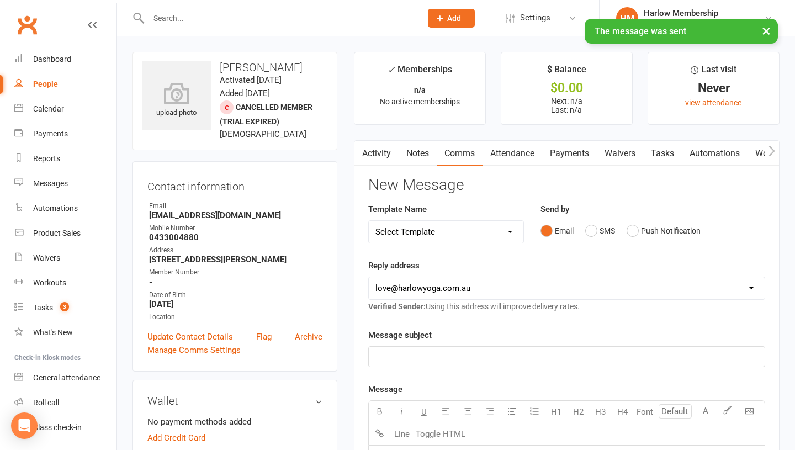
click at [407, 145] on link "Notes" at bounding box center [417, 153] width 38 height 25
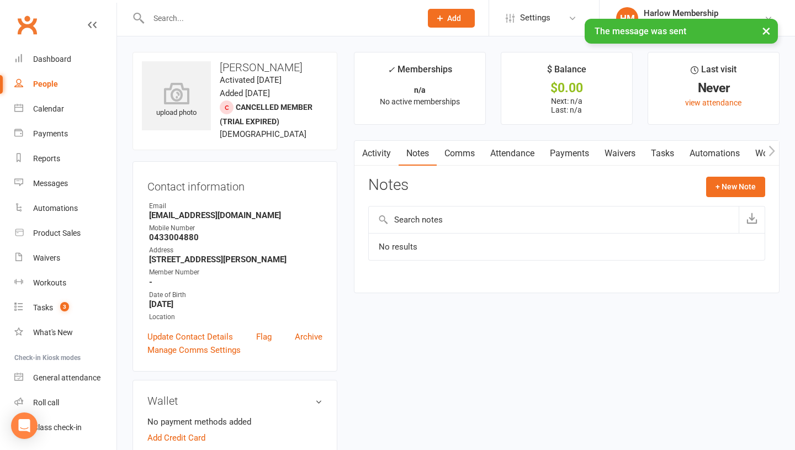
click at [350, 152] on main "✓ Memberships n/a No active memberships $ Balance $0.00 Next: n/a Last: n/a Las…" at bounding box center [566, 178] width 442 height 252
click at [371, 153] on link "Activity" at bounding box center [376, 153] width 44 height 25
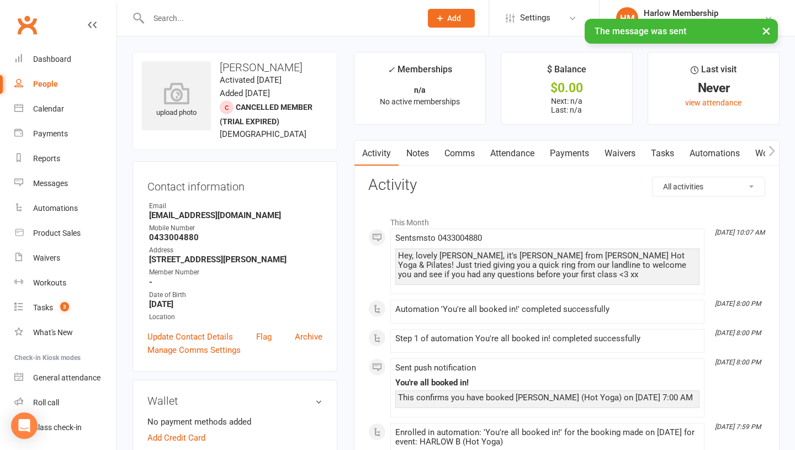
click at [407, 267] on div "Hey, lovely [PERSON_NAME], it's [PERSON_NAME] from [PERSON_NAME] Hot Yoga & Pil…" at bounding box center [547, 265] width 299 height 28
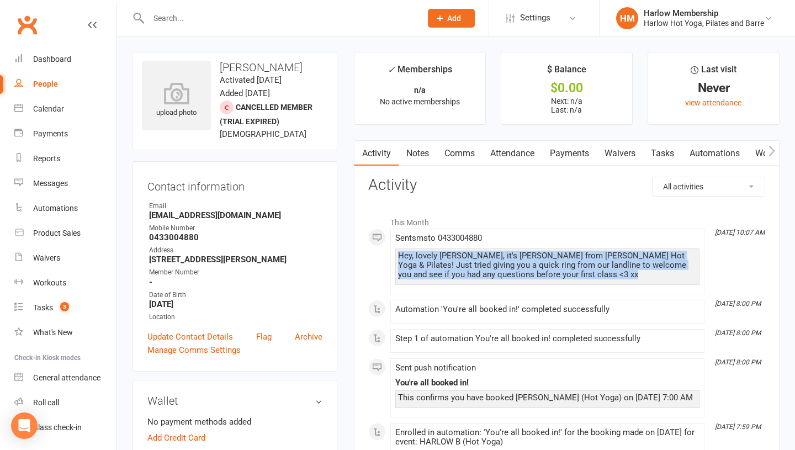
copy div "Hey, lovely [PERSON_NAME], it's [PERSON_NAME] from [PERSON_NAME] Hot Yoga & Pil…"
click at [415, 156] on link "Notes" at bounding box center [417, 153] width 38 height 25
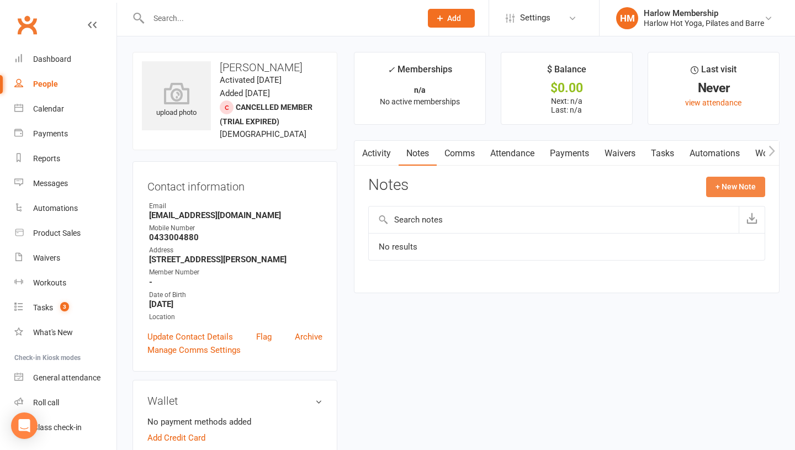
click at [712, 191] on button "+ New Note" at bounding box center [735, 187] width 59 height 20
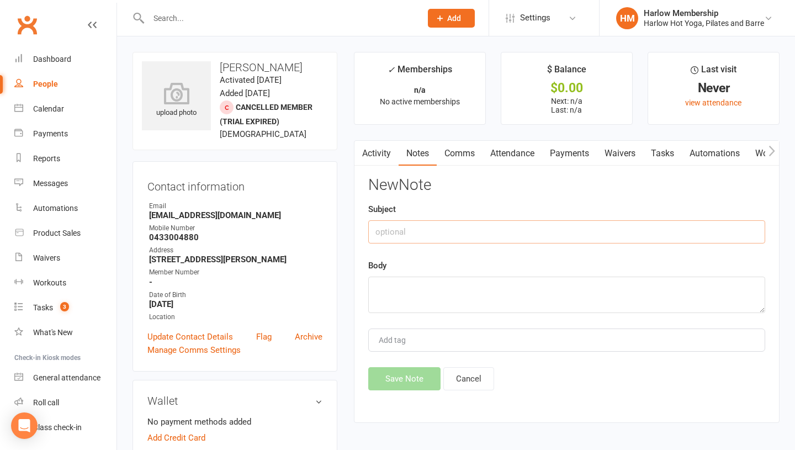
click at [396, 231] on input "text" at bounding box center [566, 231] width 397 height 23
type input "Called. VM. Sent SMS - [PERSON_NAME]"
click at [395, 289] on textarea at bounding box center [566, 294] width 397 height 36
paste textarea "Hey, lovely [PERSON_NAME], it's [PERSON_NAME] from [PERSON_NAME] Hot Yoga & Pil…"
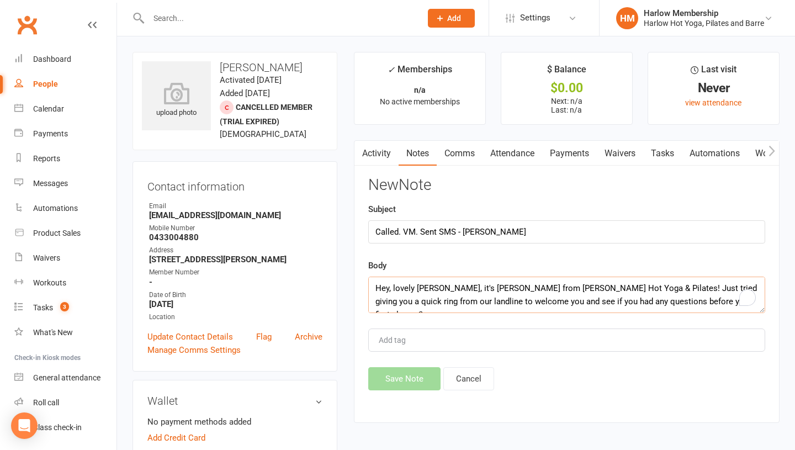
scroll to position [7, 0]
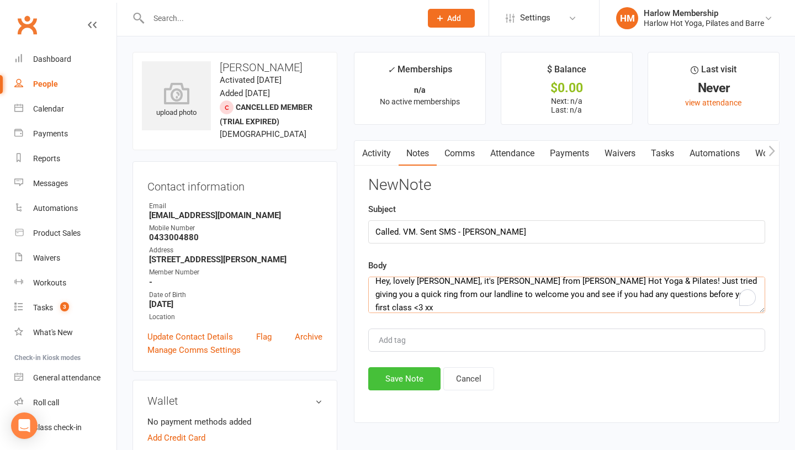
type textarea "Hey, lovely [PERSON_NAME], it's [PERSON_NAME] from [PERSON_NAME] Hot Yoga & Pil…"
click at [387, 379] on button "Save Note" at bounding box center [404, 378] width 72 height 23
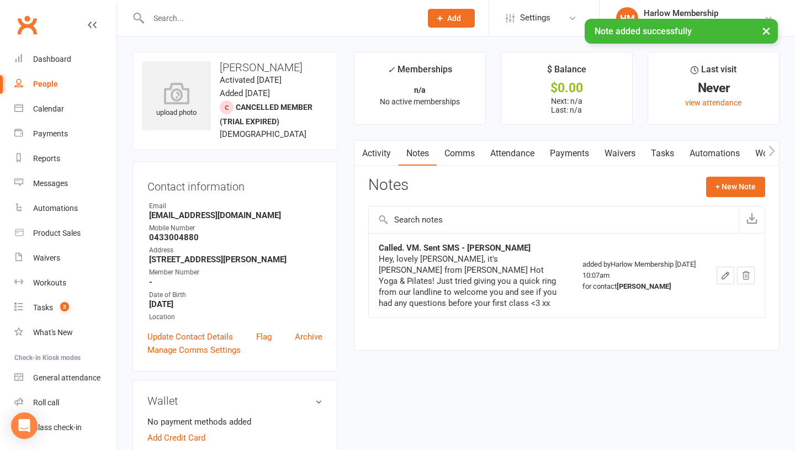
click at [653, 157] on link "Tasks" at bounding box center [662, 153] width 39 height 25
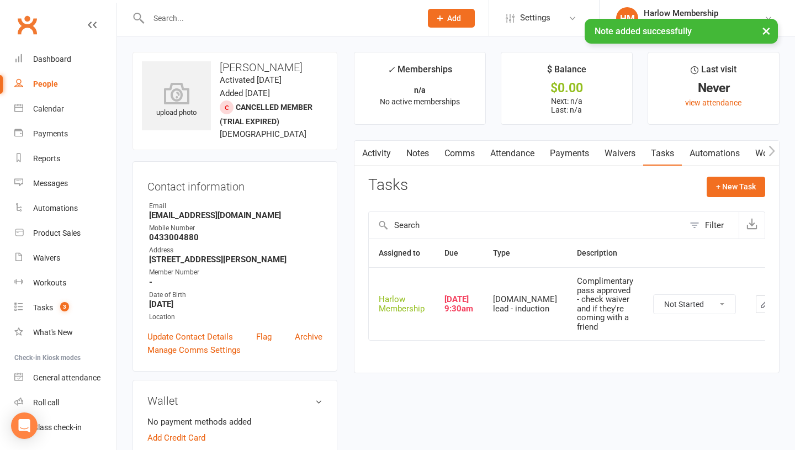
click at [670, 308] on select "Not Started In Progress Waiting Complete" at bounding box center [694, 304] width 82 height 19
select select "unstarted"
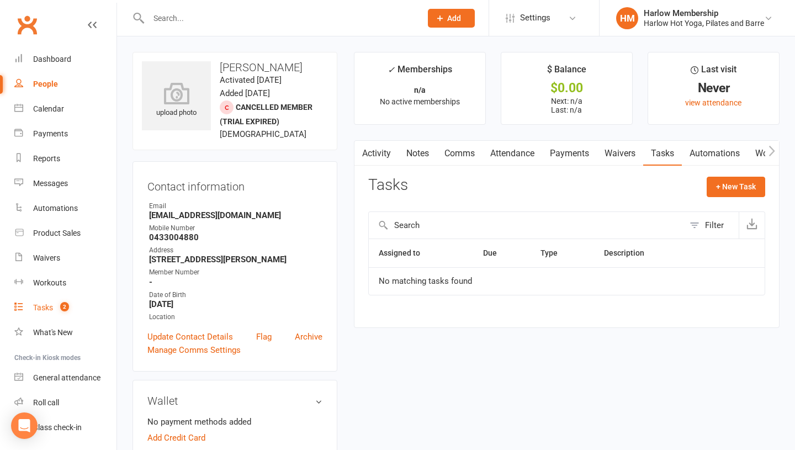
click at [50, 297] on link "Tasks 2" at bounding box center [65, 307] width 102 height 25
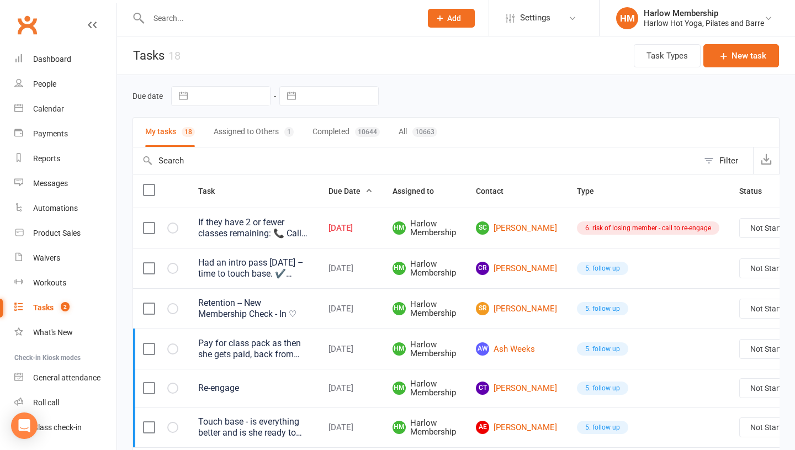
click at [231, 125] on button "Assigned to Others 1" at bounding box center [254, 132] width 80 height 29
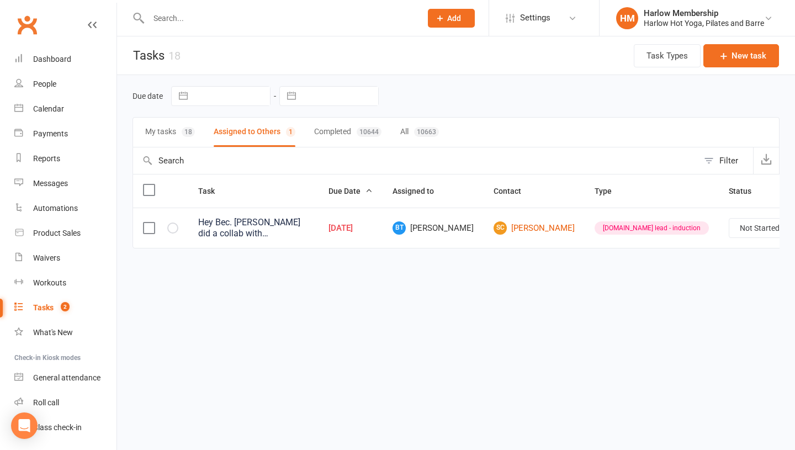
click at [175, 138] on button "My tasks 18" at bounding box center [170, 132] width 50 height 29
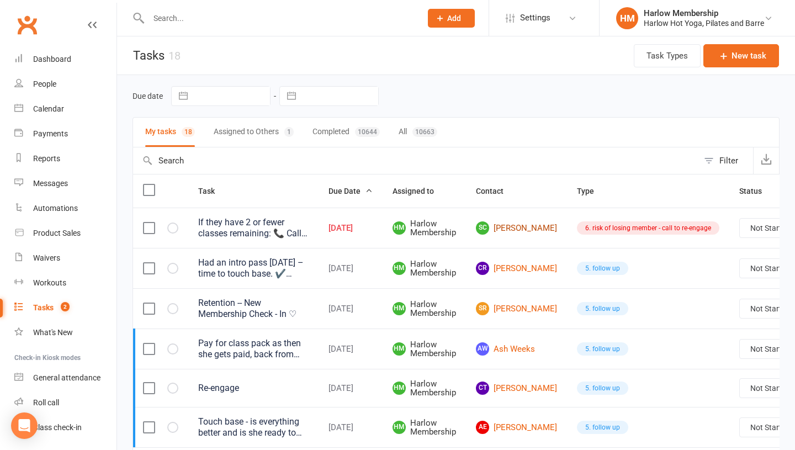
click at [502, 230] on link "SC Sue Criddle" at bounding box center [516, 227] width 81 height 13
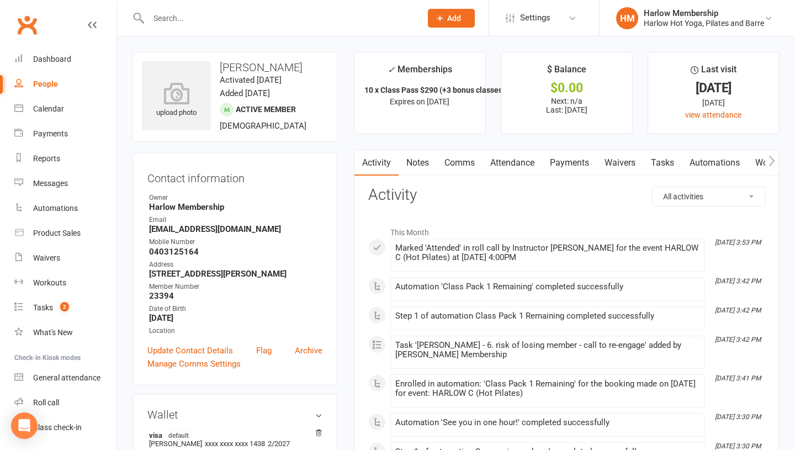
click at [655, 164] on link "Tasks" at bounding box center [662, 162] width 39 height 25
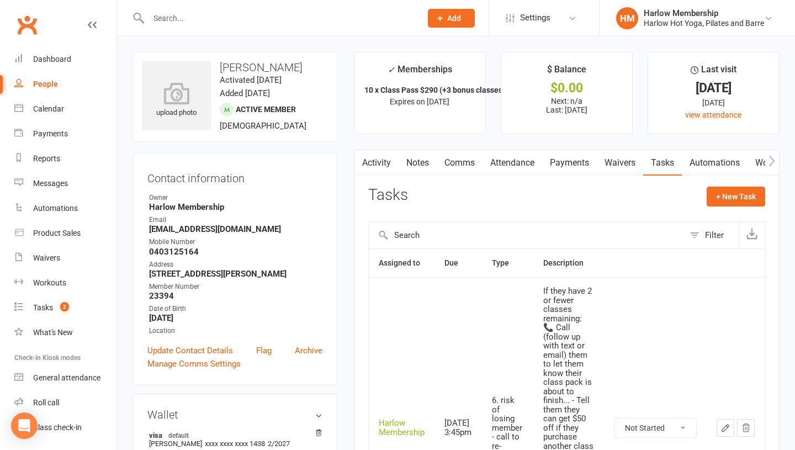
scroll to position [114, 0]
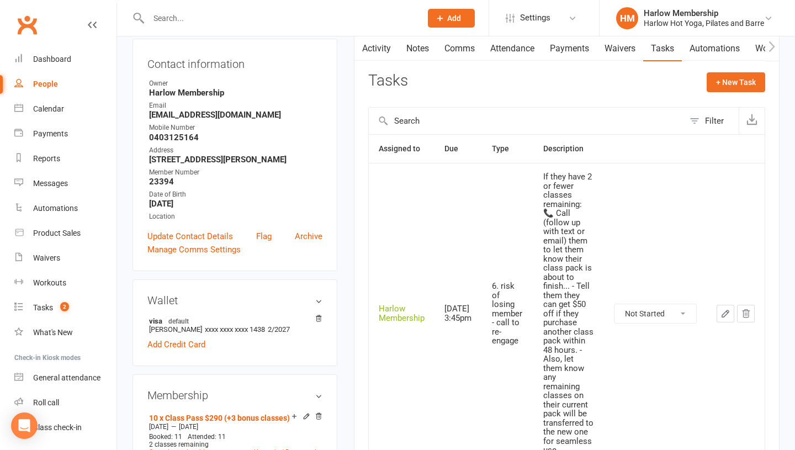
click at [720, 315] on icon "button" at bounding box center [725, 313] width 10 height 10
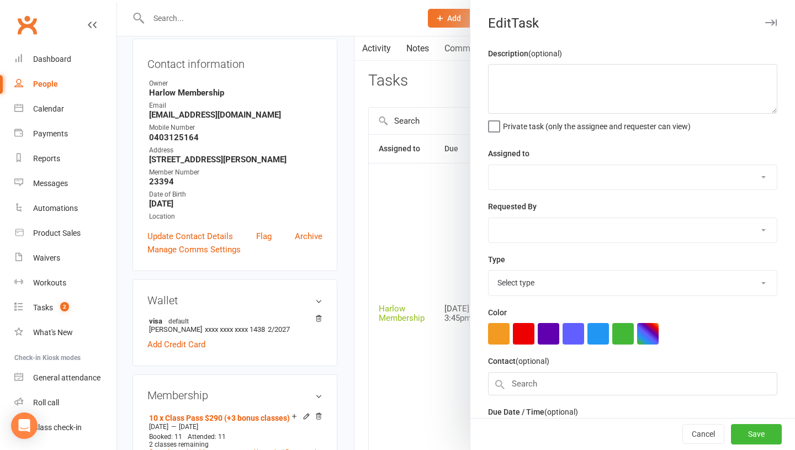
type textarea "If they have 2 or fewer classes remaining: 📞 Call (follow up with text or email…"
select select "47368"
select select "27452"
type input "14 Aug 2025"
type input "3:45pm"
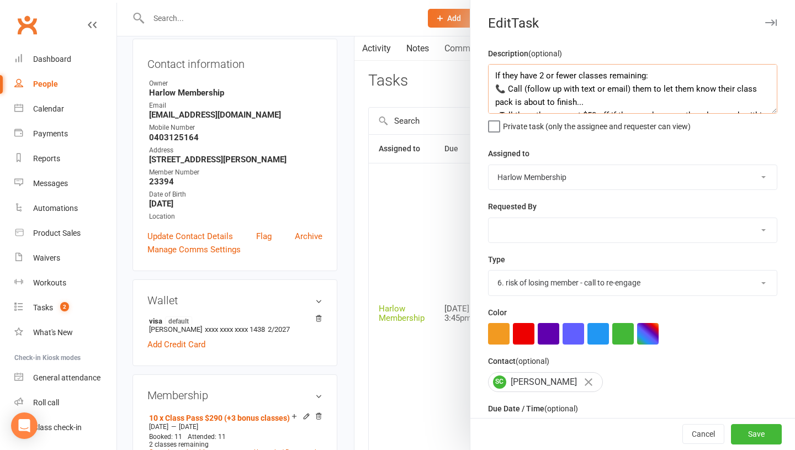
click at [492, 76] on textarea "If they have 2 or fewer classes remaining: 📞 Call (follow up with text or email…" at bounding box center [632, 89] width 289 height 50
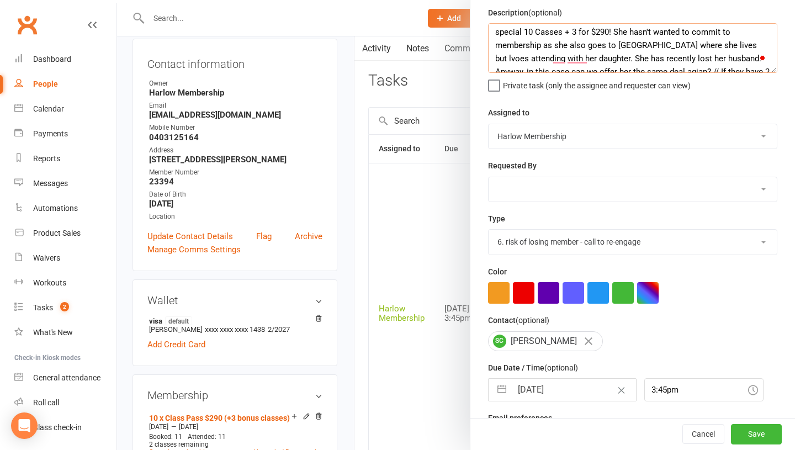
scroll to position [42, 0]
click at [753, 54] on textarea "So Sue is daughter of Sally who is a long-term fab lvoing member of Harlow and …" at bounding box center [632, 48] width 289 height 50
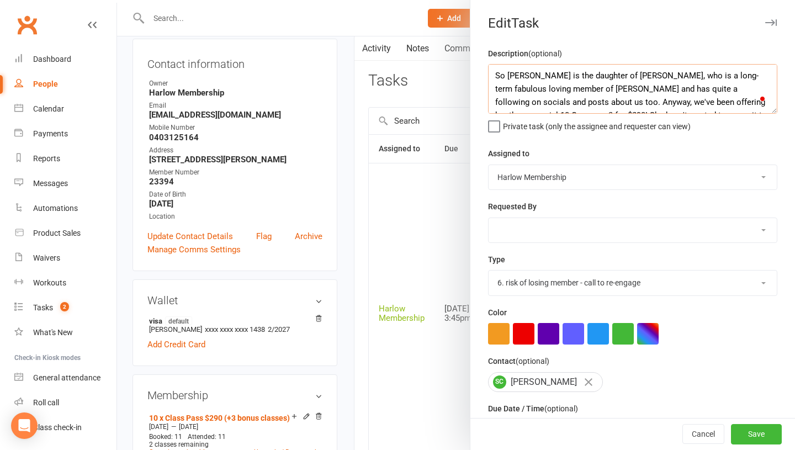
click at [542, 83] on textarea "So Sue is the daughter of Sally, who is a long-term fabulous loving member of H…" at bounding box center [632, 89] width 289 height 50
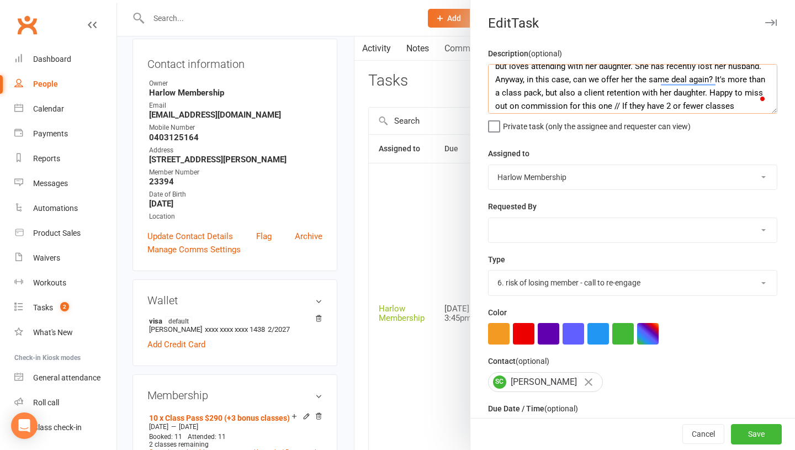
drag, startPoint x: 703, startPoint y: 93, endPoint x: 538, endPoint y: 89, distance: 165.0
click at [538, 89] on textarea "So Sue is the daughter of Sally, who is a long-term fabulous loving member of H…" at bounding box center [632, 89] width 289 height 50
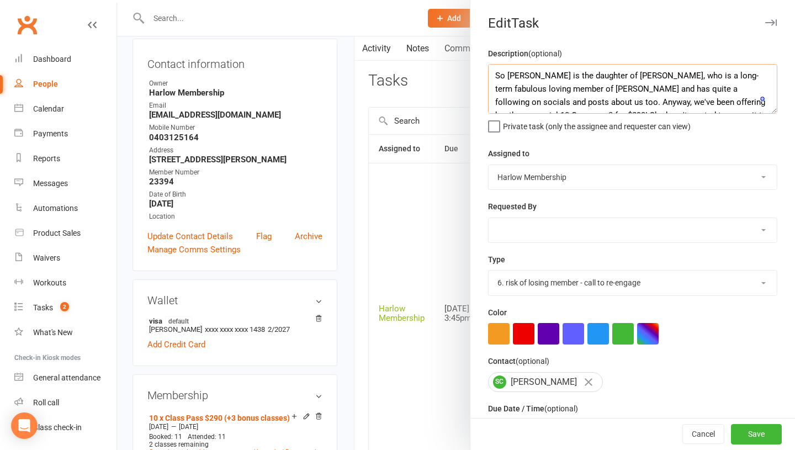
click at [591, 90] on textarea "So Sue is the daughter of Sally, who is a long-term fabulous loving member of H…" at bounding box center [632, 89] width 289 height 50
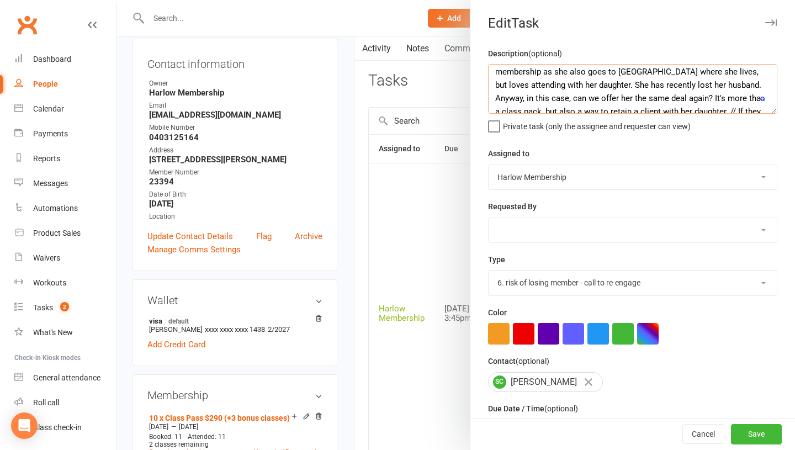
drag, startPoint x: 639, startPoint y: 85, endPoint x: 664, endPoint y: 83, distance: 24.9
click at [664, 83] on textarea "So Sue is the daughter of Sally, who is a long-term fabulous loving member of H…" at bounding box center [632, 89] width 289 height 50
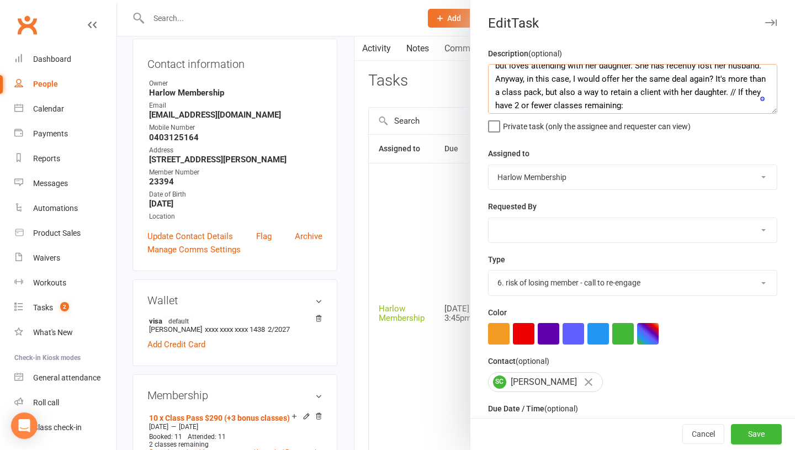
click at [531, 92] on textarea "So Sue is the daughter of Sally, who is a long-term fabulous loving member of H…" at bounding box center [632, 89] width 289 height 50
type textarea "So Sue is the daughter of Sally, who is a long-term fabulous loving member of H…"
click at [531, 167] on select "Harlow Membership Instructor Georgia Instructor Emma Harlow Accounts Lucy Baile…" at bounding box center [632, 177] width 288 height 24
select select "53337"
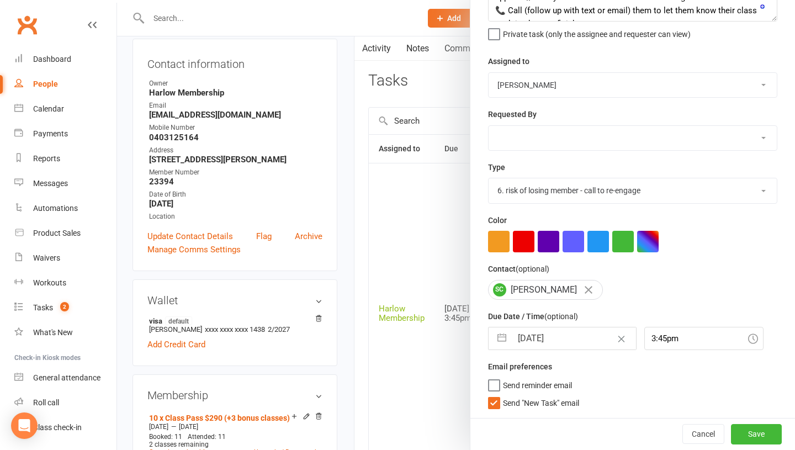
click at [557, 339] on input "14 Aug 2025" at bounding box center [574, 338] width 124 height 22
select select "6"
select select "2025"
select select "7"
select select "2025"
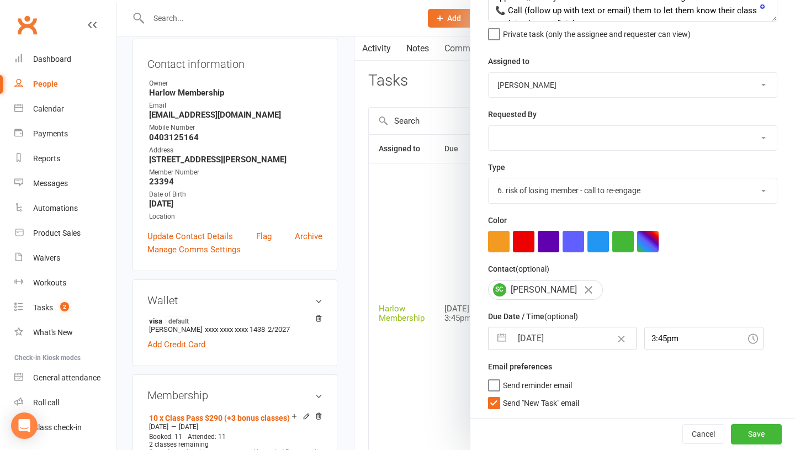
select select "8"
select select "2025"
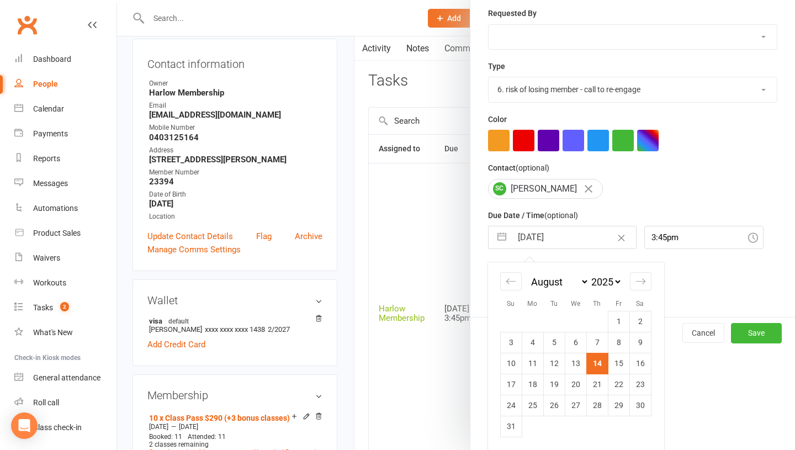
click at [597, 367] on td "14" at bounding box center [597, 363] width 22 height 21
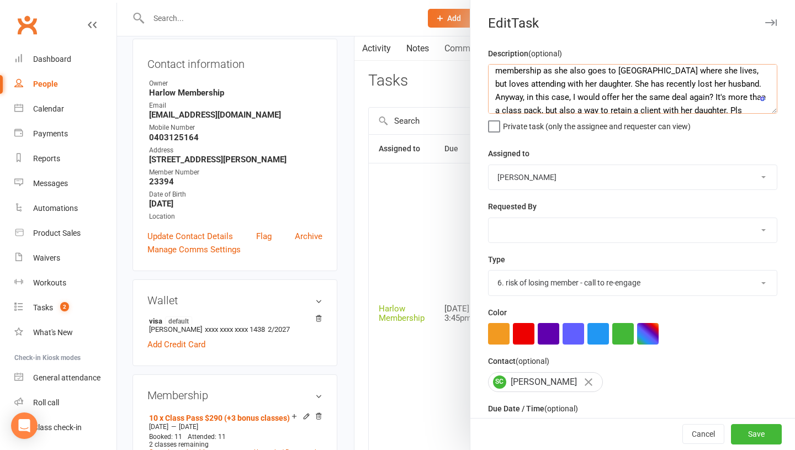
click at [520, 99] on textarea "So Sue is the daughter of Sally, who is a long-term fabulous loving member of H…" at bounding box center [632, 89] width 289 height 50
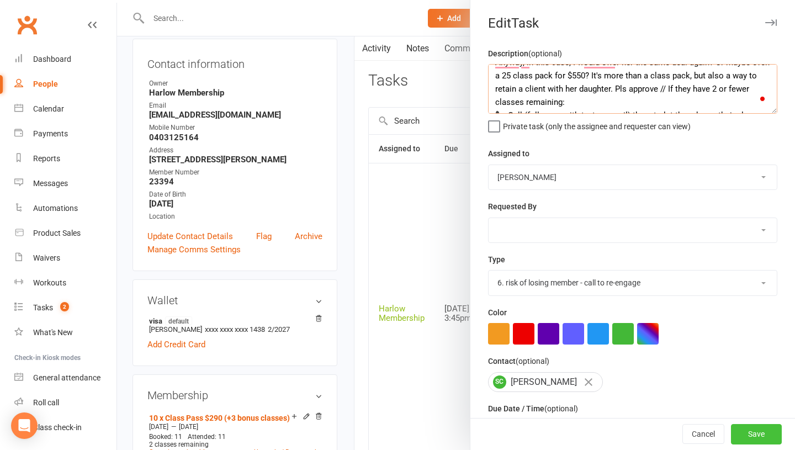
type textarea "So Sue is the daughter of Sally, who is a long-term fabulous loving member of H…"
click at [761, 437] on button "Save" at bounding box center [756, 434] width 51 height 20
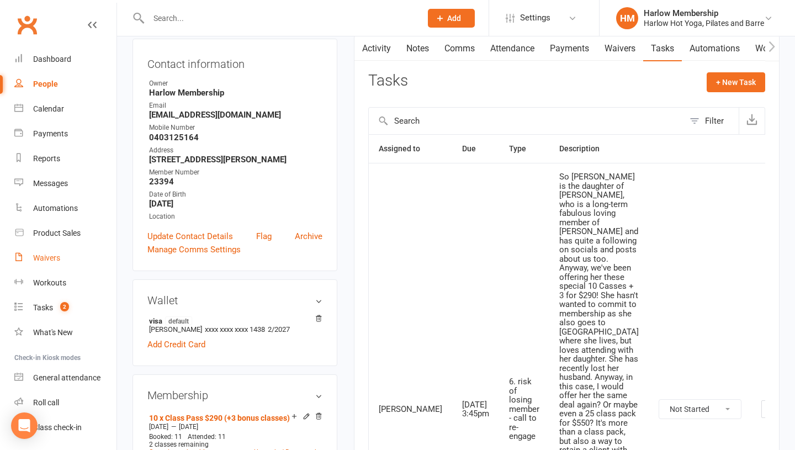
click at [31, 262] on link "Waivers" at bounding box center [65, 258] width 102 height 25
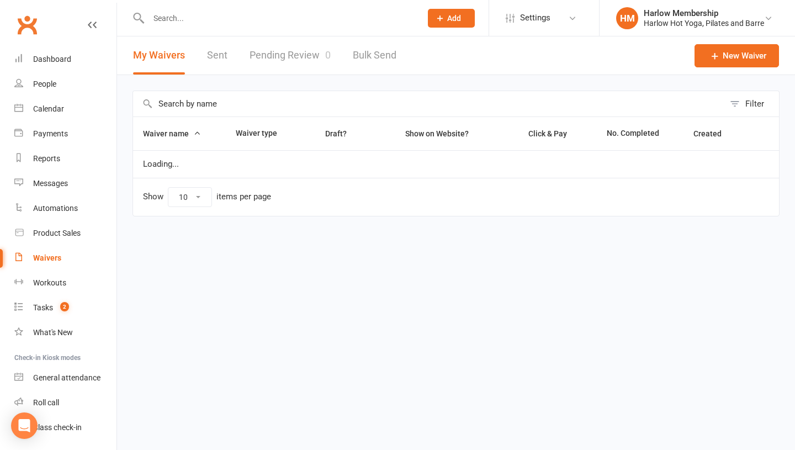
select select "100"
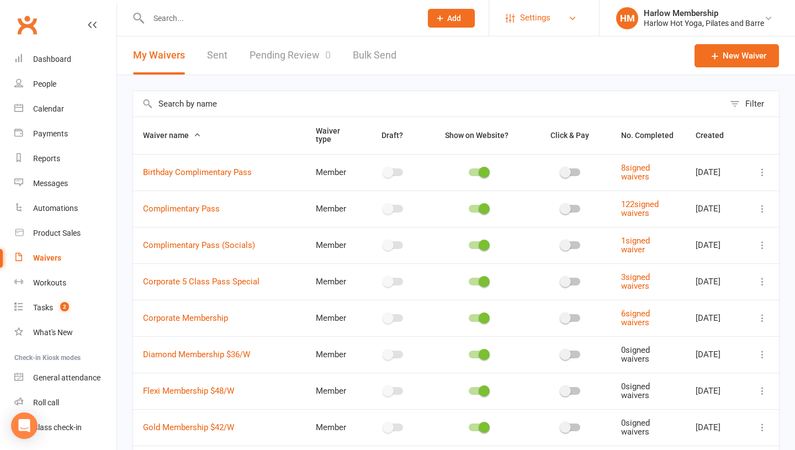
click at [545, 13] on span "Settings" at bounding box center [535, 18] width 30 height 25
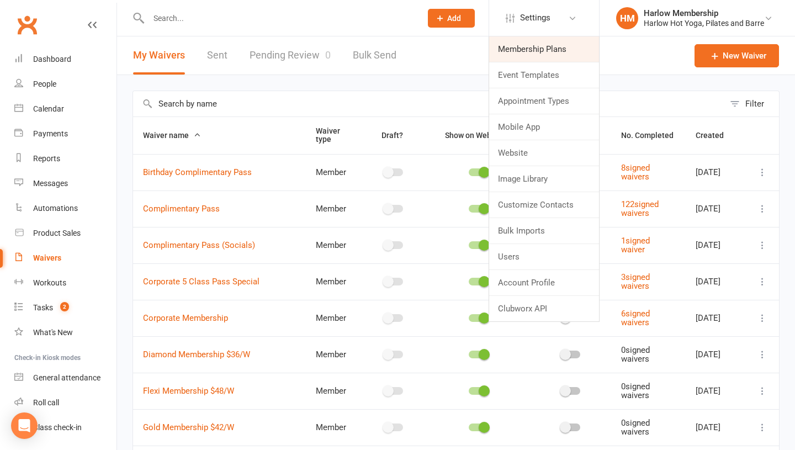
click at [542, 39] on link "Membership Plans" at bounding box center [544, 48] width 110 height 25
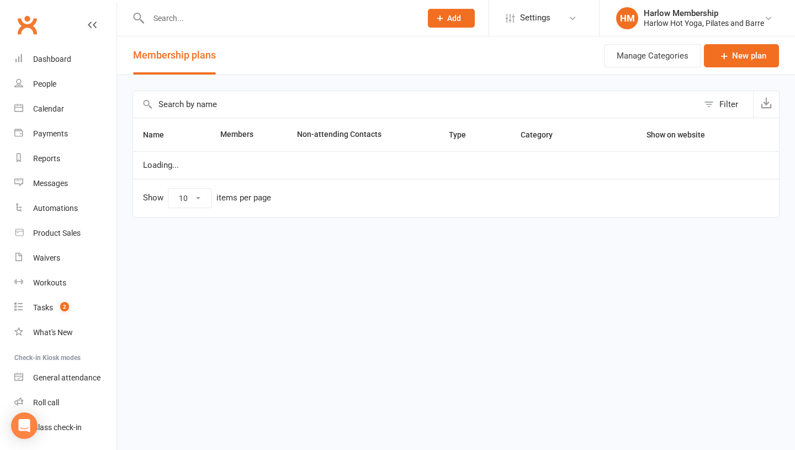
select select "100"
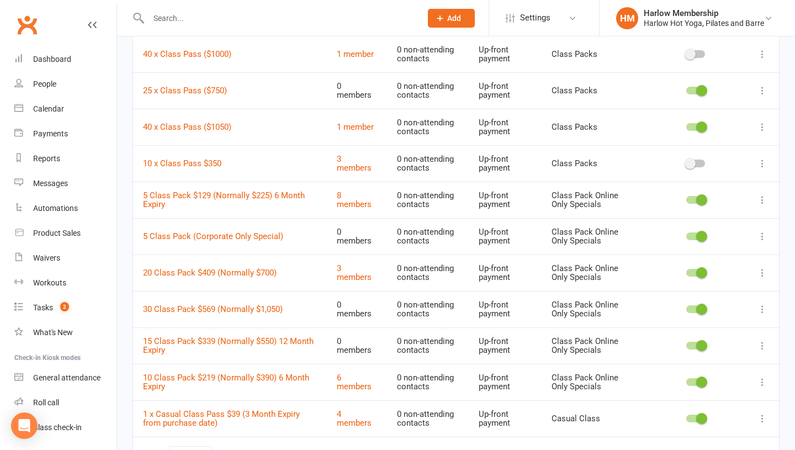
scroll to position [1182, 0]
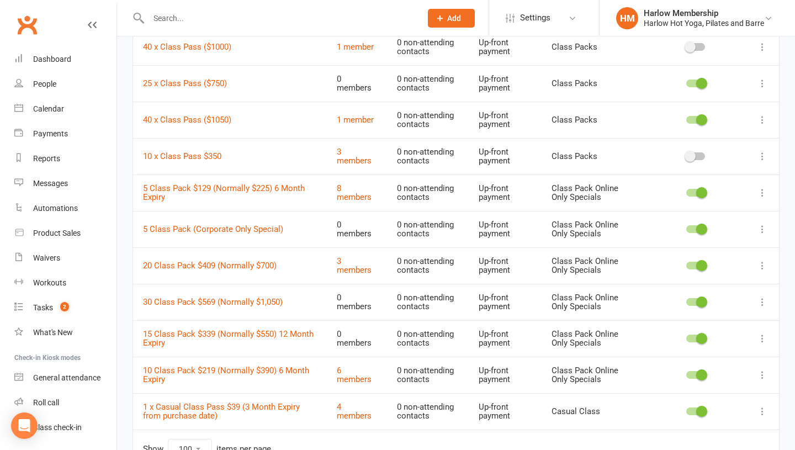
click at [762, 265] on icon at bounding box center [761, 265] width 11 height 11
click at [217, 269] on link "20 Class Pack $409 (Normally $700)" at bounding box center [210, 265] width 134 height 10
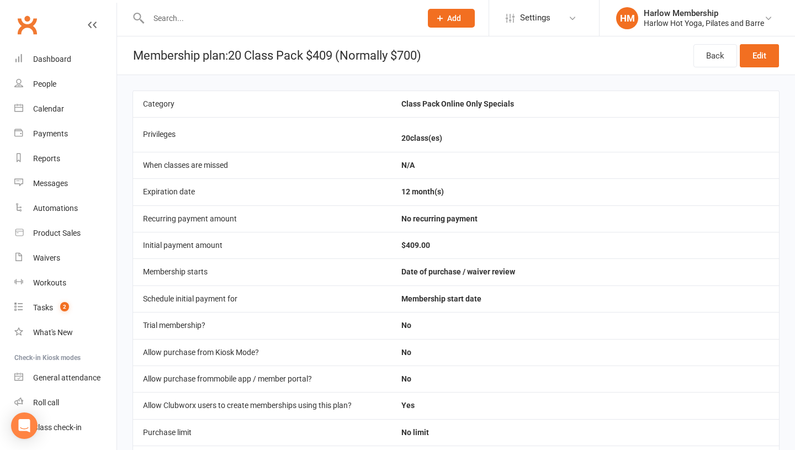
scroll to position [395, 0]
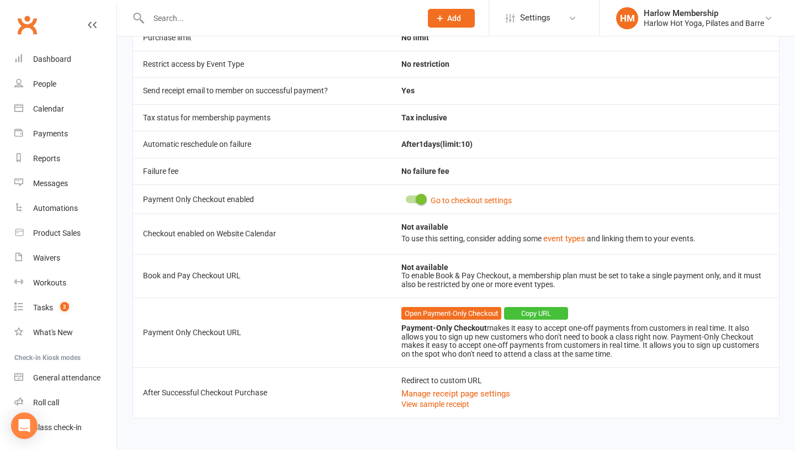
click at [537, 313] on button "Copy URL" at bounding box center [536, 313] width 64 height 13
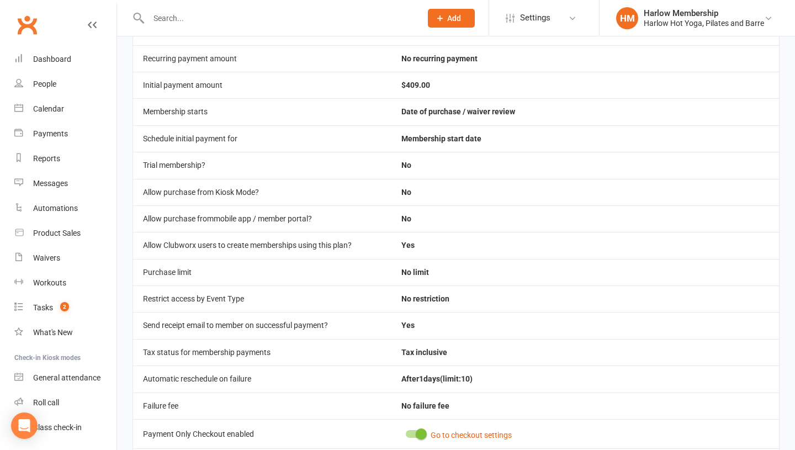
scroll to position [0, 0]
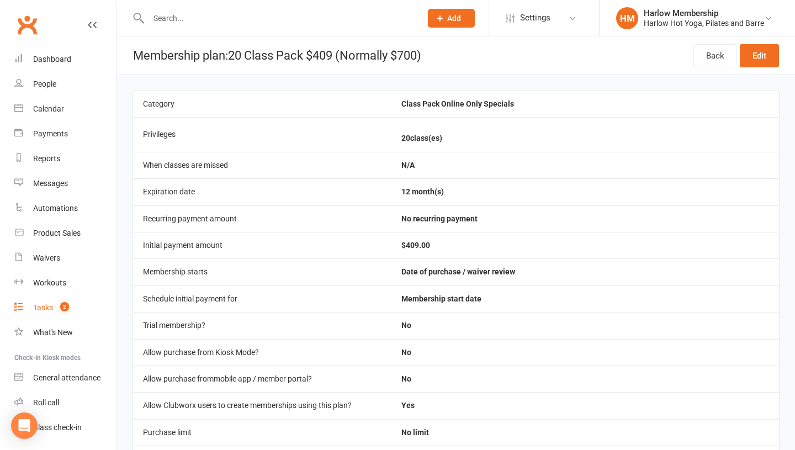
click at [44, 298] on link "Tasks 2" at bounding box center [65, 307] width 102 height 25
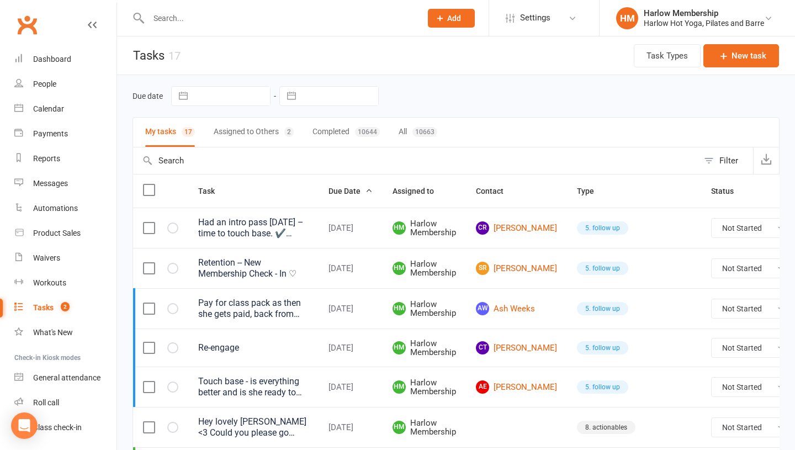
click at [227, 133] on button "Assigned to Others 2" at bounding box center [254, 132] width 80 height 29
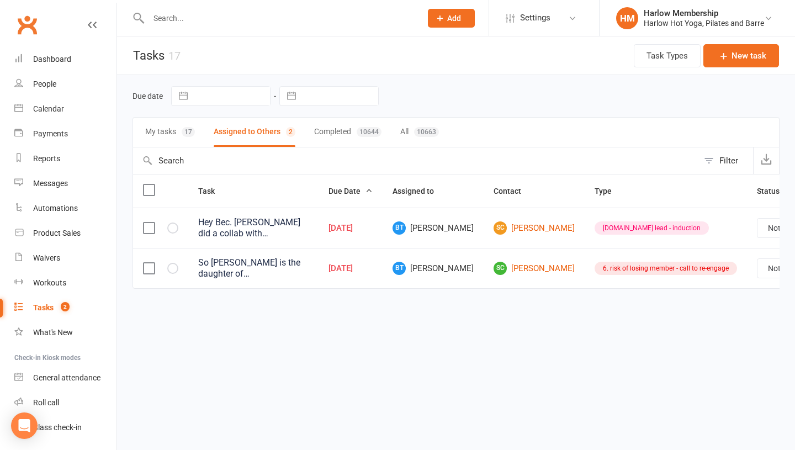
click at [260, 267] on div "So Sue is the daughter of Sally, who is a long-term fabulous loving member of H…" at bounding box center [253, 268] width 110 height 22
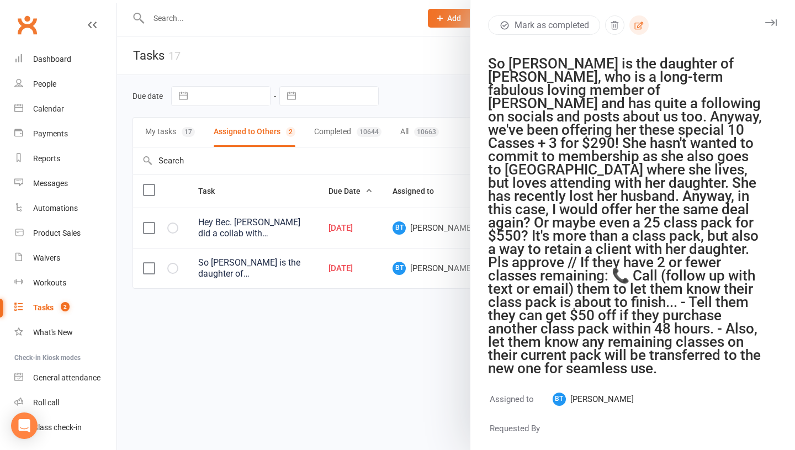
click at [643, 26] on icon "button" at bounding box center [638, 25] width 10 height 10
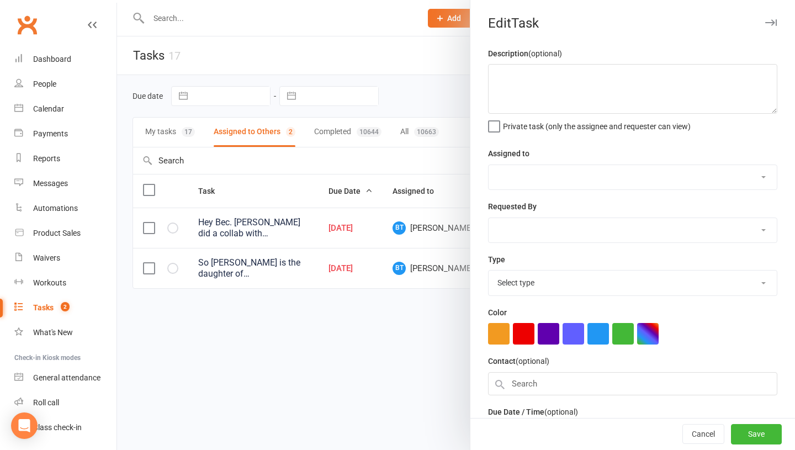
type textarea "So Sue is the daughter of Sally, who is a long-term fabulous loving member of H…"
select select "53337"
type input "14 Aug 2025"
type input "3:45pm"
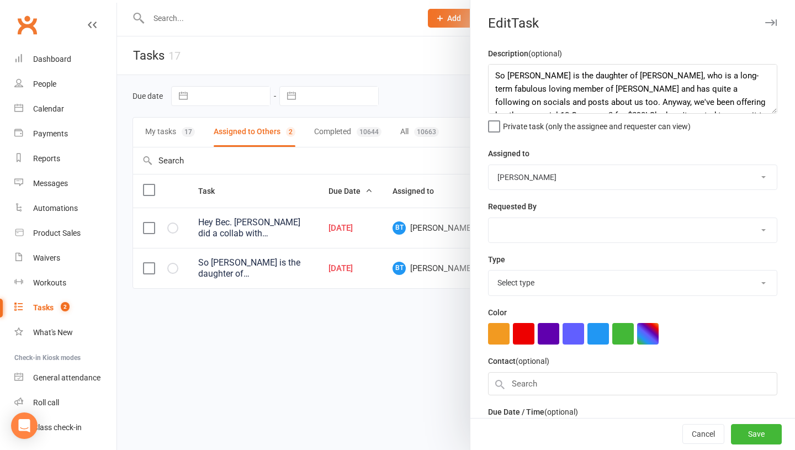
select select "27452"
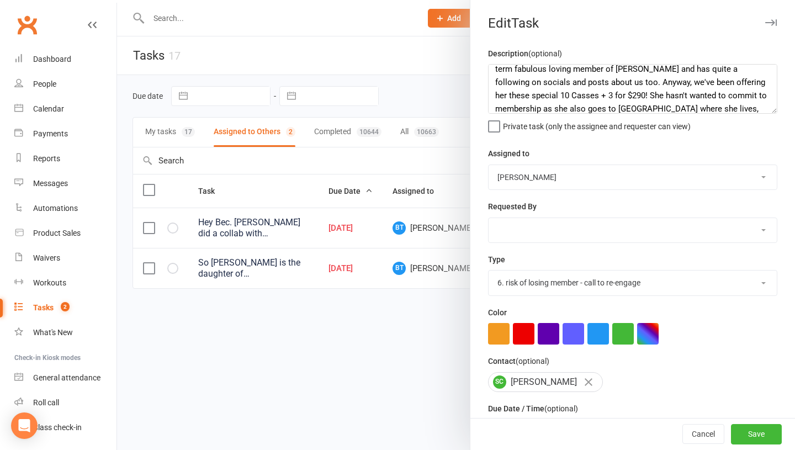
scroll to position [20, 0]
click at [728, 91] on textarea "So Sue is the daughter of Sally, who is a long-term fabulous loving member of H…" at bounding box center [632, 89] width 289 height 50
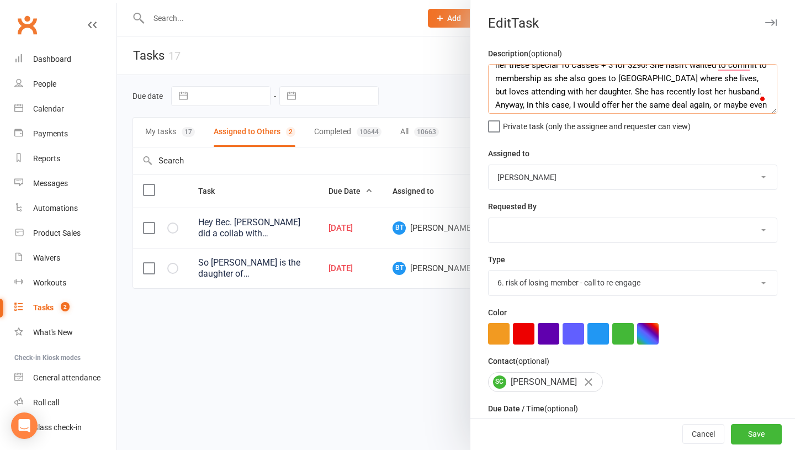
scroll to position [46, 0]
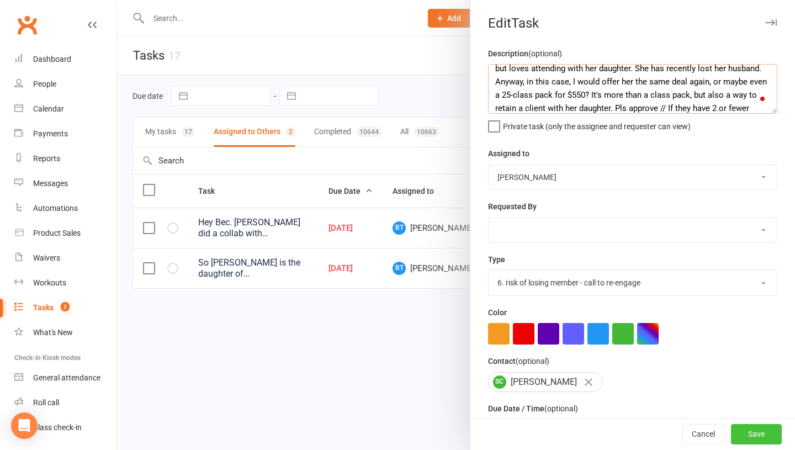
type textarea "So Sue is the daughter of Sally, who is a long-term fabulous loving member of H…"
click at [743, 437] on button "Save" at bounding box center [756, 434] width 51 height 20
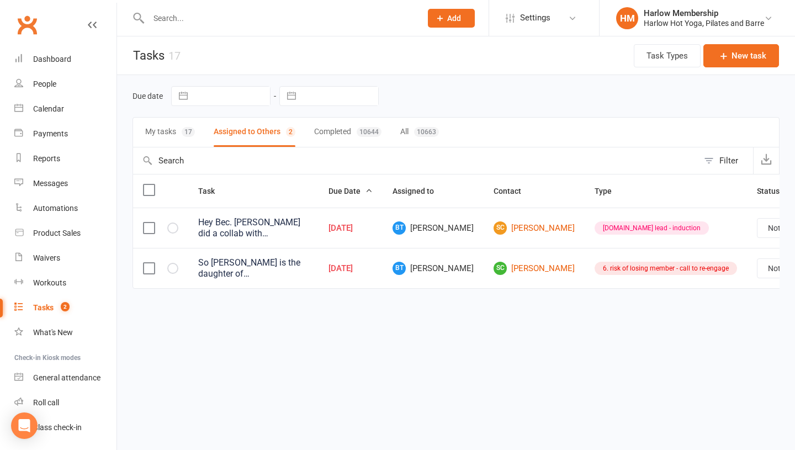
click at [175, 135] on button "My tasks 17" at bounding box center [170, 132] width 50 height 29
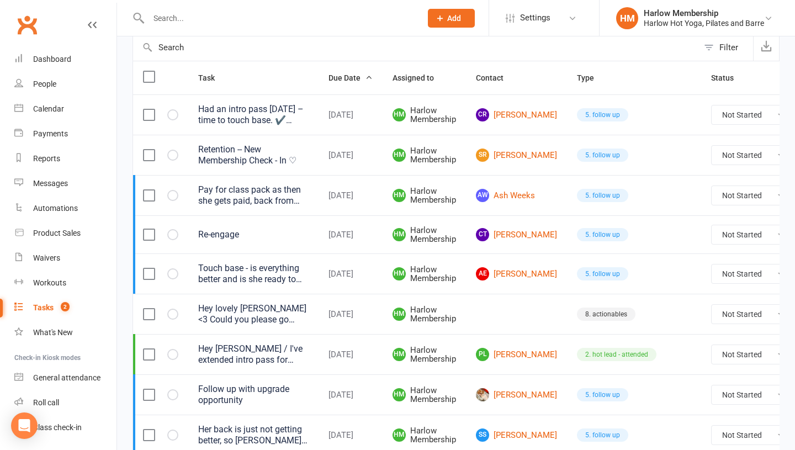
scroll to position [63, 0]
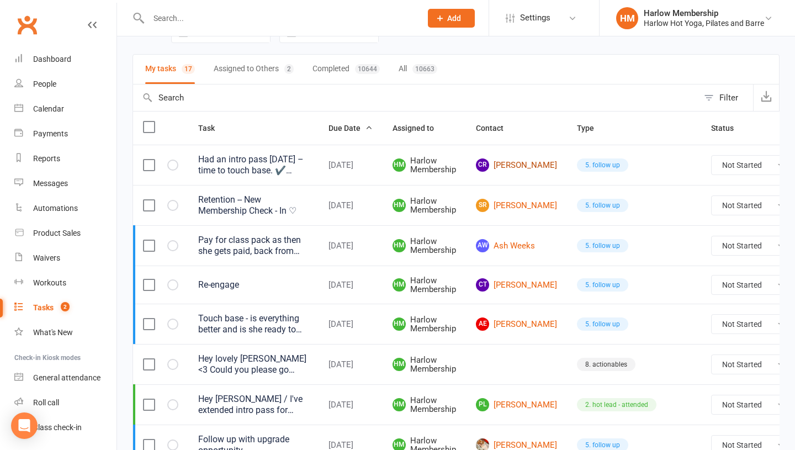
click at [505, 162] on link "CR [PERSON_NAME]" at bounding box center [516, 164] width 81 height 13
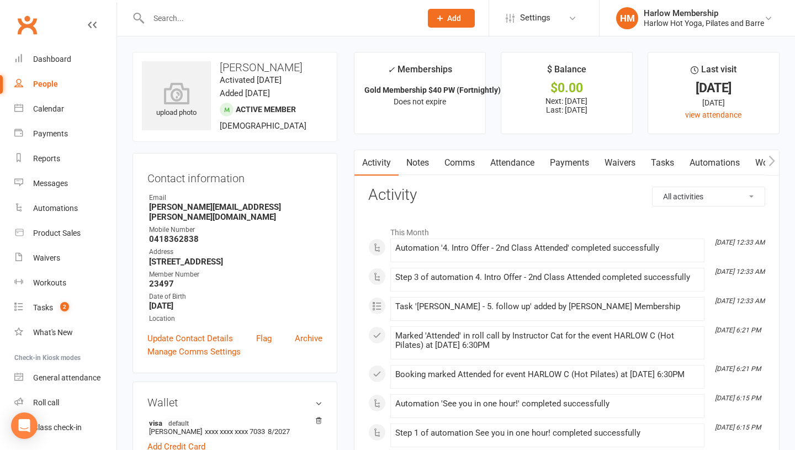
click at [661, 160] on link "Tasks" at bounding box center [662, 162] width 39 height 25
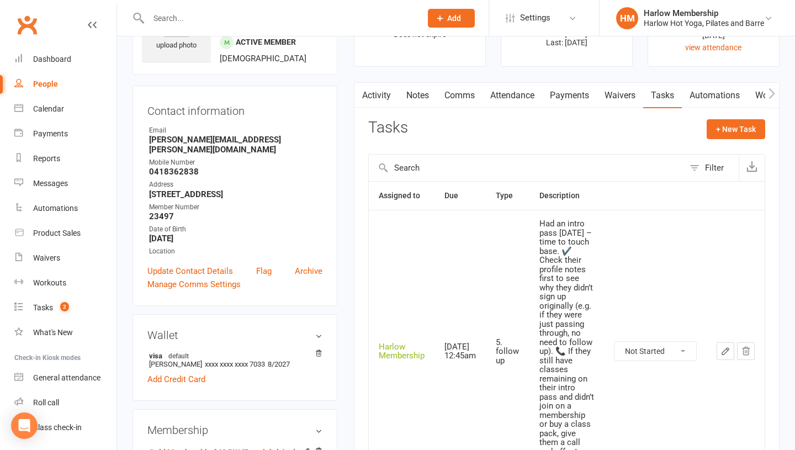
scroll to position [76, 0]
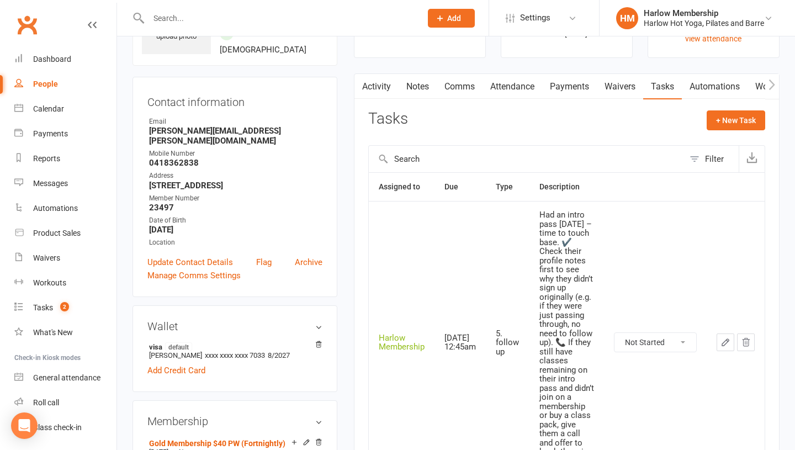
click at [641, 350] on select "Not Started In Progress Waiting Complete" at bounding box center [655, 342] width 82 height 19
select select "unstarted"
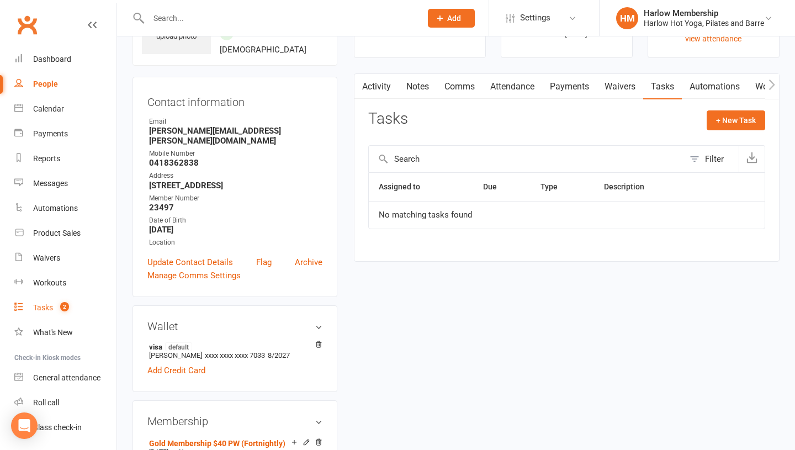
click at [40, 311] on div "Tasks" at bounding box center [43, 307] width 20 height 9
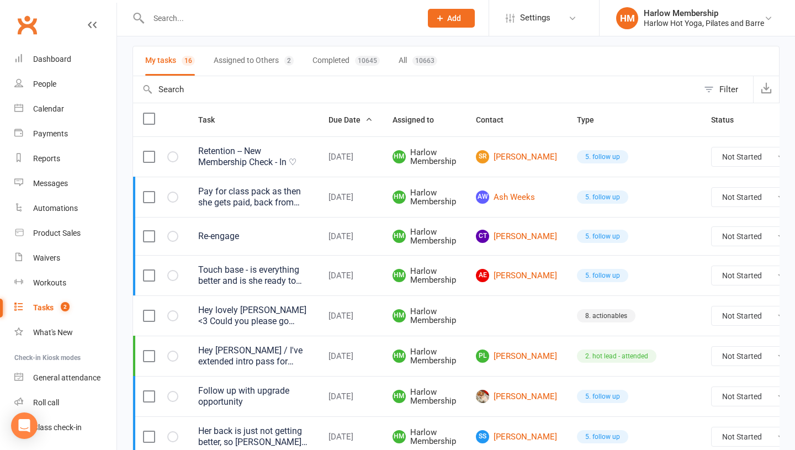
scroll to position [73, 0]
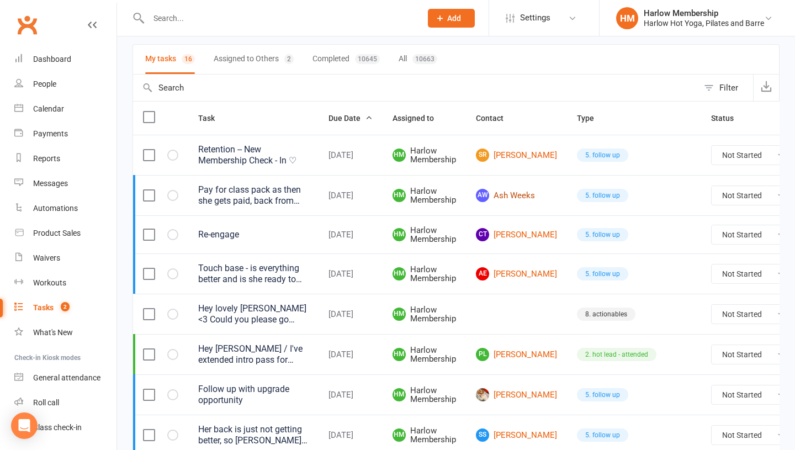
click at [508, 196] on link "[PERSON_NAME] Weeks" at bounding box center [516, 195] width 81 height 13
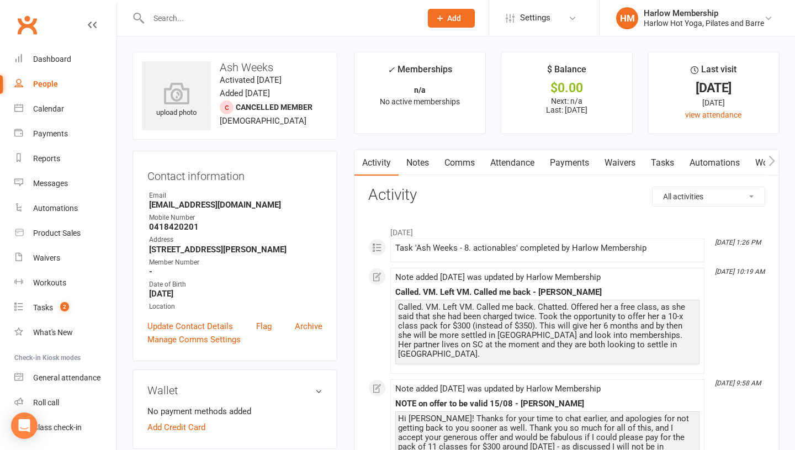
click at [402, 165] on link "Notes" at bounding box center [417, 162] width 38 height 25
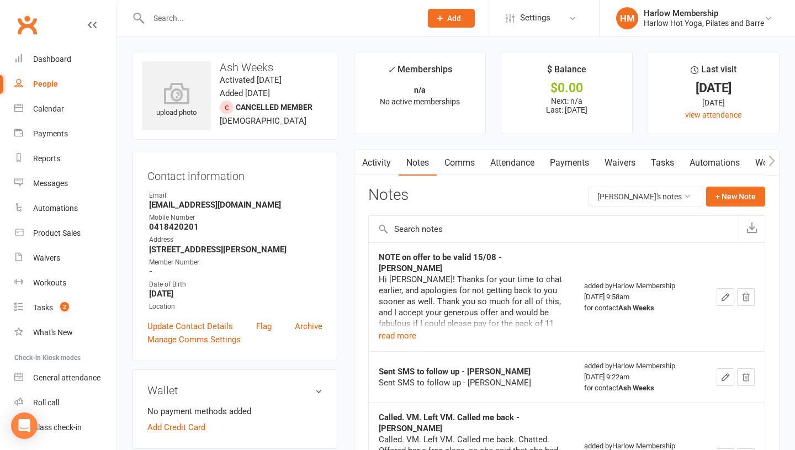
scroll to position [31, 0]
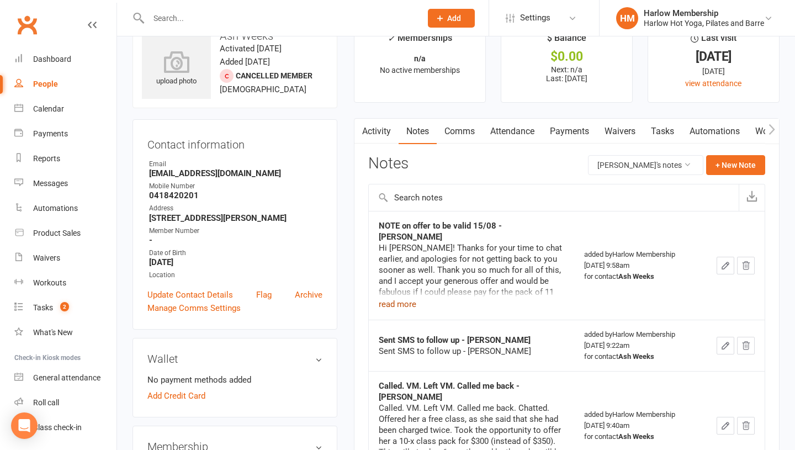
click at [405, 297] on button "read more" at bounding box center [398, 303] width 38 height 13
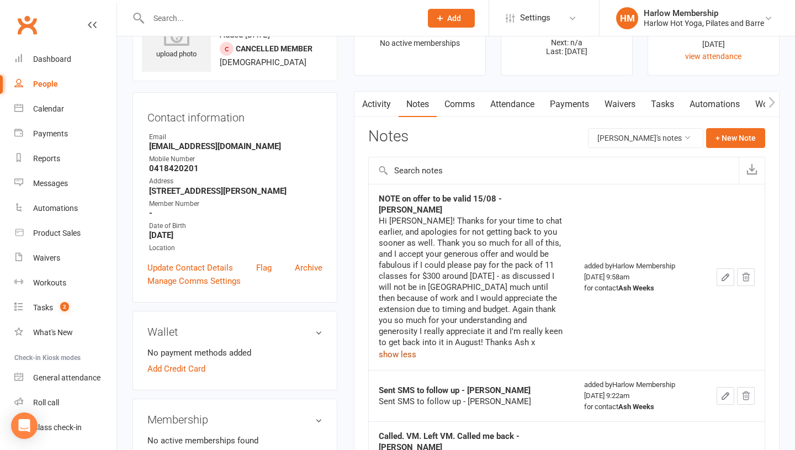
scroll to position [60, 0]
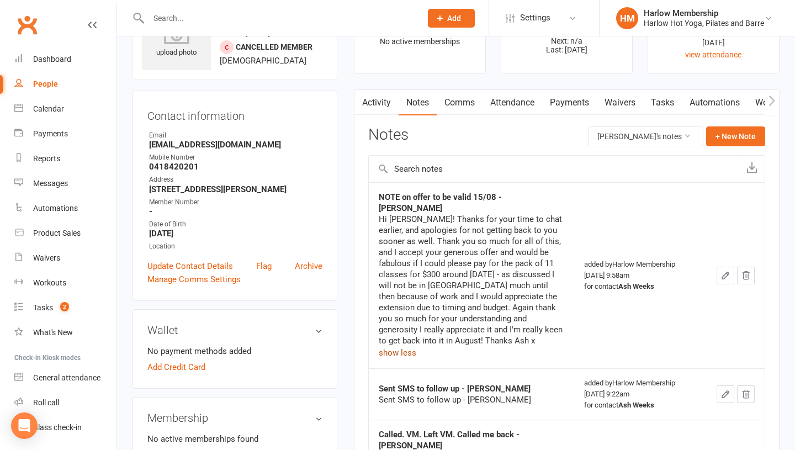
click at [460, 106] on link "Comms" at bounding box center [459, 102] width 46 height 25
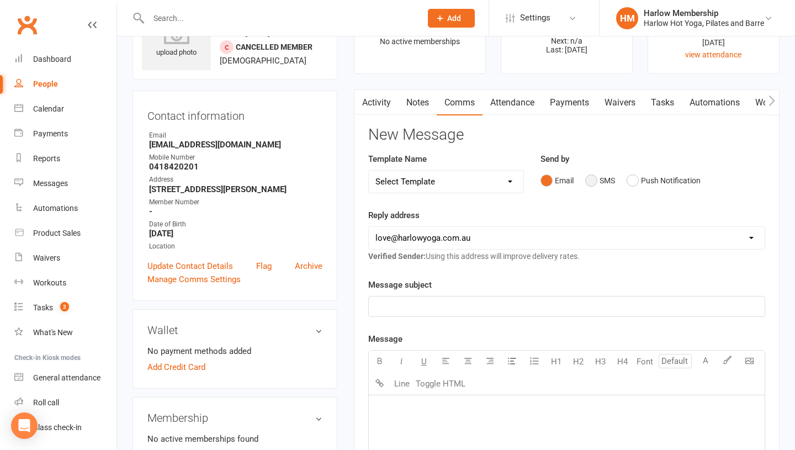
click at [586, 178] on button "SMS" at bounding box center [600, 180] width 30 height 21
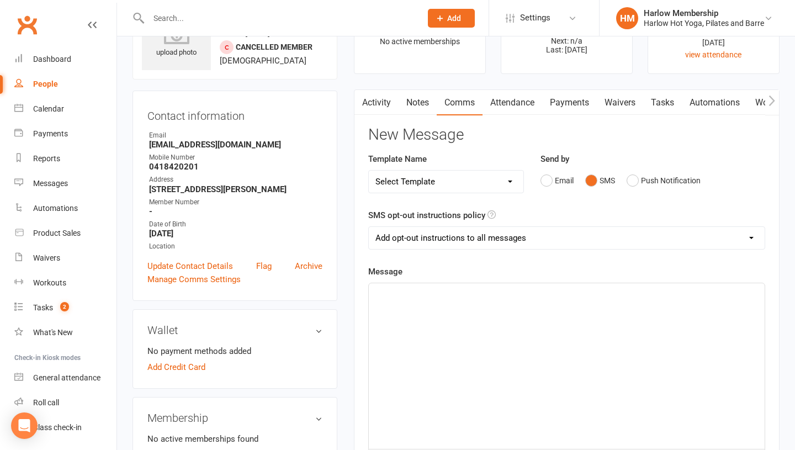
click at [499, 361] on div "﻿" at bounding box center [567, 366] width 396 height 166
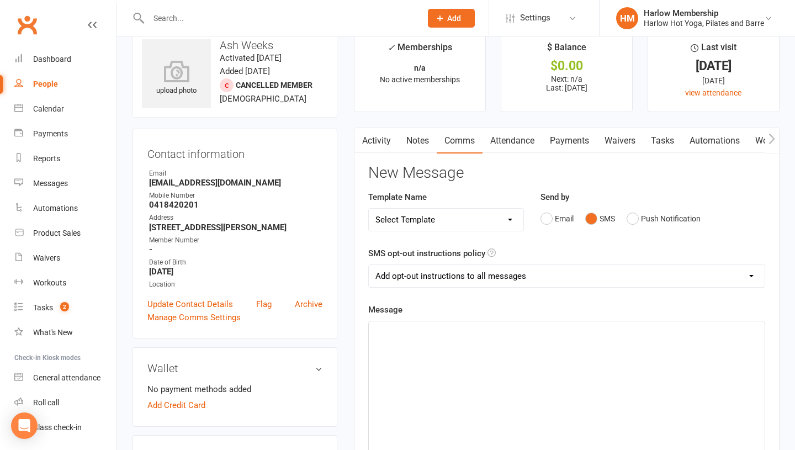
scroll to position [14, 0]
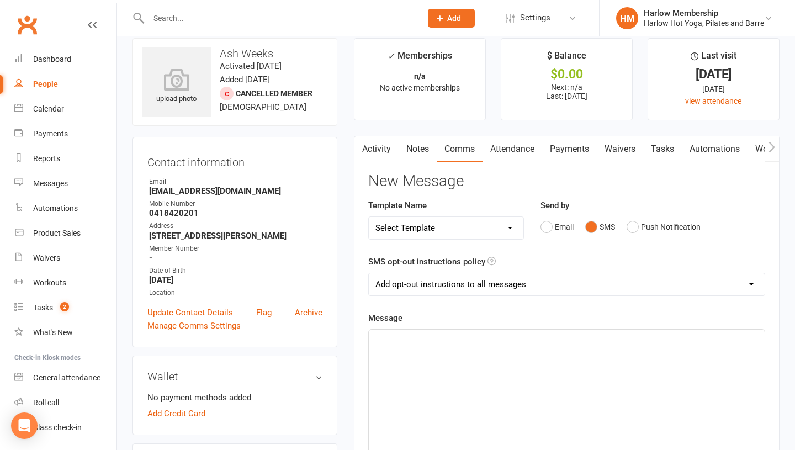
click at [422, 340] on p "﻿" at bounding box center [566, 339] width 382 height 13
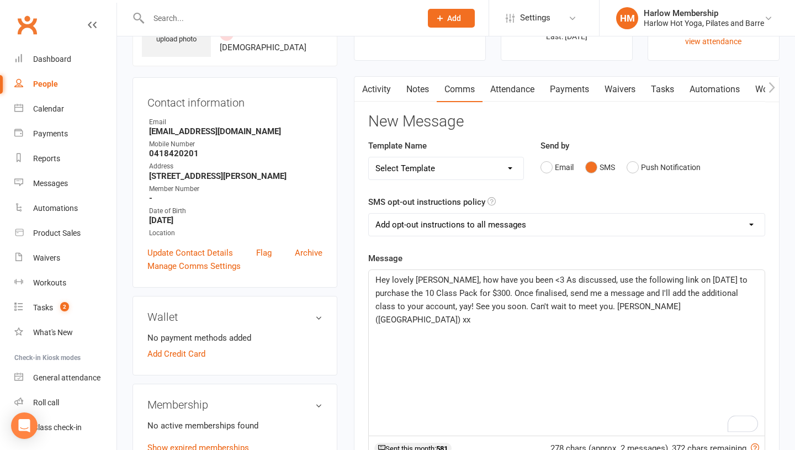
scroll to position [79, 0]
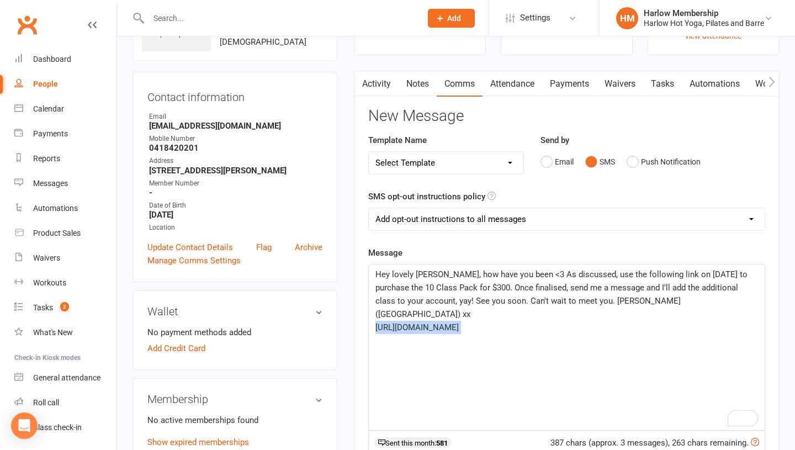
drag, startPoint x: 447, startPoint y: 328, endPoint x: 375, endPoint y: 314, distance: 74.1
click at [375, 314] on div "Hey lovely [PERSON_NAME], how have you been <3 As discussed, use the following …" at bounding box center [567, 347] width 396 height 166
copy div "[URL][DOMAIN_NAME] ﻿"
click at [422, 274] on span "Hey lovely [PERSON_NAME], how have you been <3 As discussed, use the following …" at bounding box center [562, 294] width 374 height 50
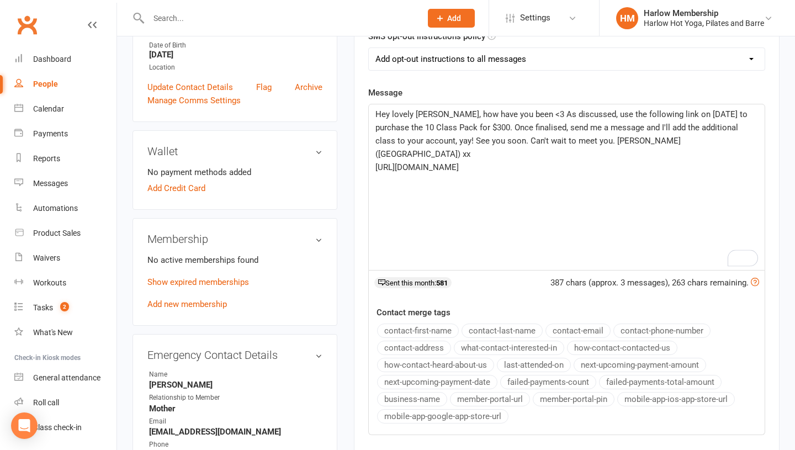
scroll to position [319, 0]
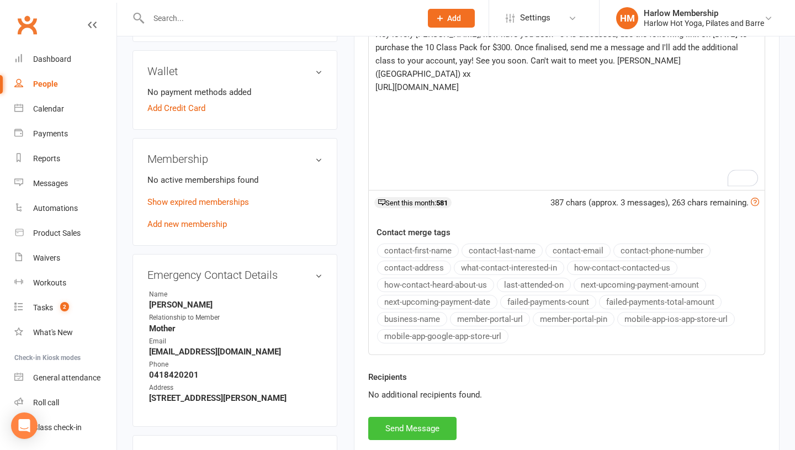
click at [425, 424] on button "Send Message" at bounding box center [412, 428] width 88 height 23
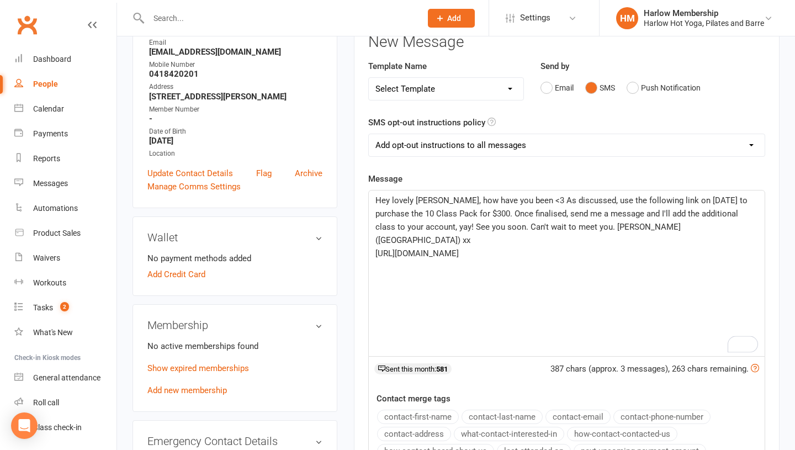
scroll to position [0, 0]
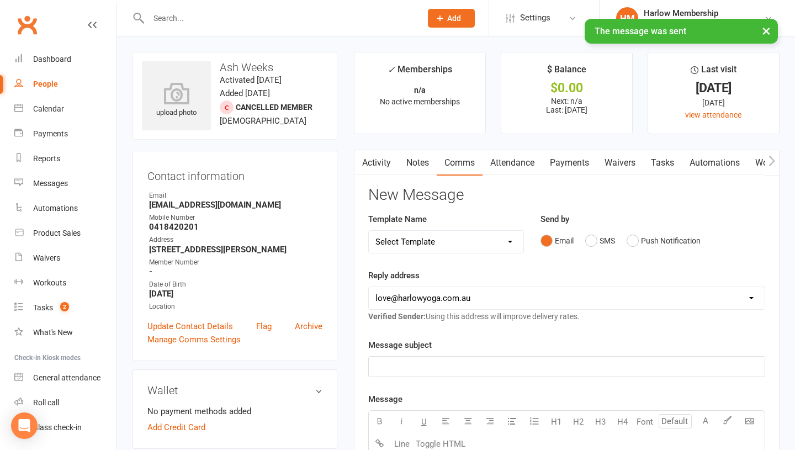
click at [663, 157] on link "Tasks" at bounding box center [662, 162] width 39 height 25
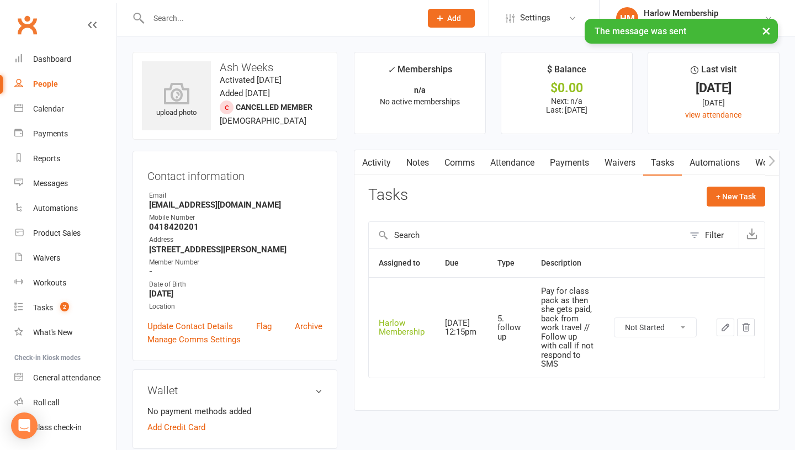
click at [639, 327] on select "Not Started In Progress Waiting Complete" at bounding box center [655, 327] width 82 height 19
click at [723, 331] on icon "button" at bounding box center [725, 327] width 7 height 7
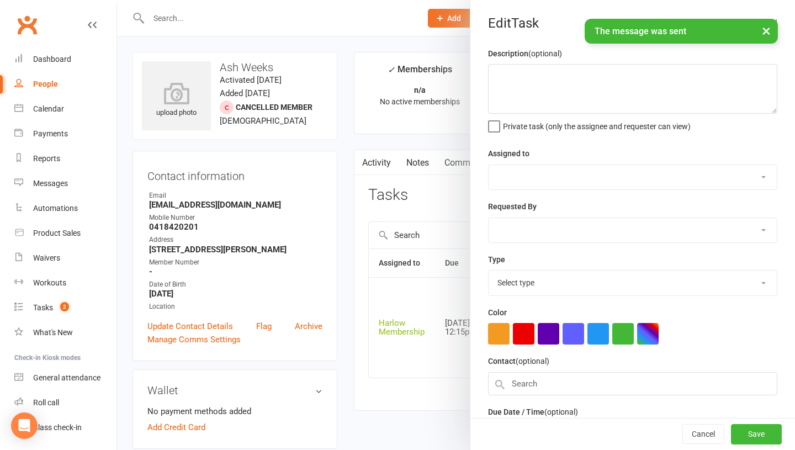
type textarea "Pay for class pack as then she gets paid, back from work travel // Follow up wi…"
select select "47368"
type input "[DATE]"
type input "12:15pm"
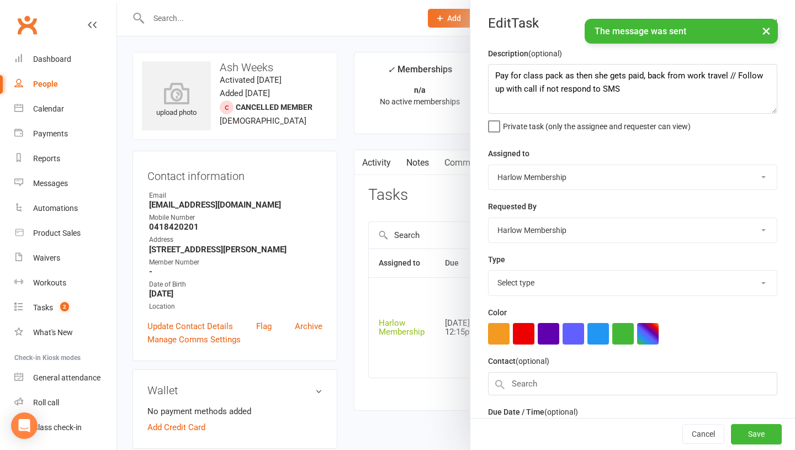
select select "27606"
click at [495, 79] on textarea "Pay for class pack as then she gets paid, back from work travel // Follow up wi…" at bounding box center [632, 89] width 289 height 50
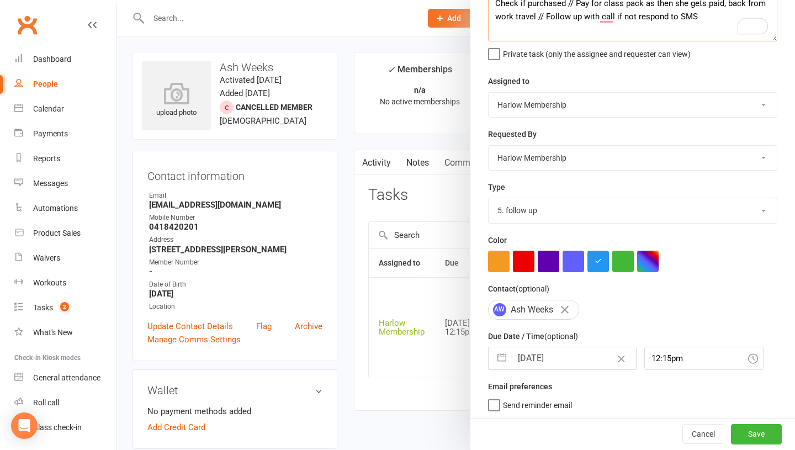
type textarea "Check if purchased // Pay for class pack as then she gets paid, back from work …"
click at [519, 359] on input "[DATE]" at bounding box center [574, 358] width 124 height 22
select select "6"
select select "2025"
select select "7"
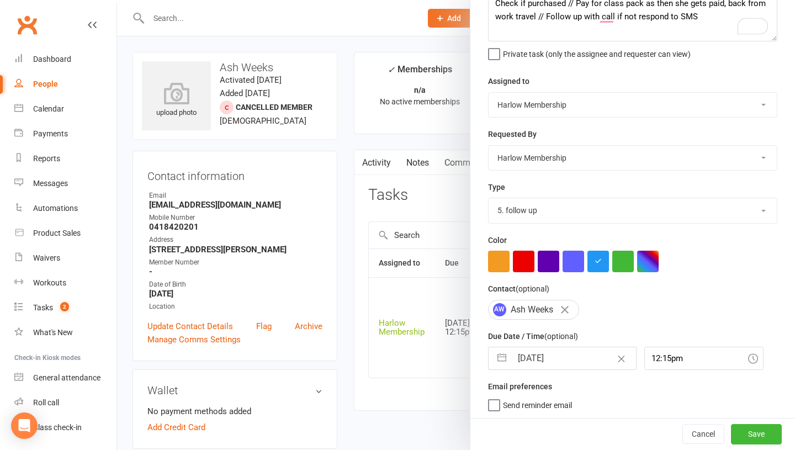
select select "2025"
select select "8"
select select "2025"
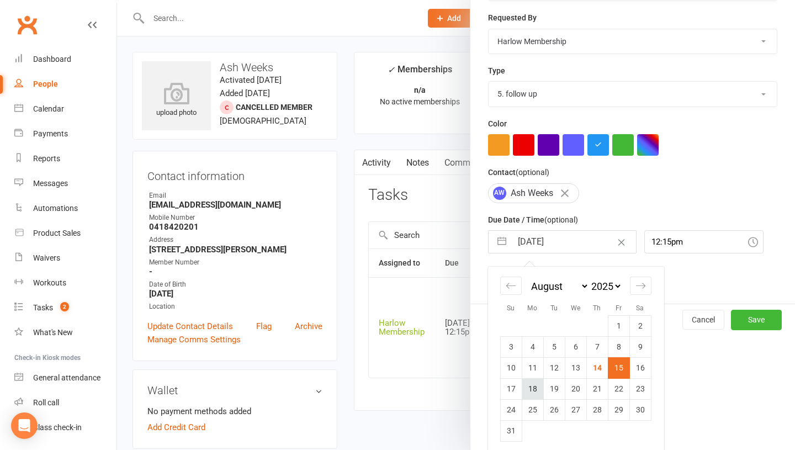
click at [528, 382] on td "18" at bounding box center [532, 388] width 22 height 21
type input "[DATE]"
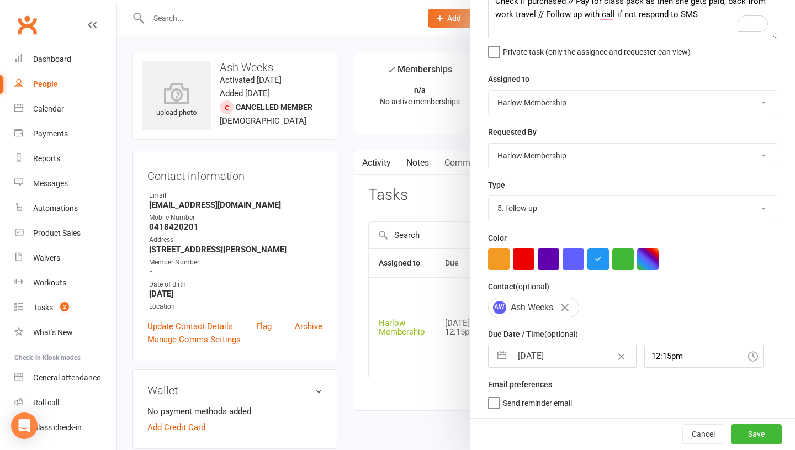
scroll to position [74, 0]
click at [749, 440] on button "Save" at bounding box center [756, 434] width 51 height 20
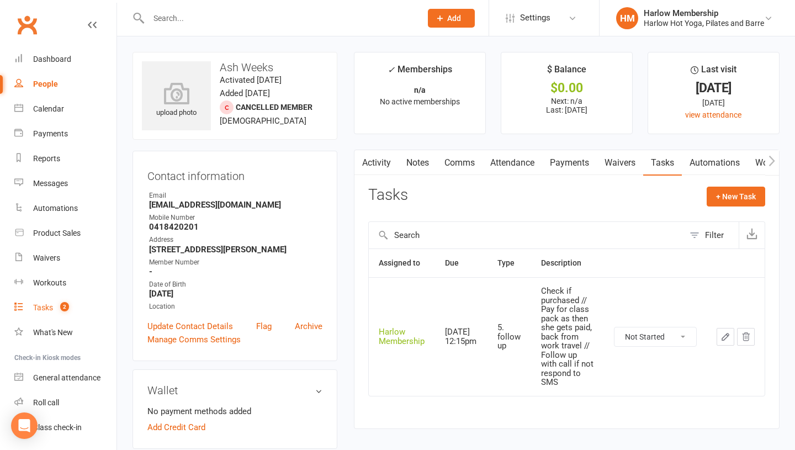
click at [50, 300] on link "Tasks 2" at bounding box center [65, 307] width 102 height 25
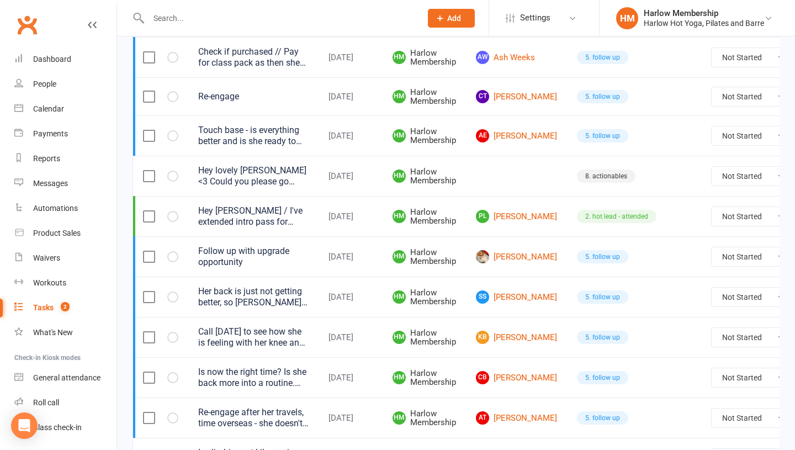
scroll to position [196, 0]
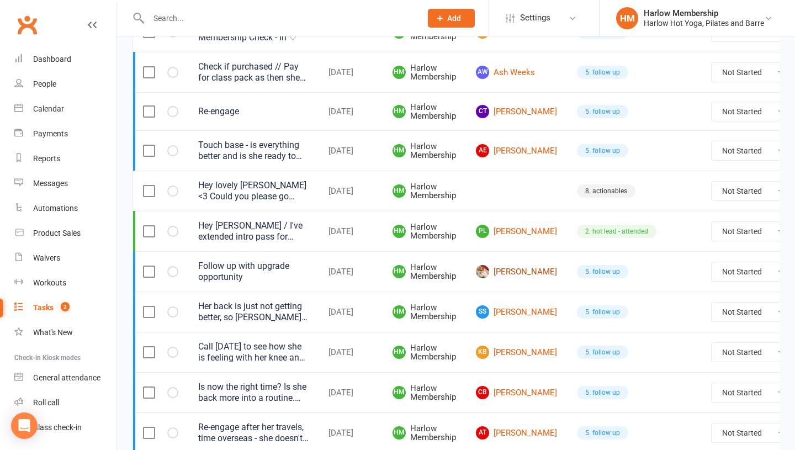
click at [504, 273] on link "[PERSON_NAME]" at bounding box center [516, 271] width 81 height 13
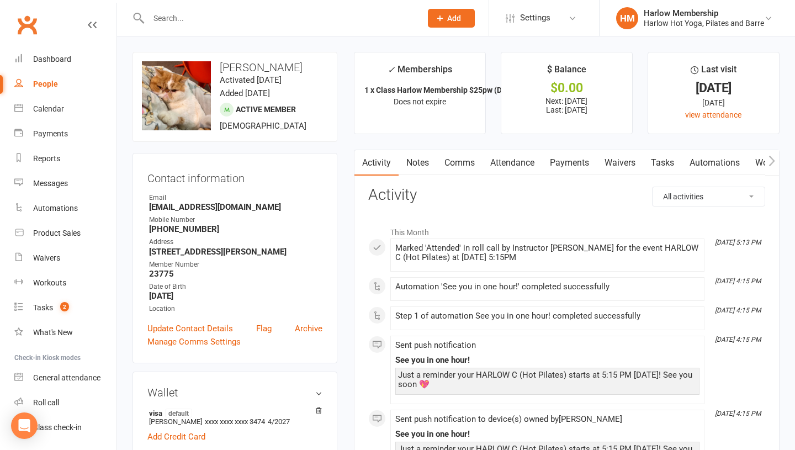
click at [518, 166] on link "Attendance" at bounding box center [512, 162] width 60 height 25
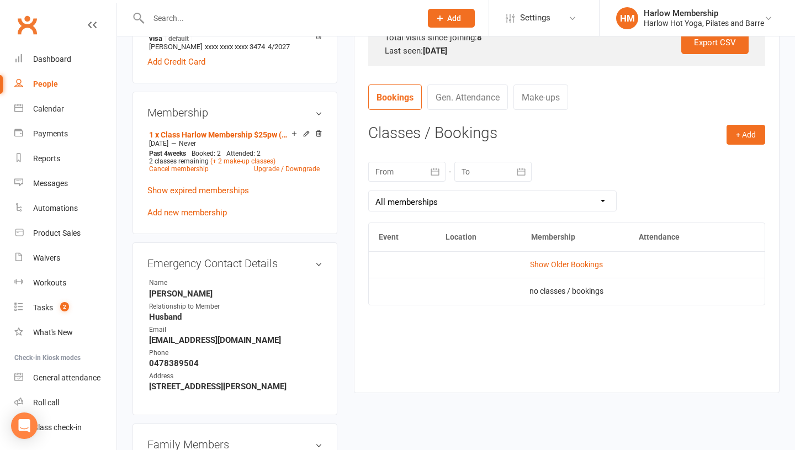
scroll to position [387, 0]
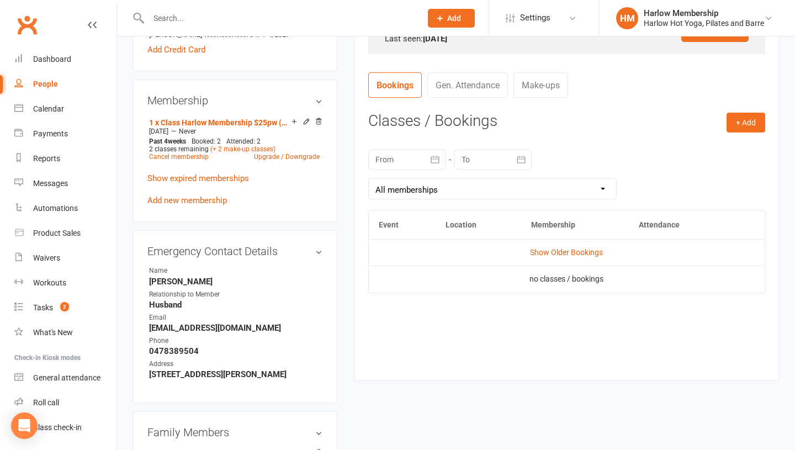
click at [548, 244] on td "Show Older Bookings" at bounding box center [567, 252] width 396 height 26
click at [545, 254] on link "Show Older Bookings" at bounding box center [566, 252] width 73 height 9
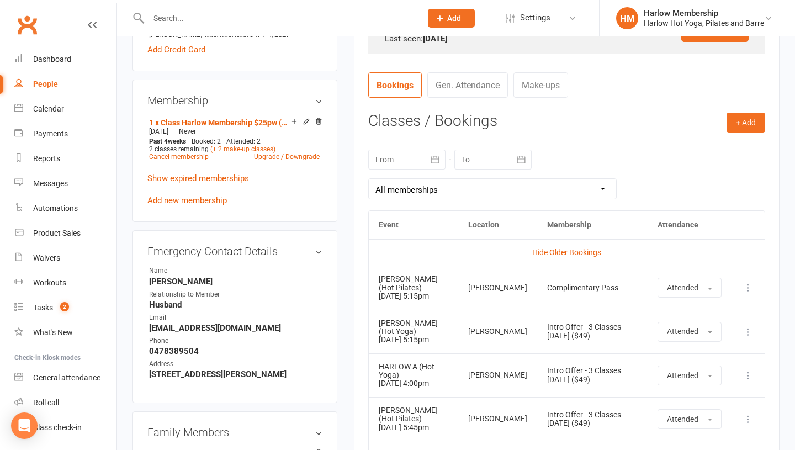
scroll to position [0, 0]
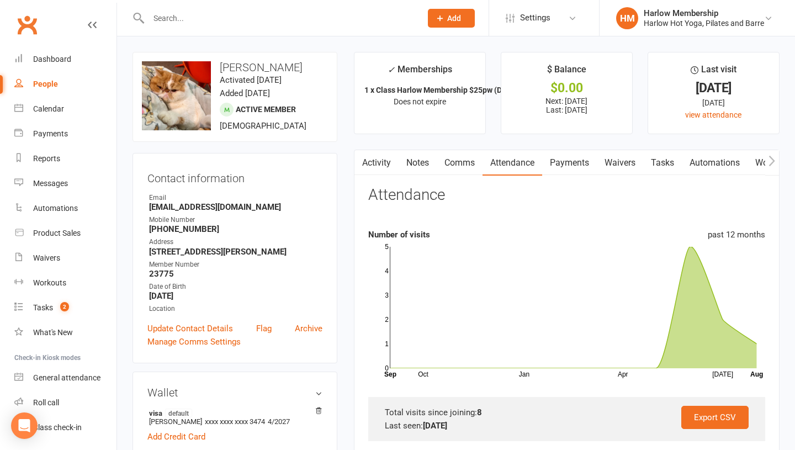
click at [657, 166] on link "Tasks" at bounding box center [662, 162] width 39 height 25
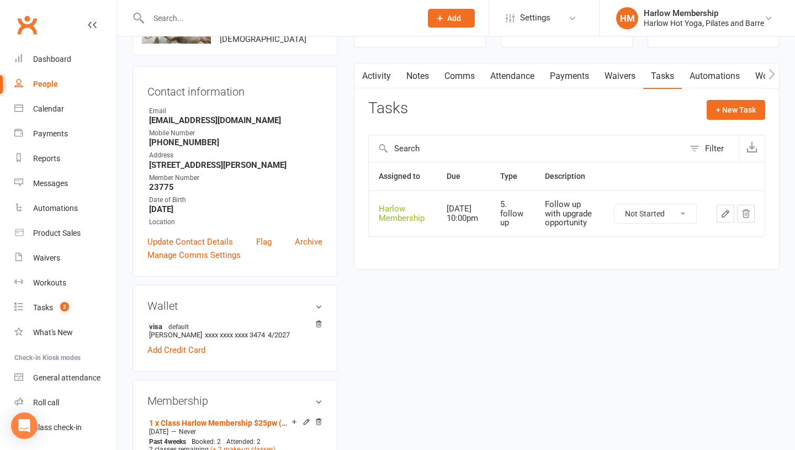
scroll to position [114, 0]
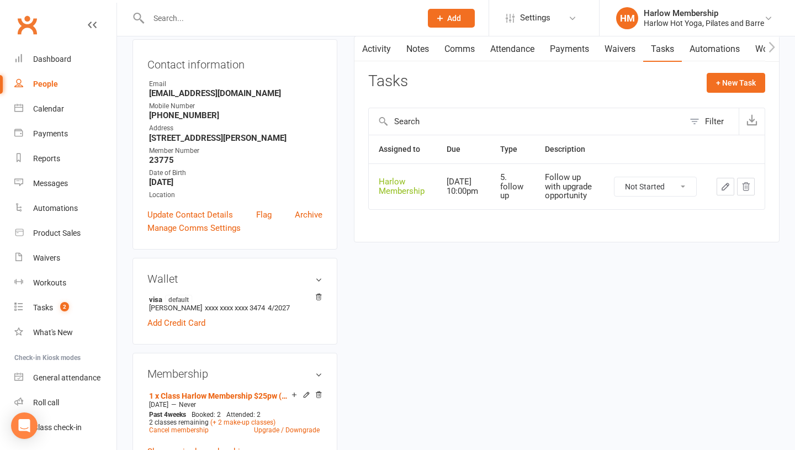
click at [725, 188] on icon "button" at bounding box center [725, 186] width 7 height 7
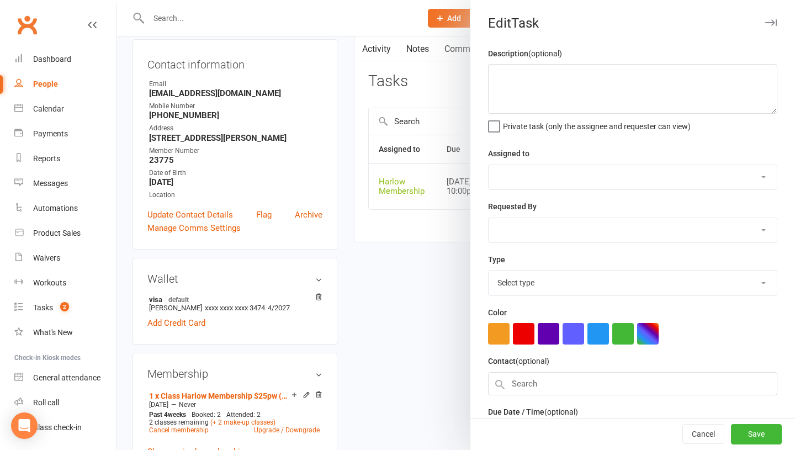
type textarea "Follow up with upgrade opportunity"
select select "47368"
select select "49069"
type input "[DATE]"
type input "10:00pm"
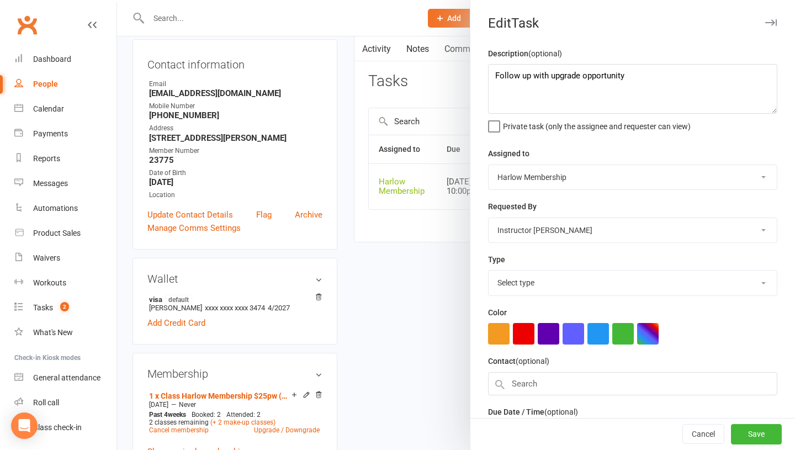
select select "27606"
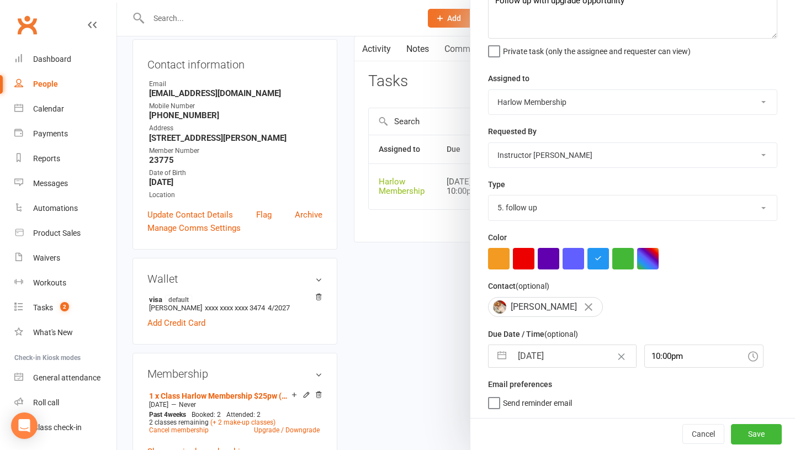
select select "6"
select select "2025"
select select "7"
select select "2025"
select select "8"
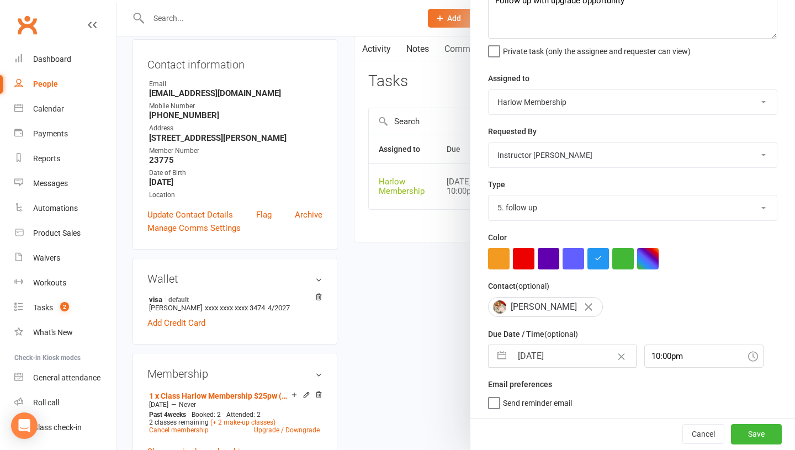
select select "2025"
click at [528, 360] on input "[DATE]" at bounding box center [574, 356] width 124 height 22
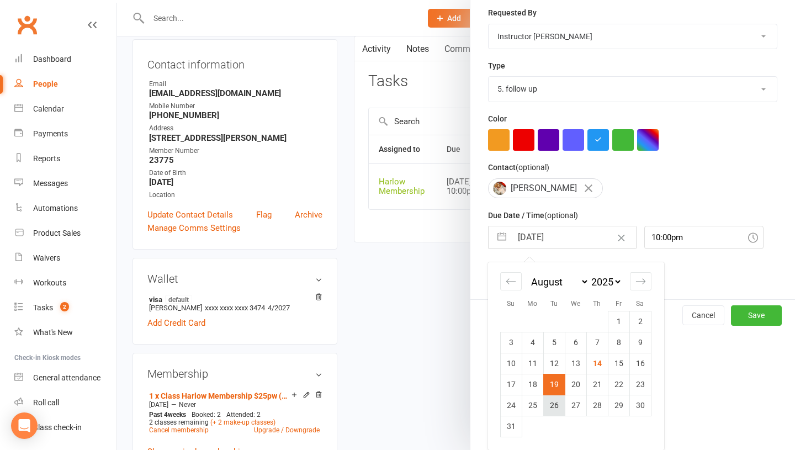
click at [555, 403] on td "26" at bounding box center [554, 405] width 22 height 21
type input "26 Aug 2025"
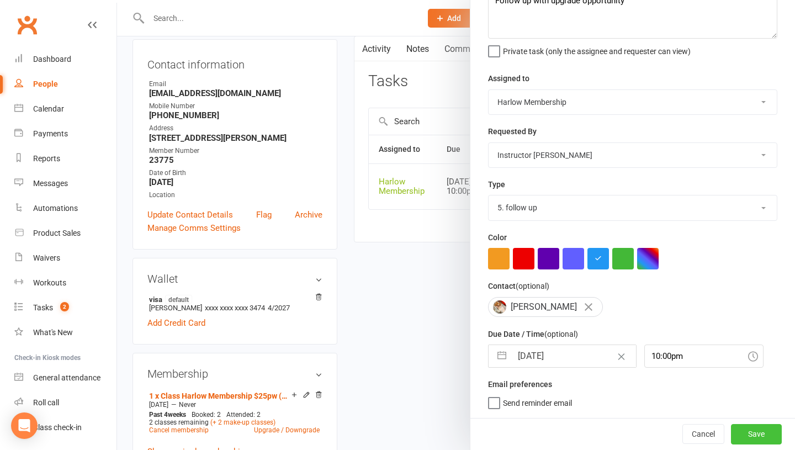
click at [738, 429] on button "Save" at bounding box center [756, 434] width 51 height 20
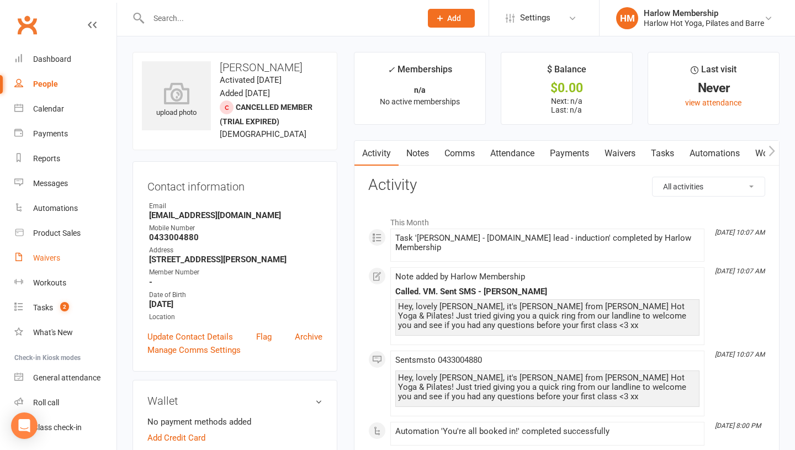
click at [41, 254] on div "Waivers" at bounding box center [46, 257] width 27 height 9
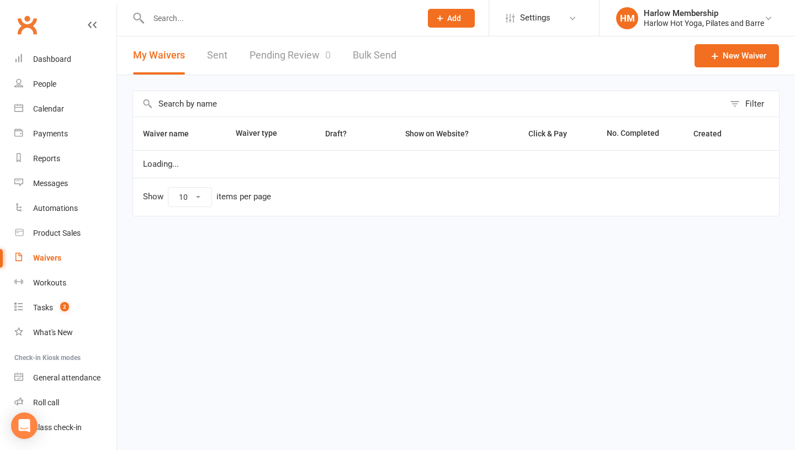
select select "100"
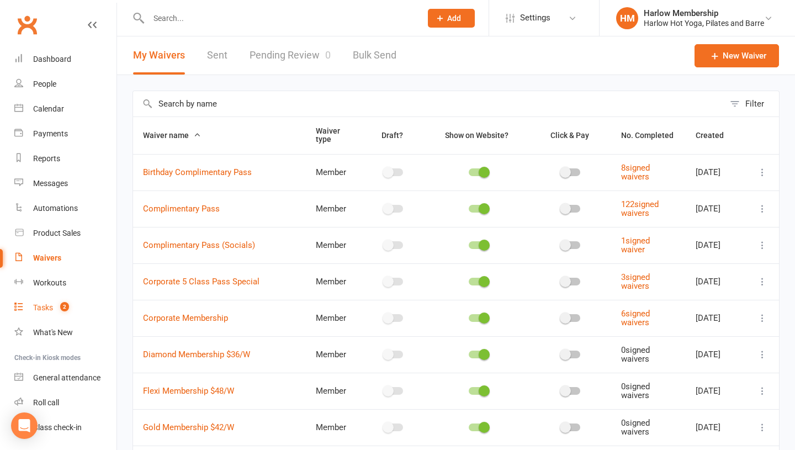
click at [49, 305] on div "Tasks" at bounding box center [43, 307] width 20 height 9
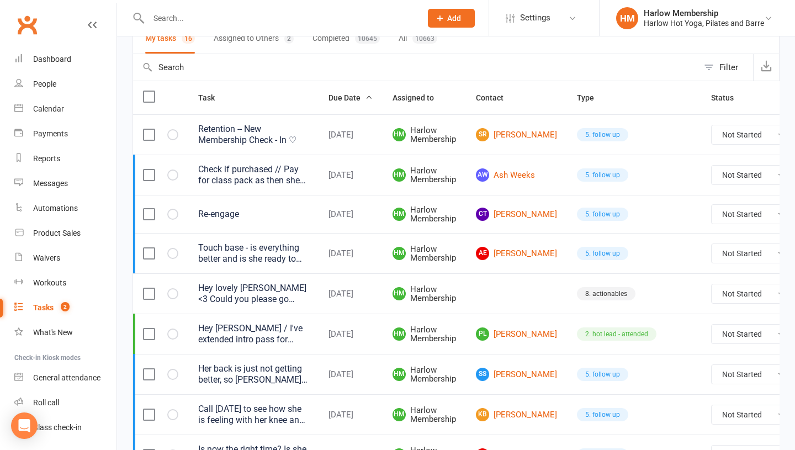
scroll to position [88, 0]
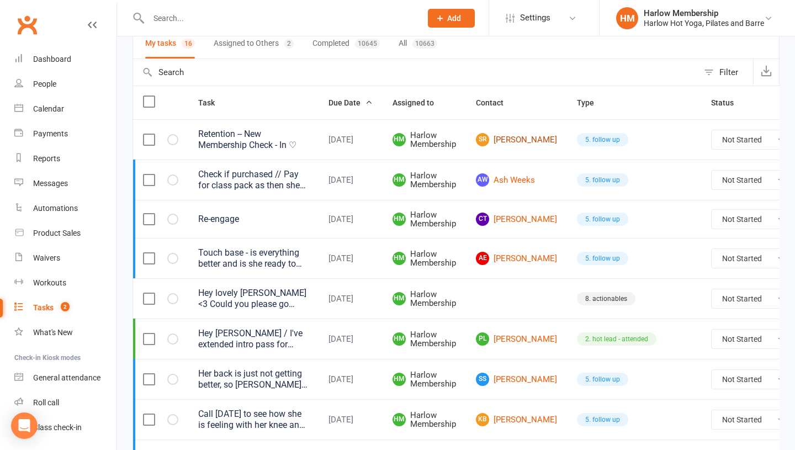
click at [505, 136] on link "SR Shruti Roche" at bounding box center [516, 139] width 81 height 13
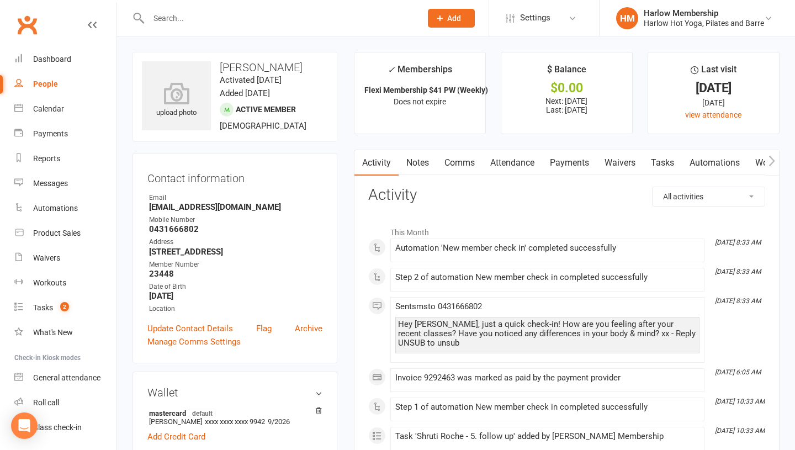
click at [411, 158] on link "Notes" at bounding box center [417, 162] width 38 height 25
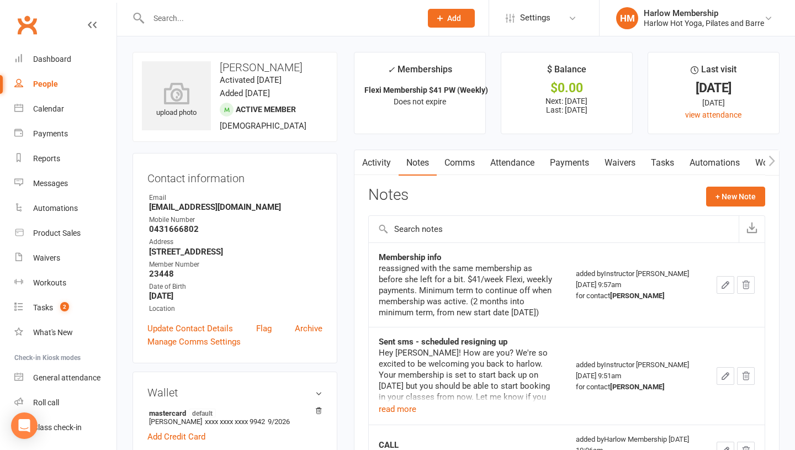
click at [668, 163] on link "Tasks" at bounding box center [662, 162] width 39 height 25
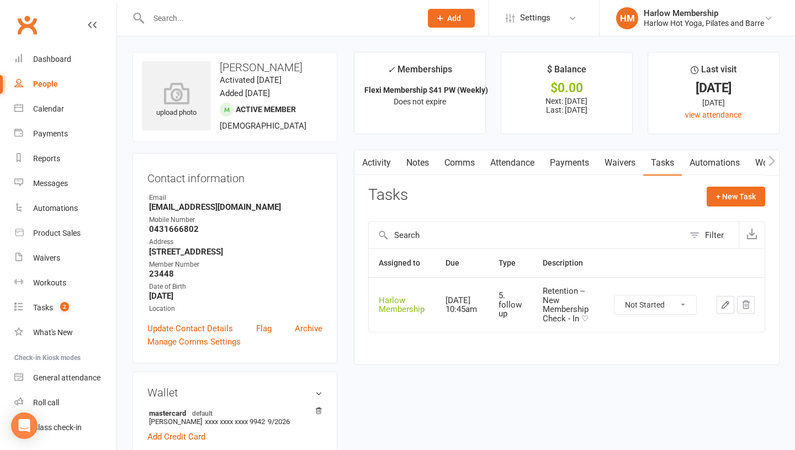
click at [723, 308] on icon "button" at bounding box center [725, 305] width 10 height 10
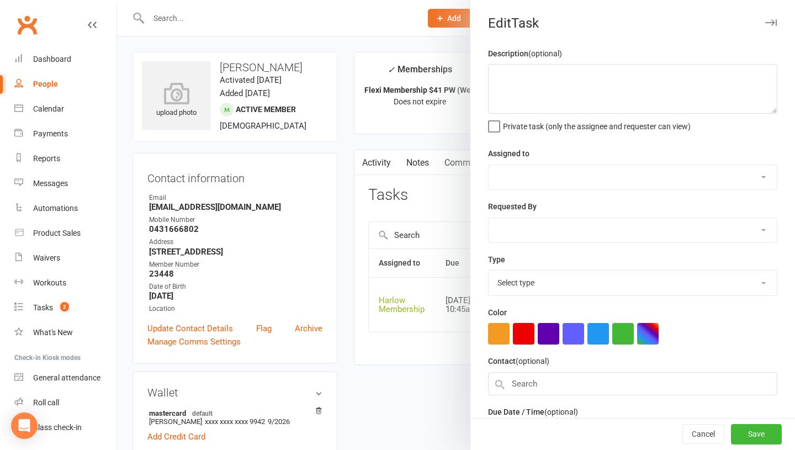
type textarea "Retention -- New Membership Check - In ♡"
select select "47368"
type input "15 Aug 2025"
type input "10:45am"
select select "27606"
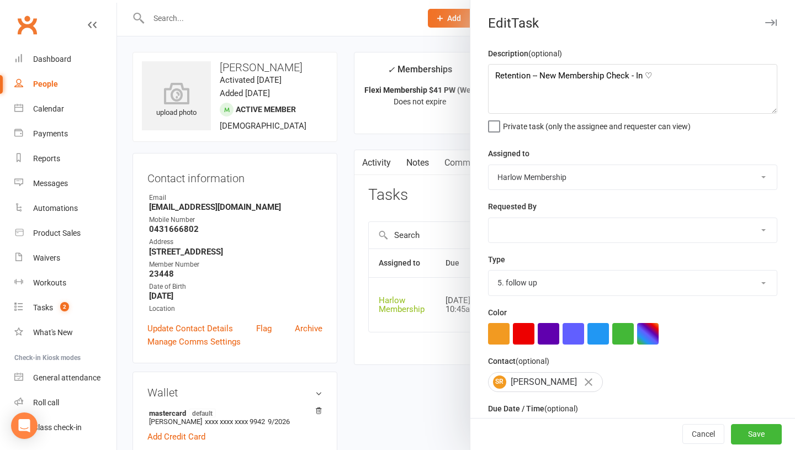
click at [532, 269] on div "Type 1.new lead - induction 1. won membership 2. hot lead - attended 3. hot lea…" at bounding box center [632, 274] width 289 height 43
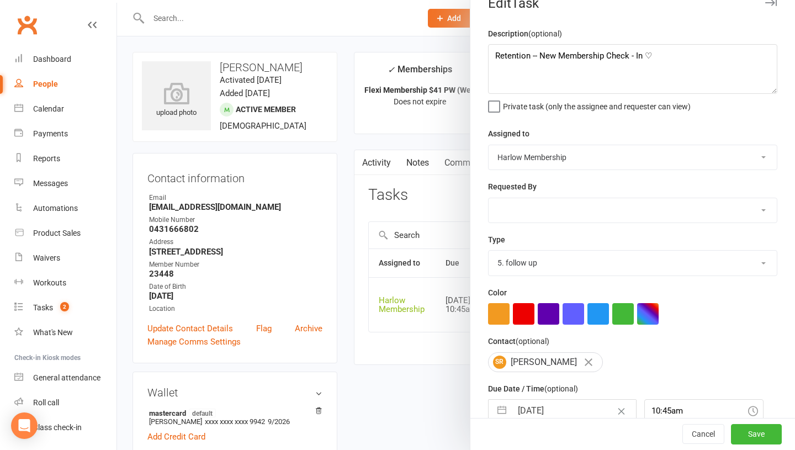
click at [516, 156] on select "Harlow Membership Instructor Georgia Instructor Emma Harlow Accounts Lucy Baile…" at bounding box center [632, 157] width 288 height 24
select select "50537"
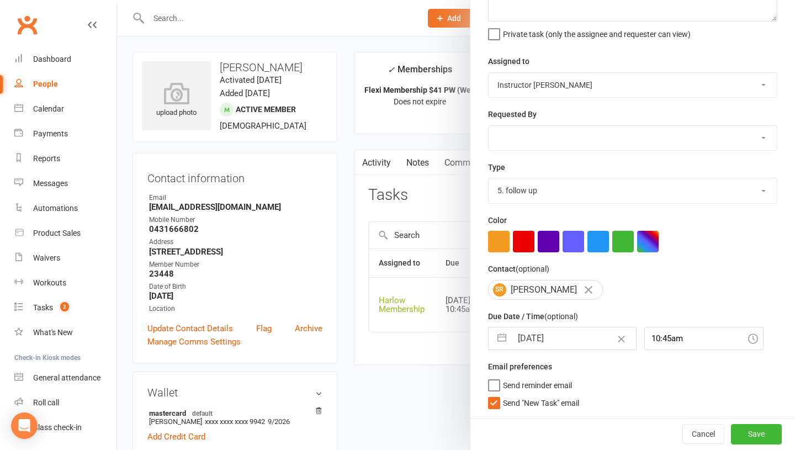
click at [528, 331] on input "15 Aug 2025" at bounding box center [574, 338] width 124 height 22
select select "6"
select select "2025"
select select "7"
select select "2025"
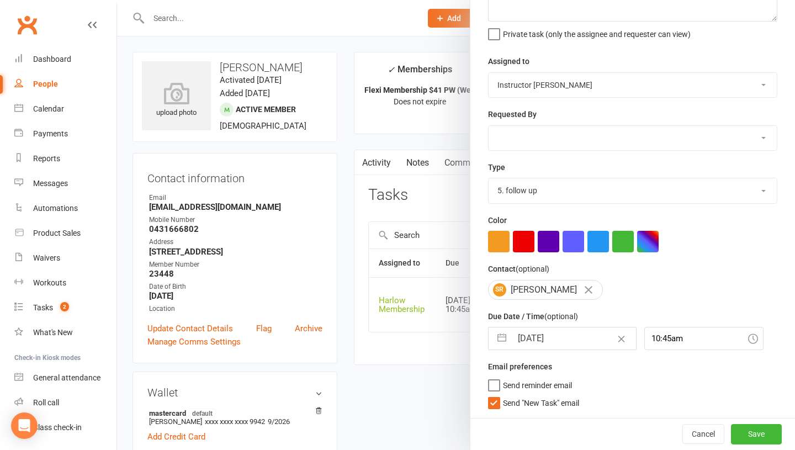
select select "8"
select select "2025"
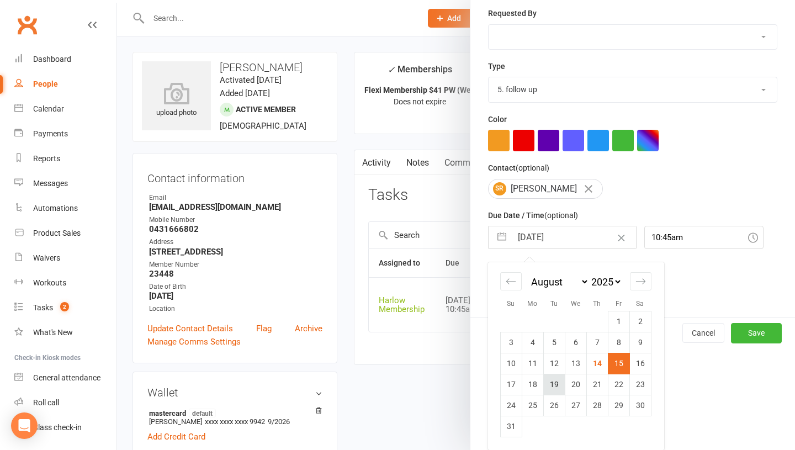
click at [549, 383] on td "19" at bounding box center [554, 384] width 22 height 21
type input "19 Aug 2025"
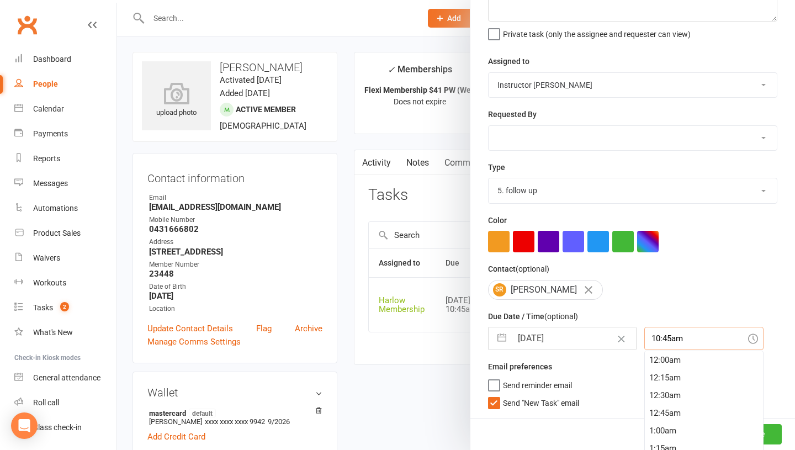
scroll to position [103, 0]
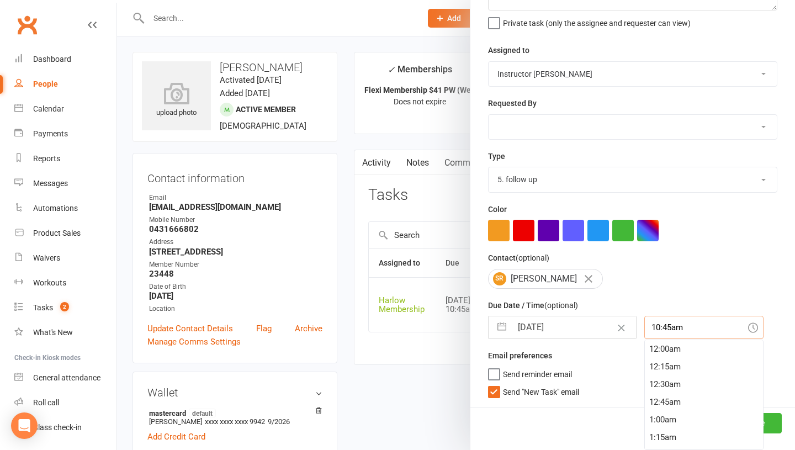
click at [644, 339] on div "10:45am 12:00am 12:15am 12:30am 12:45am 1:00am 1:15am 1:30am 1:45am 2:00am 2:15…" at bounding box center [703, 327] width 119 height 23
click at [644, 406] on div "3:30pm" at bounding box center [703, 407] width 118 height 18
type input "3:30pm"
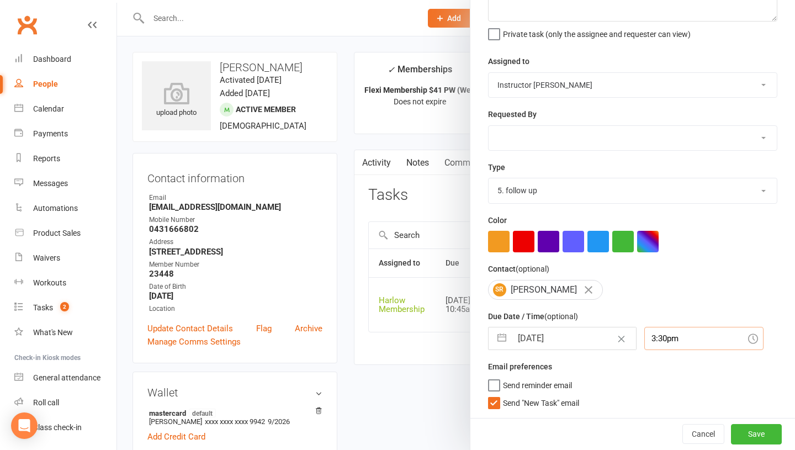
scroll to position [92, 0]
click at [763, 428] on button "Save" at bounding box center [756, 434] width 51 height 20
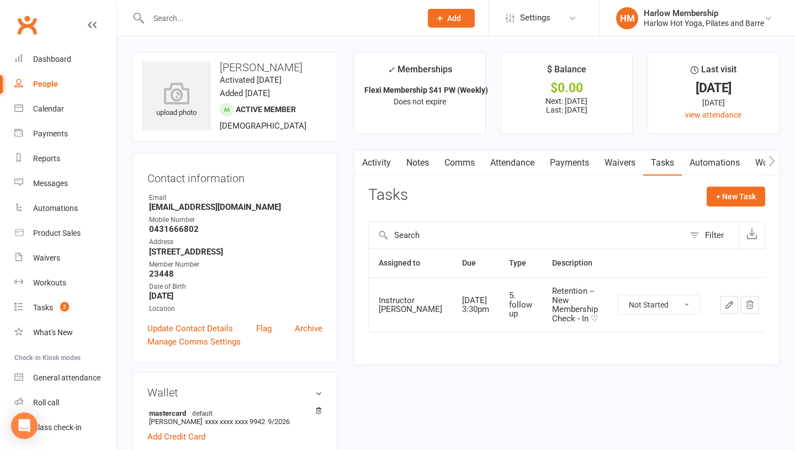
click at [724, 310] on icon "button" at bounding box center [729, 305] width 10 height 10
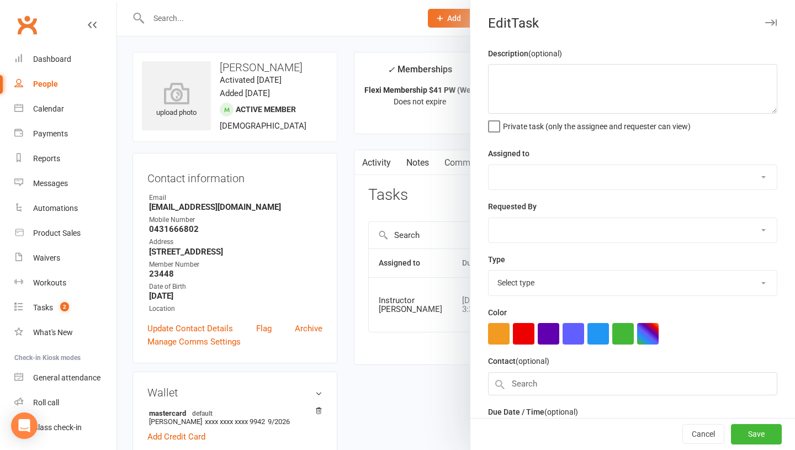
type textarea "Retention -- New Membership Check - In ♡"
select select "50537"
type input "19 Aug 2025"
type input "3:30pm"
select select "27606"
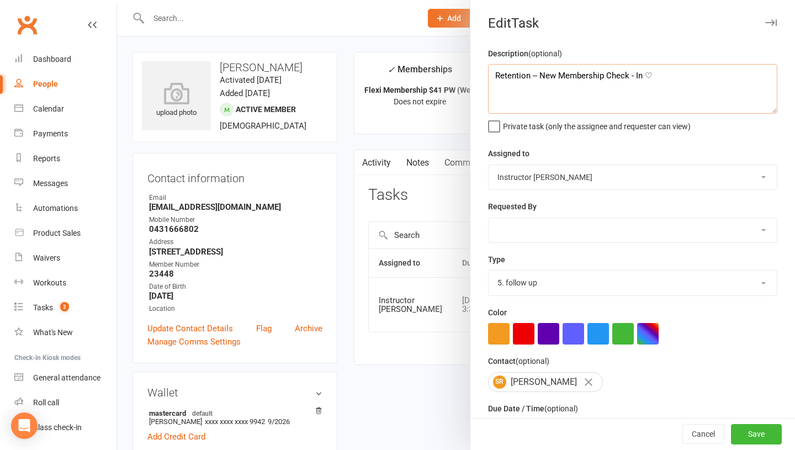
click at [495, 79] on textarea "Retention -- New Membership Check - In ♡" at bounding box center [632, 89] width 289 height 50
type textarea "Att Jess // Retention -- New Membership Check - In ♡"
click at [525, 177] on select "Harlow Membership Instructor Georgia Instructor Emma Harlow Accounts Lucy Baile…" at bounding box center [632, 177] width 288 height 24
select select "47368"
click at [516, 227] on select "Harlow Membership Instructor Georgia Instructor Emma Harlow Accounts Lucy Baile…" at bounding box center [632, 230] width 288 height 24
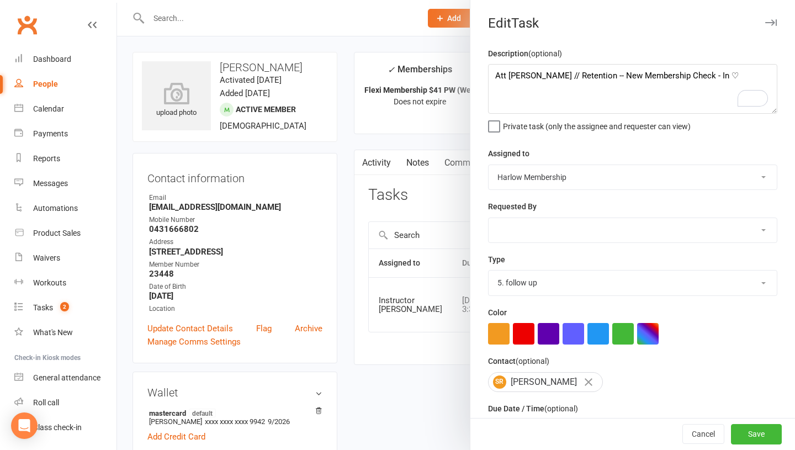
select select "47368"
click at [505, 78] on textarea "Att Jess // Retention -- New Membership Check - In ♡" at bounding box center [632, 89] width 289 height 50
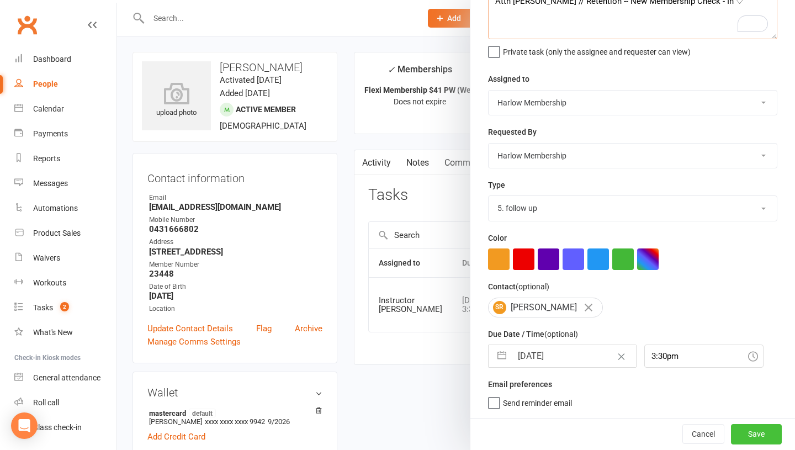
type textarea "Attn Jess // Retention -- New Membership Check - In ♡"
click at [742, 433] on button "Save" at bounding box center [756, 434] width 51 height 20
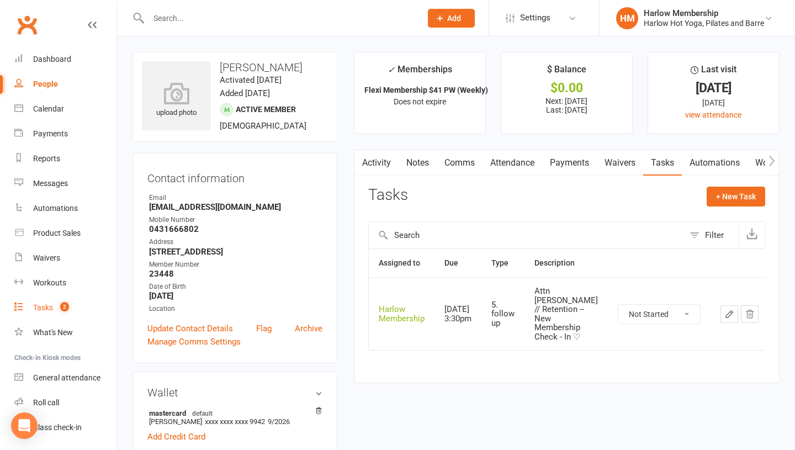
click at [46, 303] on div "Tasks" at bounding box center [43, 307] width 20 height 9
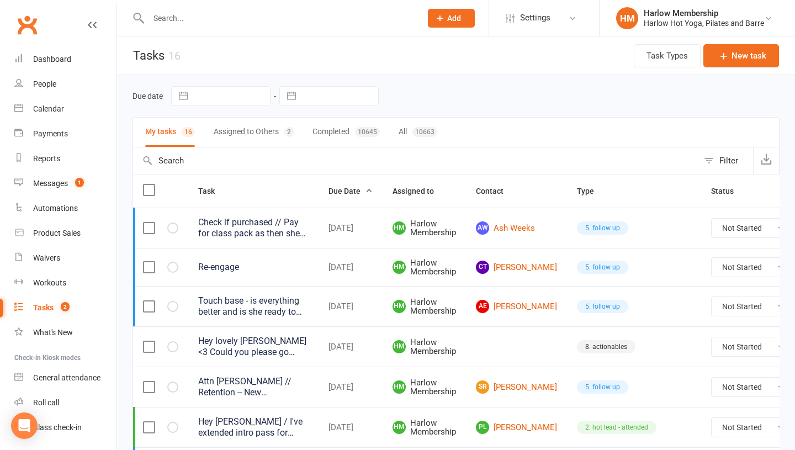
click at [65, 185] on div "Messages" at bounding box center [50, 183] width 35 height 9
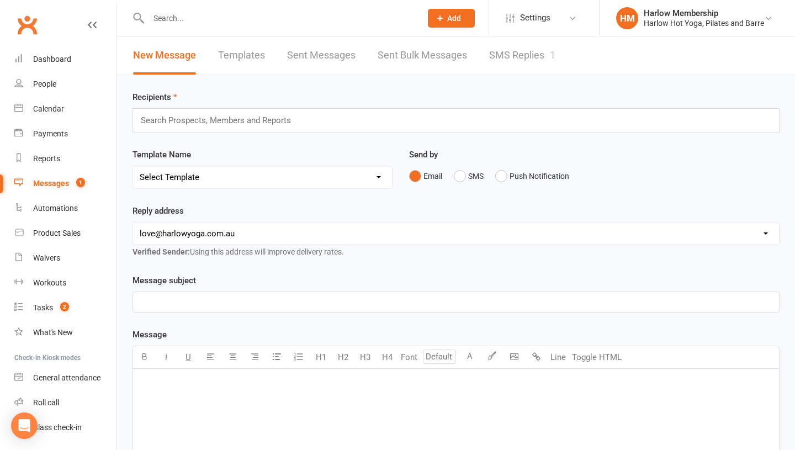
click at [519, 60] on link "SMS Replies 1" at bounding box center [522, 55] width 66 height 38
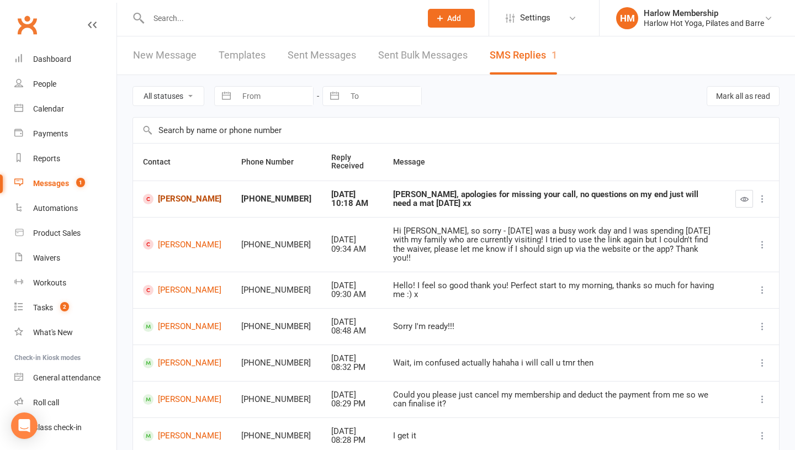
click at [182, 201] on link "[PERSON_NAME]" at bounding box center [182, 199] width 78 height 10
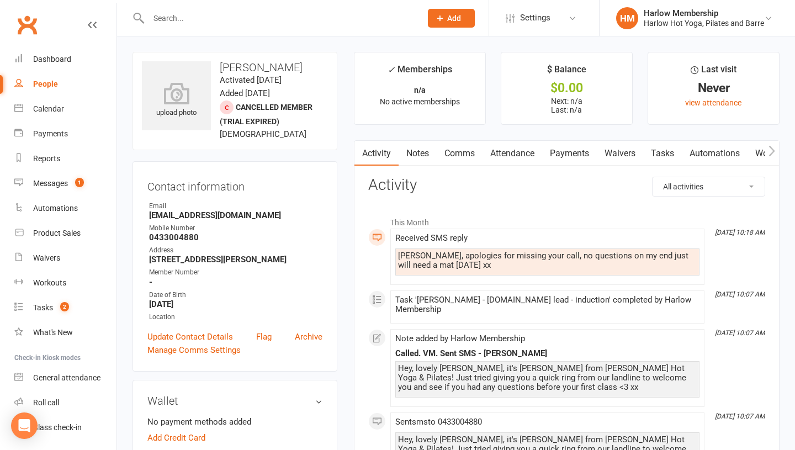
click at [461, 154] on link "Comms" at bounding box center [459, 153] width 46 height 25
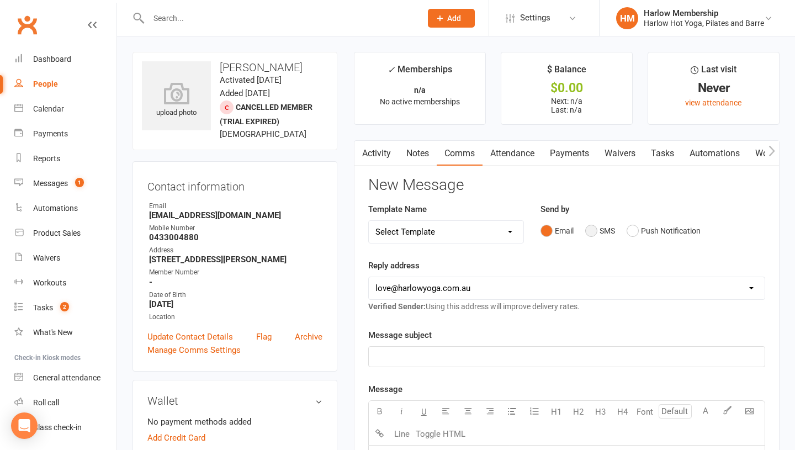
click at [594, 228] on button "SMS" at bounding box center [600, 230] width 30 height 21
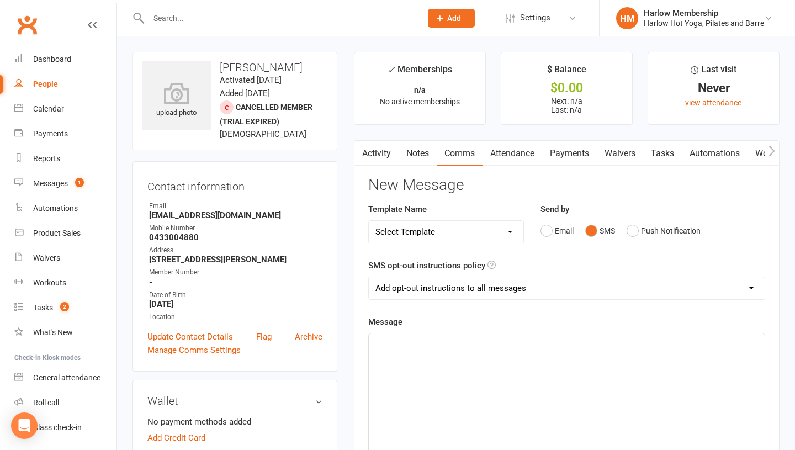
click at [510, 357] on div "﻿" at bounding box center [567, 416] width 396 height 166
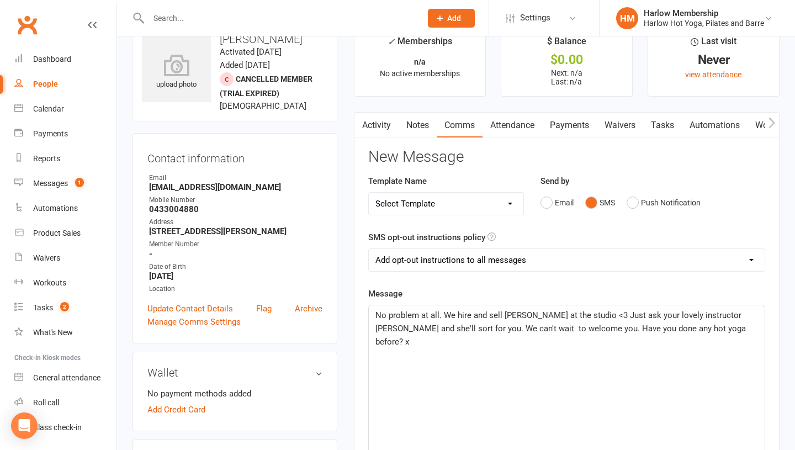
scroll to position [48, 0]
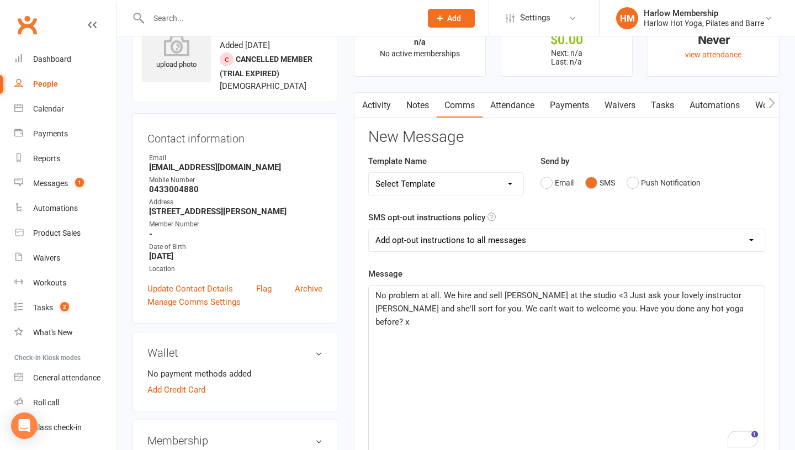
click at [473, 309] on span "No problem at all. We hire and sell [PERSON_NAME] at the studio <3 Just ask you…" at bounding box center [560, 308] width 370 height 36
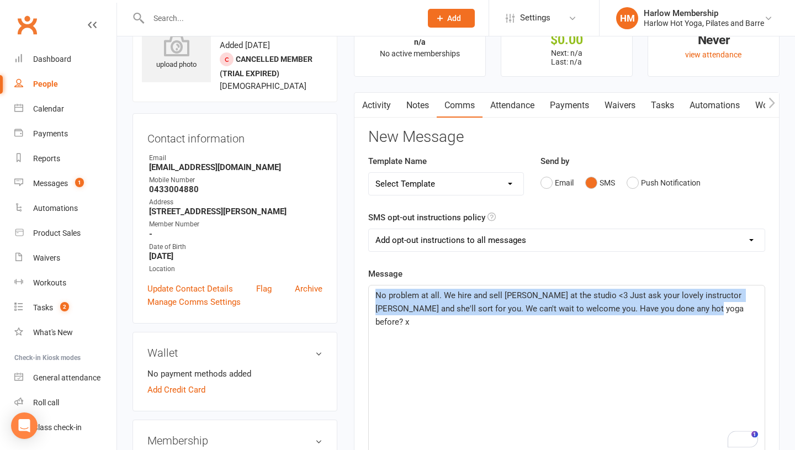
click at [473, 309] on span "No problem at all. We hire and sell [PERSON_NAME] at the studio <3 Just ask you…" at bounding box center [560, 308] width 370 height 36
copy span "No problem at all. We hire and sell [PERSON_NAME] at the studio <3 Just ask you…"
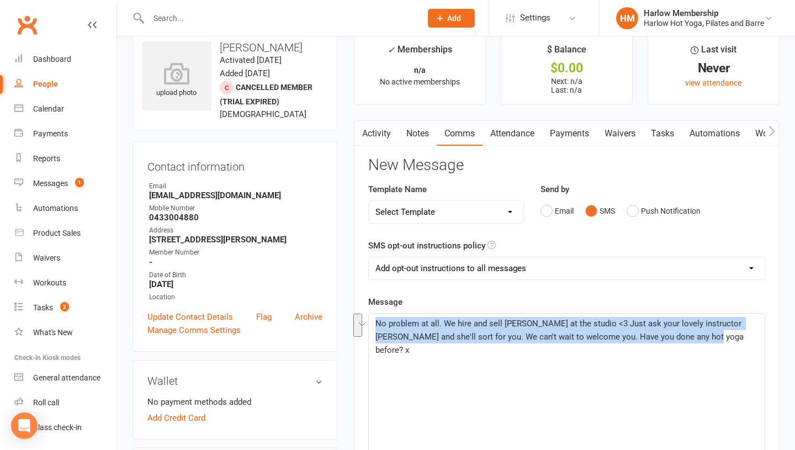
click at [414, 134] on link "Notes" at bounding box center [417, 133] width 38 height 25
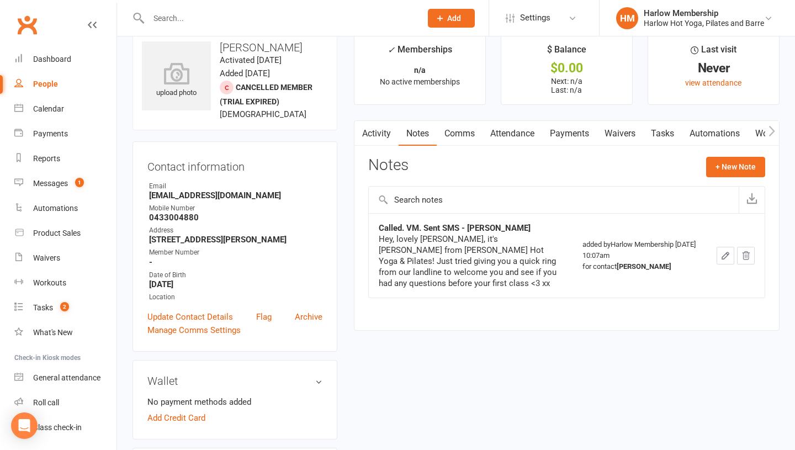
click at [565, 141] on link "Payments" at bounding box center [569, 133] width 55 height 25
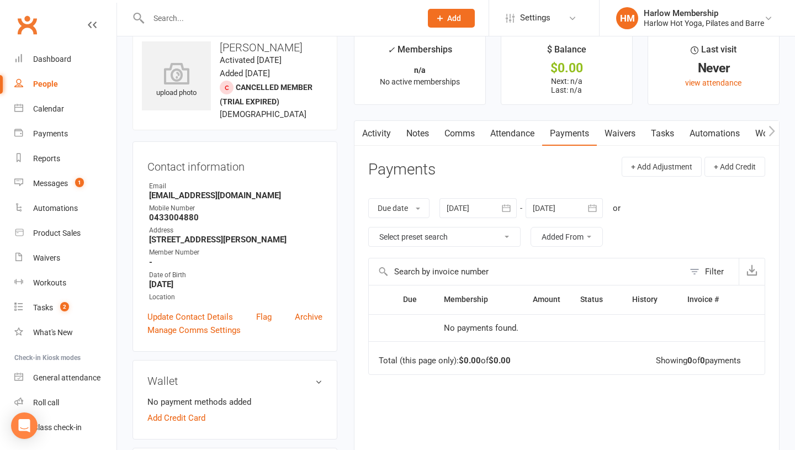
click at [621, 136] on link "Waivers" at bounding box center [619, 133] width 46 height 25
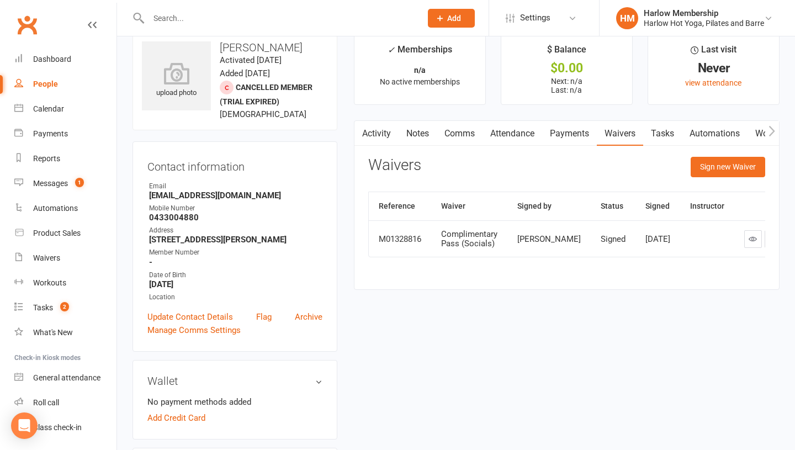
scroll to position [19, 0]
click at [744, 247] on link at bounding box center [753, 240] width 18 height 18
click at [502, 129] on link "Attendance" at bounding box center [512, 133] width 60 height 25
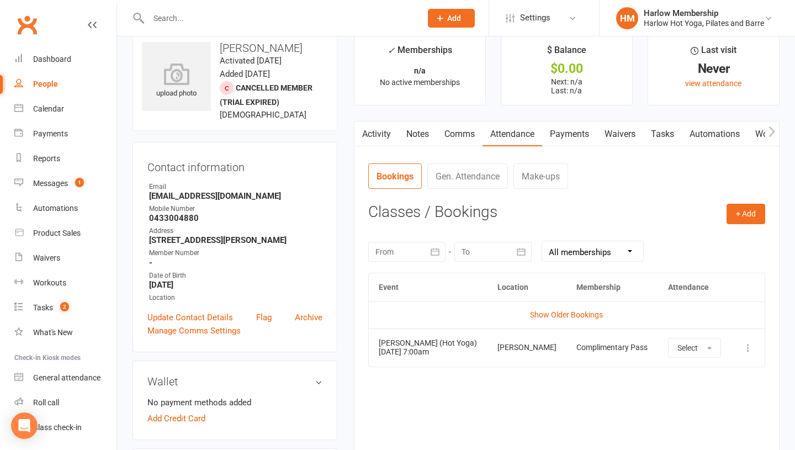
click at [448, 129] on link "Comms" at bounding box center [459, 133] width 46 height 25
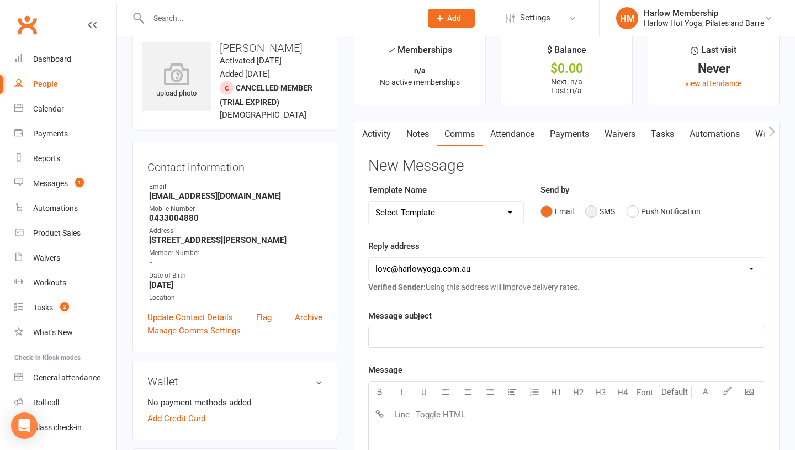
click at [598, 206] on button "SMS" at bounding box center [600, 211] width 30 height 21
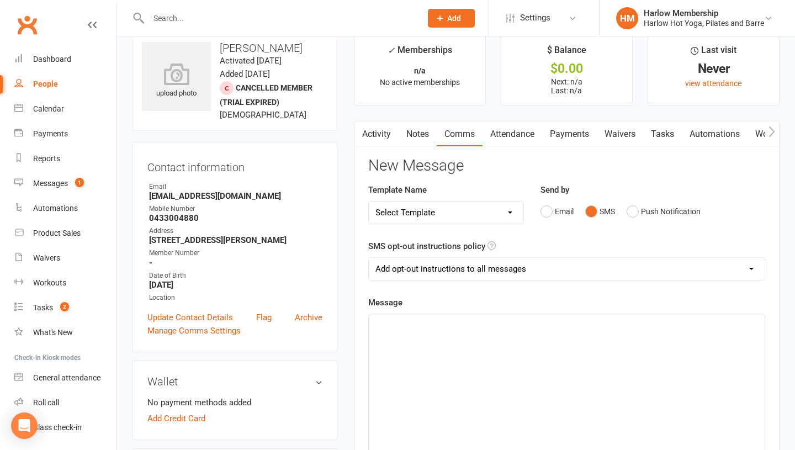
click at [514, 336] on div "﻿" at bounding box center [567, 397] width 396 height 166
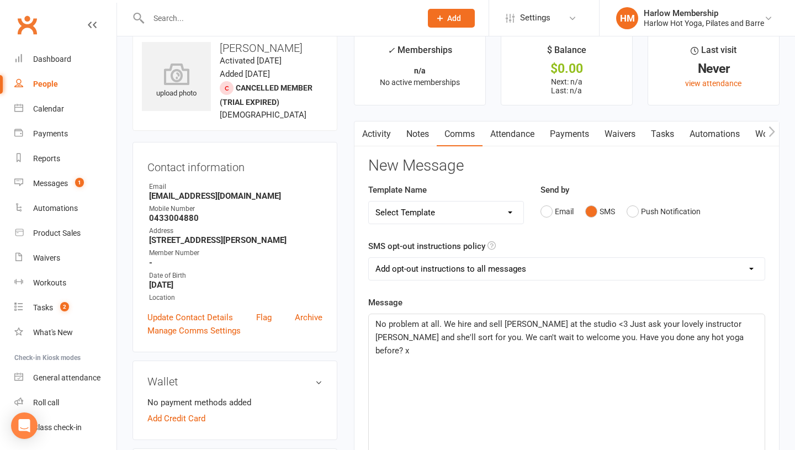
click at [513, 324] on span "No problem at all. We hire and sell [PERSON_NAME] at the studio <3 Just ask you…" at bounding box center [560, 337] width 370 height 36
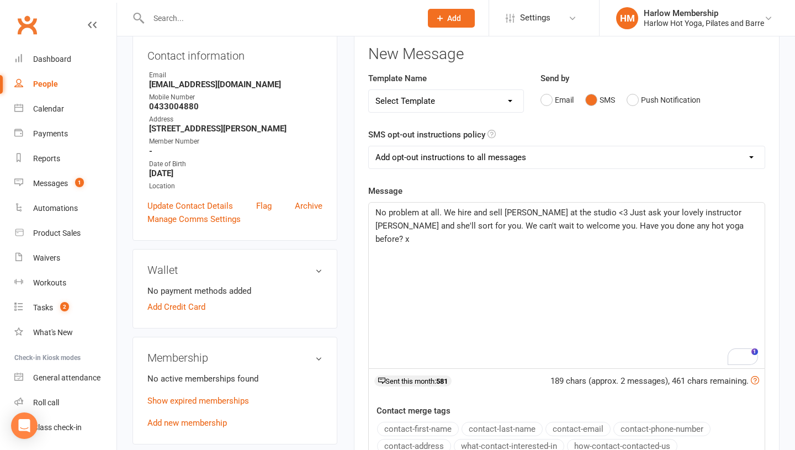
click at [505, 212] on span "No problem at all. We hire and sell [PERSON_NAME] at the studio <3 Just ask you…" at bounding box center [560, 225] width 370 height 36
click at [749, 355] on div "Open Grammarly." at bounding box center [749, 356] width 13 height 13
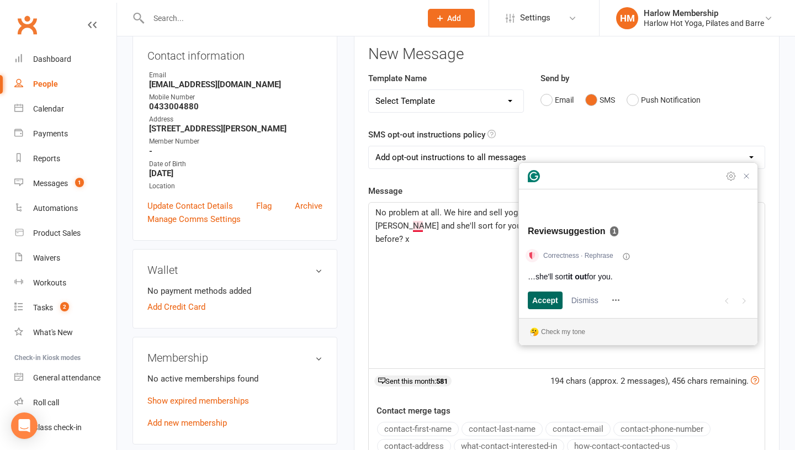
click at [550, 303] on span "Accept" at bounding box center [545, 300] width 26 height 12
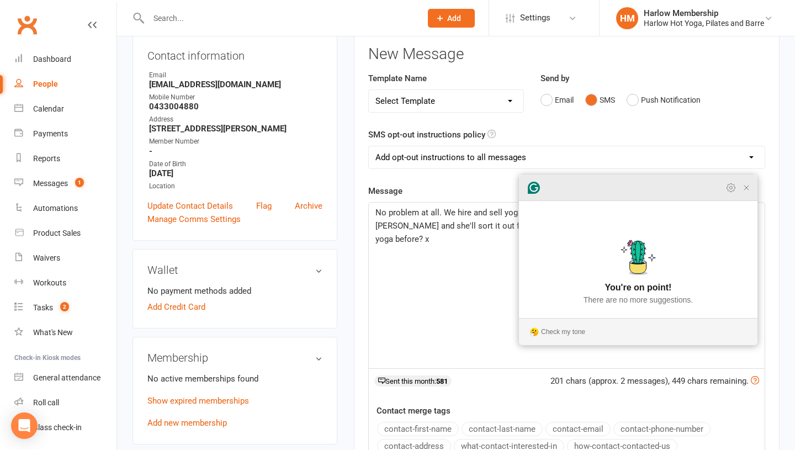
click at [744, 192] on icon "Close Grammarly Assistant" at bounding box center [746, 187] width 9 height 9
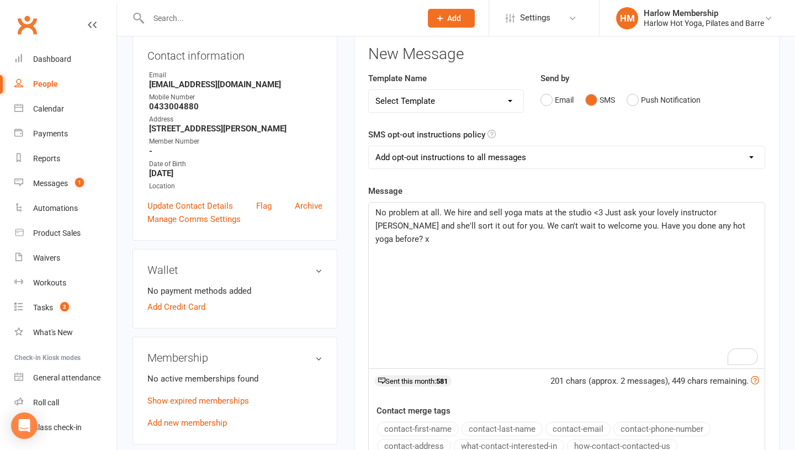
scroll to position [166, 0]
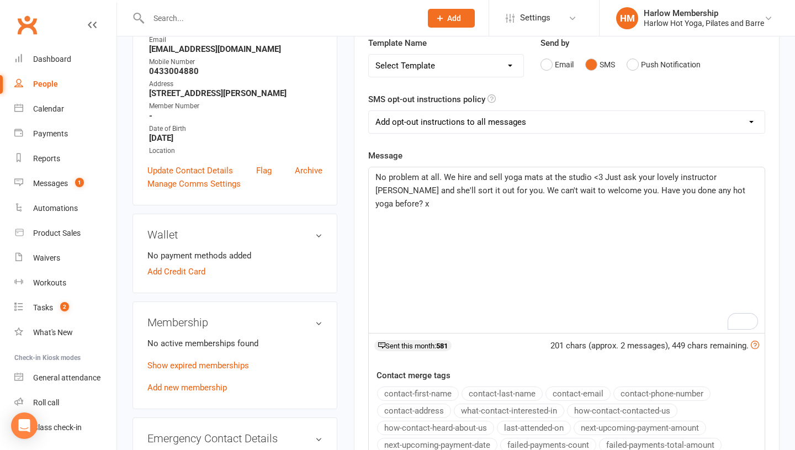
click at [600, 179] on span "No problem at all. We hire and sell yoga mats at the studio <3 Just ask your lo…" at bounding box center [561, 190] width 372 height 36
click at [622, 178] on span "No problem at all. We hire and sell yoga mats at the studio <3 Just ask your lo…" at bounding box center [561, 190] width 372 height 36
click at [544, 227] on div "No problem at all. We hire and sell yoga mats at the studio <3 Just for you as …" at bounding box center [567, 250] width 396 height 166
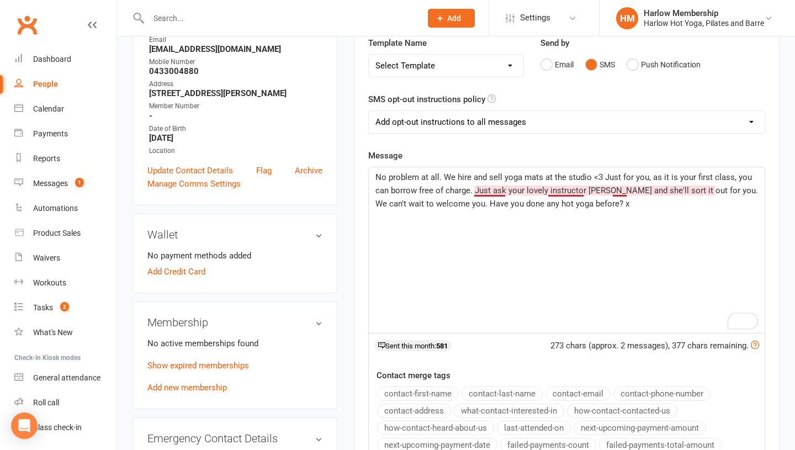
click at [475, 192] on span "No problem at all. We hire and sell yoga mats at the studio <3 Just for you, as…" at bounding box center [567, 190] width 385 height 36
click at [483, 190] on span "No problem at all. We hire and sell yoga mats at the studio <3 Just for you, as…" at bounding box center [567, 190] width 385 height 36
click at [501, 189] on span "No problem at all. We hire and sell yoga mats at the studio <3 Just for you, as…" at bounding box center [567, 190] width 385 height 36
drag, startPoint x: 504, startPoint y: 189, endPoint x: 492, endPoint y: 189, distance: 12.1
click at [492, 189] on span "No problem at all. We hire and sell yoga mats at the studio <3 Just for you, as…" at bounding box center [567, 190] width 385 height 36
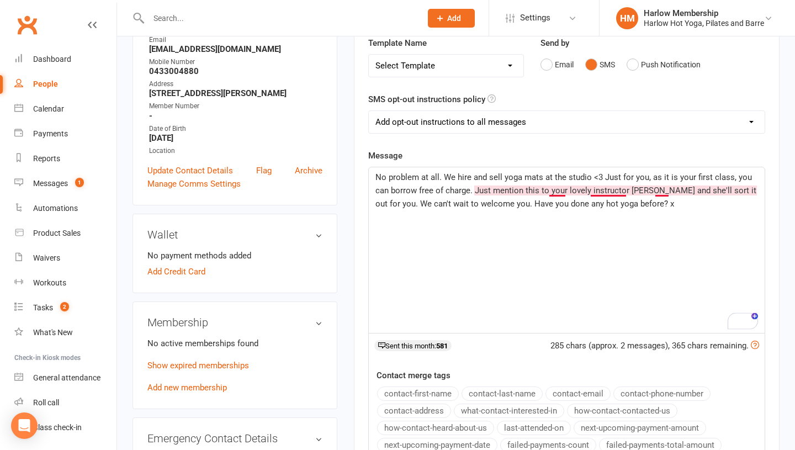
click at [663, 190] on span "No problem at all. We hire and sell yoga mats at the studio <3 Just for you, as…" at bounding box center [566, 190] width 383 height 36
click at [747, 322] on div "1" at bounding box center [749, 321] width 13 height 13
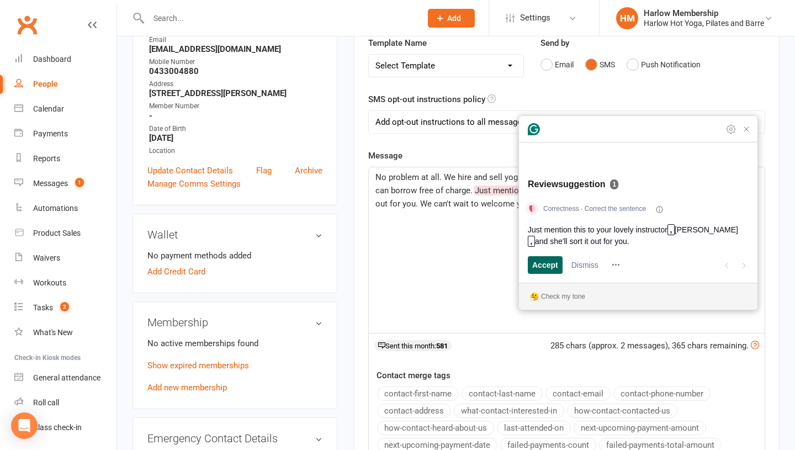
click at [542, 268] on span "Accept" at bounding box center [545, 265] width 26 height 12
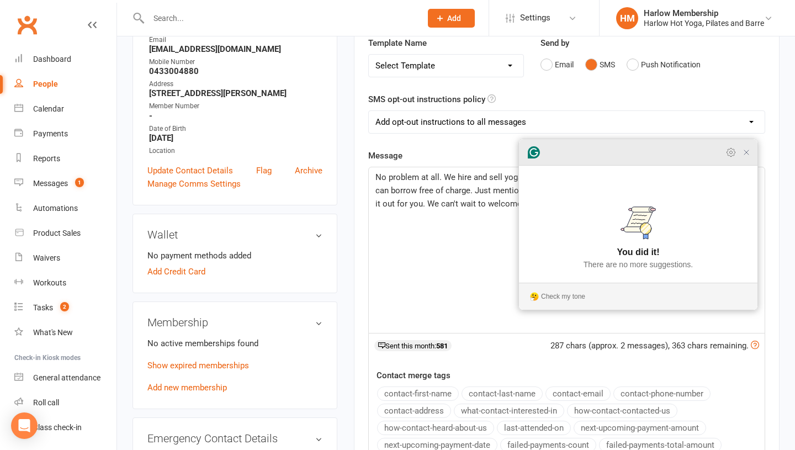
click at [748, 157] on icon "Close Grammarly Assistant" at bounding box center [746, 152] width 9 height 9
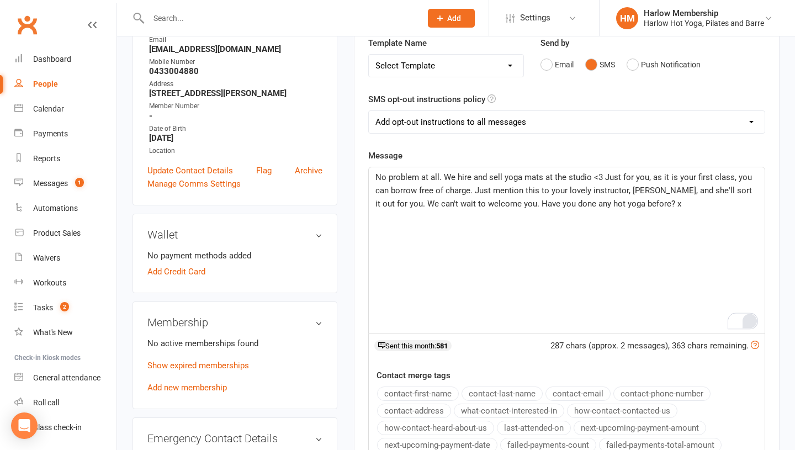
click at [478, 199] on span "No problem at all. We hire and sell yoga mats at the studio <3 Just for you, as…" at bounding box center [564, 190] width 379 height 36
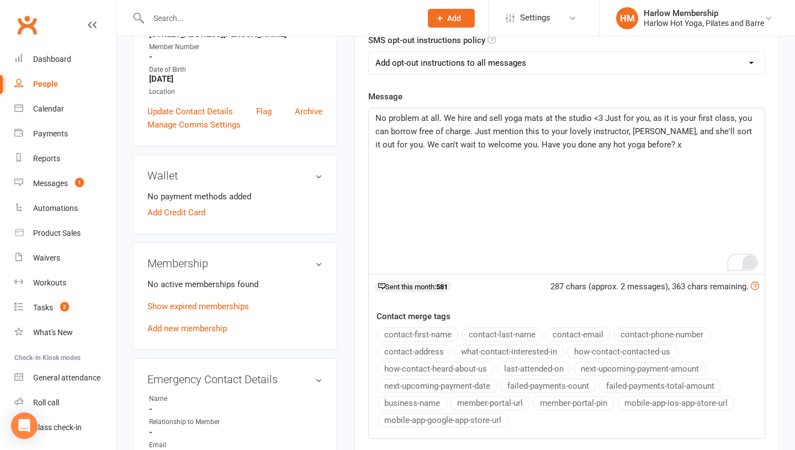
scroll to position [255, 0]
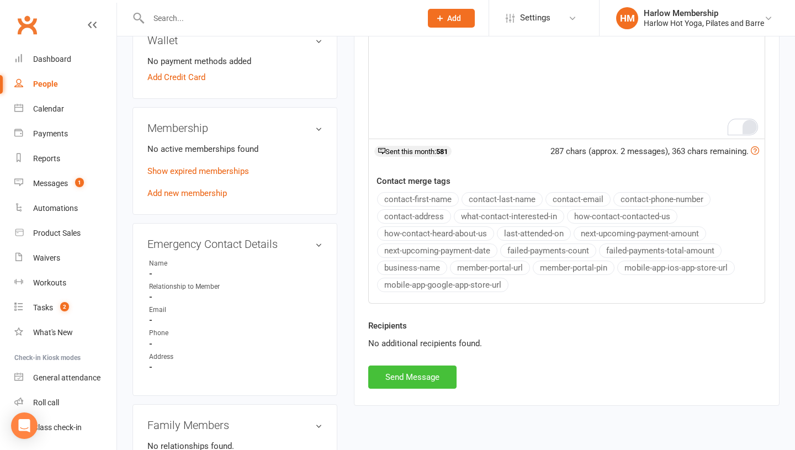
click at [414, 381] on button "Send Message" at bounding box center [412, 376] width 88 height 23
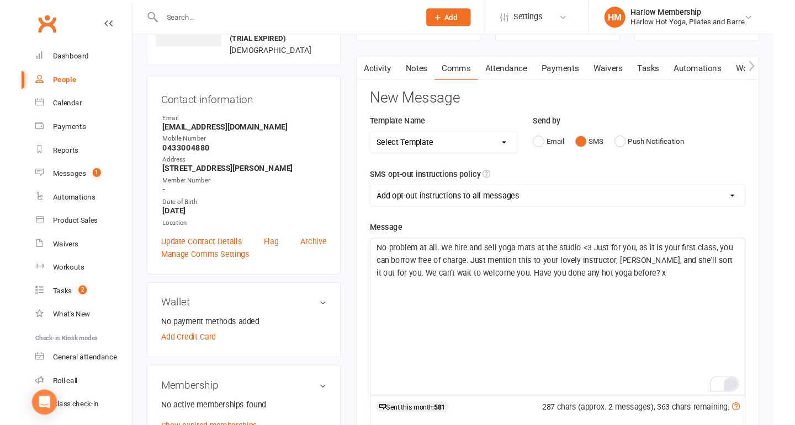
scroll to position [0, 0]
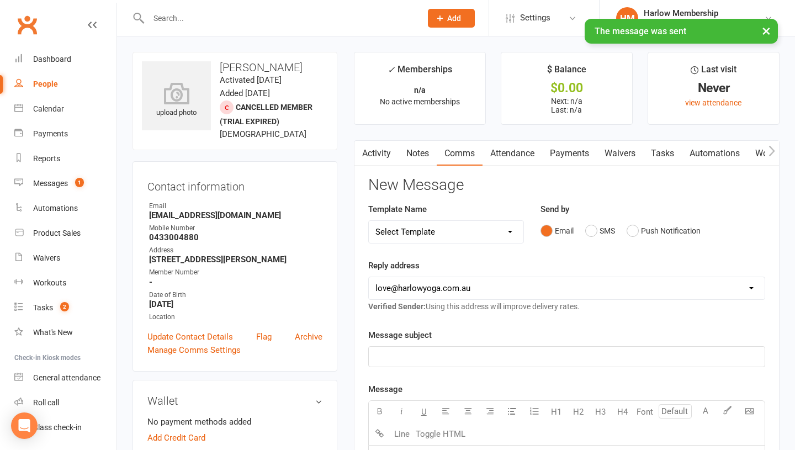
click at [409, 136] on main "✓ Memberships n/a No active memberships $ Balance $0.00 Next: n/a Last: n/a Las…" at bounding box center [566, 455] width 442 height 807
click at [363, 150] on icon "button" at bounding box center [361, 151] width 7 height 12
click at [380, 156] on link "Activity" at bounding box center [376, 153] width 44 height 25
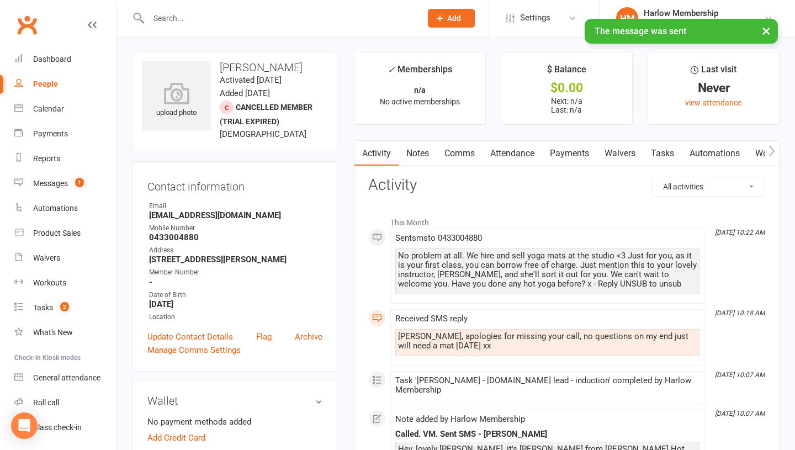
click at [440, 343] on div "[PERSON_NAME], apologies for missing your call, no questions on my end just wil…" at bounding box center [547, 341] width 299 height 19
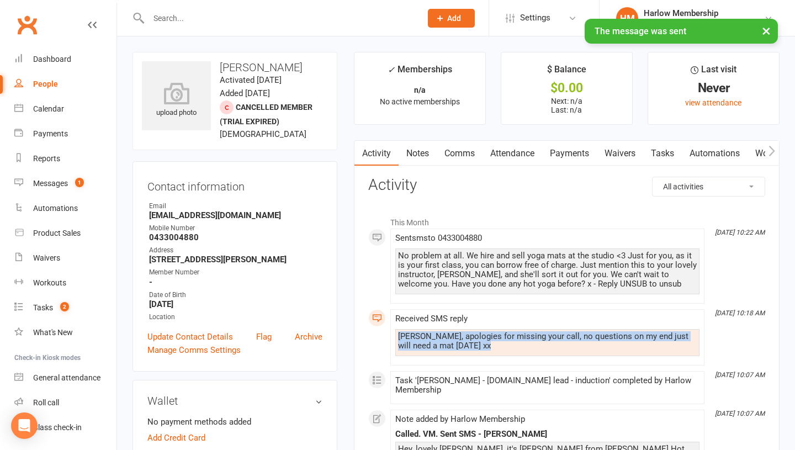
click at [440, 343] on div "[PERSON_NAME], apologies for missing your call, no questions on my end just wil…" at bounding box center [547, 341] width 299 height 19
copy div "[PERSON_NAME], apologies for missing your call, no questions on my end just wil…"
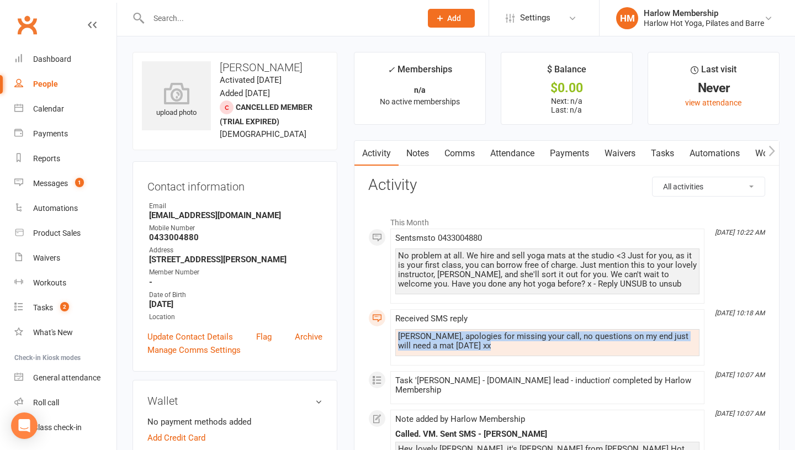
click at [415, 148] on link "Notes" at bounding box center [417, 153] width 38 height 25
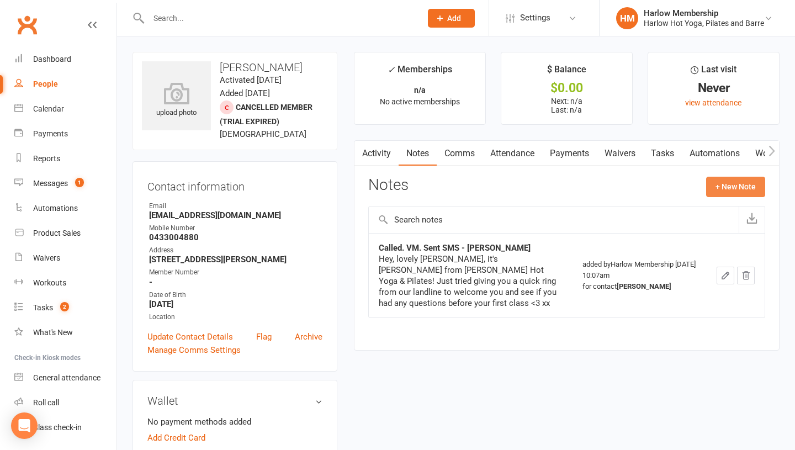
click at [756, 178] on button "+ New Note" at bounding box center [735, 187] width 59 height 20
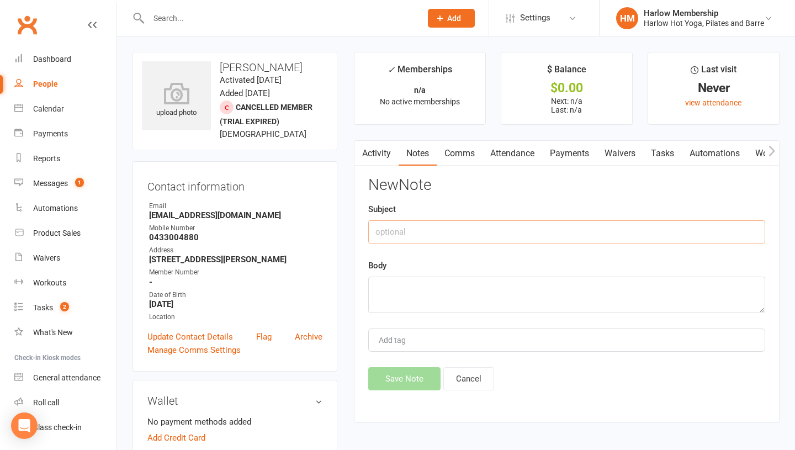
click at [404, 235] on input "text" at bounding box center [566, 231] width 397 height 23
type input "SMS response"
click at [403, 287] on textarea at bounding box center [566, 294] width 397 height 36
paste textarea "Hiya Krystyna, apologies for missing your call, no questions on my end just wil…"
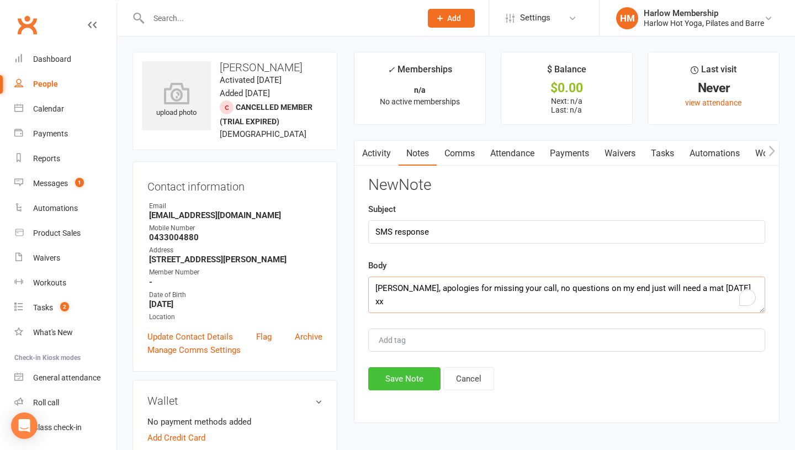
type textarea "Hiya Krystyna, apologies for missing your call, no questions on my end just wil…"
click at [390, 381] on button "Save Note" at bounding box center [404, 378] width 72 height 23
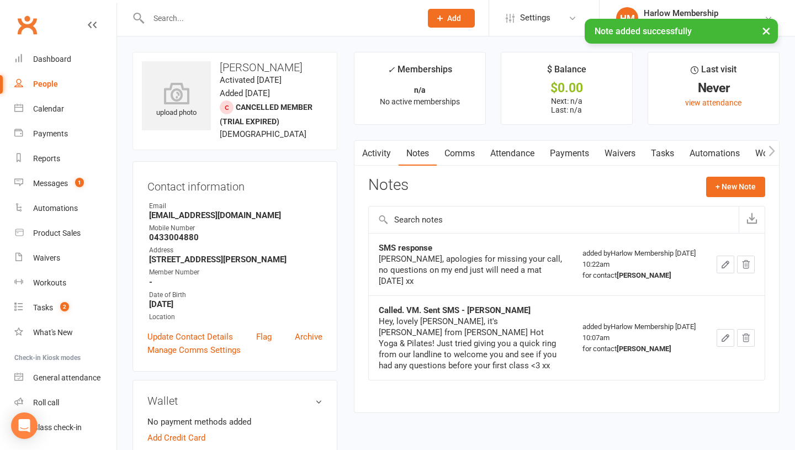
click at [673, 150] on link "Tasks" at bounding box center [662, 153] width 39 height 25
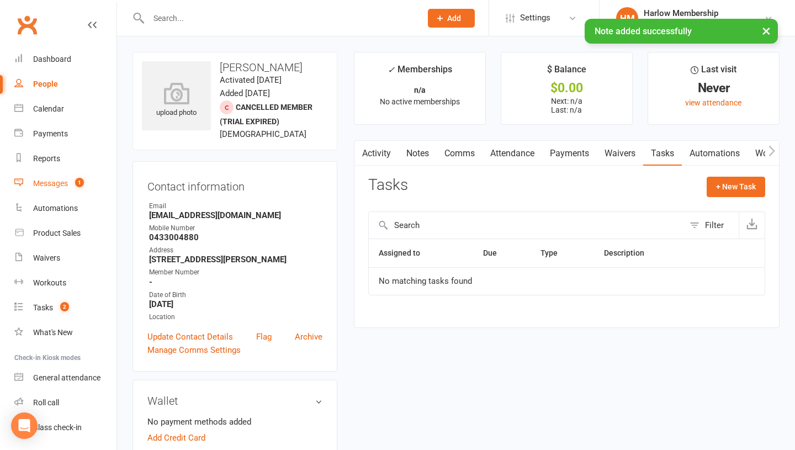
click at [67, 181] on div "Messages" at bounding box center [50, 183] width 35 height 9
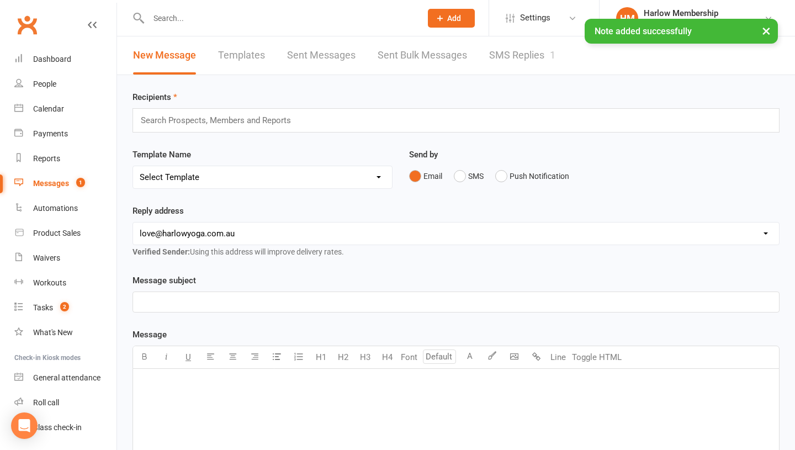
click at [531, 55] on link "SMS Replies 1" at bounding box center [522, 55] width 66 height 38
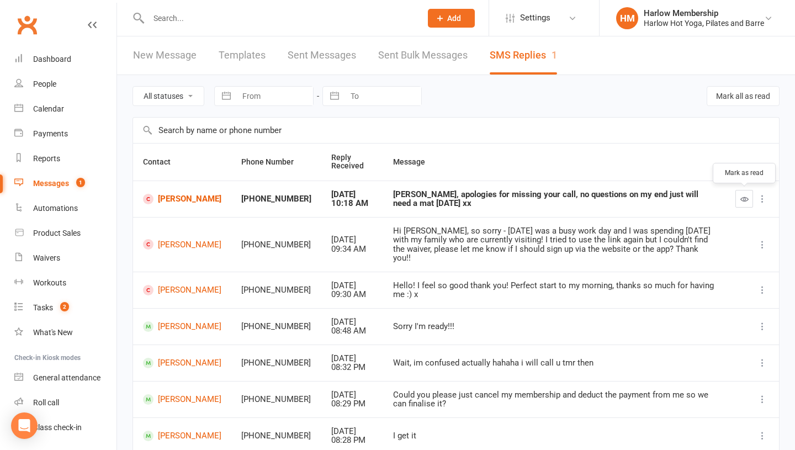
click at [748, 196] on button "button" at bounding box center [744, 199] width 18 height 18
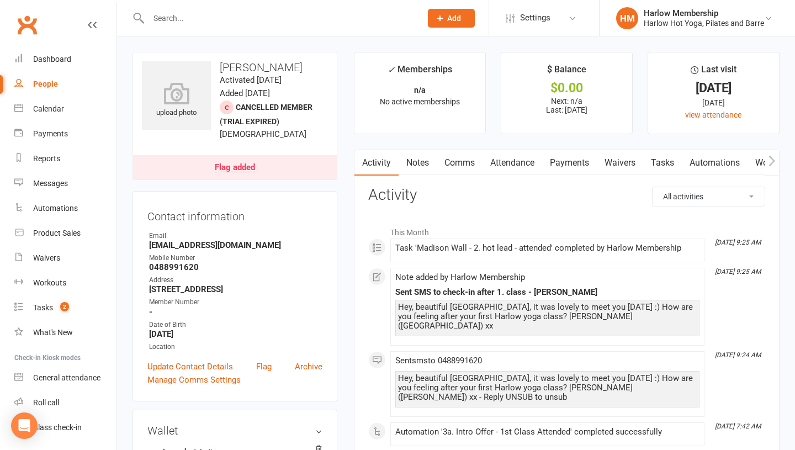
click at [515, 168] on link "Attendance" at bounding box center [512, 162] width 60 height 25
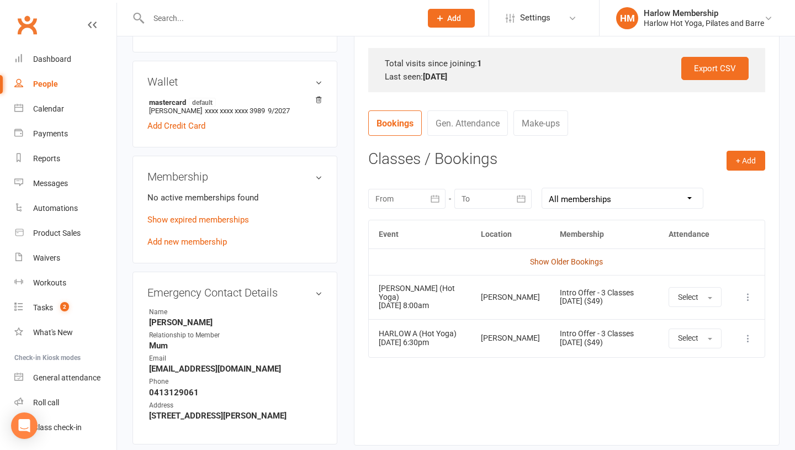
scroll to position [352, 0]
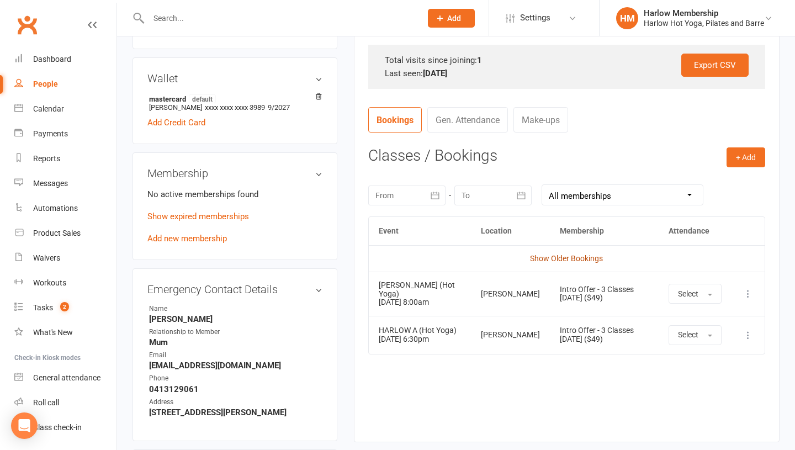
click at [545, 255] on link "Show Older Bookings" at bounding box center [566, 258] width 73 height 9
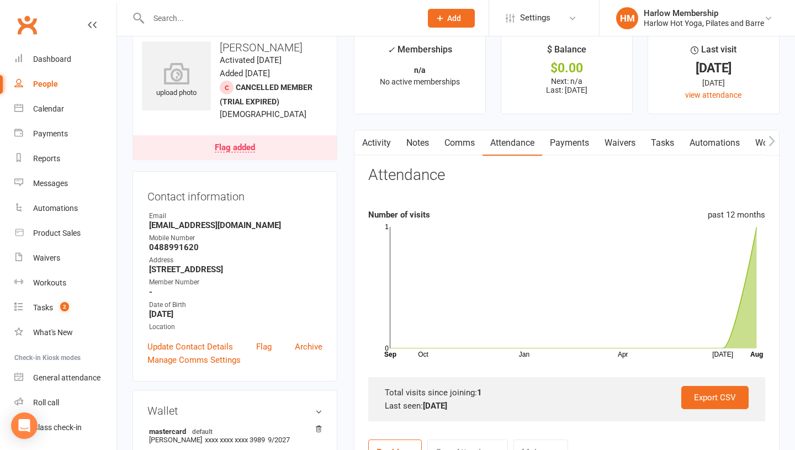
scroll to position [0, 0]
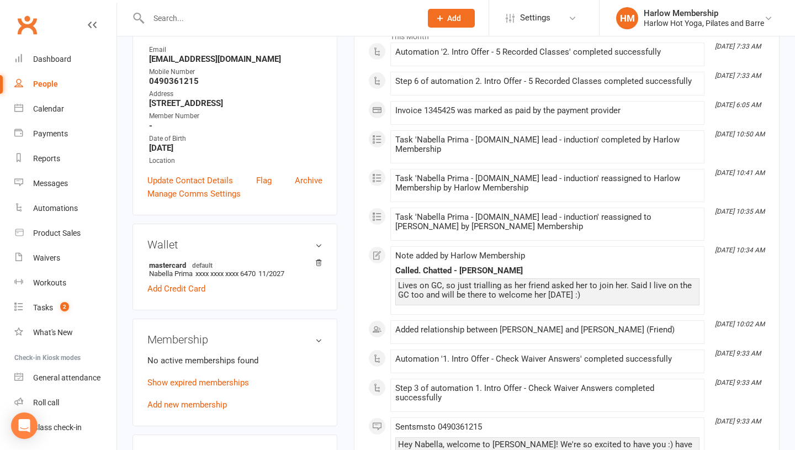
scroll to position [212, 0]
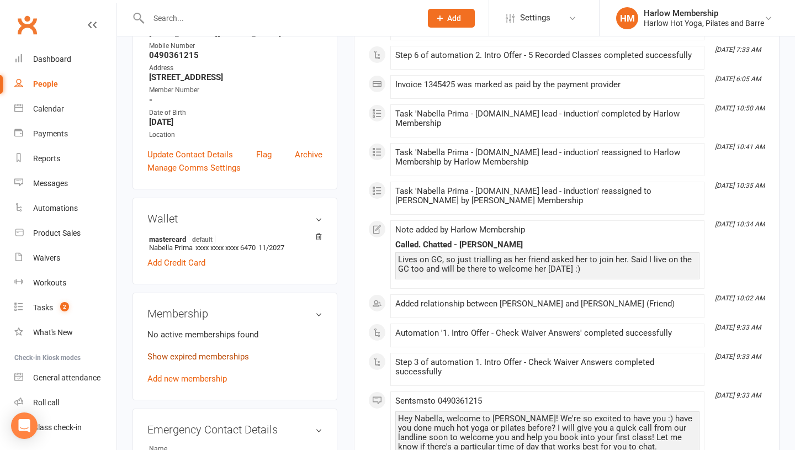
click at [222, 361] on link "Show expired memberships" at bounding box center [198, 356] width 102 height 10
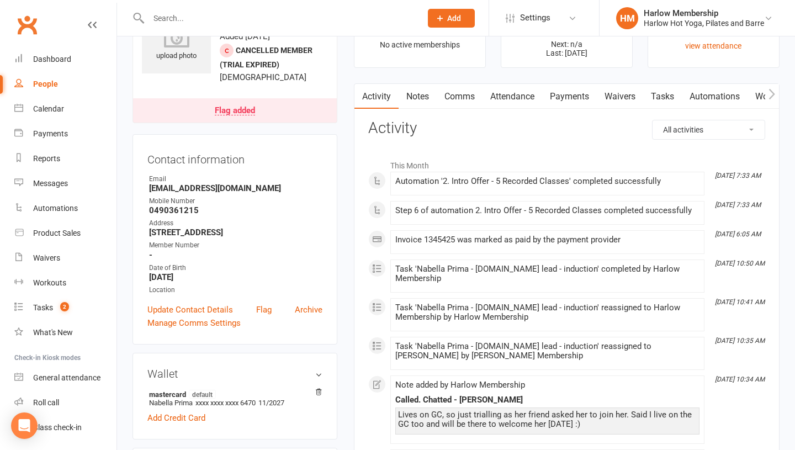
scroll to position [0, 0]
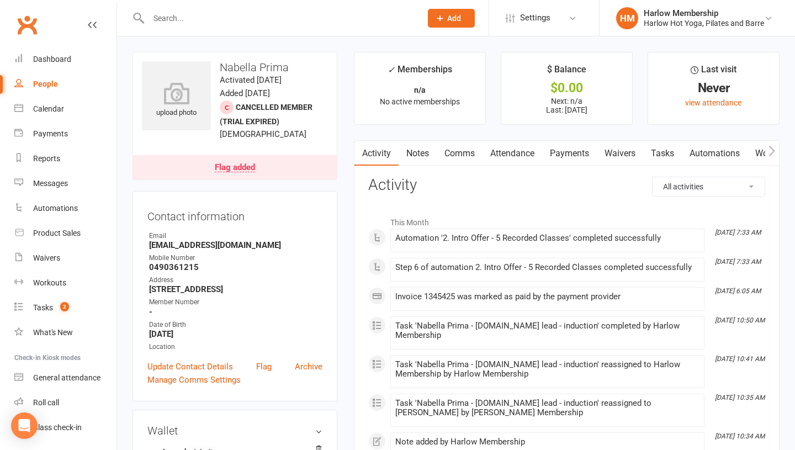
click at [415, 157] on link "Notes" at bounding box center [417, 153] width 38 height 25
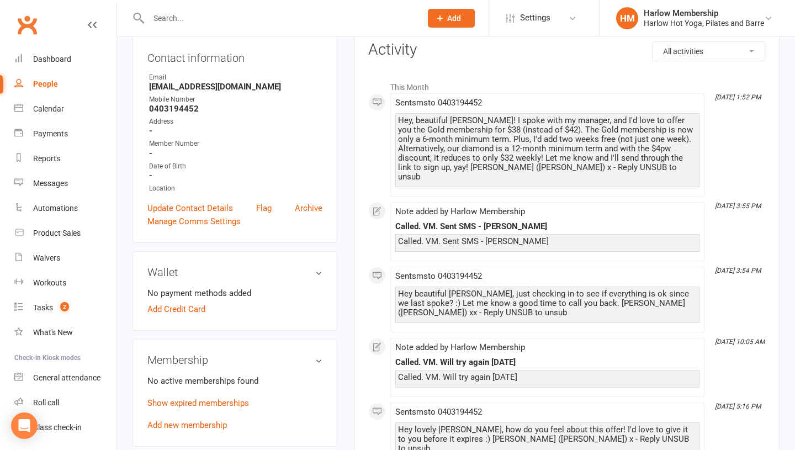
scroll to position [310, 0]
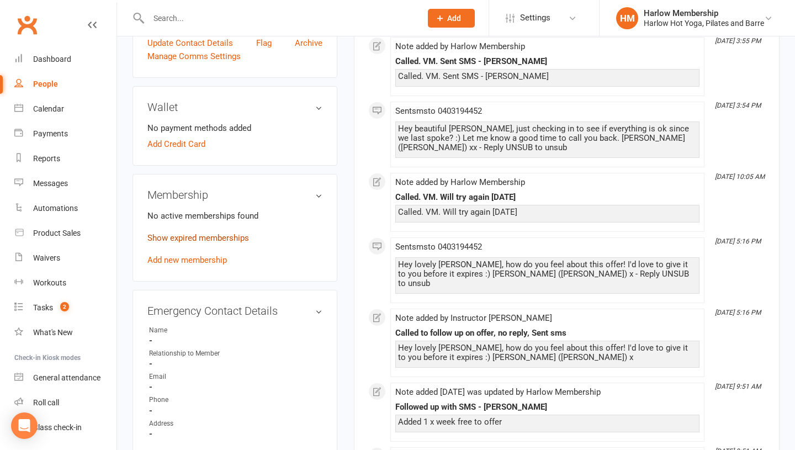
click at [209, 235] on link "Show expired memberships" at bounding box center [198, 238] width 102 height 10
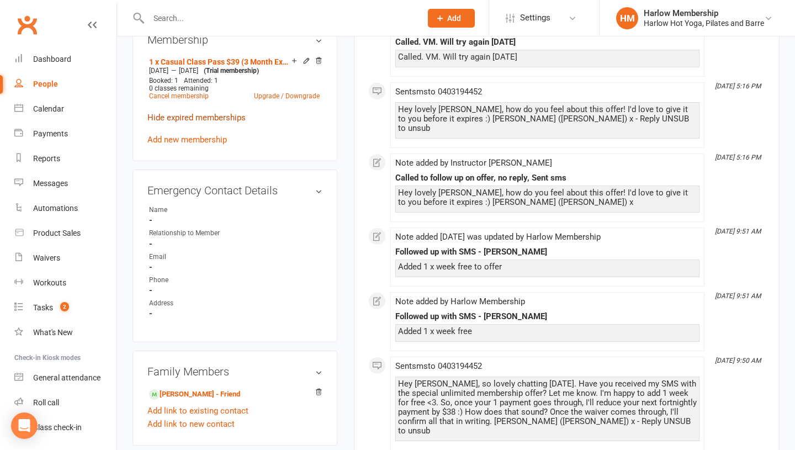
scroll to position [494, 0]
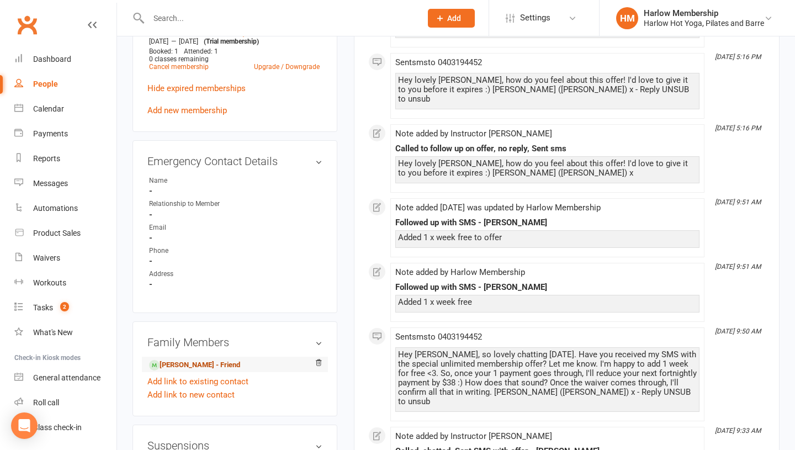
click at [195, 363] on link "Nicollah Watson - Friend" at bounding box center [194, 365] width 91 height 12
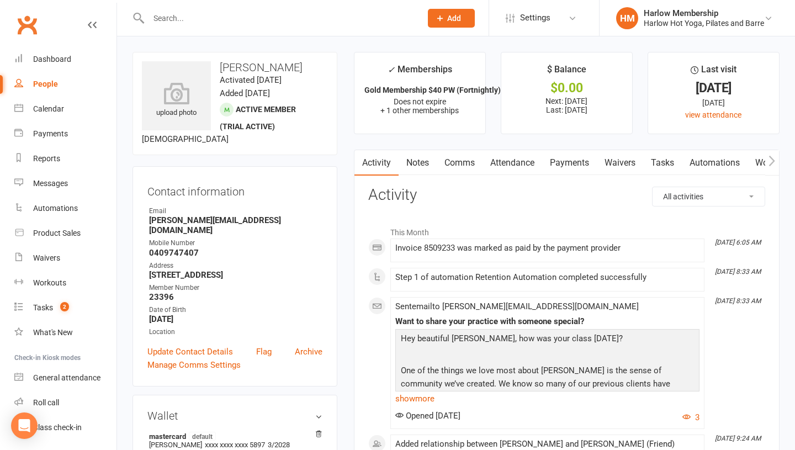
click at [506, 161] on link "Attendance" at bounding box center [512, 162] width 60 height 25
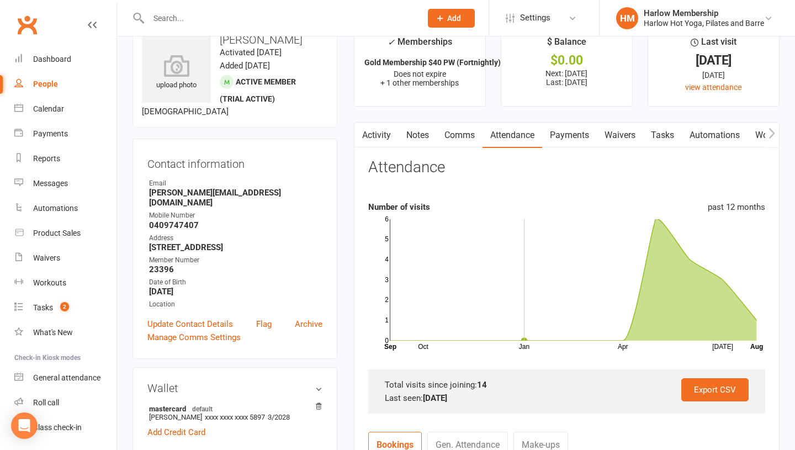
scroll to position [265, 0]
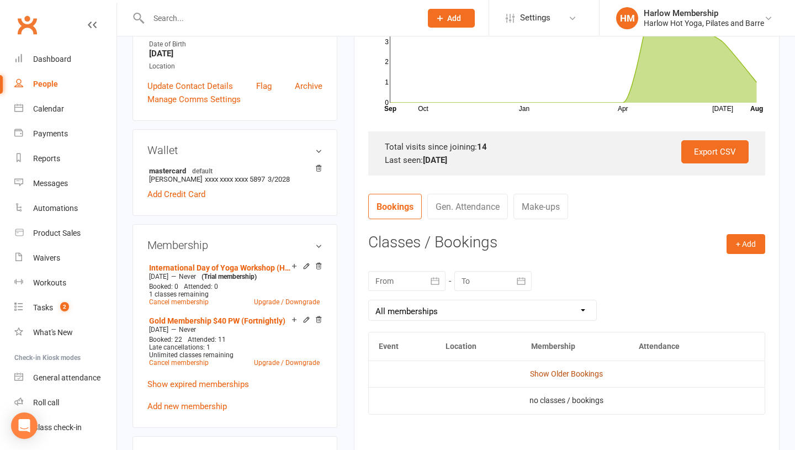
click at [551, 371] on link "Show Older Bookings" at bounding box center [566, 373] width 73 height 9
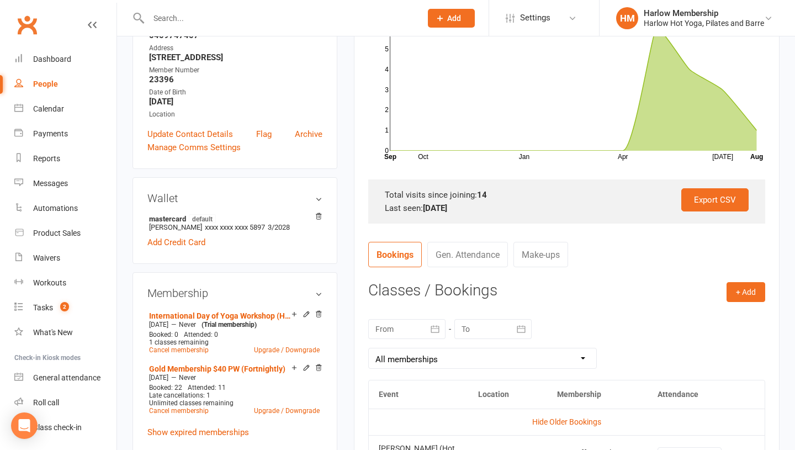
scroll to position [0, 0]
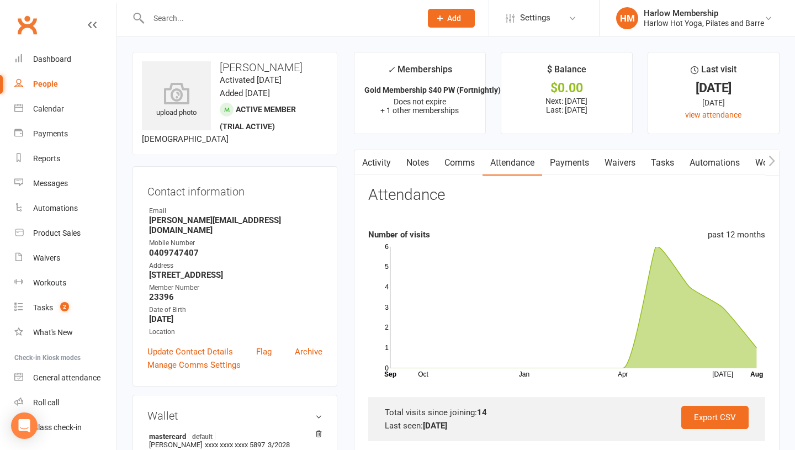
click at [458, 154] on link "Comms" at bounding box center [459, 162] width 46 height 25
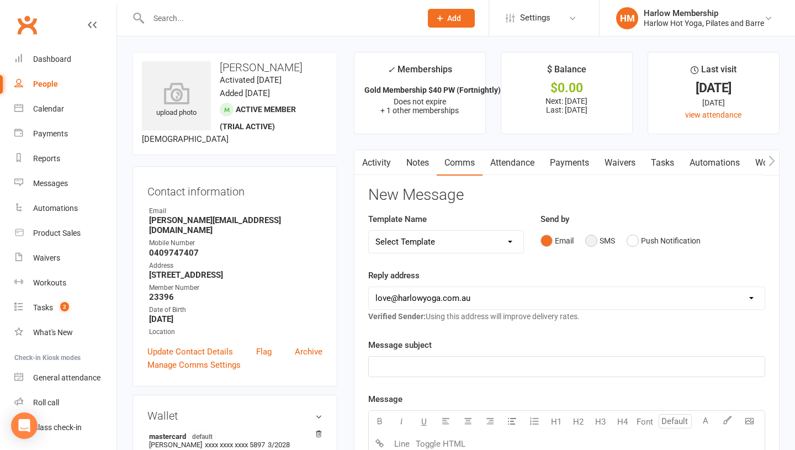
click at [590, 244] on button "SMS" at bounding box center [600, 240] width 30 height 21
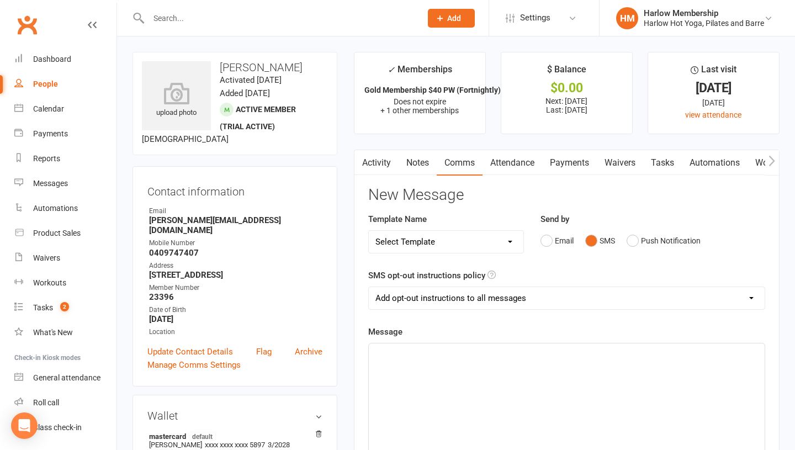
click at [387, 381] on div "﻿" at bounding box center [567, 426] width 396 height 166
click at [420, 239] on select "Select Template [Email] Birthday Comp Pass [Push Notification] Booking Created …" at bounding box center [446, 242] width 154 height 22
select select "55"
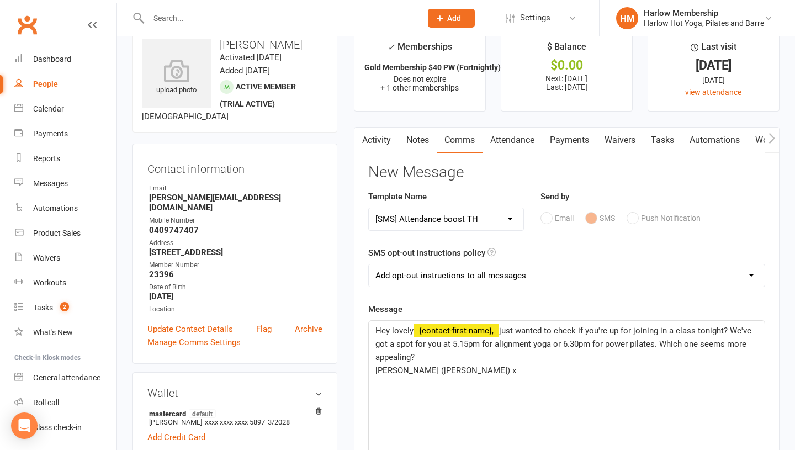
scroll to position [23, 0]
drag, startPoint x: 392, startPoint y: 369, endPoint x: 377, endPoint y: 369, distance: 14.9
click at [377, 369] on span "Lucy (Harlow) x" at bounding box center [445, 370] width 141 height 10
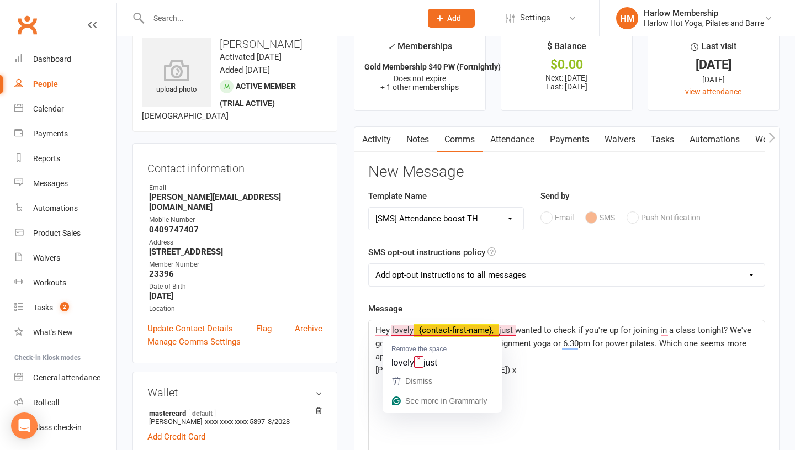
click at [510, 328] on span "just wanted to check if you're up for joining in a class tonight? We've got a s…" at bounding box center [564, 343] width 378 height 36
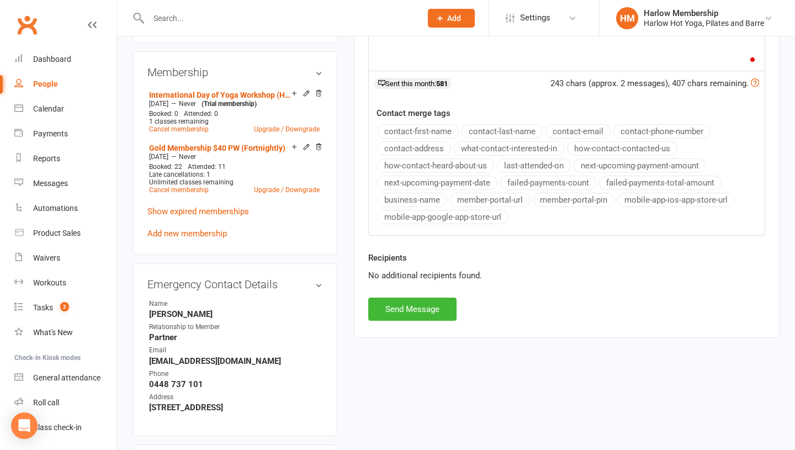
scroll to position [456, 0]
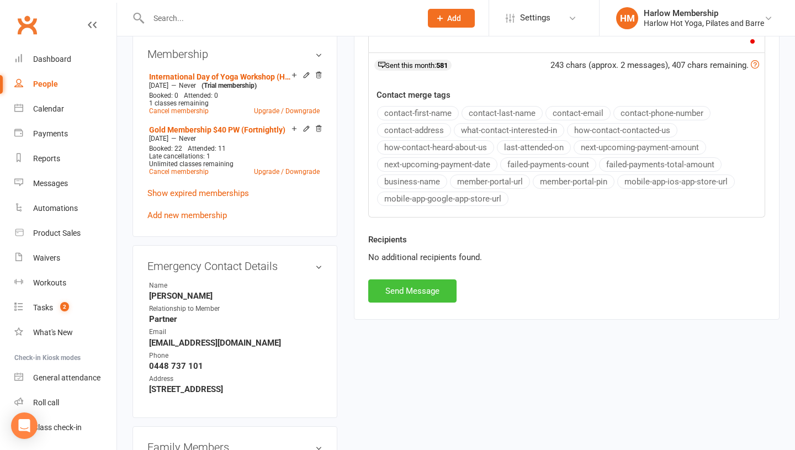
click at [408, 289] on button "Send Message" at bounding box center [412, 290] width 88 height 23
select select
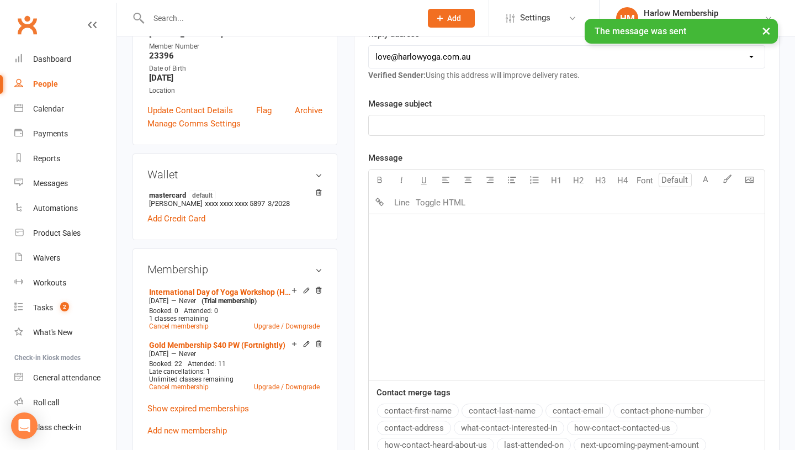
scroll to position [0, 0]
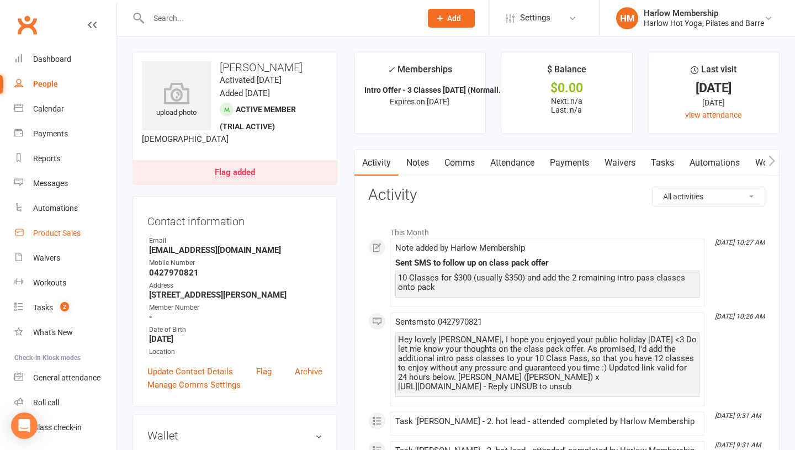
scroll to position [31, 0]
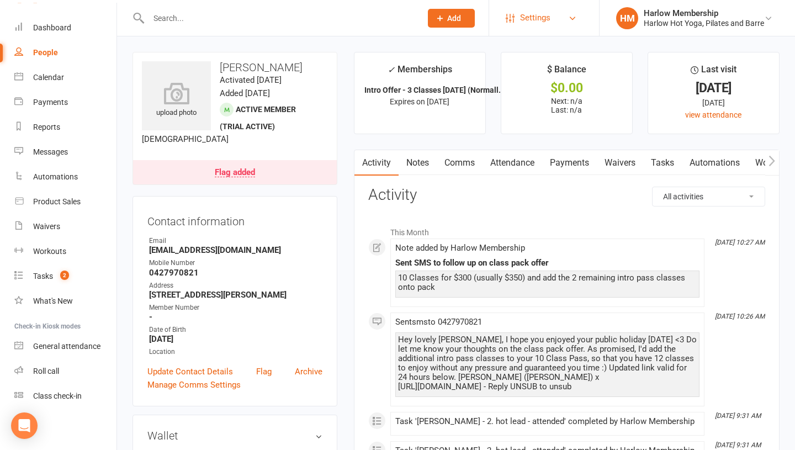
click at [537, 24] on span "Settings" at bounding box center [535, 18] width 30 height 25
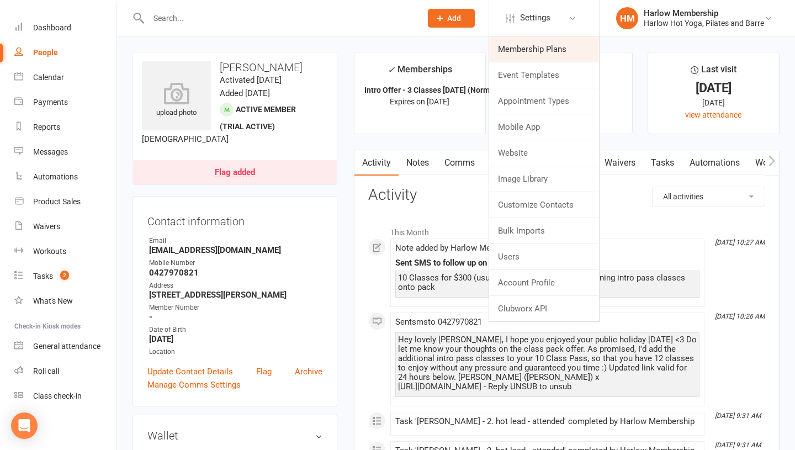
click at [528, 49] on link "Membership Plans" at bounding box center [544, 48] width 110 height 25
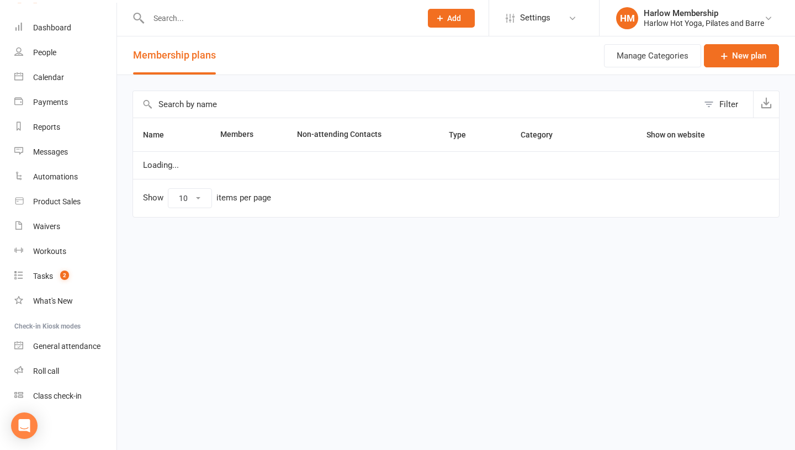
select select "100"
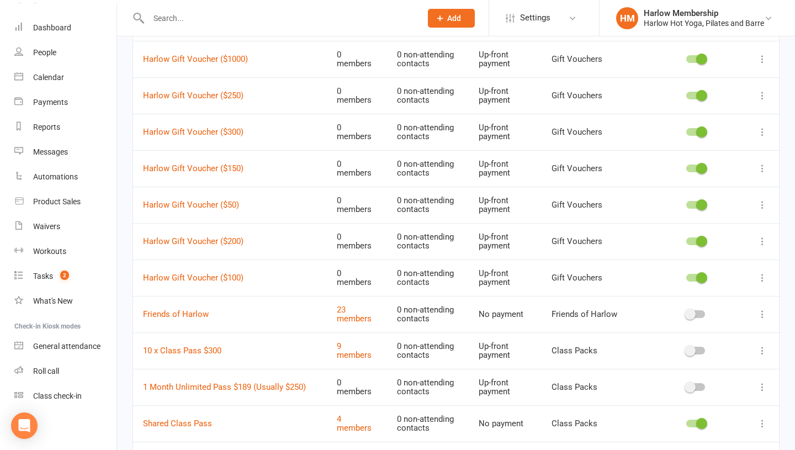
scroll to position [731, 0]
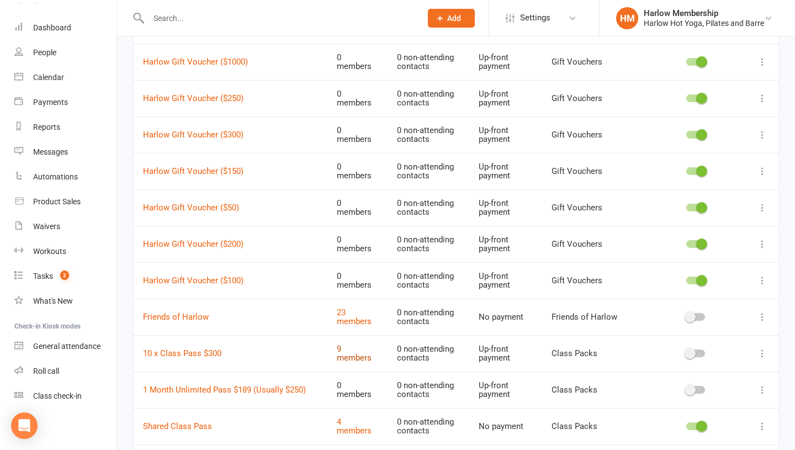
click at [348, 354] on link "9 members" at bounding box center [354, 353] width 35 height 19
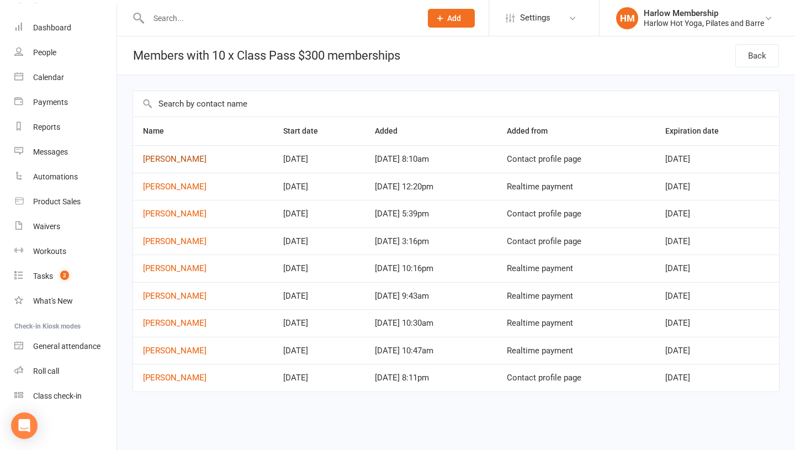
click at [166, 161] on link "[PERSON_NAME]" at bounding box center [174, 159] width 63 height 10
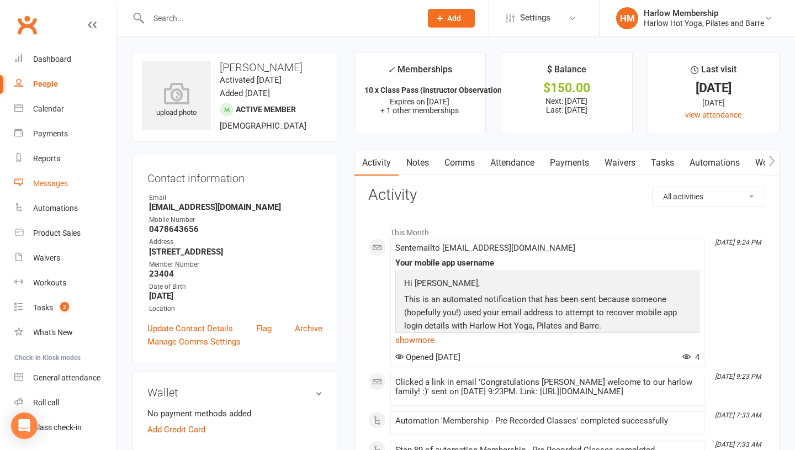
click at [51, 179] on div "Messages" at bounding box center [50, 183] width 35 height 9
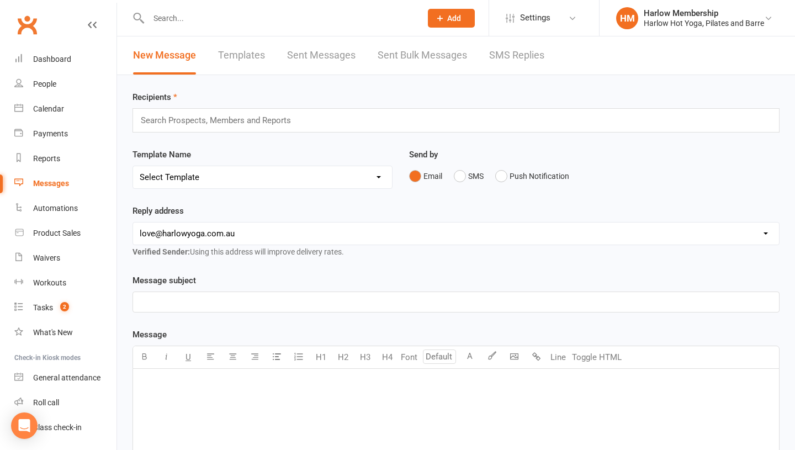
click at [510, 47] on link "SMS Replies" at bounding box center [516, 55] width 55 height 38
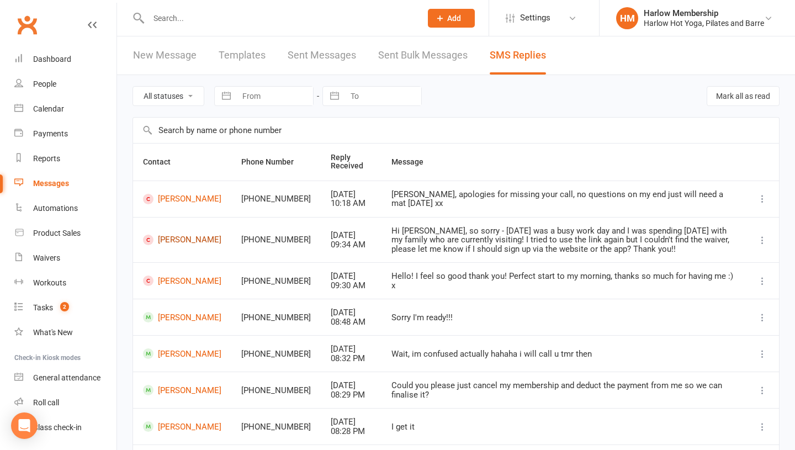
click at [169, 239] on link "[PERSON_NAME]" at bounding box center [182, 240] width 78 height 10
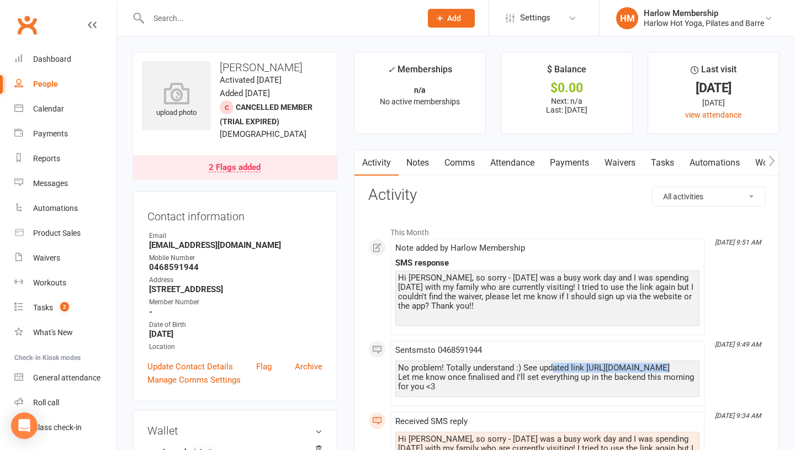
drag, startPoint x: 551, startPoint y: 371, endPoint x: 466, endPoint y: 374, distance: 85.6
click at [466, 374] on div "No problem! Totally understand :) See updated link [URL][DOMAIN_NAME] Let me kn…" at bounding box center [547, 377] width 299 height 28
click at [466, 374] on div "No problem! Totally understand :) See updated link https://app.clubworx.com/s/5…" at bounding box center [547, 377] width 299 height 28
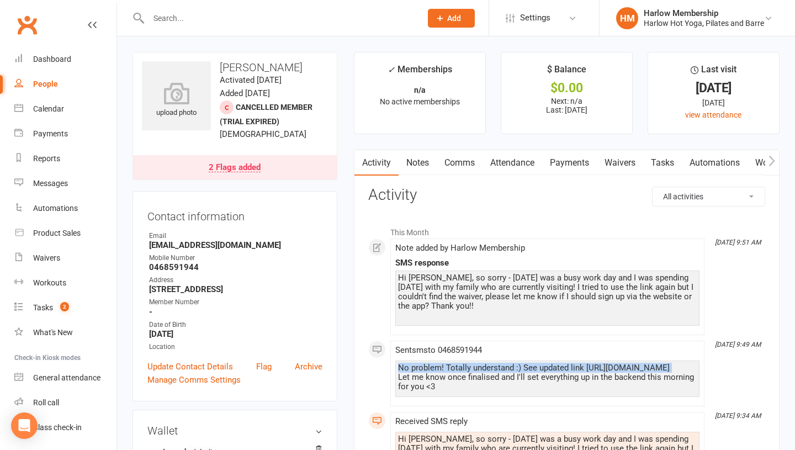
click at [466, 374] on div "No problem! Totally understand :) See updated link https://app.clubworx.com/s/5…" at bounding box center [547, 377] width 299 height 28
click at [564, 380] on div "No problem! Totally understand :) See updated link https://app.clubworx.com/s/5…" at bounding box center [547, 377] width 299 height 28
drag, startPoint x: 553, startPoint y: 376, endPoint x: 376, endPoint y: 375, distance: 176.6
copy div "https://app.clubworx.com/s/5qSwSaA7"
